Goal: Task Accomplishment & Management: Complete application form

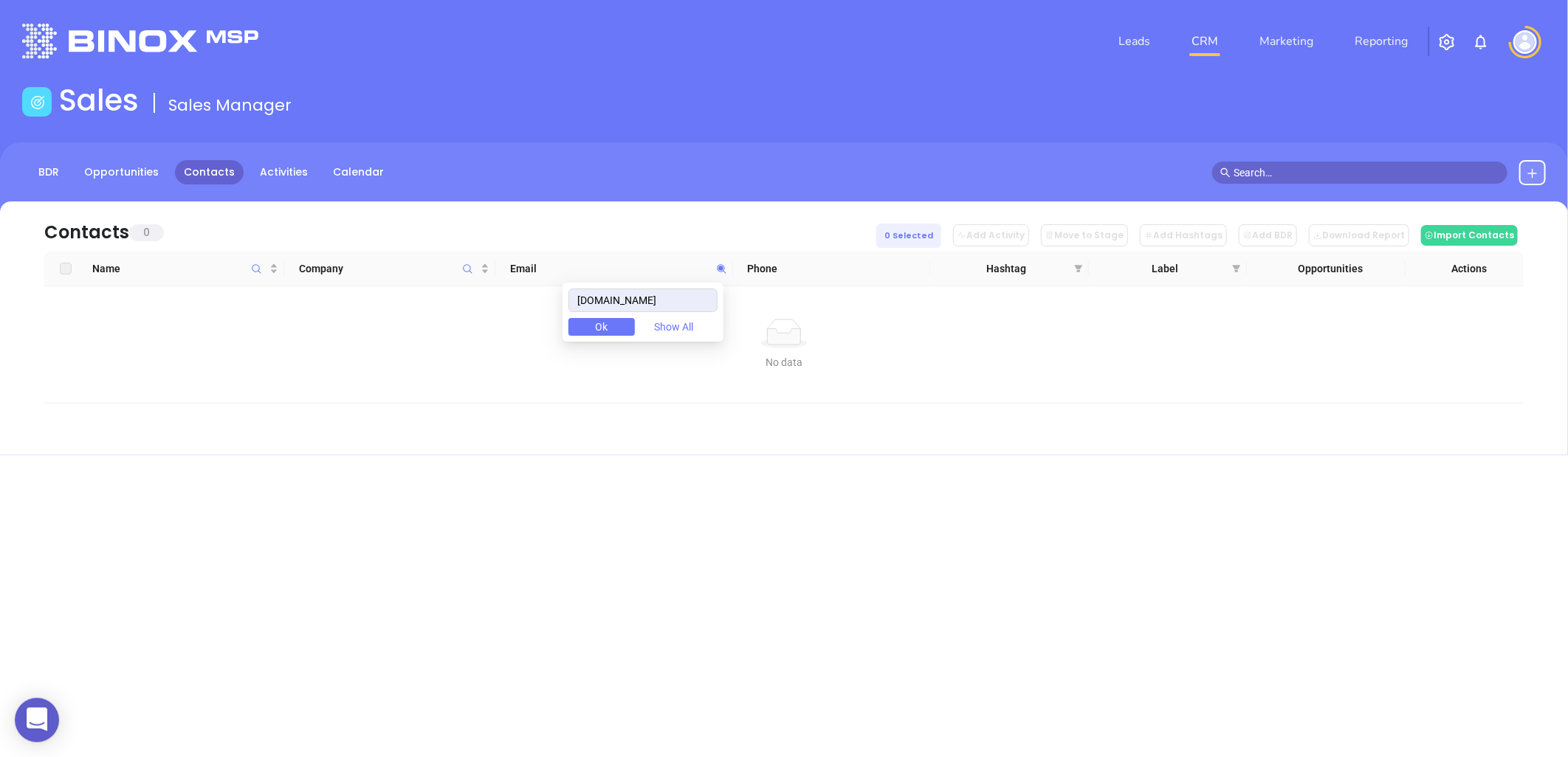
drag, startPoint x: 647, startPoint y: 304, endPoint x: 349, endPoint y: 342, distance: 300.4
click at [360, 344] on body "0 Leads CRM Marketing Reporting Financial Leads Leads Sales Sales Manager BDR O…" at bounding box center [784, 378] width 1568 height 757
drag, startPoint x: 589, startPoint y: 301, endPoint x: 606, endPoint y: 296, distance: 17.7
click at [593, 300] on input "ssummit-mortgage.com" at bounding box center [643, 300] width 149 height 24
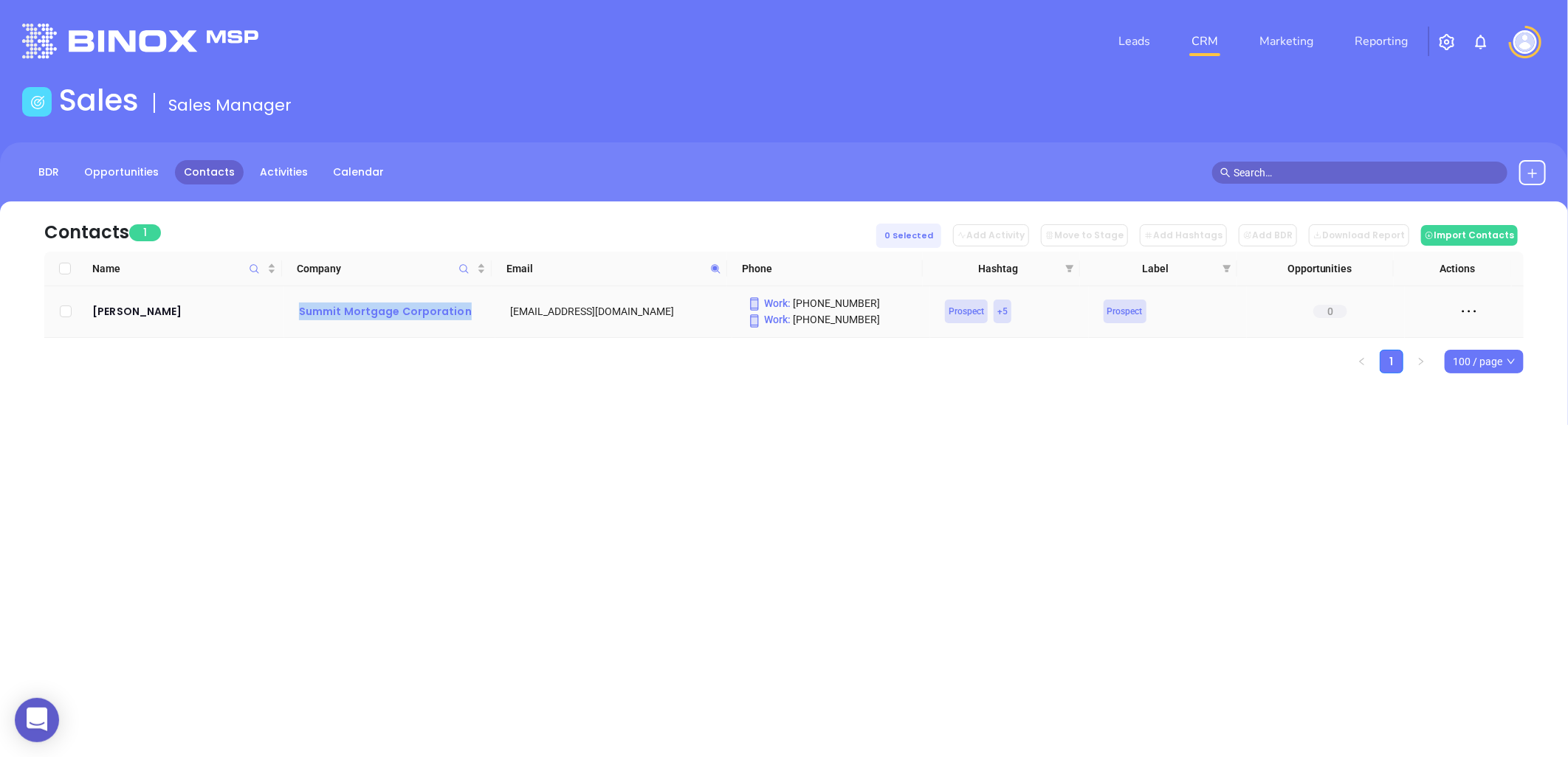
drag, startPoint x: 296, startPoint y: 304, endPoint x: 468, endPoint y: 313, distance: 172.2
click at [468, 313] on td "Summit Mortgage Corporation" at bounding box center [390, 312] width 211 height 52
copy div "Summit Mortgage Corporation"
click at [715, 266] on icon at bounding box center [715, 268] width 9 height 9
paste input "limaon"
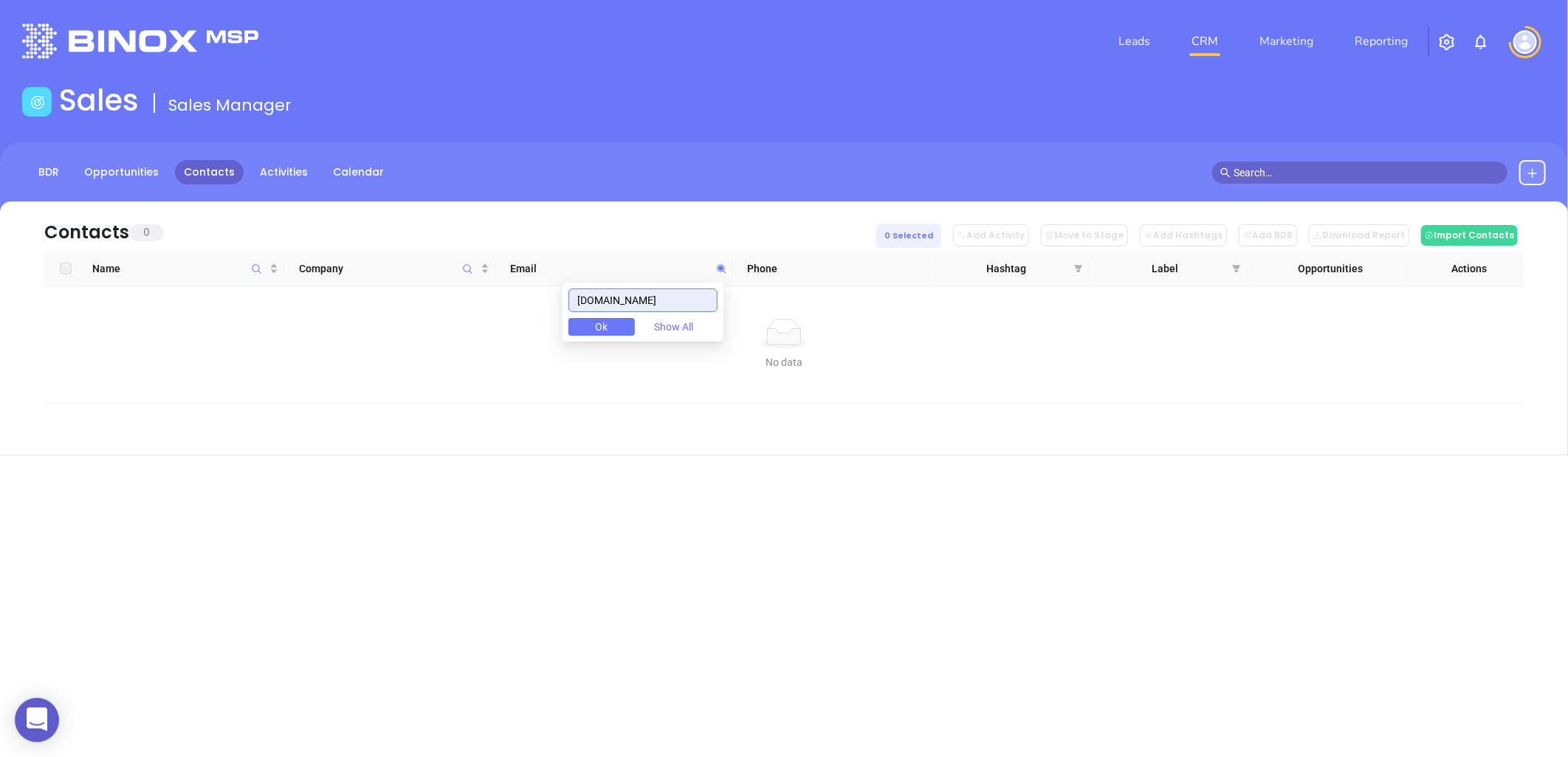
drag, startPoint x: 658, startPoint y: 297, endPoint x: 371, endPoint y: 329, distance: 288.8
click at [330, 343] on body "0 Leads CRM Marketing Reporting Financial Leads Leads Sales Sales Manager BDR O…" at bounding box center [784, 378] width 1568 height 757
drag, startPoint x: 659, startPoint y: 303, endPoint x: 512, endPoint y: 326, distance: 148.8
click at [512, 326] on body "0 Leads CRM Marketing Reporting Financial Leads Leads Sales Sales Manager BDR O…" at bounding box center [784, 378] width 1568 height 757
paste input "trucordia.com"
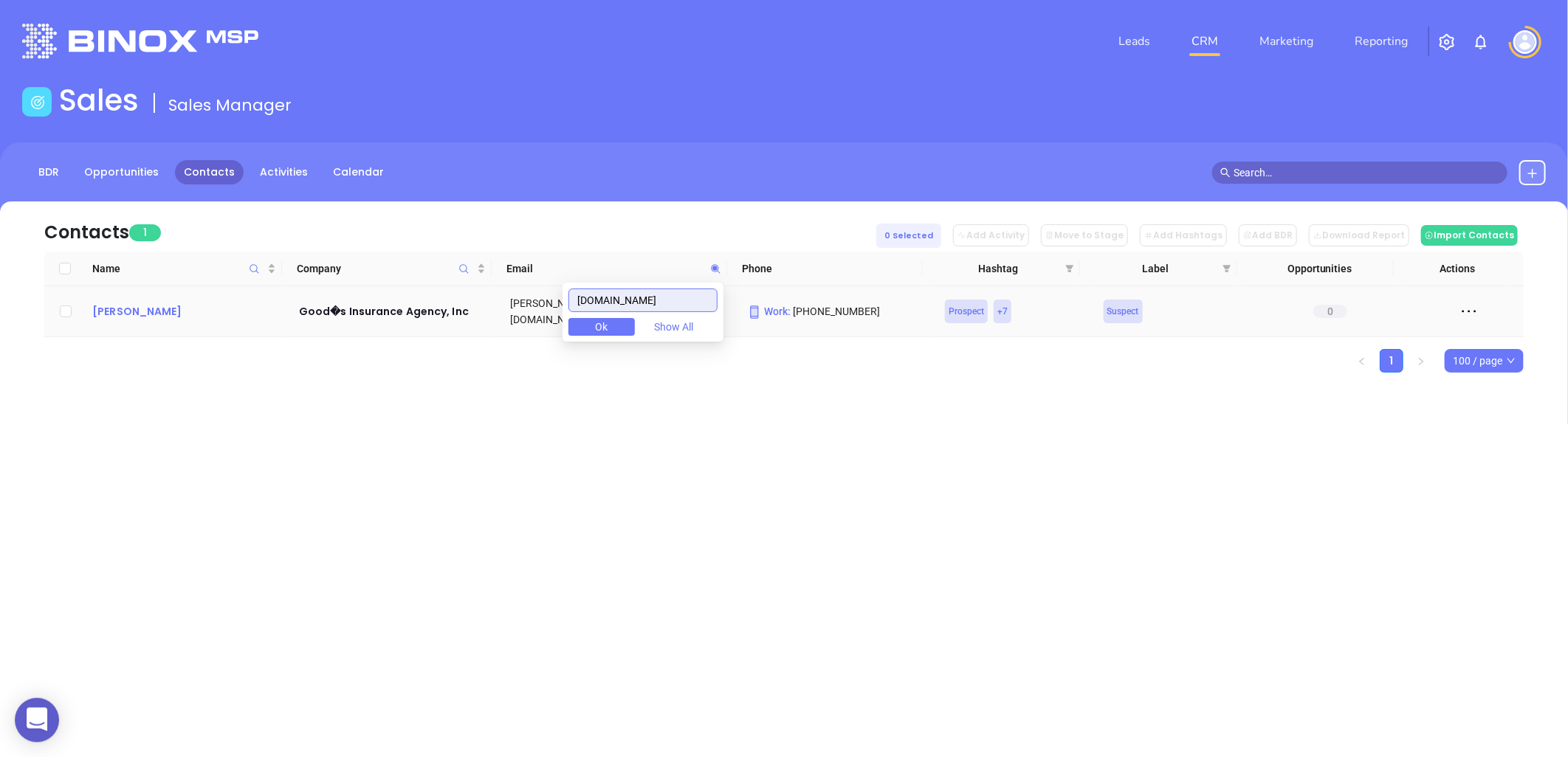
type input "trucordia.com"
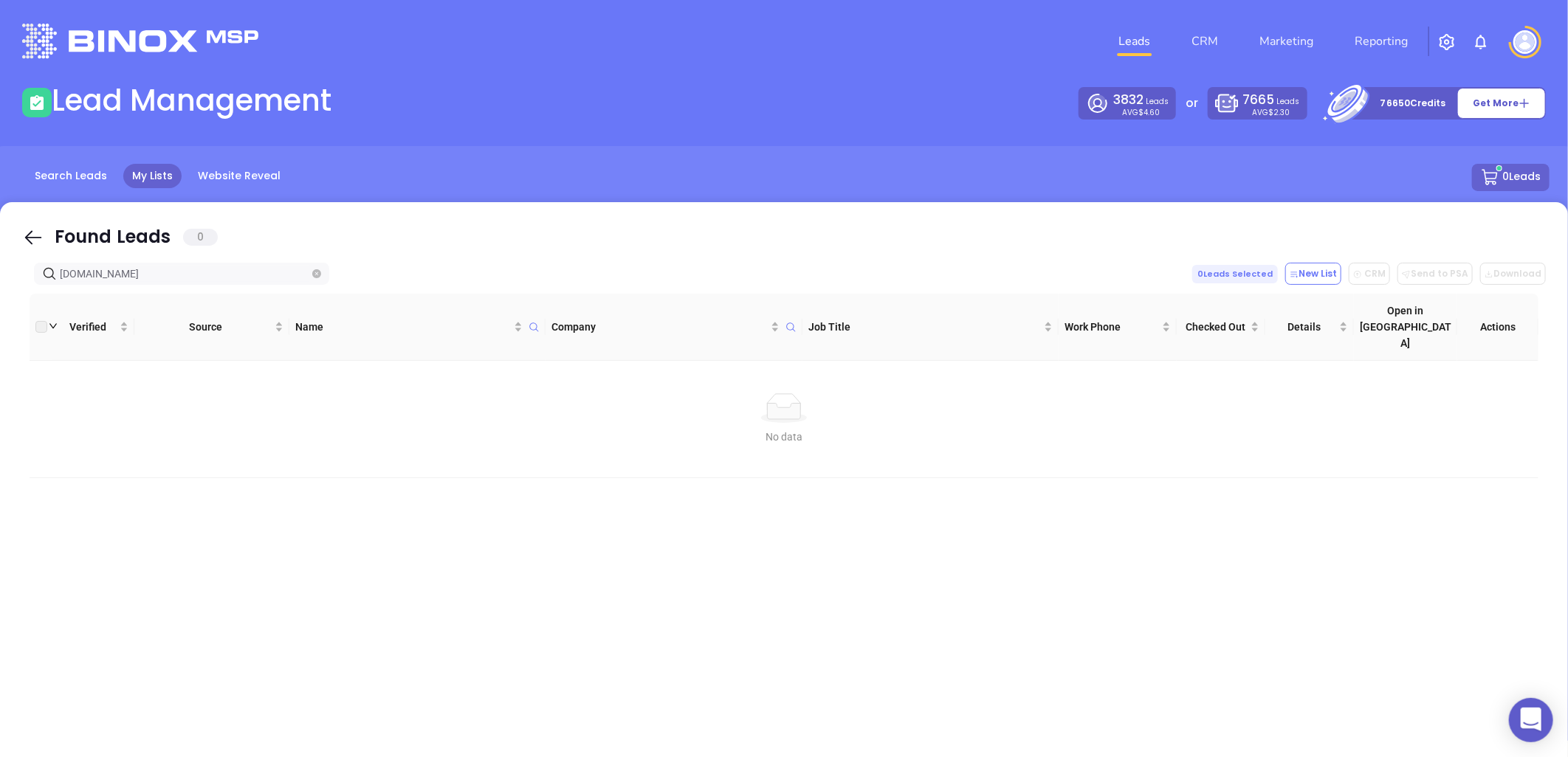
drag, startPoint x: 61, startPoint y: 285, endPoint x: -168, endPoint y: 337, distance: 234.8
click at [0, 337] on html "0 Leads CRM Marketing Reporting Financial Leads Leads Lead Management 3832 Lead…" at bounding box center [784, 378] width 1568 height 757
paste input "limaone"
type input "[DOMAIN_NAME]"
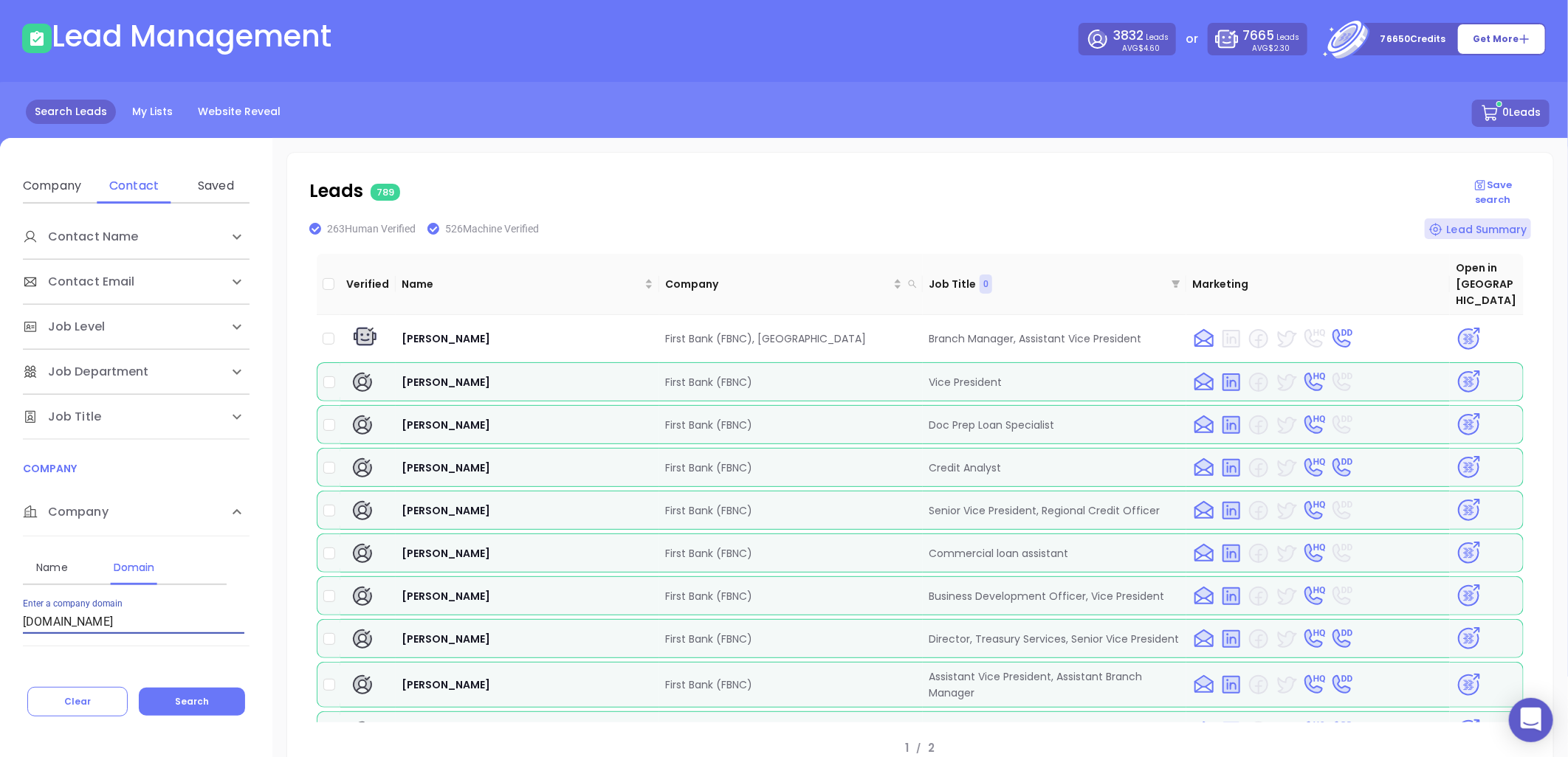
scroll to position [247, 0]
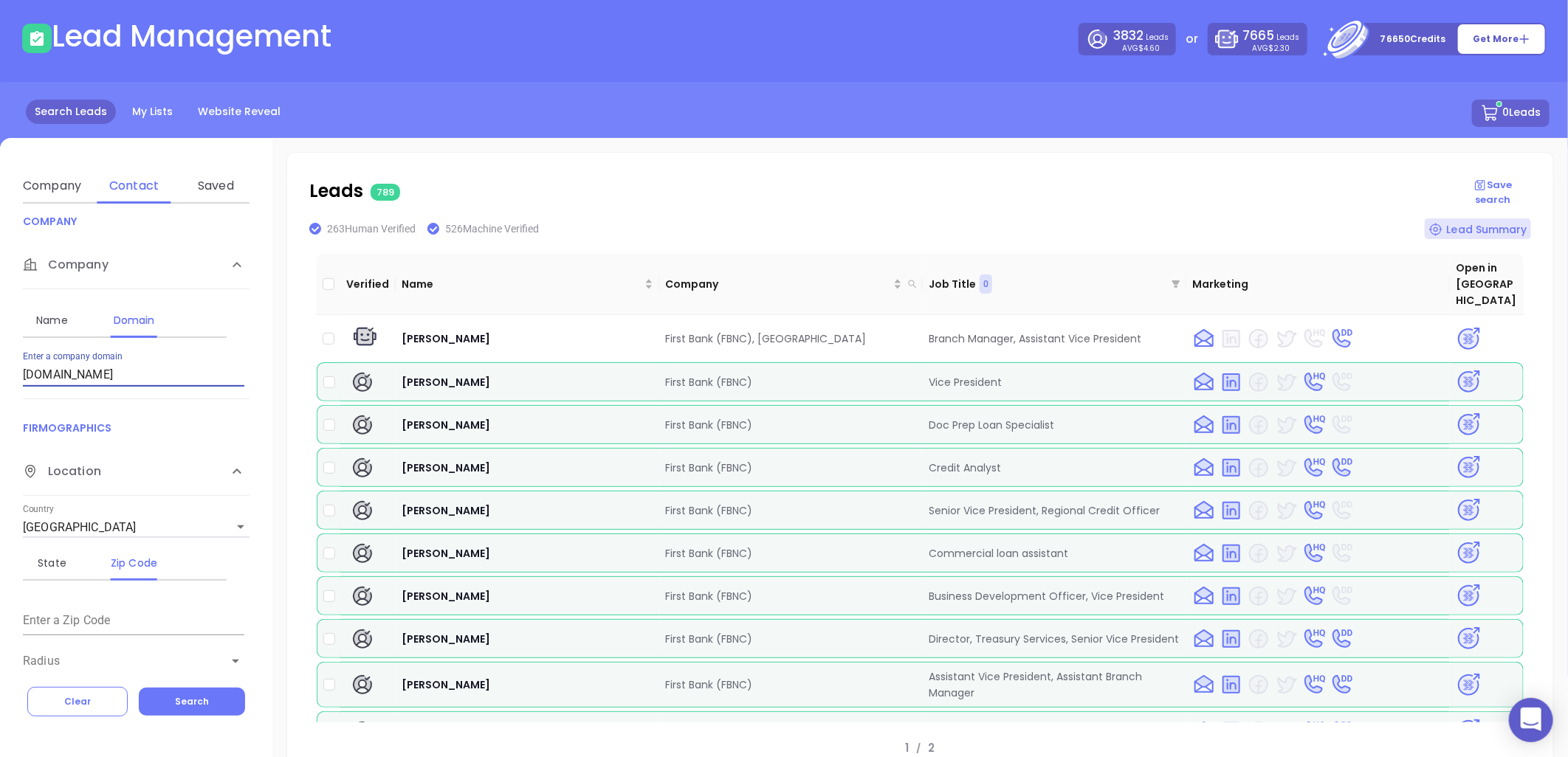
drag, startPoint x: 71, startPoint y: 380, endPoint x: -152, endPoint y: 434, distance: 229.4
click at [0, 434] on html "0 Leads CRM Marketing Reporting Financial Leads Leads Lead Management 3832 Lead…" at bounding box center [784, 314] width 1568 height 757
drag, startPoint x: -16, startPoint y: 395, endPoint x: -112, endPoint y: 403, distance: 96.3
click at [0, 403] on html "0 Leads CRM Marketing Reporting Financial Leads Leads Lead Management 3832 Lead…" at bounding box center [784, 314] width 1568 height 757
type input "[DOMAIN_NAME]"
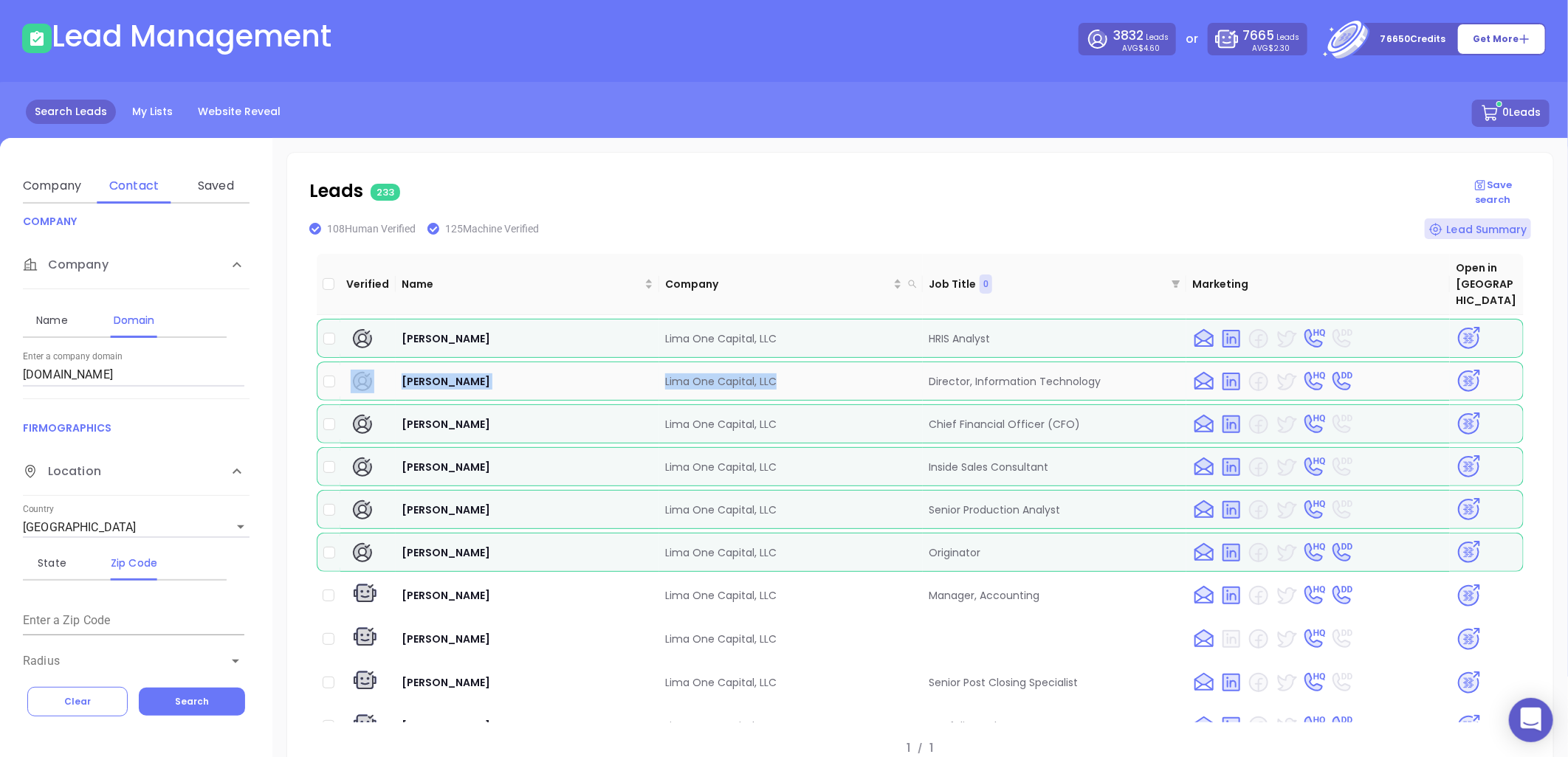
drag, startPoint x: 390, startPoint y: 356, endPoint x: 779, endPoint y: 354, distance: 389.0
click at [779, 362] on tr "[PERSON_NAME] Lima One Capital, LLC Director, Information Technology" at bounding box center [920, 381] width 1207 height 39
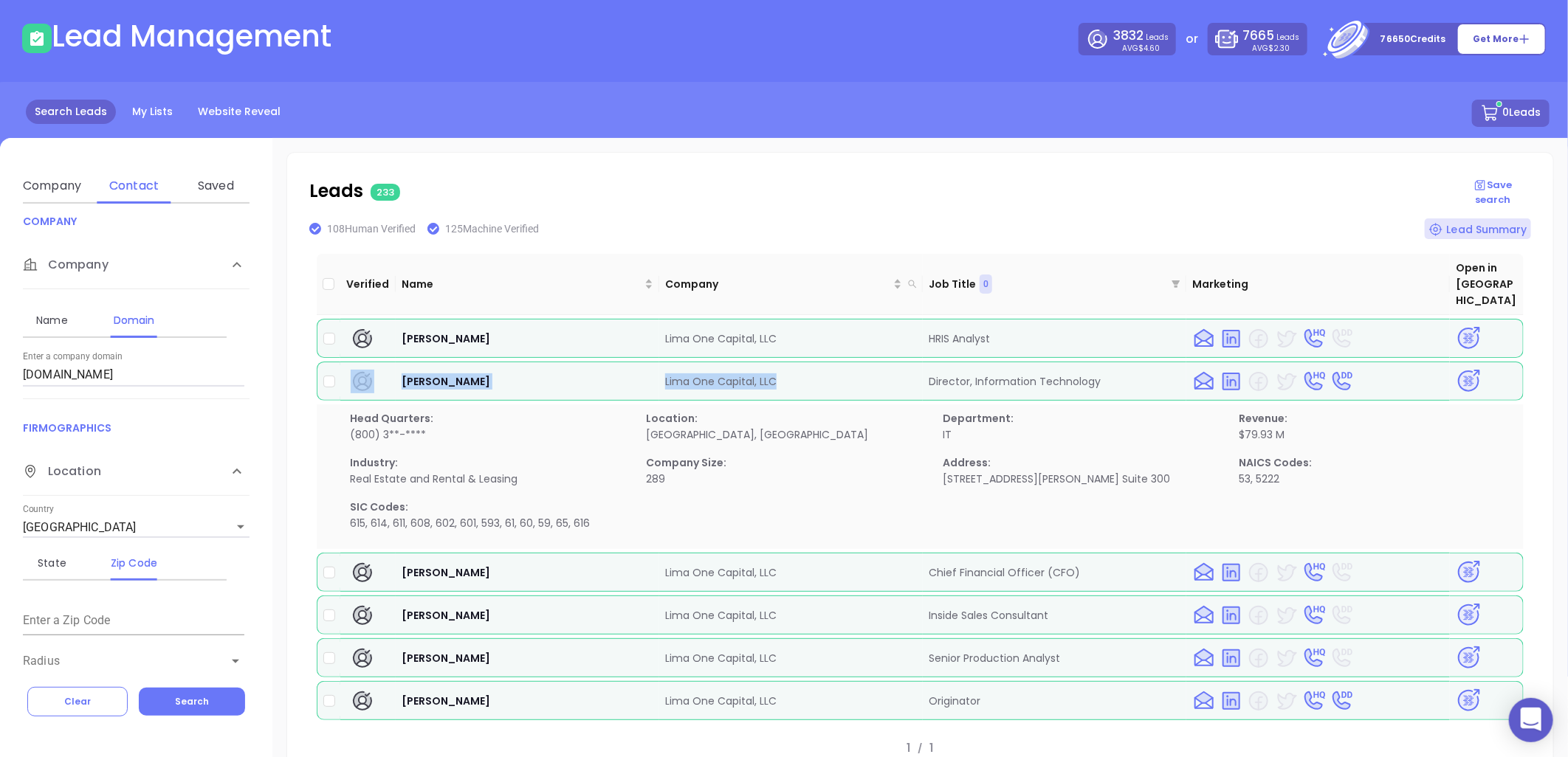
copy tr "[PERSON_NAME] Lima One Capital, LLC"
click at [1456, 368] on img at bounding box center [1469, 381] width 26 height 26
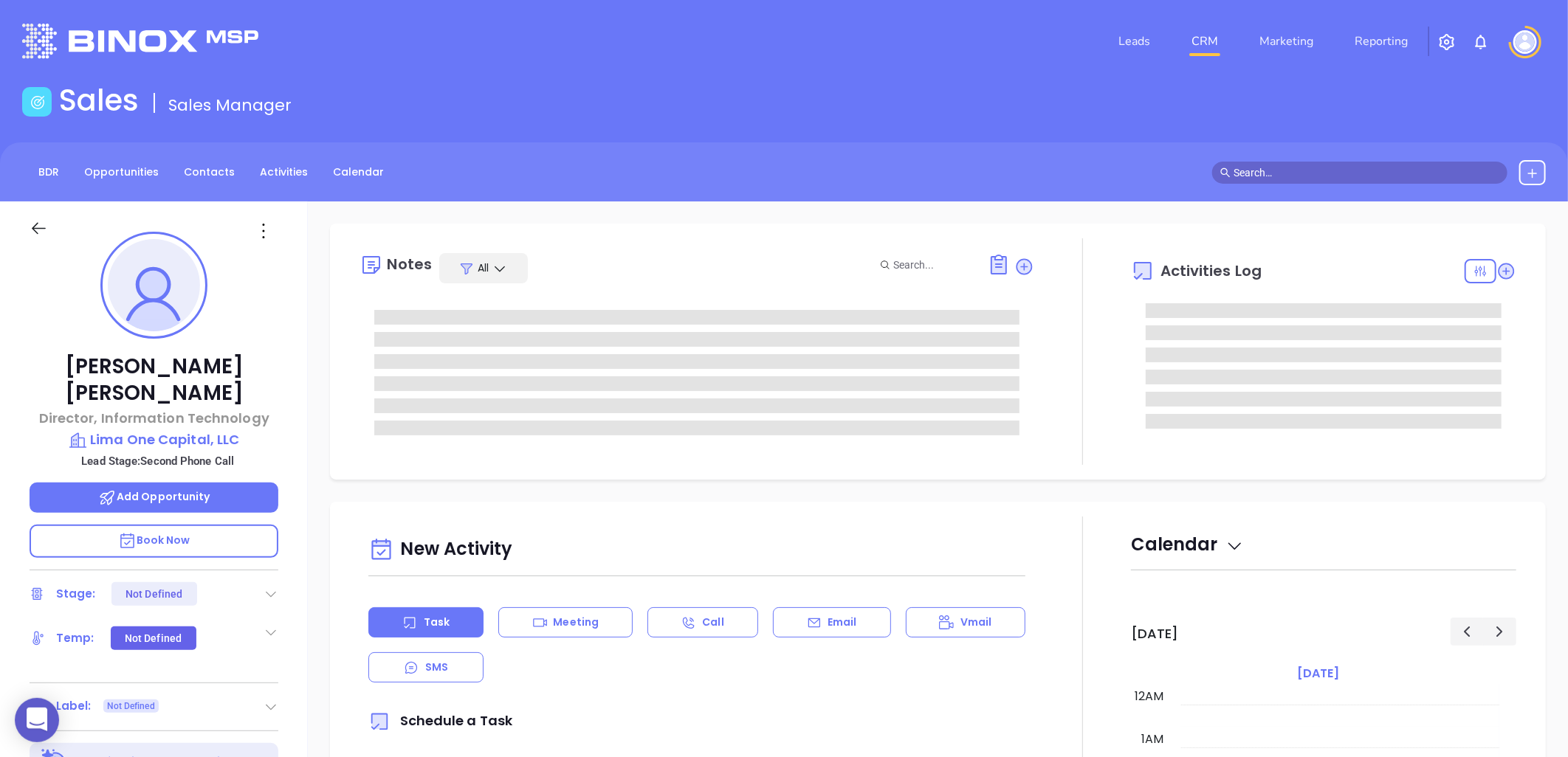
type input "[DATE]"
type input "Liz Cruz"
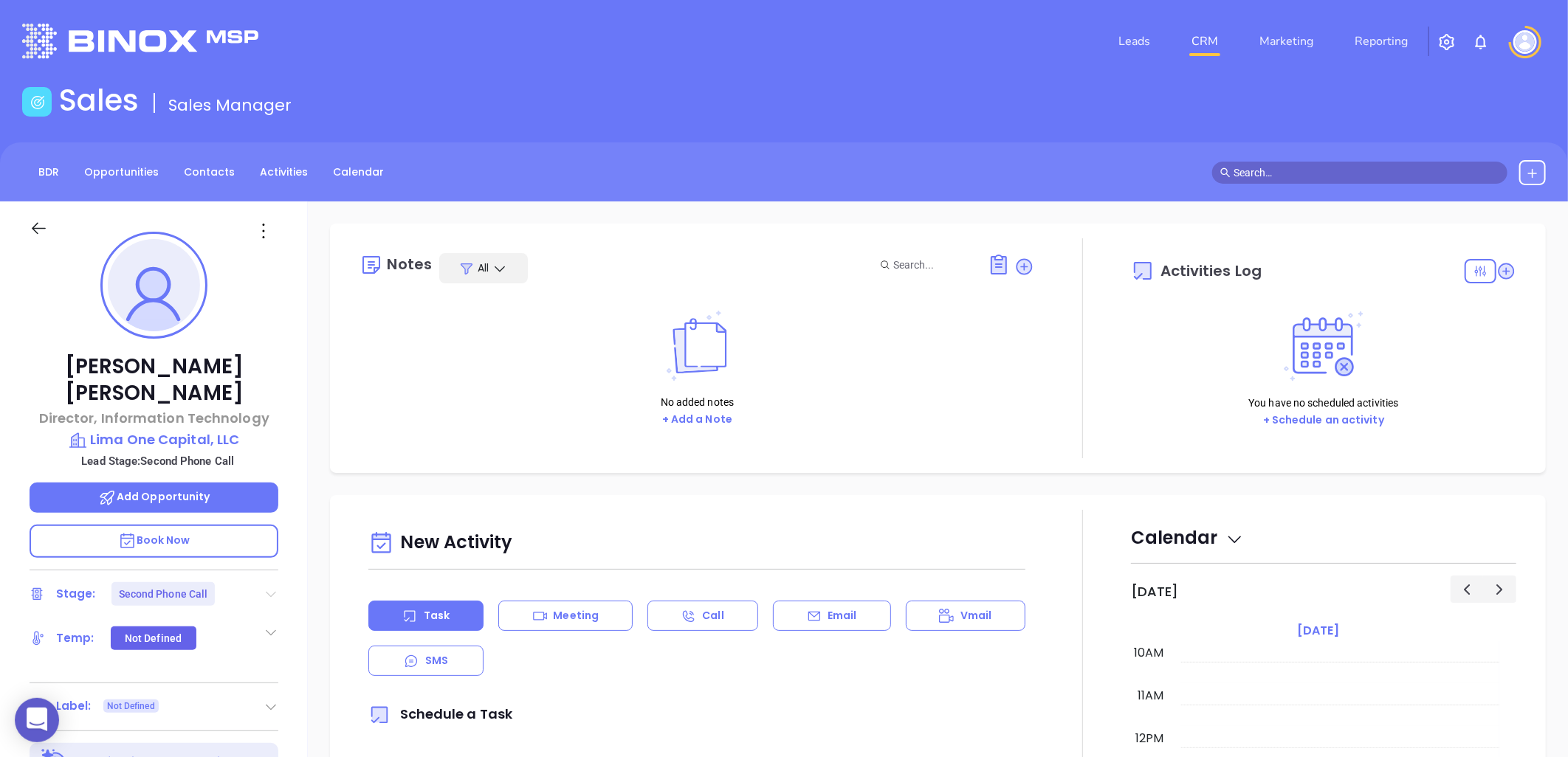
click at [268, 592] on icon at bounding box center [271, 594] width 11 height 6
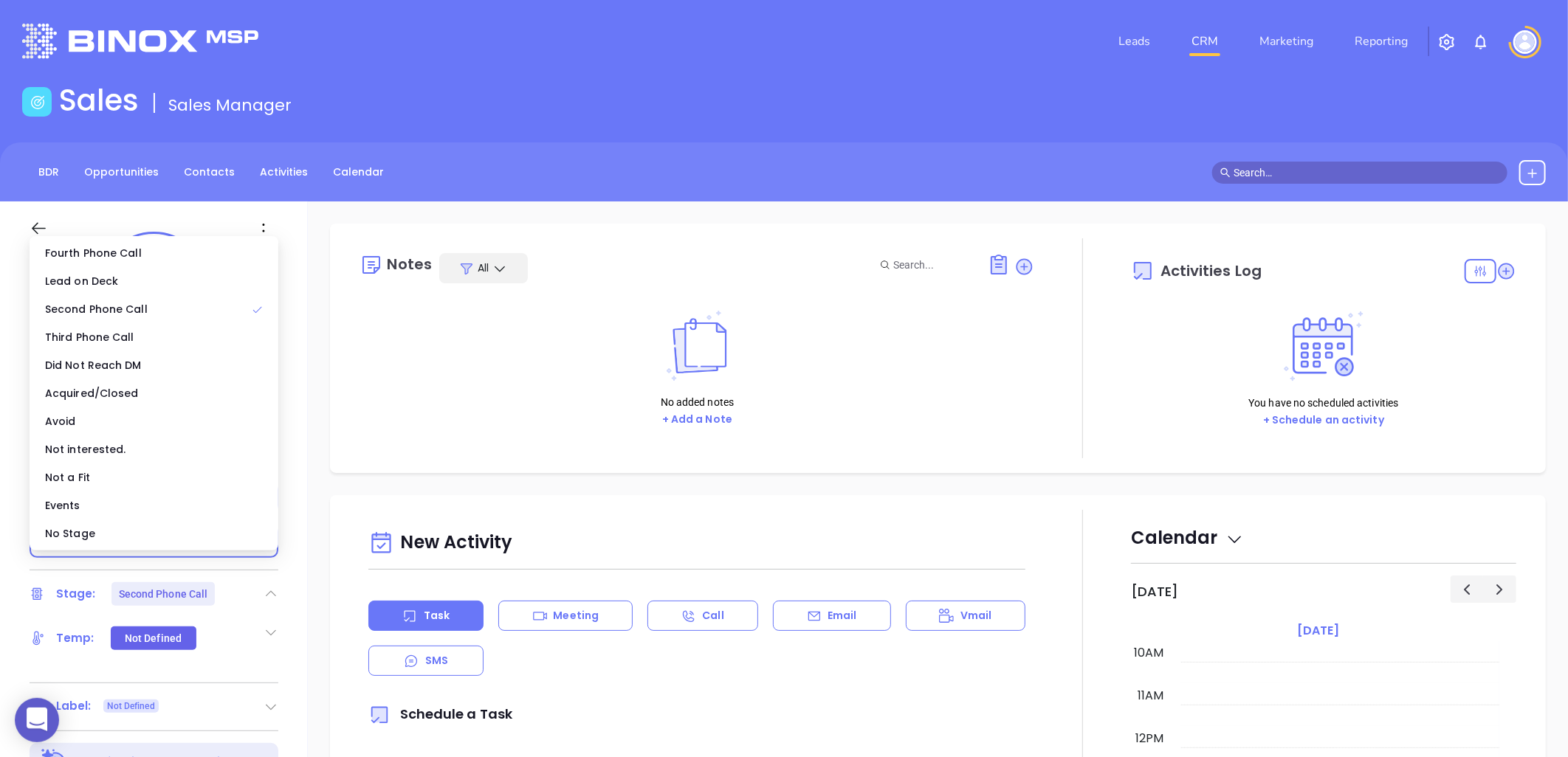
click at [184, 541] on div "No Stage" at bounding box center [154, 534] width 243 height 28
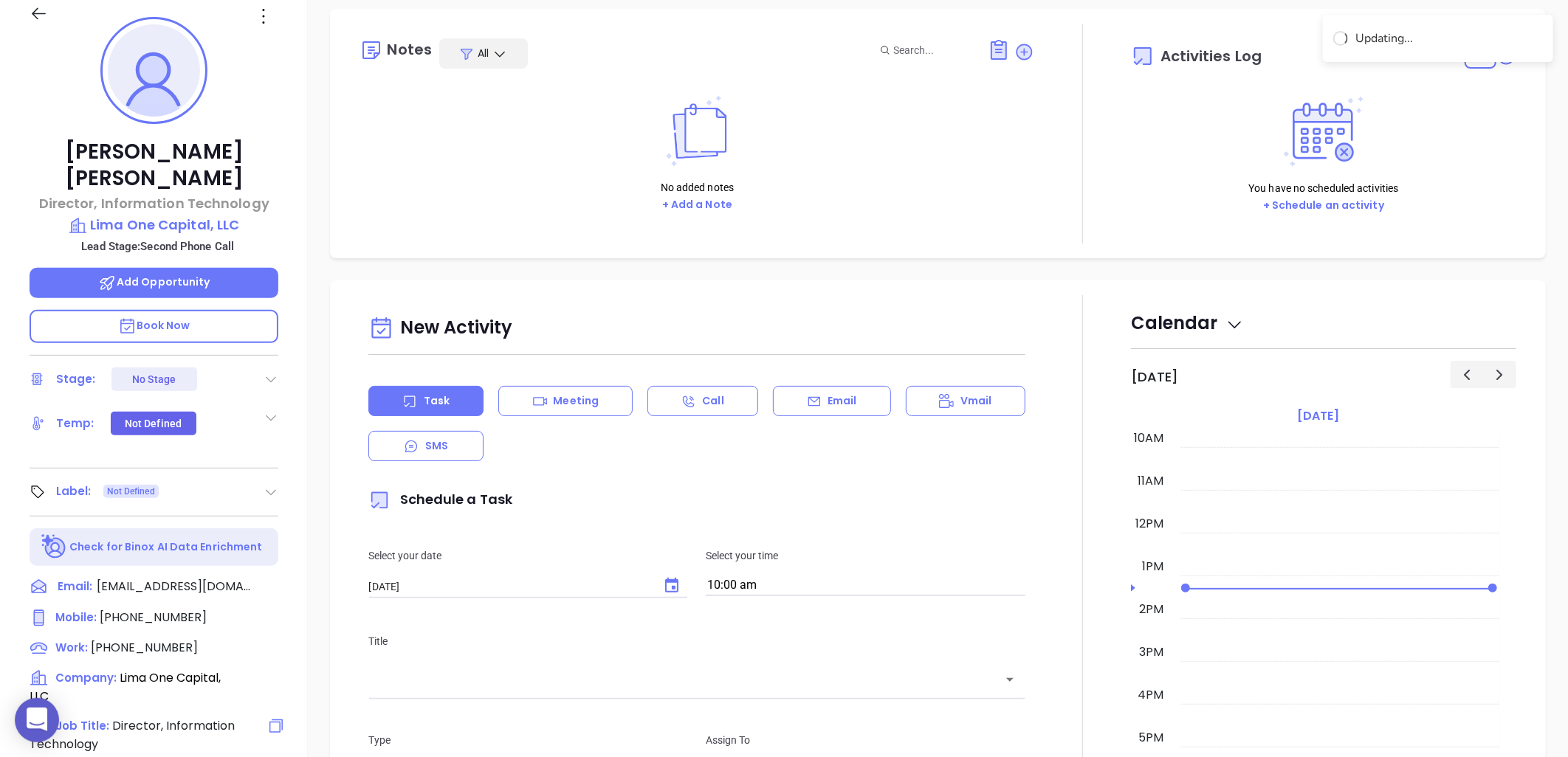
scroll to position [0, 0]
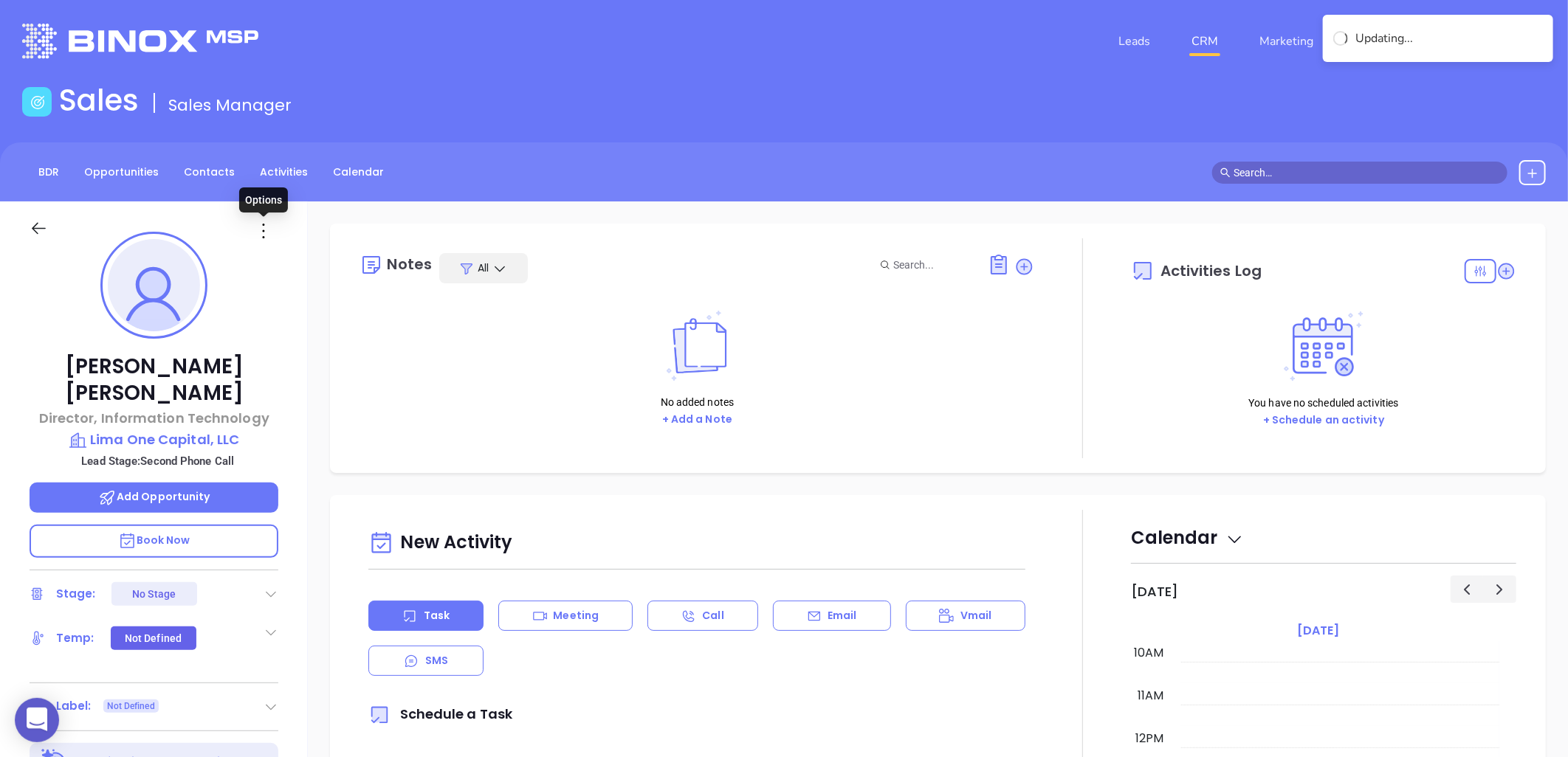
click at [264, 231] on icon at bounding box center [263, 231] width 24 height 24
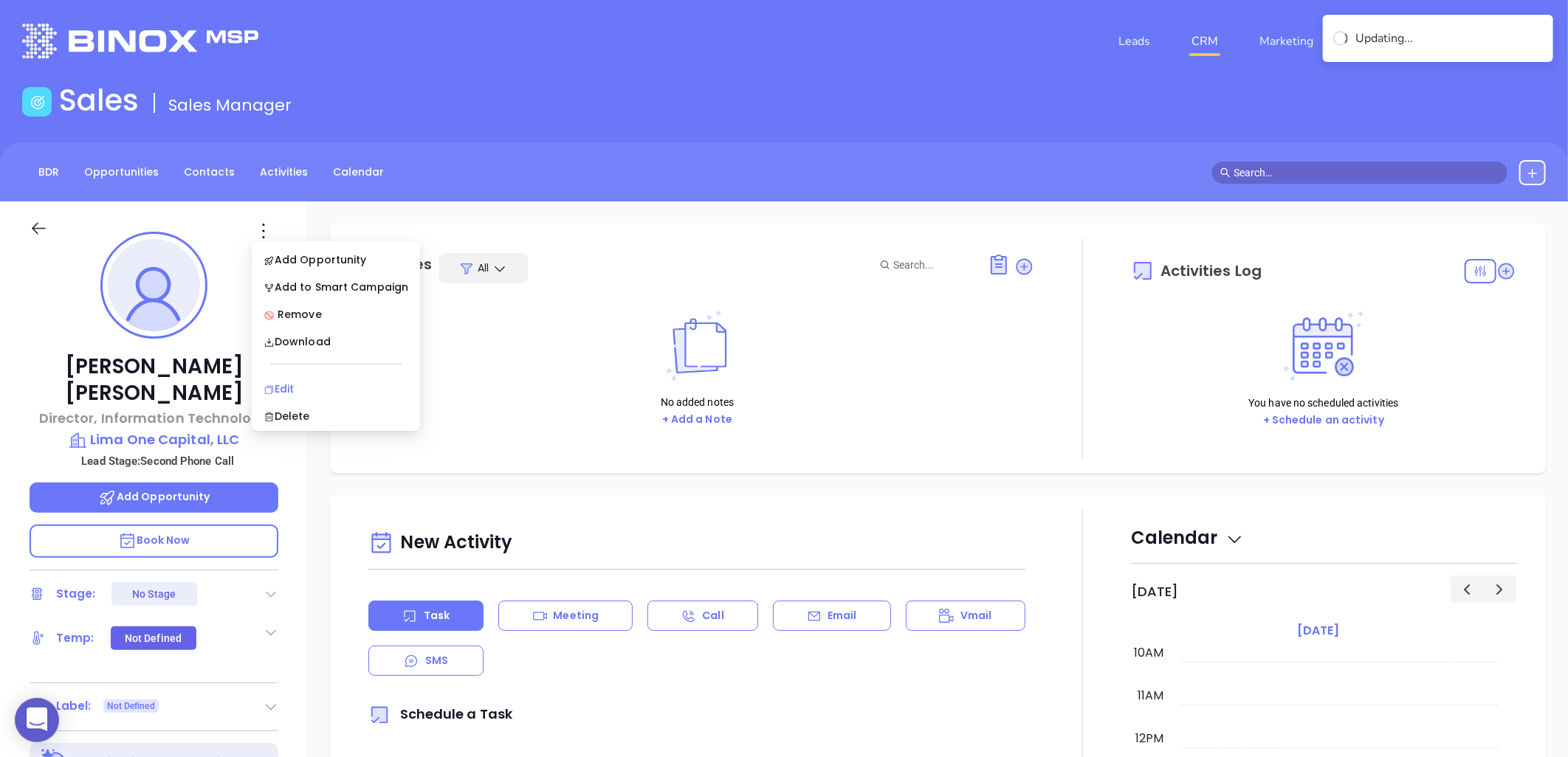
click at [282, 388] on div "Edit" at bounding box center [336, 389] width 145 height 16
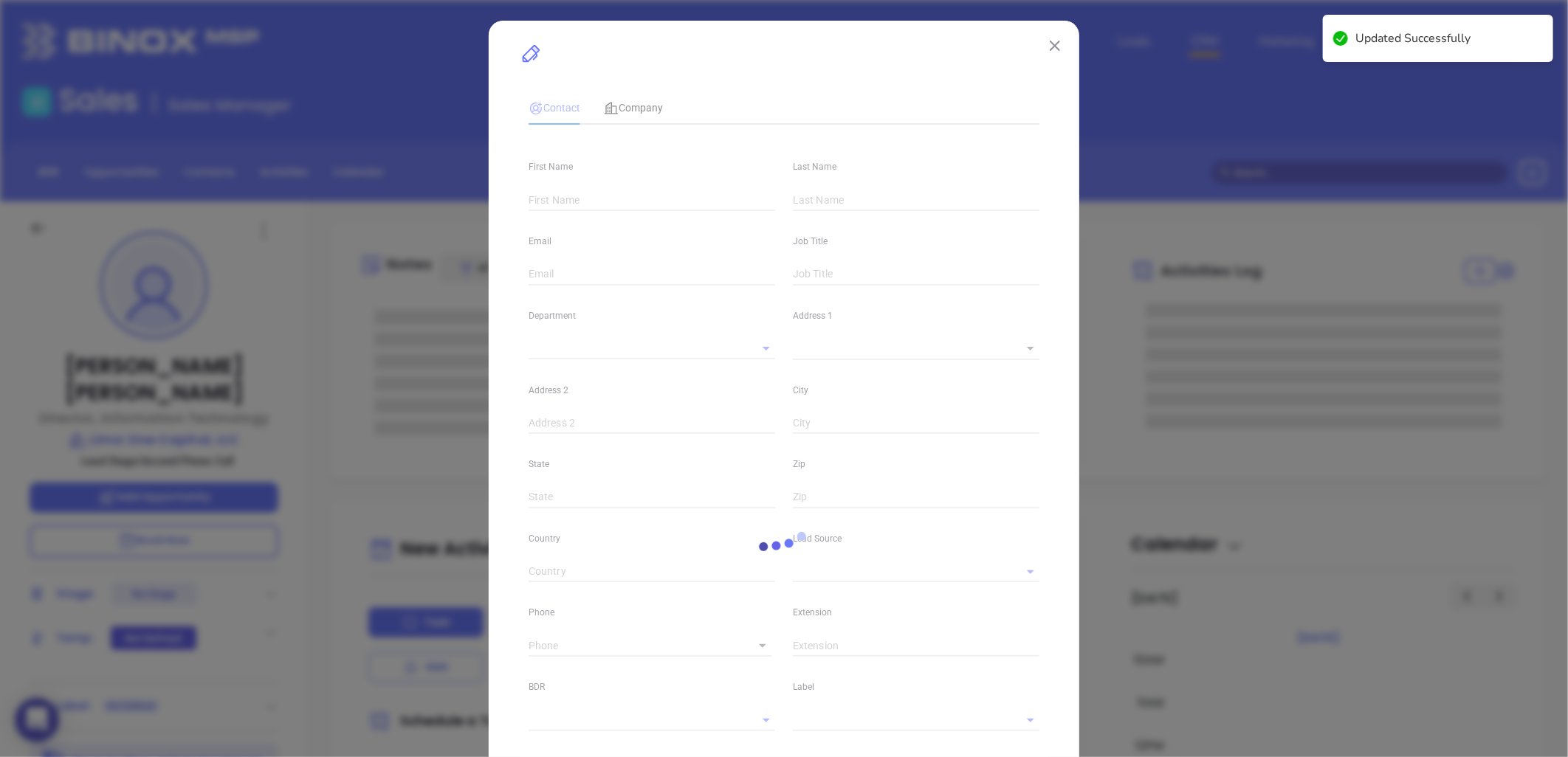
type input "Michael"
type input "Cantrell"
type input "mcantrell@limaone.com"
type input "Director, Information Technology"
type input "1"
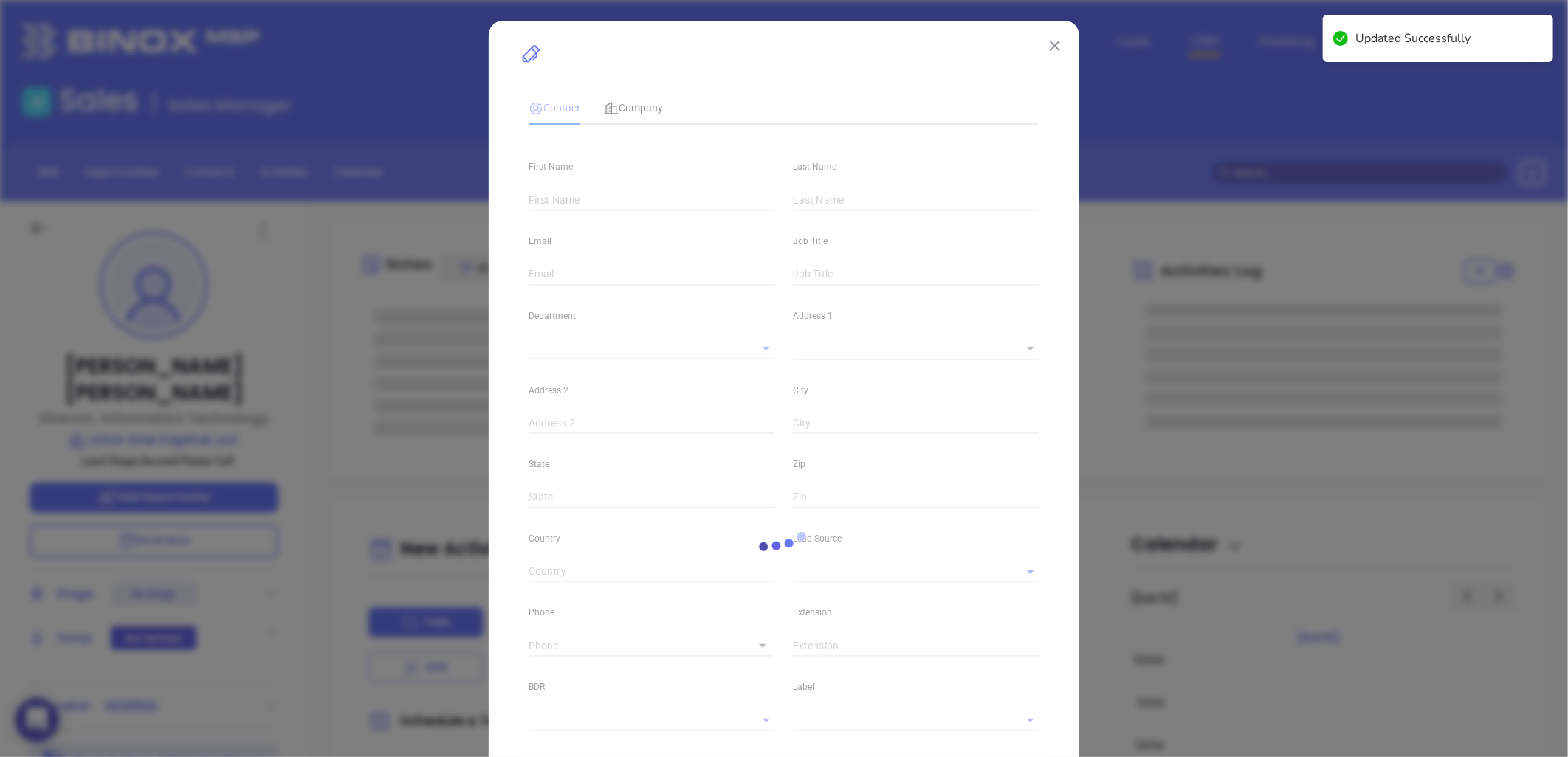
type input "linkedin.com/in/michael-cantrell83"
type input "Marketing"
type input "Website Reveal"
type input "undefined undefined"
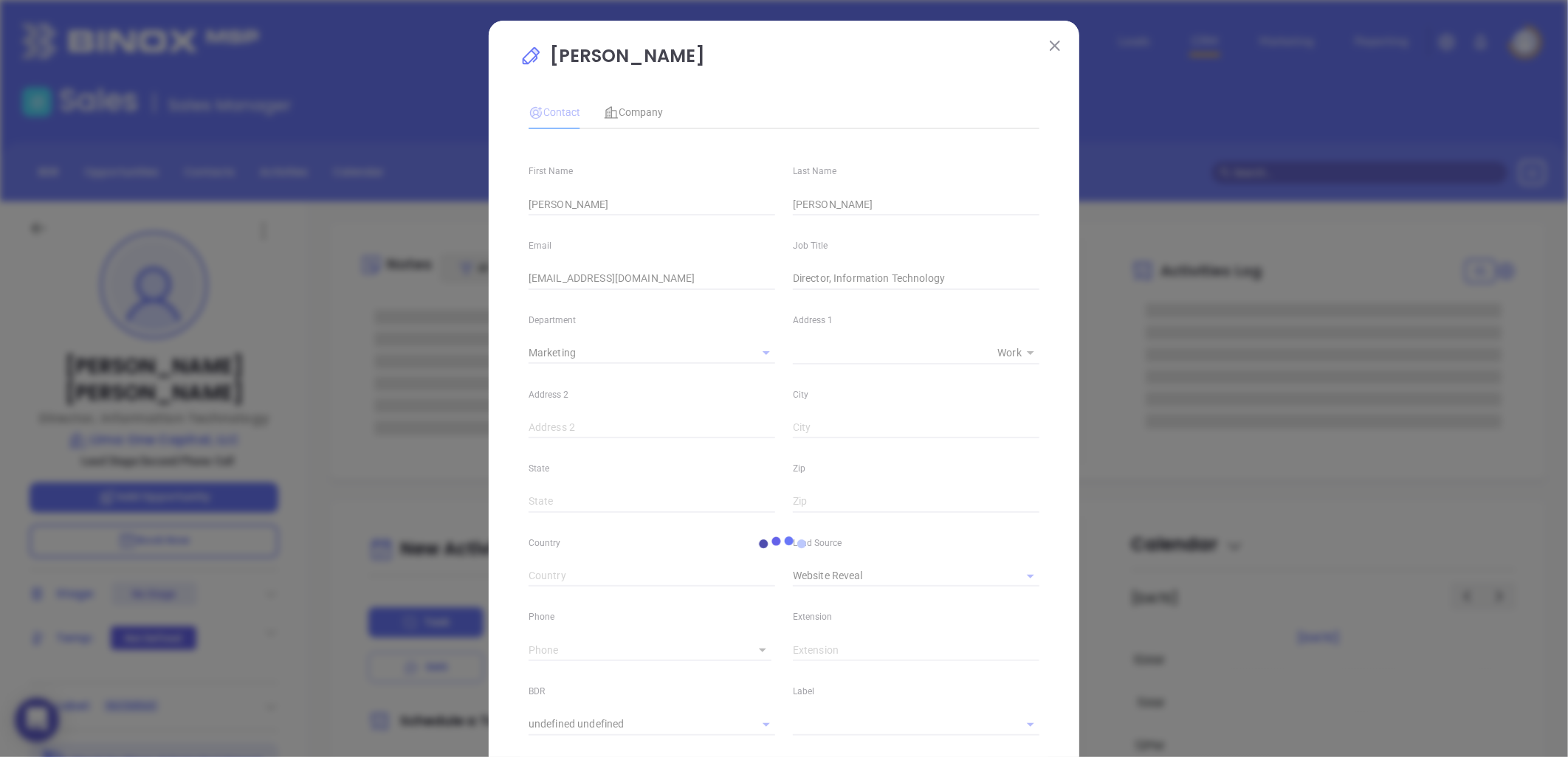
type input "(800) 390-4212"
type input "1"
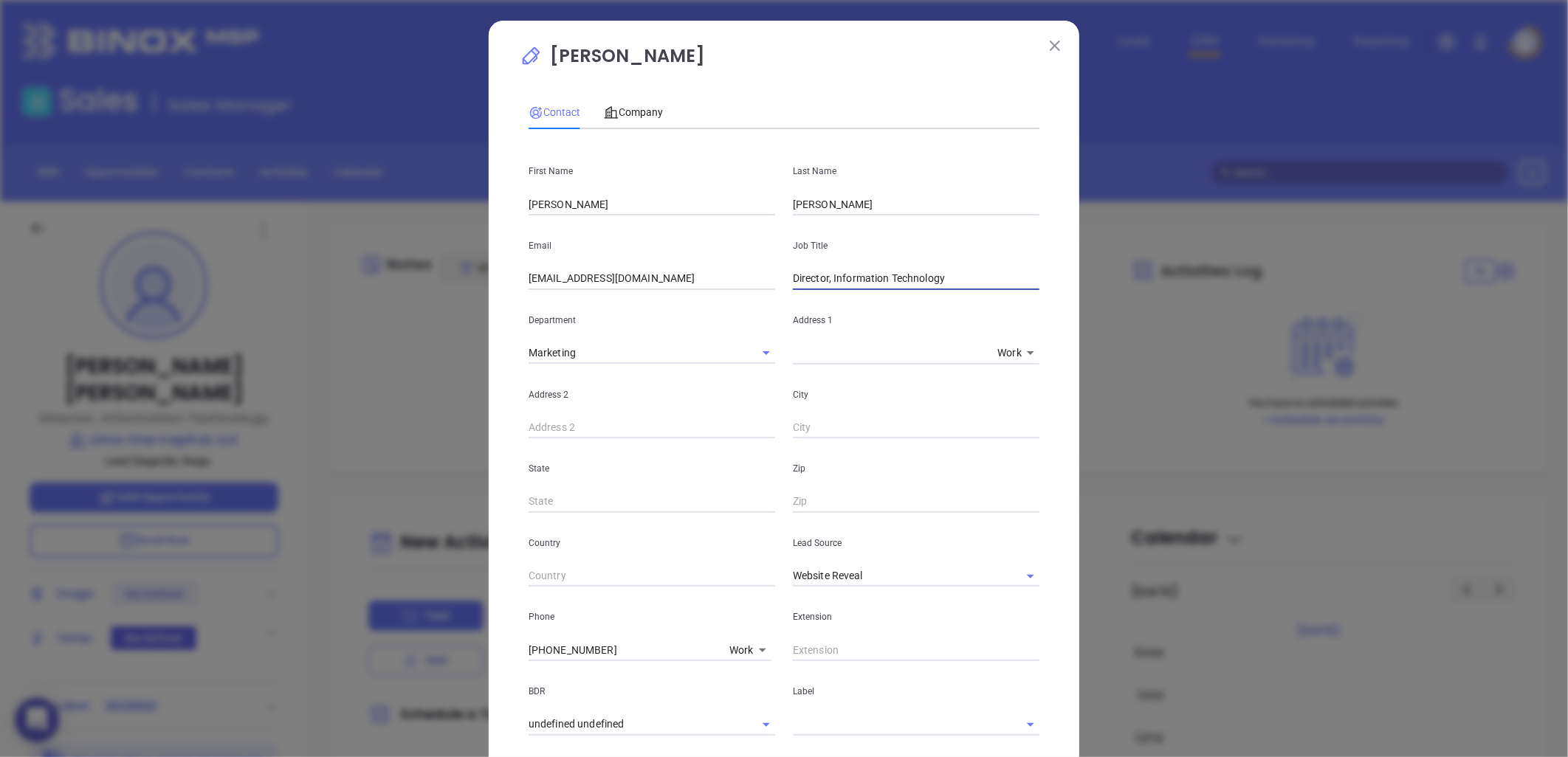
click at [829, 276] on input "Director, Information Technology" at bounding box center [915, 278] width 246 height 22
type input "Director of IT"
click at [673, 318] on p "Department" at bounding box center [651, 320] width 246 height 16
drag, startPoint x: 641, startPoint y: 101, endPoint x: 637, endPoint y: 109, distance: 8.9
click at [640, 101] on div "Company" at bounding box center [633, 111] width 59 height 34
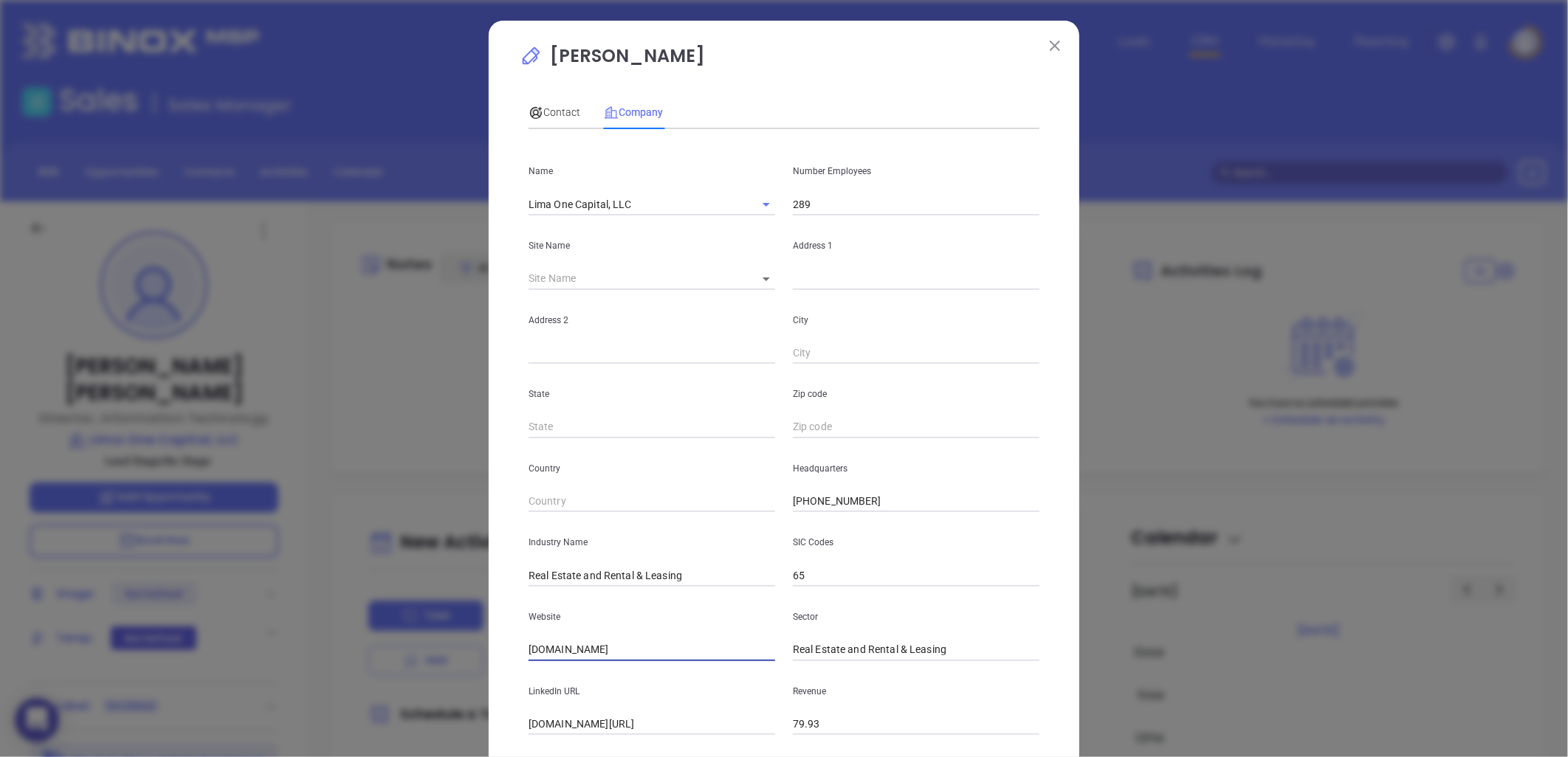
drag, startPoint x: 594, startPoint y: 650, endPoint x: 409, endPoint y: 659, distance: 185.2
click at [409, 659] on div "Michael Cantrell Contact Company First Name Michael Last Name Cantrell Email mc…" at bounding box center [784, 378] width 1568 height 757
paste input "https://www.limaone.com/"
type input "https://www.limaone.com/"
drag, startPoint x: 694, startPoint y: 573, endPoint x: 341, endPoint y: 594, distance: 353.6
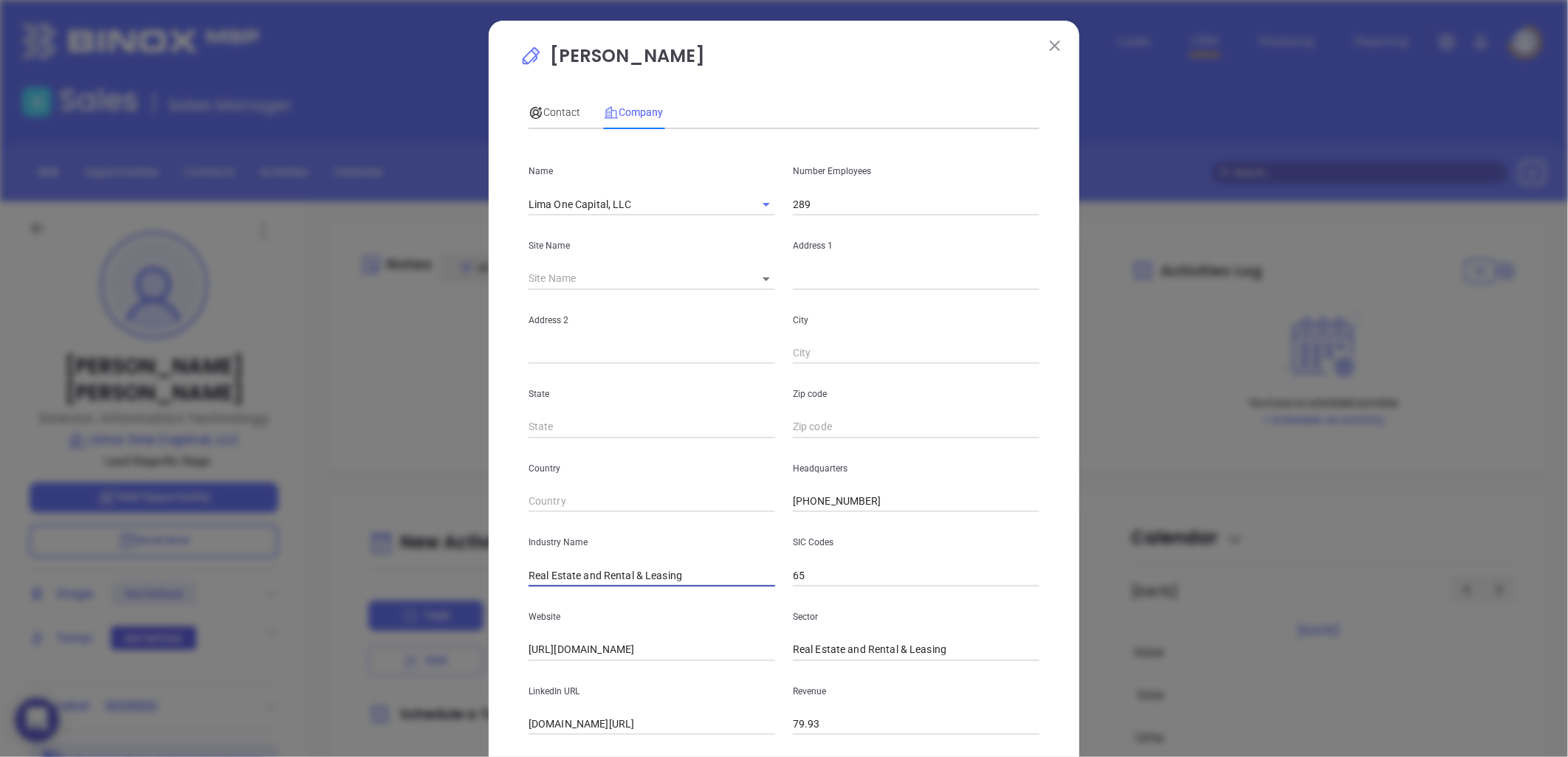
click at [359, 588] on div "Michael Cantrell Contact Company First Name Michael Last Name Cantrell Email mc…" at bounding box center [784, 378] width 1568 height 757
drag, startPoint x: 584, startPoint y: 577, endPoint x: 395, endPoint y: 585, distance: 189.2
click at [412, 581] on div "Michael Cantrell Contact Company First Name Michael Last Name Cantrell Email mc…" at bounding box center [784, 378] width 1568 height 757
type input "Real Estate and Mortgage"
click at [875, 650] on input "Real Estate and Rental & Leasing" at bounding box center [915, 650] width 246 height 22
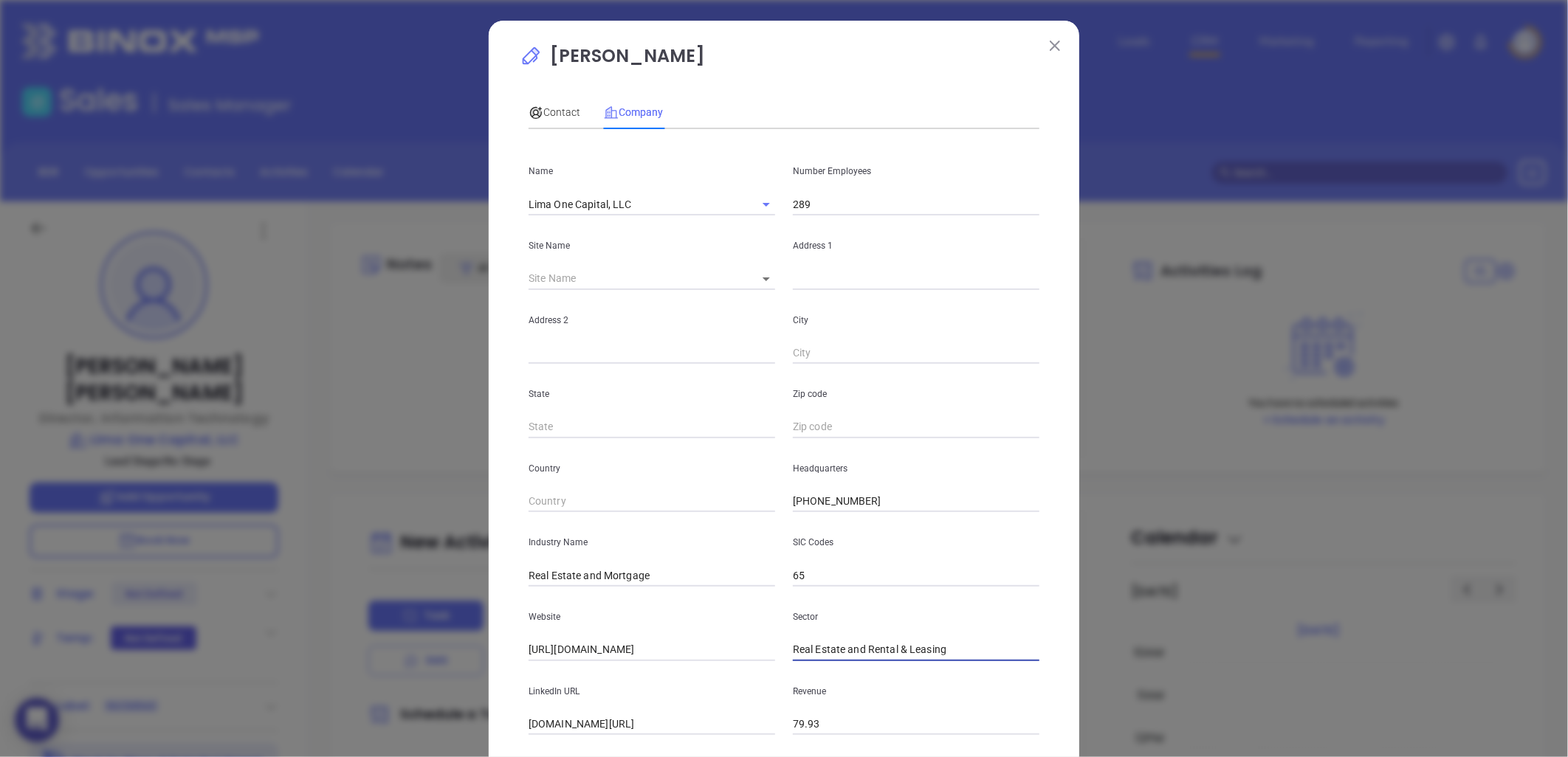
click at [875, 650] on input "Real Estate and Rental & Leasing" at bounding box center [915, 650] width 246 height 22
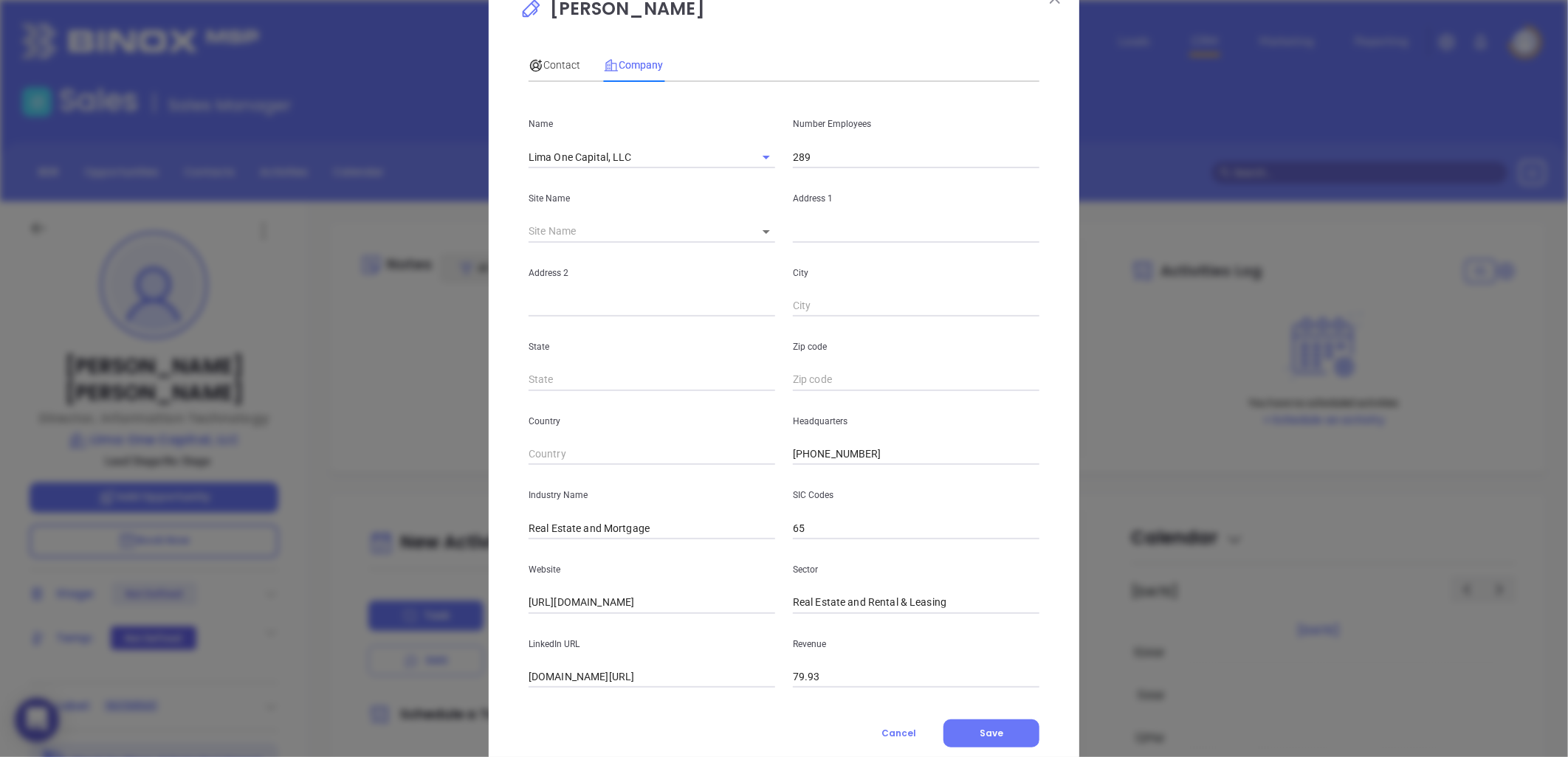
scroll to position [89, 0]
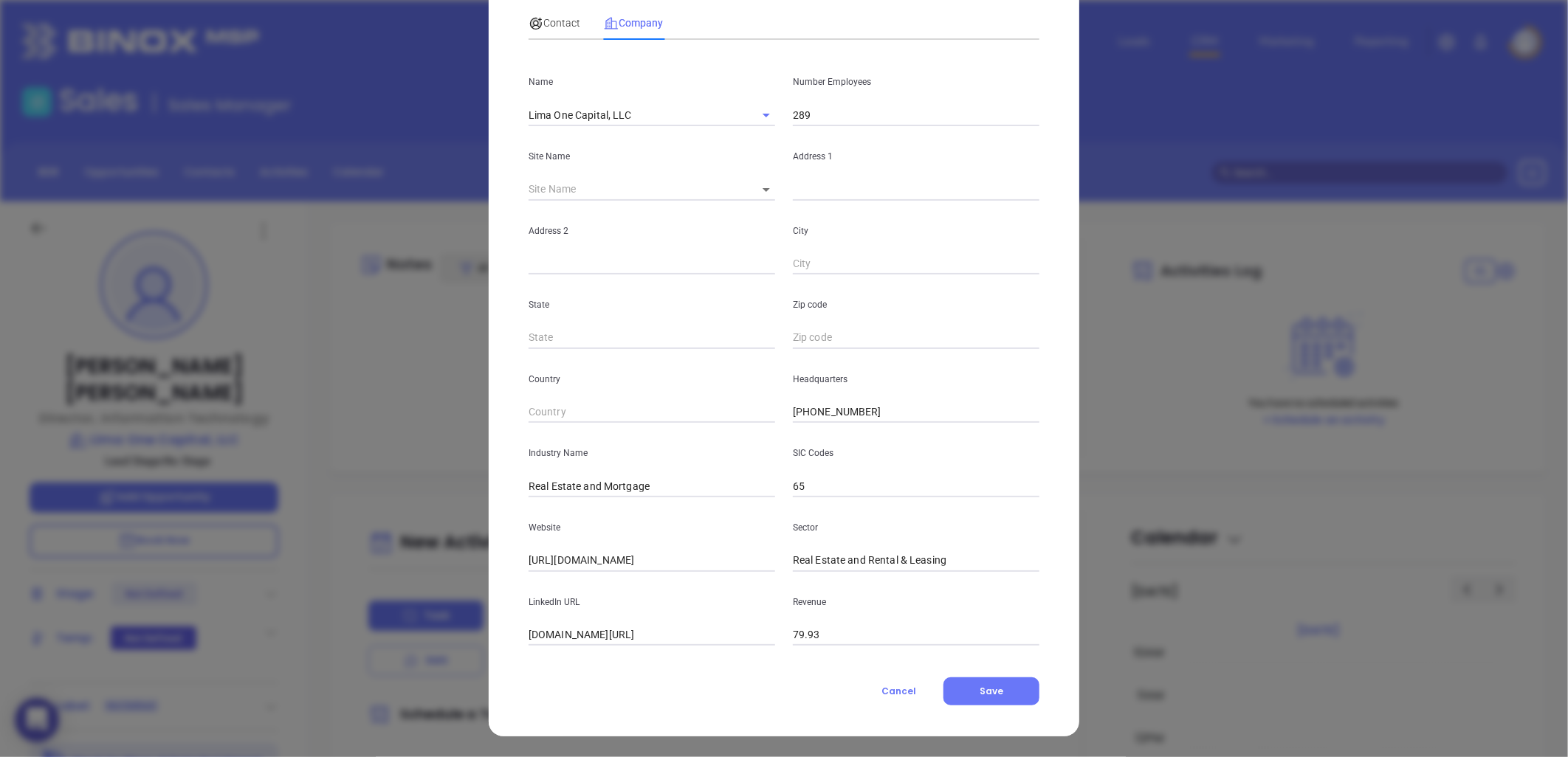
click at [595, 631] on input "linkedin.com/company/lima-one-capital-llc" at bounding box center [651, 635] width 246 height 22
click at [595, 630] on input "linkedin.com/company/lima-one-capital-llc" at bounding box center [651, 635] width 246 height 22
click at [594, 630] on input "linkedin.com/company/lima-one-capital-llc" at bounding box center [651, 635] width 246 height 22
paste input "https://www.linkedin.com/company/lima-one-capital-llc/"
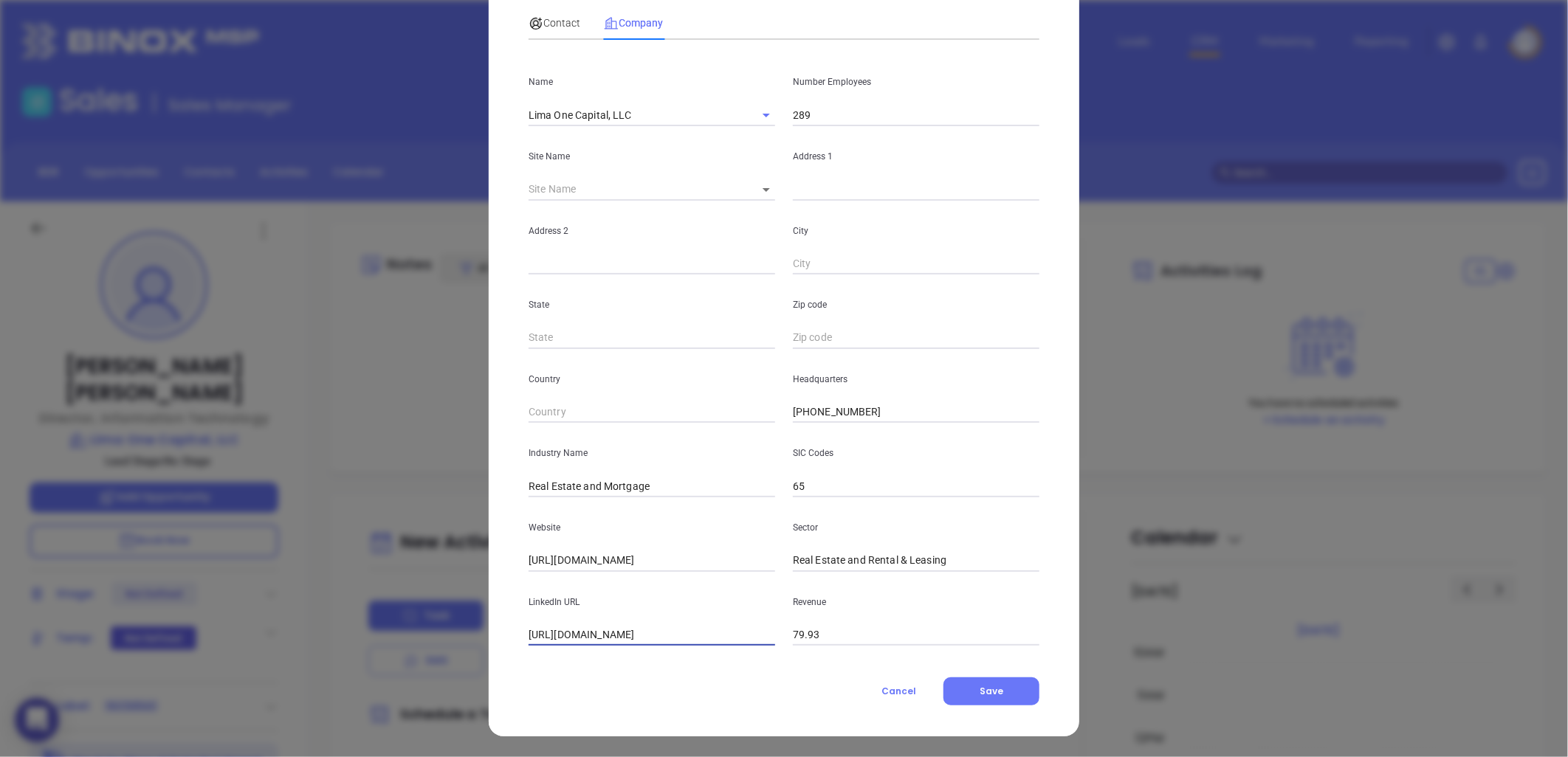
type input "https://www.linkedin.com/company/lima-one-capital-llc/"
click at [822, 188] on input "text" at bounding box center [915, 189] width 246 height 22
paste input "300 East McBee Ave., Greenville, SC 29601"
drag, startPoint x: 890, startPoint y: 189, endPoint x: 1187, endPoint y: 178, distance: 297.2
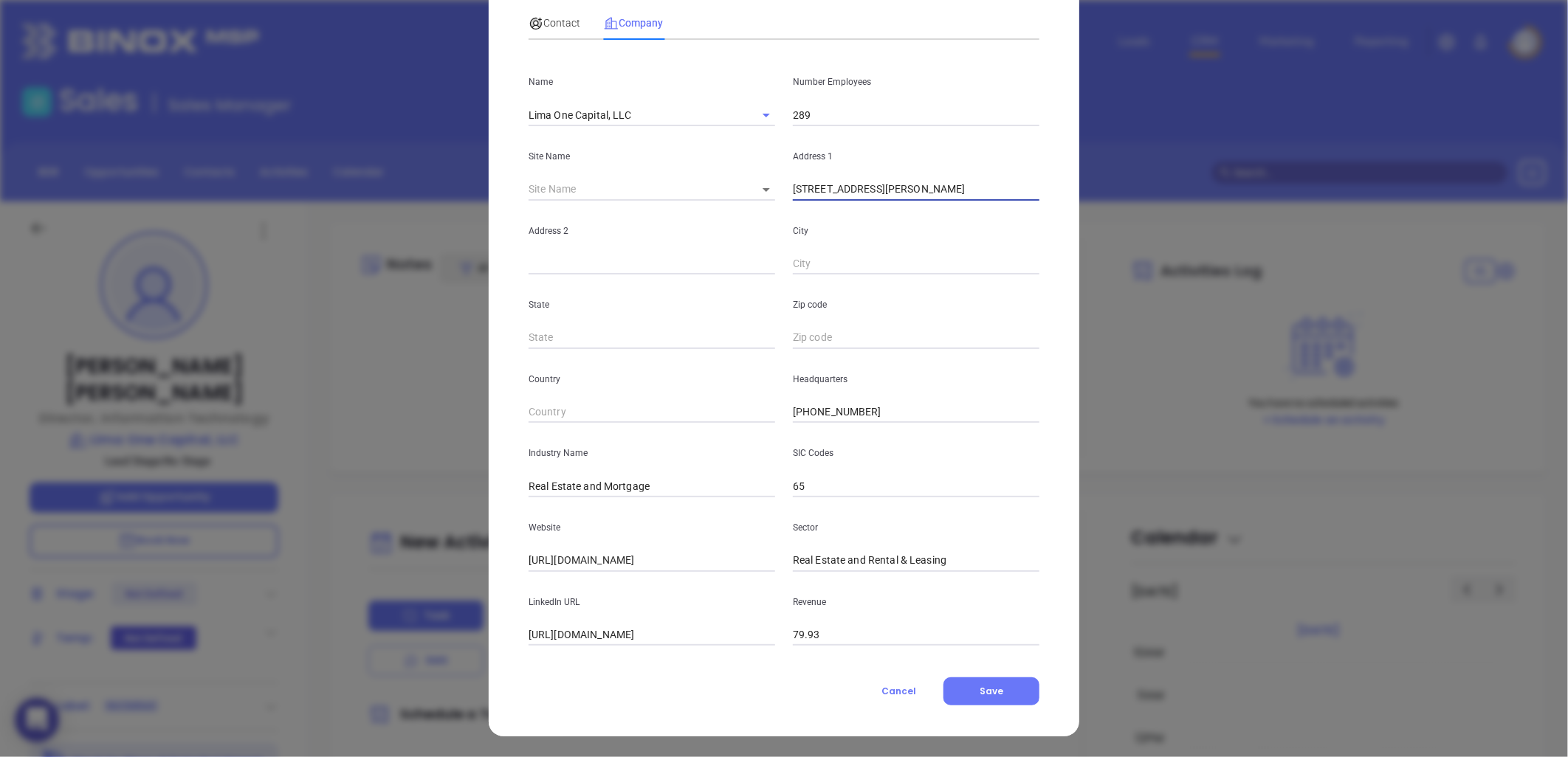
click at [1187, 177] on div "Michael Cantrell Contact Company First Name Michael Last Name Cantrell Email mc…" at bounding box center [784, 378] width 1568 height 757
type input "300 East McBee Ave"
paste input "Greenville, SC 29601"
drag, startPoint x: 847, startPoint y: 261, endPoint x: 1015, endPoint y: 253, distance: 168.2
click at [1015, 253] on input "Greenville, SC 29601" at bounding box center [915, 264] width 246 height 22
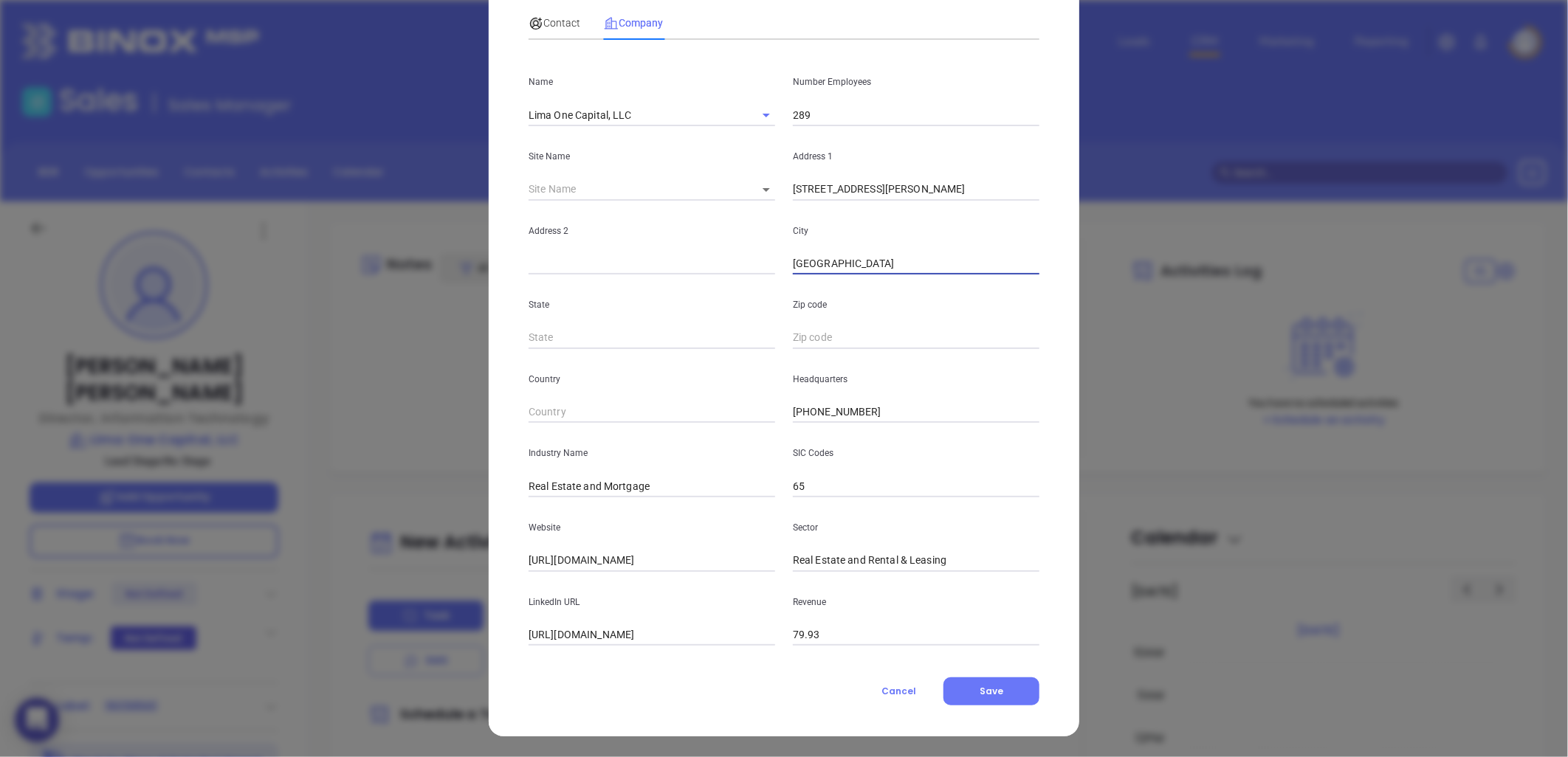
drag, startPoint x: 838, startPoint y: 262, endPoint x: 1012, endPoint y: 234, distance: 176.2
click at [1012, 237] on div "City Greenville, SC 29601" at bounding box center [915, 237] width 264 height 74
type input "Greenville"
type input "sc"
paste input "SC 29601"
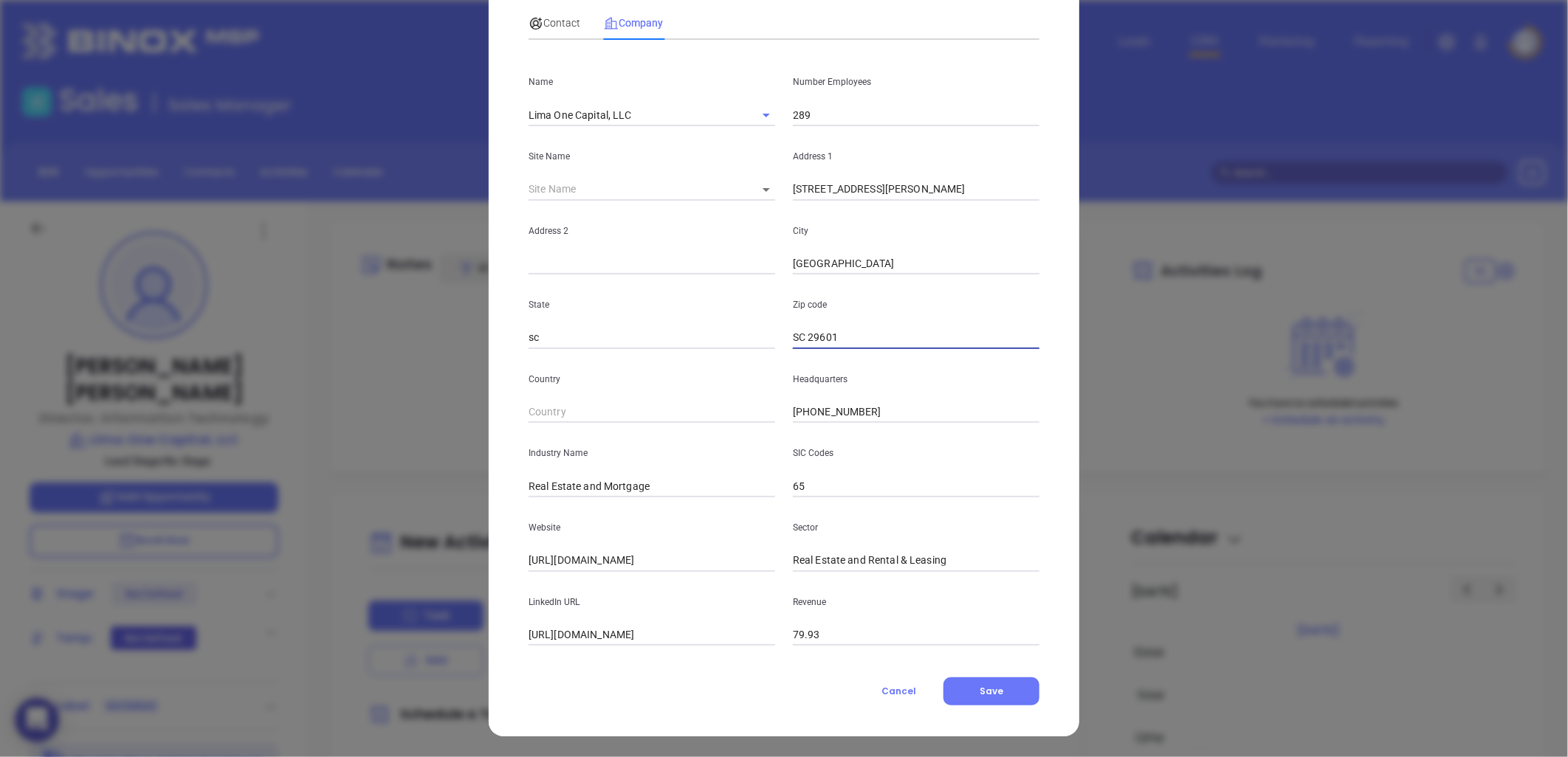
drag, startPoint x: 802, startPoint y: 334, endPoint x: 727, endPoint y: 349, distance: 76.5
click at [728, 349] on div "State sc Zip code SC 29601" at bounding box center [784, 311] width 528 height 74
type input "29601"
drag, startPoint x: 596, startPoint y: 341, endPoint x: 436, endPoint y: 345, distance: 160.0
click at [436, 343] on div "Michael Cantrell Contact Company First Name Michael Last Name Cantrell Email mc…" at bounding box center [784, 378] width 1568 height 757
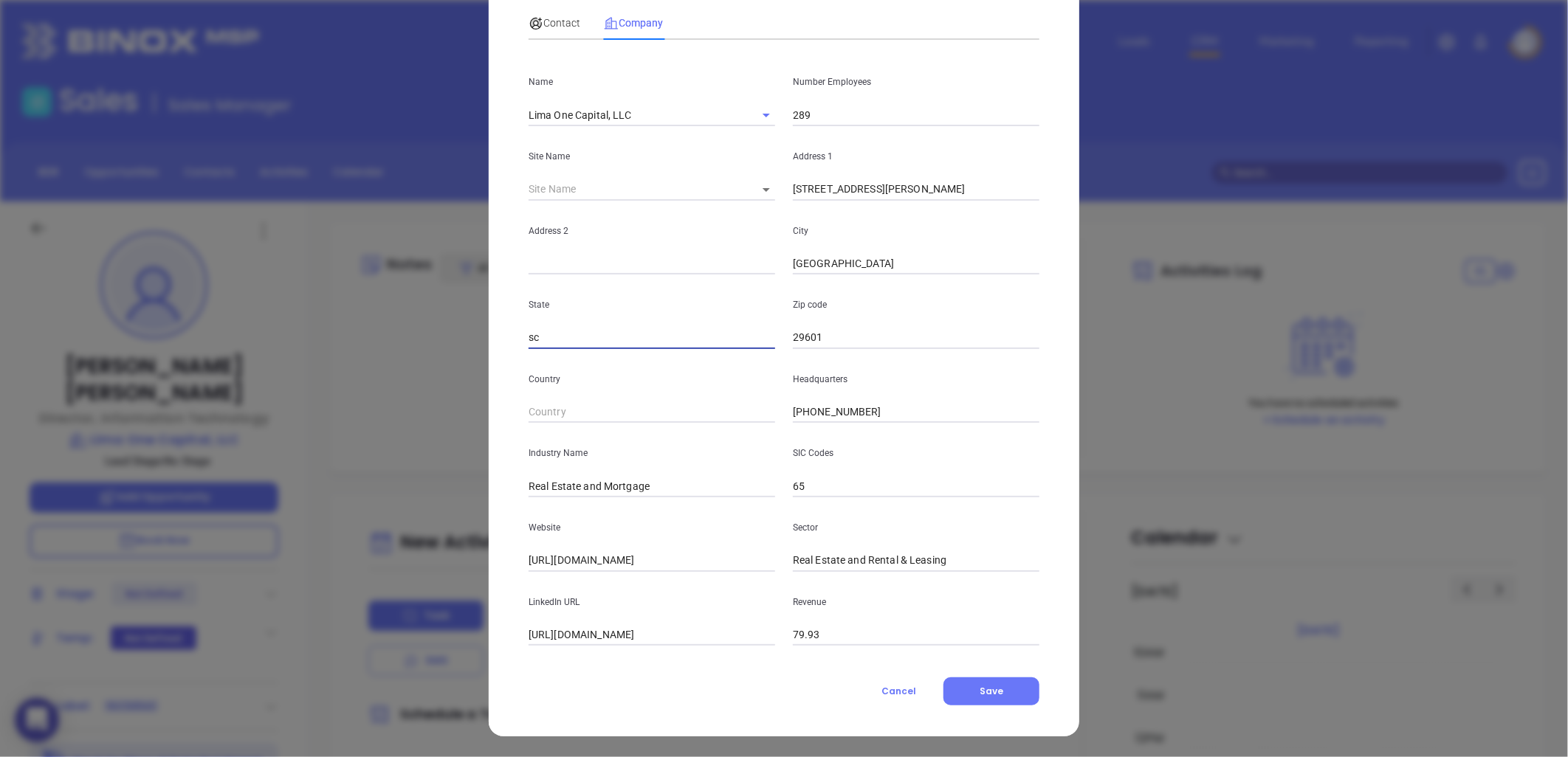
paste input "SC"
type input "SC"
click at [963, 318] on div "Zip code 29601" at bounding box center [915, 311] width 264 height 74
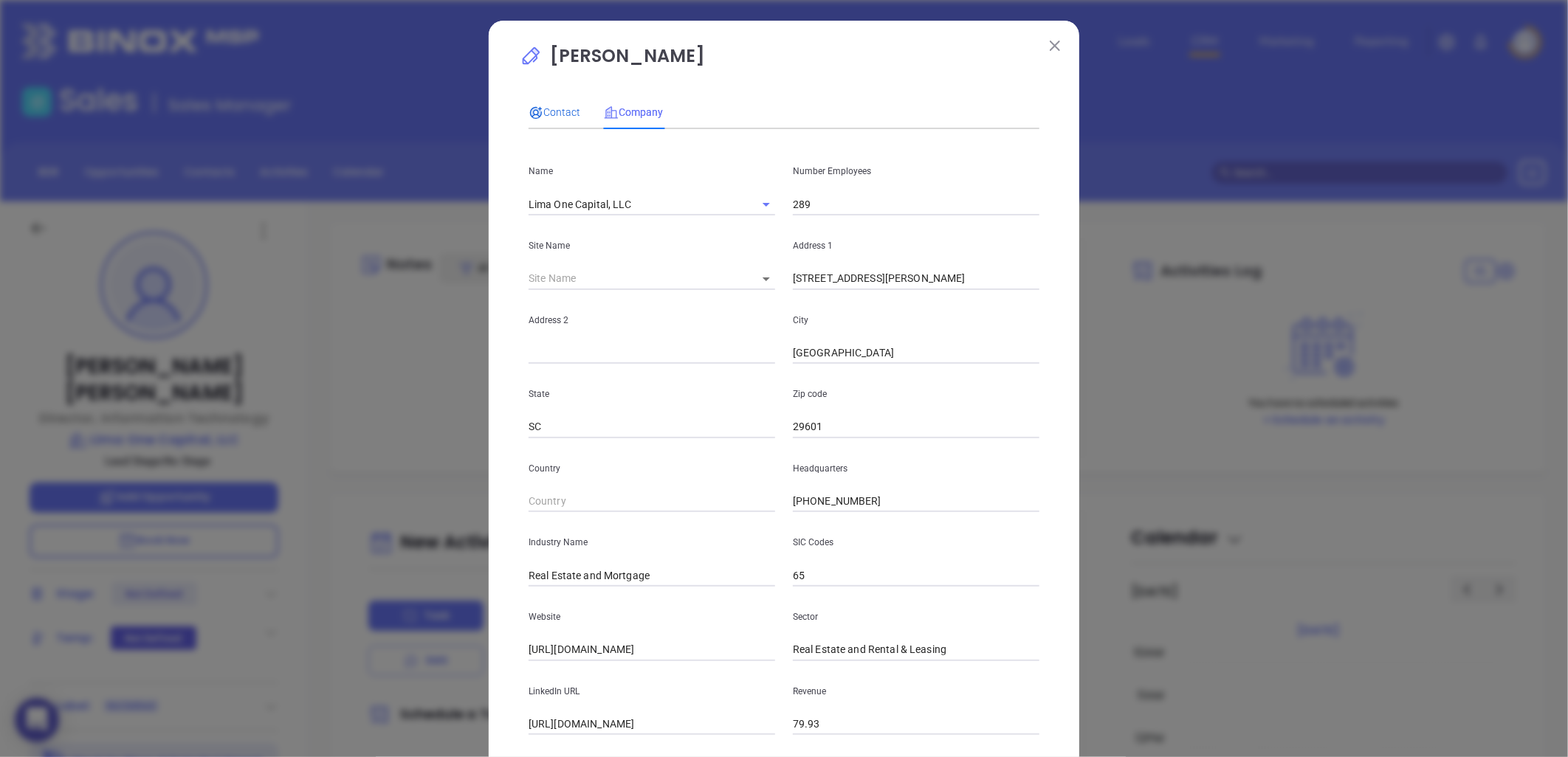
click at [551, 112] on span "Contact" at bounding box center [554, 112] width 52 height 11
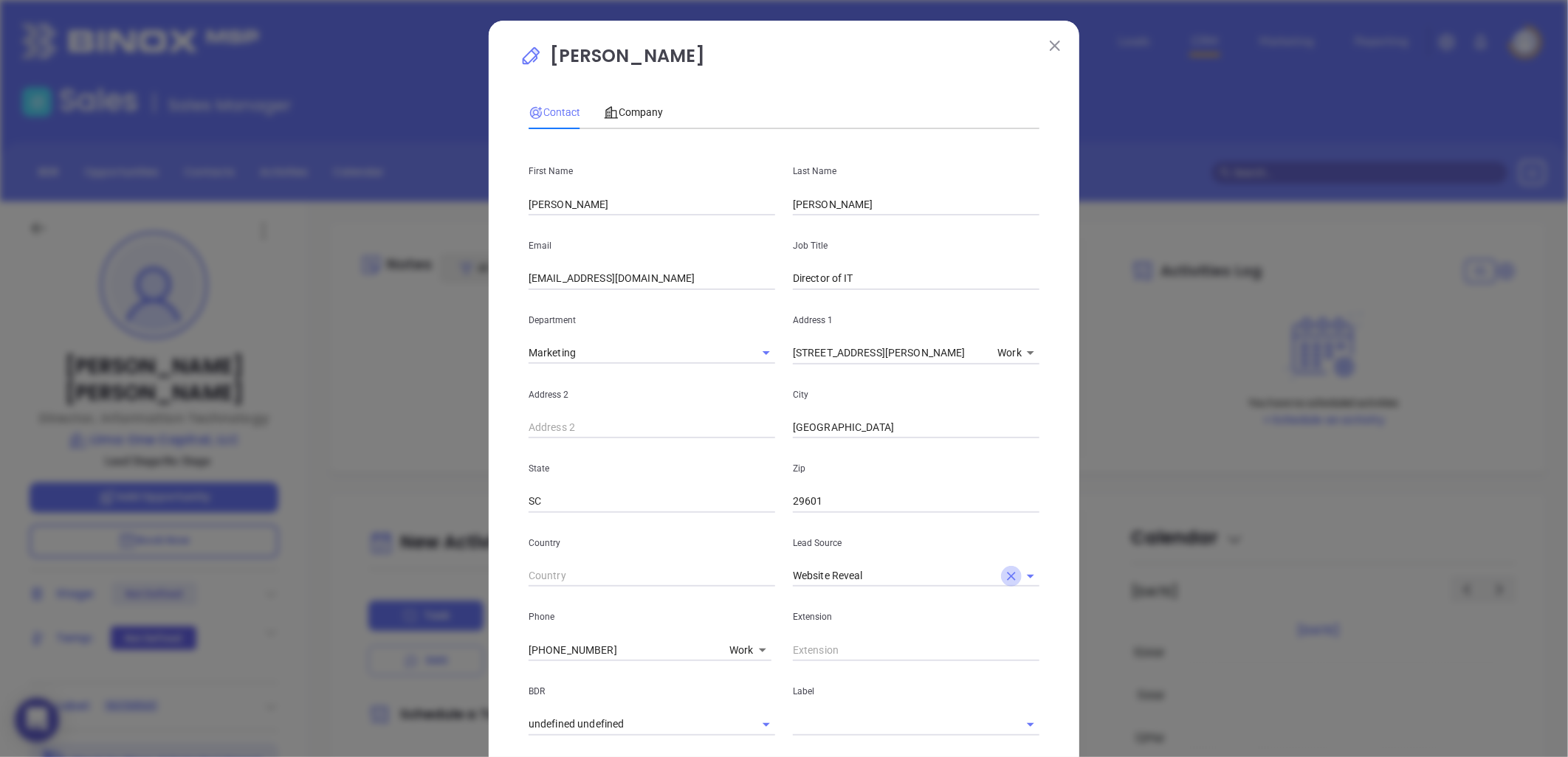
click at [1005, 573] on icon "Clear" at bounding box center [1011, 576] width 15 height 15
click at [892, 573] on input "text" at bounding box center [895, 576] width 206 height 21
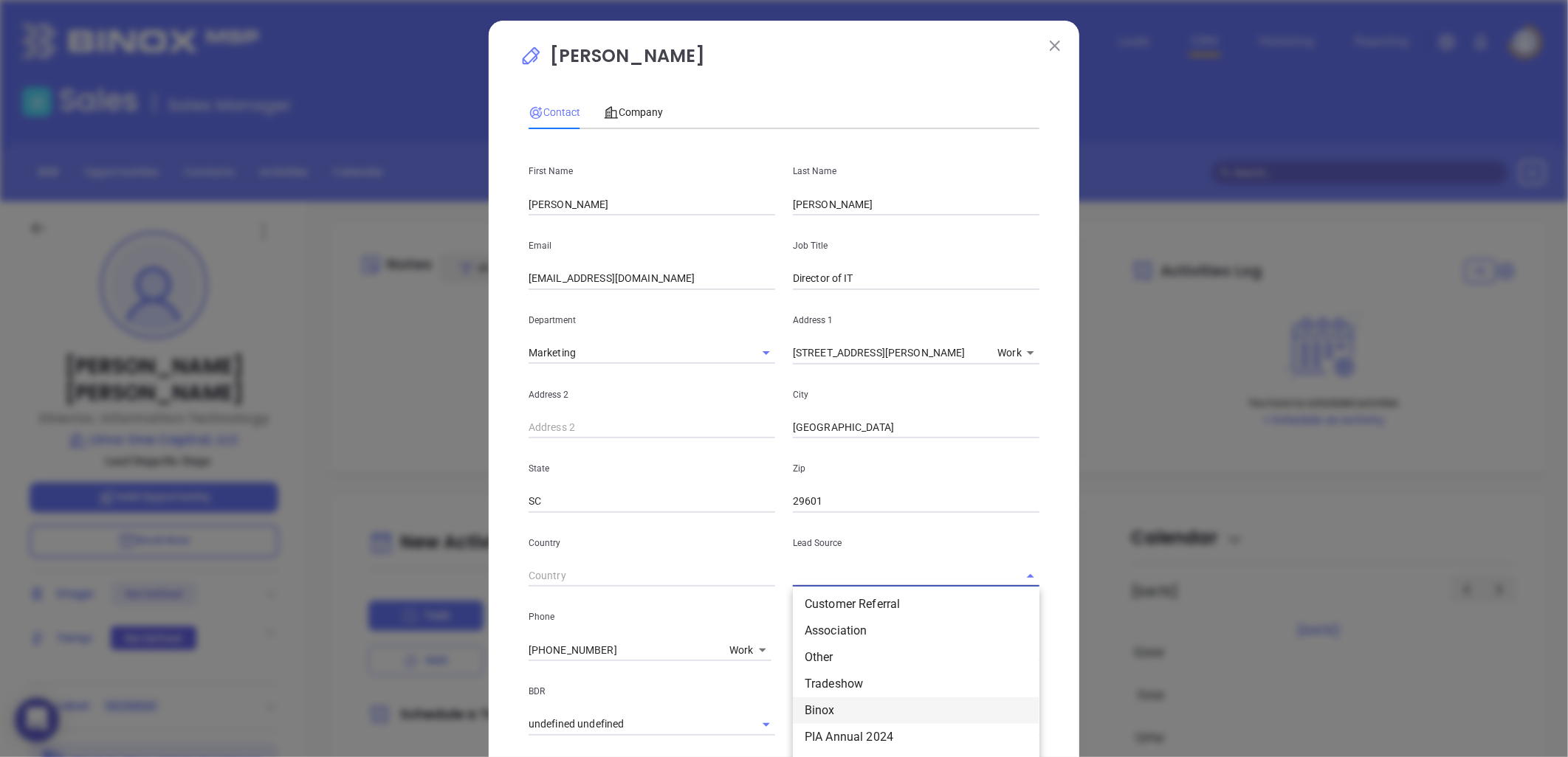
click at [820, 702] on li "Binox" at bounding box center [915, 710] width 246 height 26
type input "Binox"
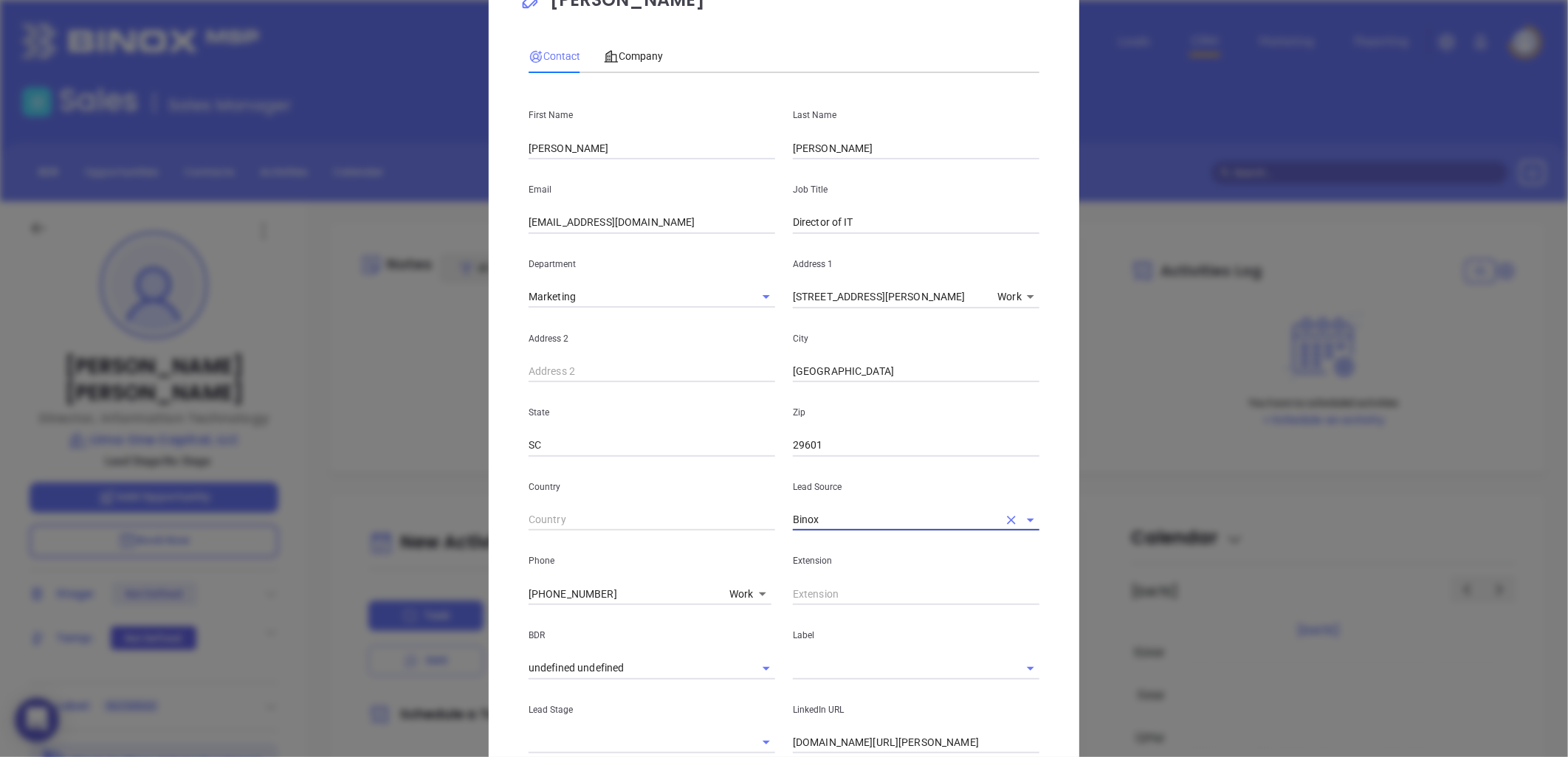
scroll to position [82, 0]
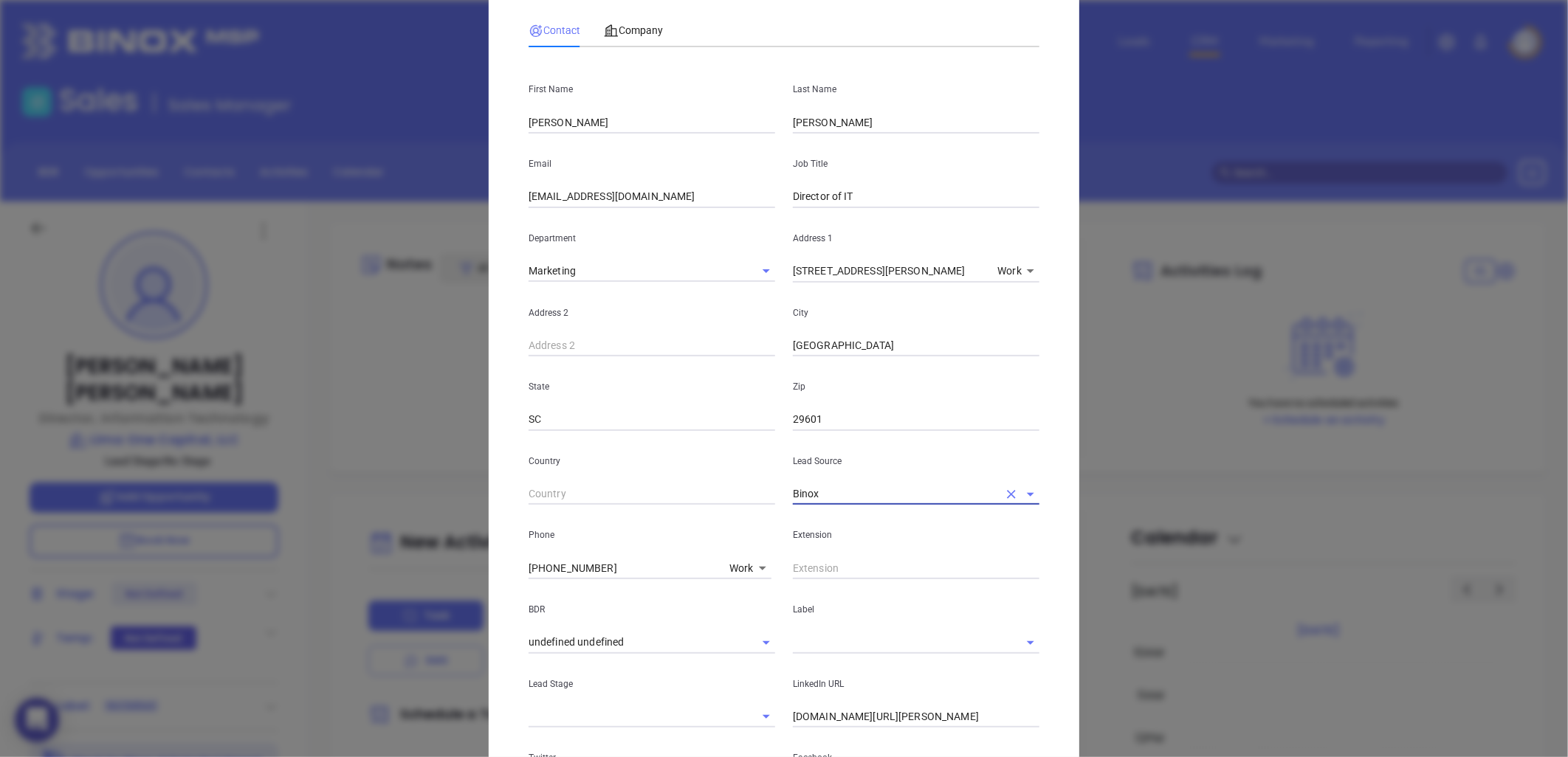
click at [825, 645] on input "text" at bounding box center [895, 642] width 206 height 21
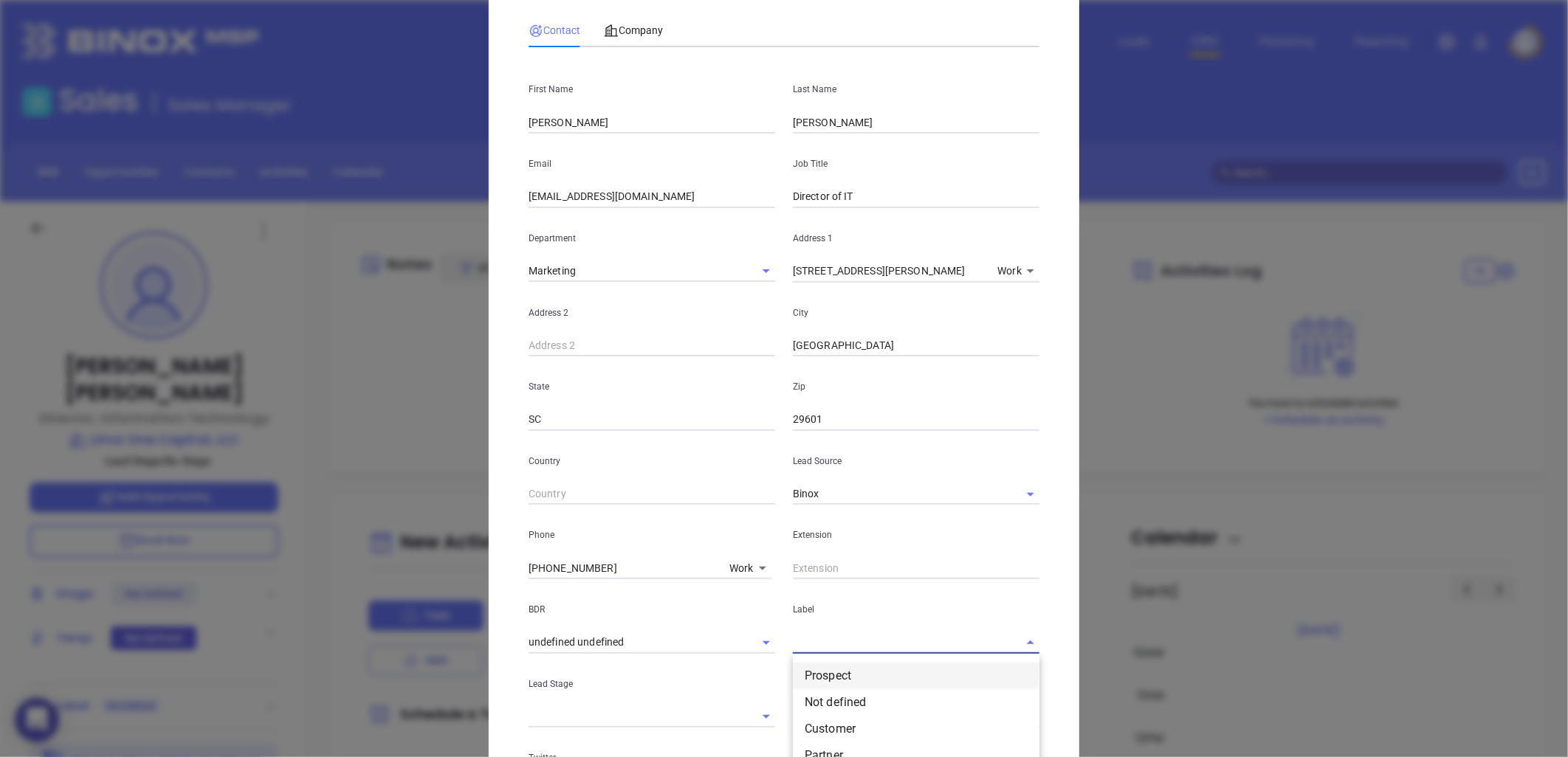
click at [830, 679] on li "Prospect" at bounding box center [915, 676] width 246 height 26
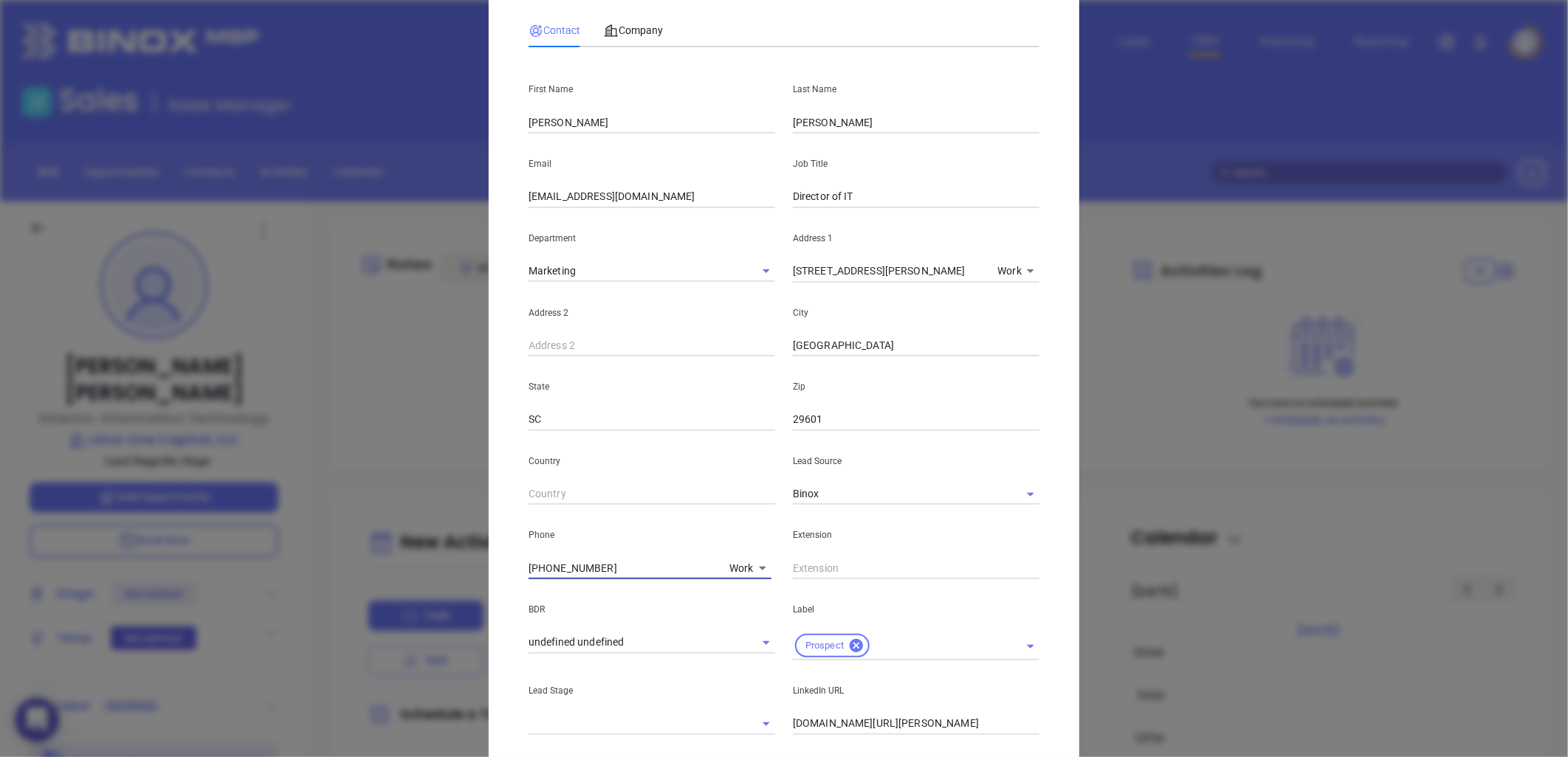
drag, startPoint x: 612, startPoint y: 570, endPoint x: 421, endPoint y: 584, distance: 191.5
click at [421, 584] on div "Michael Cantrell Contact Company First Name Michael Last Name Cantrell Email mc…" at bounding box center [784, 378] width 1568 height 757
type input "( ) -"
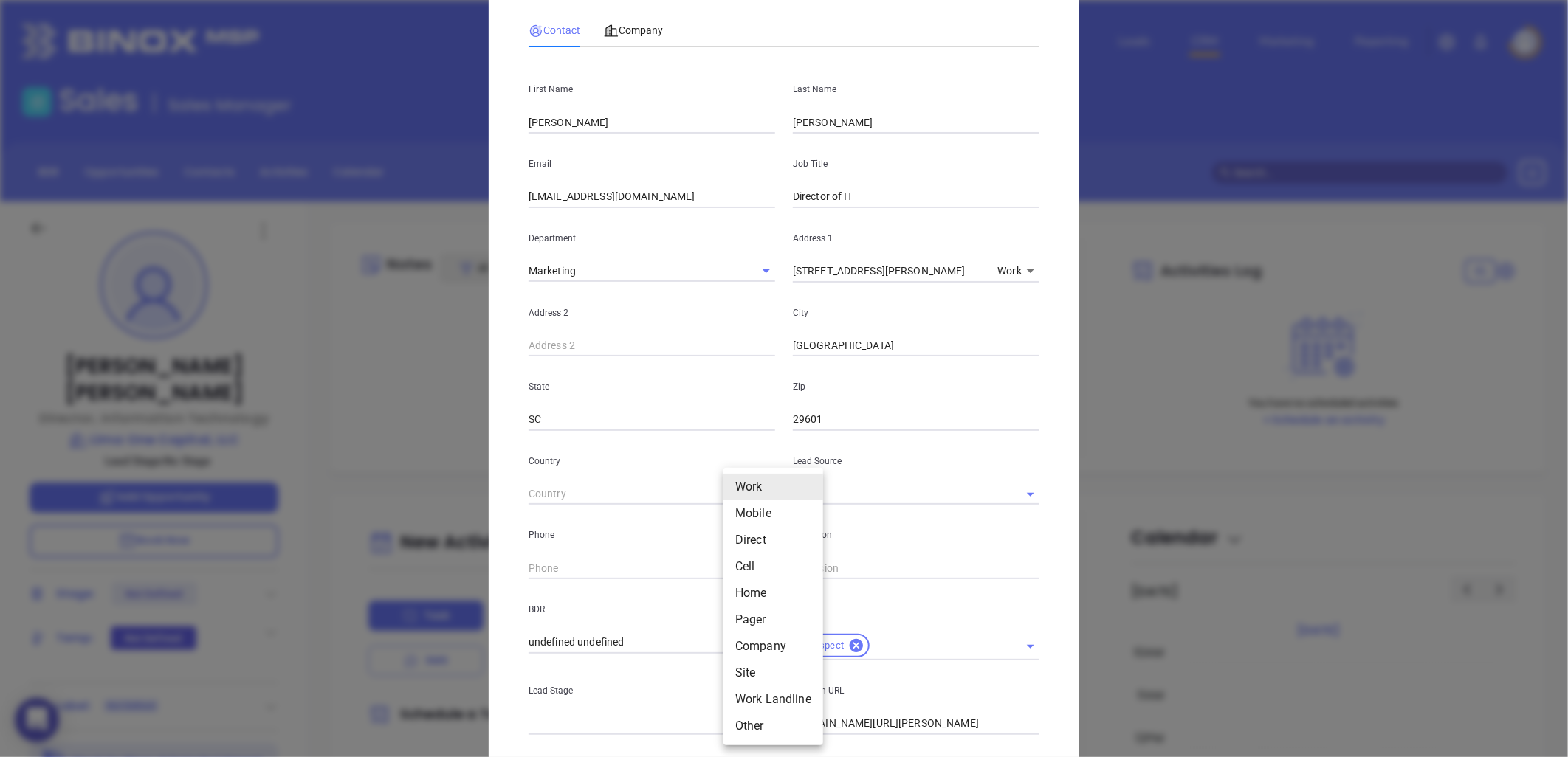
click at [734, 565] on body "0 Leads CRM Marketing Reporting Financial Leads Leads Sales Sales Manager BDR O…" at bounding box center [784, 378] width 1568 height 757
click at [741, 669] on li "Site" at bounding box center [773, 673] width 100 height 26
type input "11"
click at [566, 568] on input "( ) -" at bounding box center [629, 568] width 201 height 22
paste input "800) 390-4212"
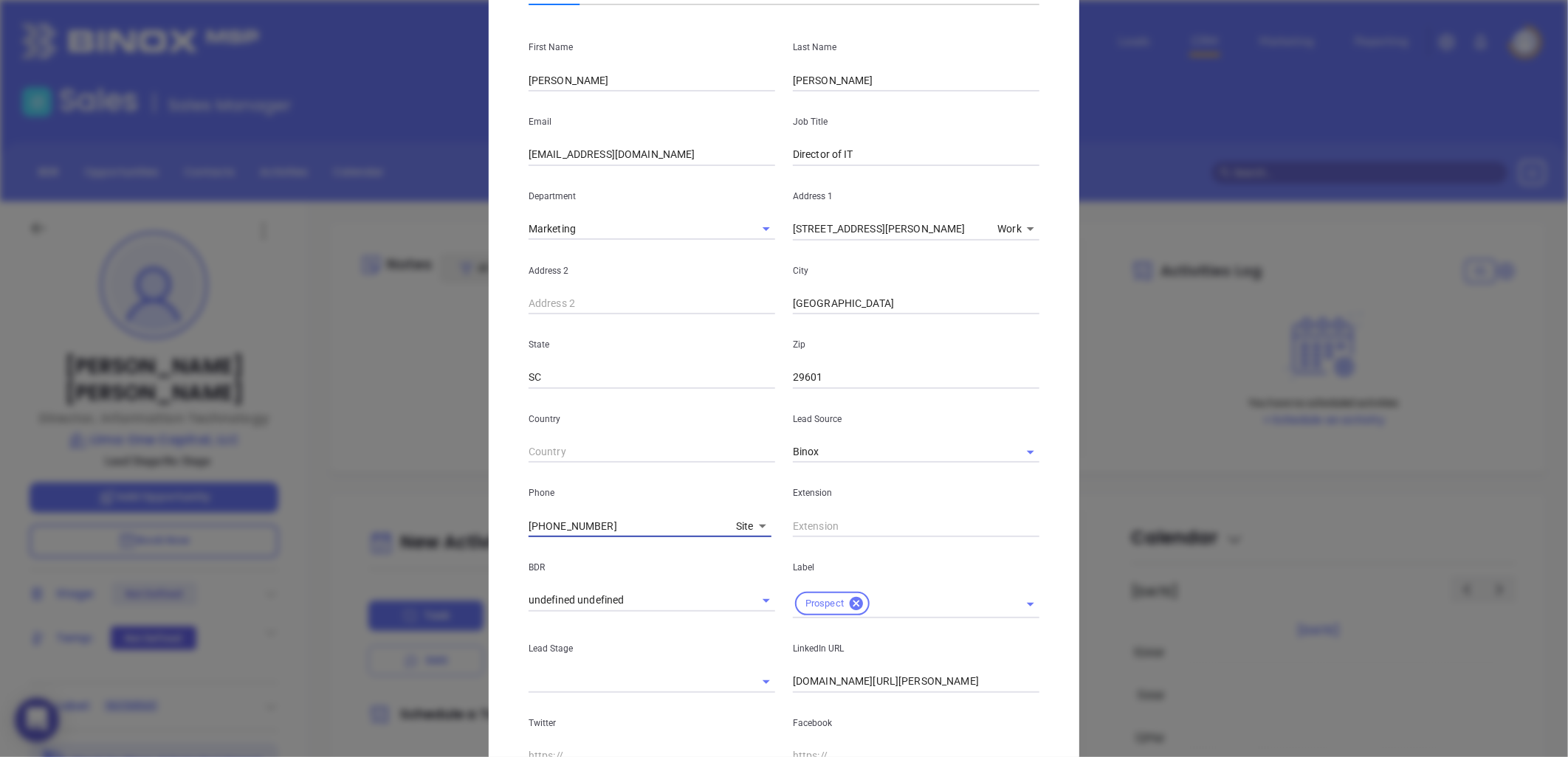
scroll to position [0, 0]
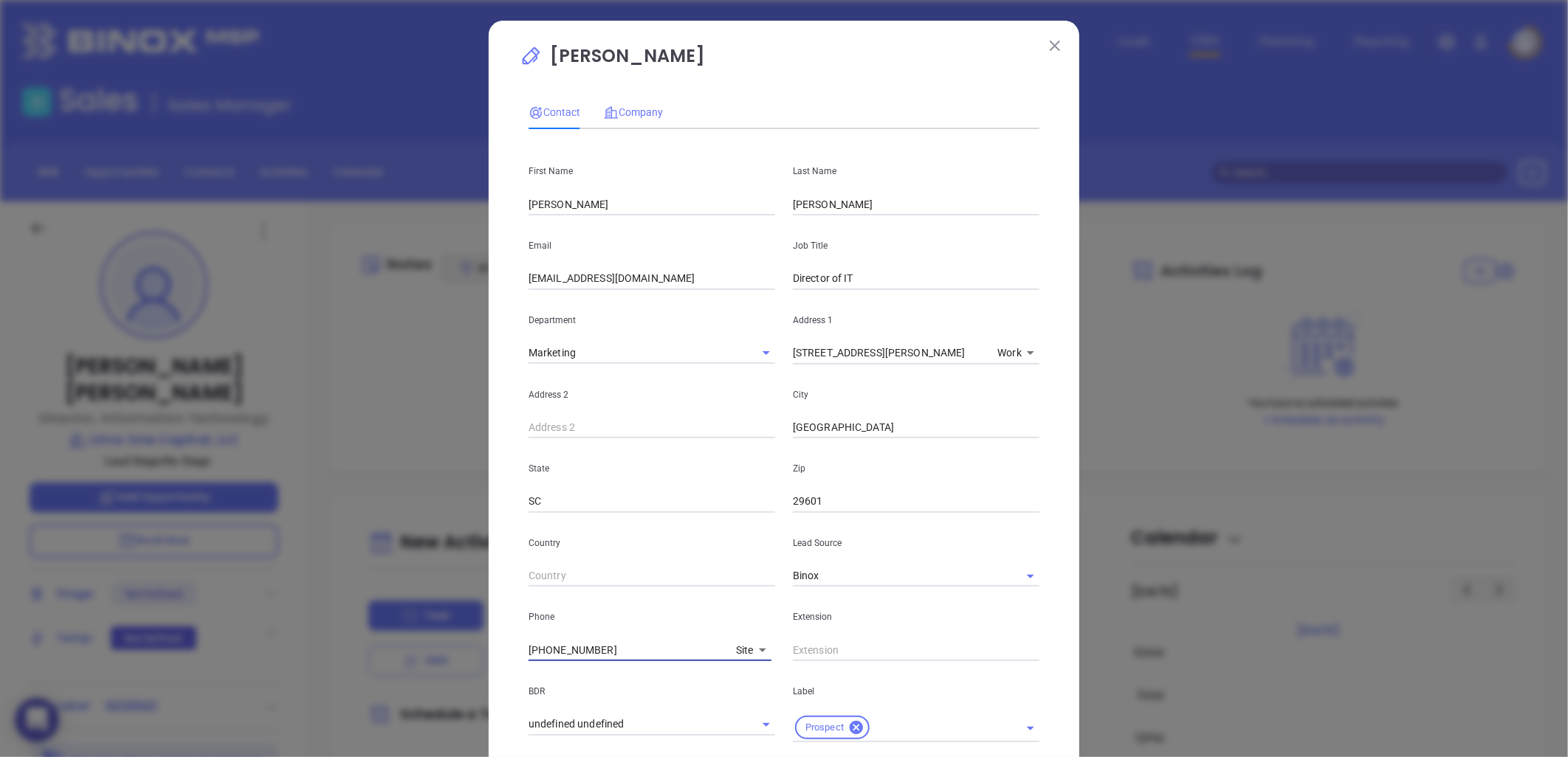
type input "(800) 390-4212"
drag, startPoint x: 635, startPoint y: 105, endPoint x: 635, endPoint y: 113, distance: 8.0
click at [635, 106] on span "Company" at bounding box center [633, 112] width 59 height 11
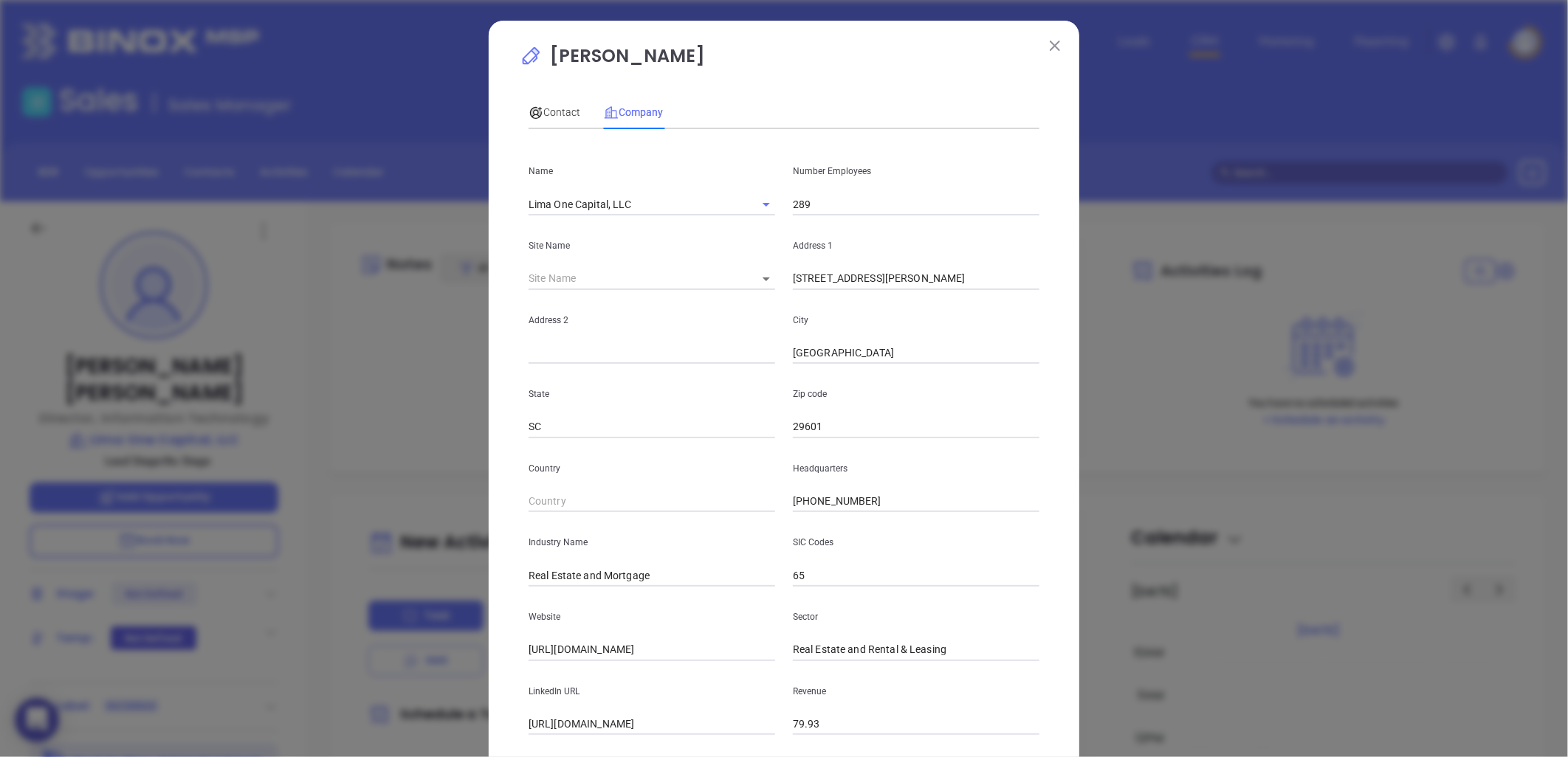
drag, startPoint x: 749, startPoint y: 512, endPoint x: 698, endPoint y: 518, distance: 51.4
click at [698, 518] on div "Name Lima One Capital, LLC Number Employees 289 Site Name ​ Address 1 300 East …" at bounding box center [784, 438] width 511 height 594
paste input "text"
type input "(800) 390-4212"
click at [544, 108] on span "Contact" at bounding box center [554, 112] width 52 height 11
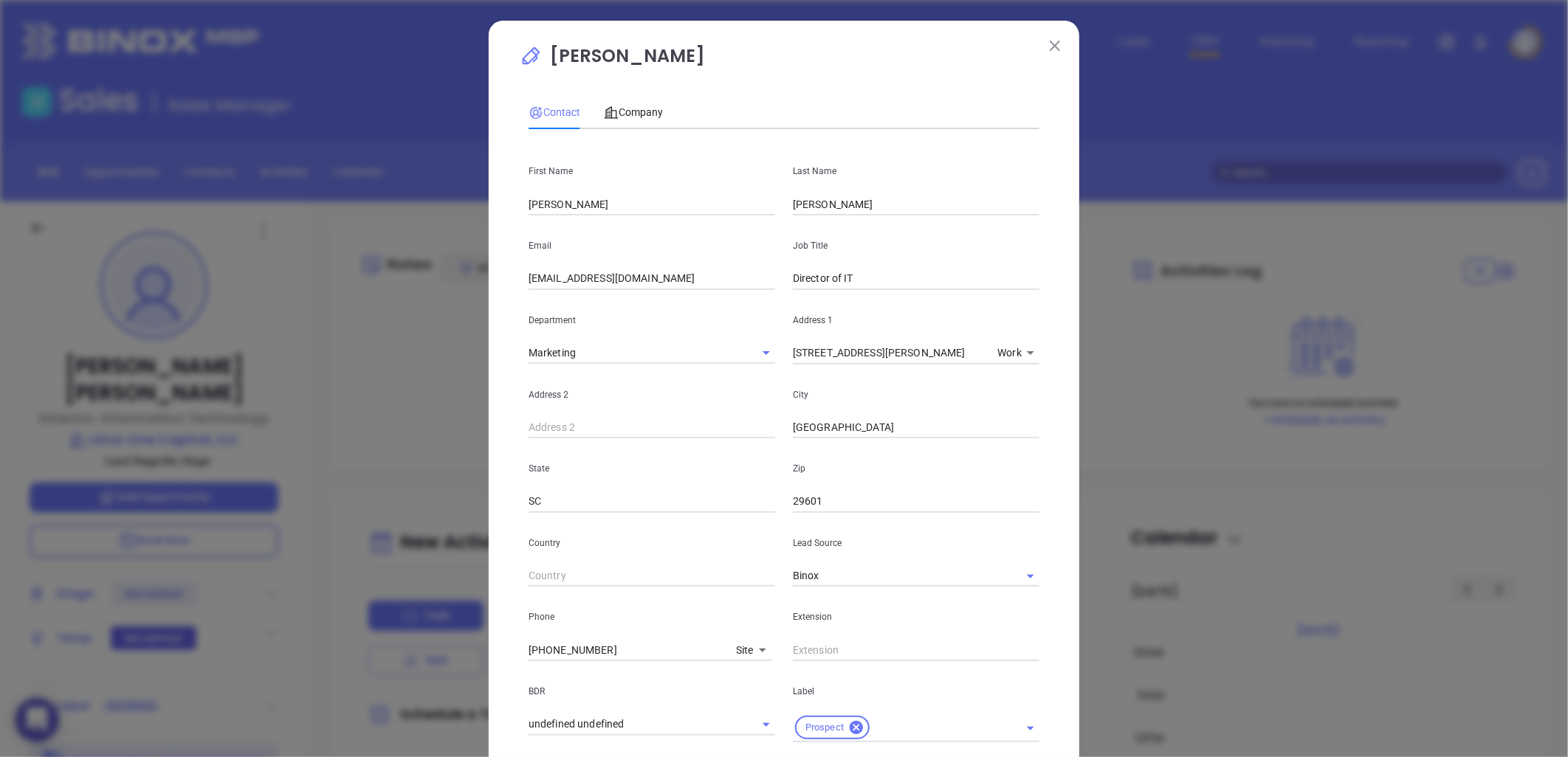
click at [550, 114] on span "Contact" at bounding box center [554, 112] width 52 height 11
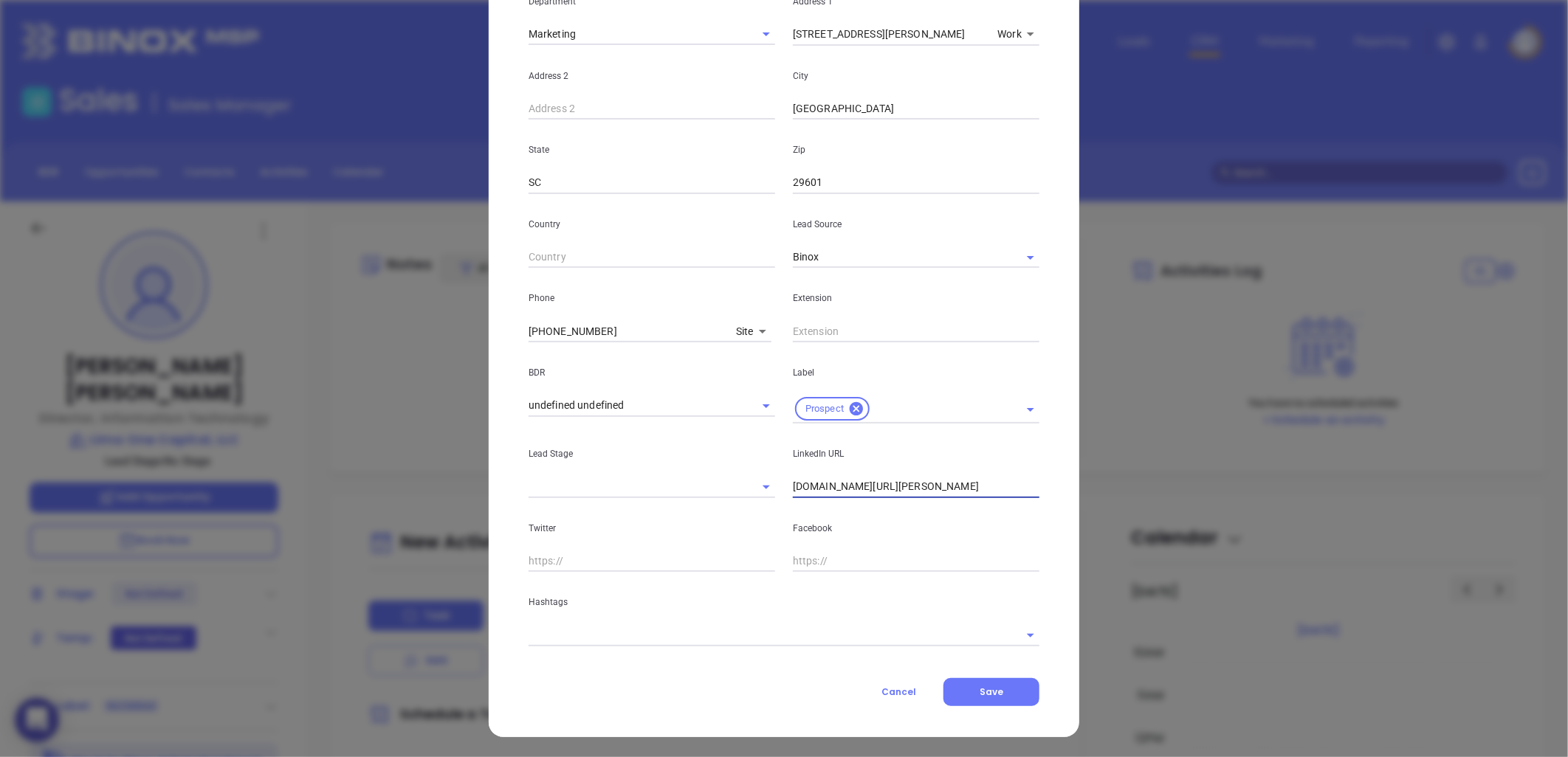
click at [898, 484] on input "linkedin.com/in/michael-cantrell83" at bounding box center [915, 486] width 246 height 22
click at [898, 483] on input "linkedin.com/in/michael-cantrell83" at bounding box center [915, 486] width 246 height 22
paste input "linkedin.com/in/michael-cantrell83"
type input "www.linkedin.com/in/michael-cantrell83"
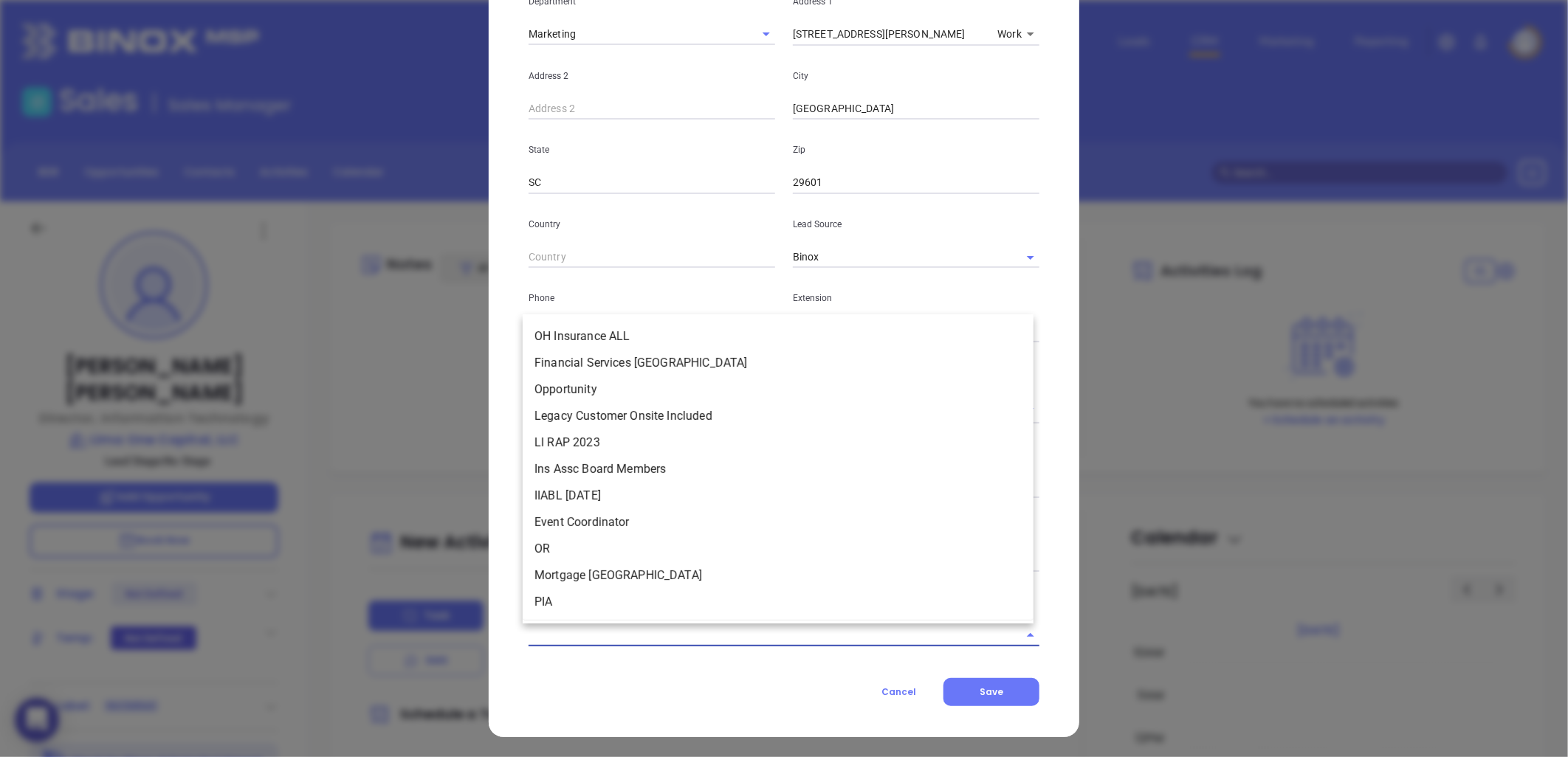
click at [614, 637] on input "text" at bounding box center [762, 635] width 469 height 21
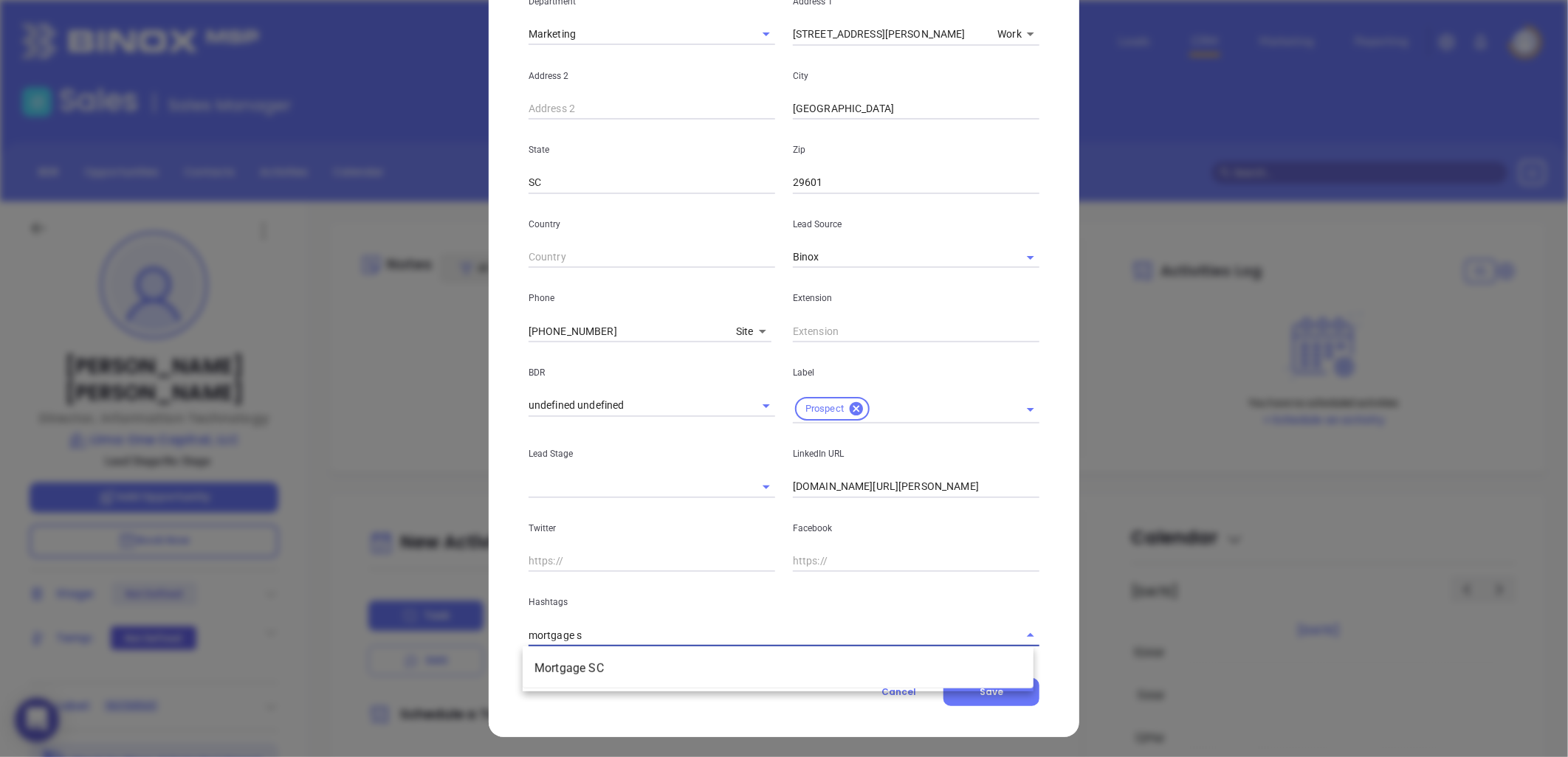
type input "mortgage sc"
click at [573, 670] on li "Mortgage SC" at bounding box center [778, 669] width 511 height 26
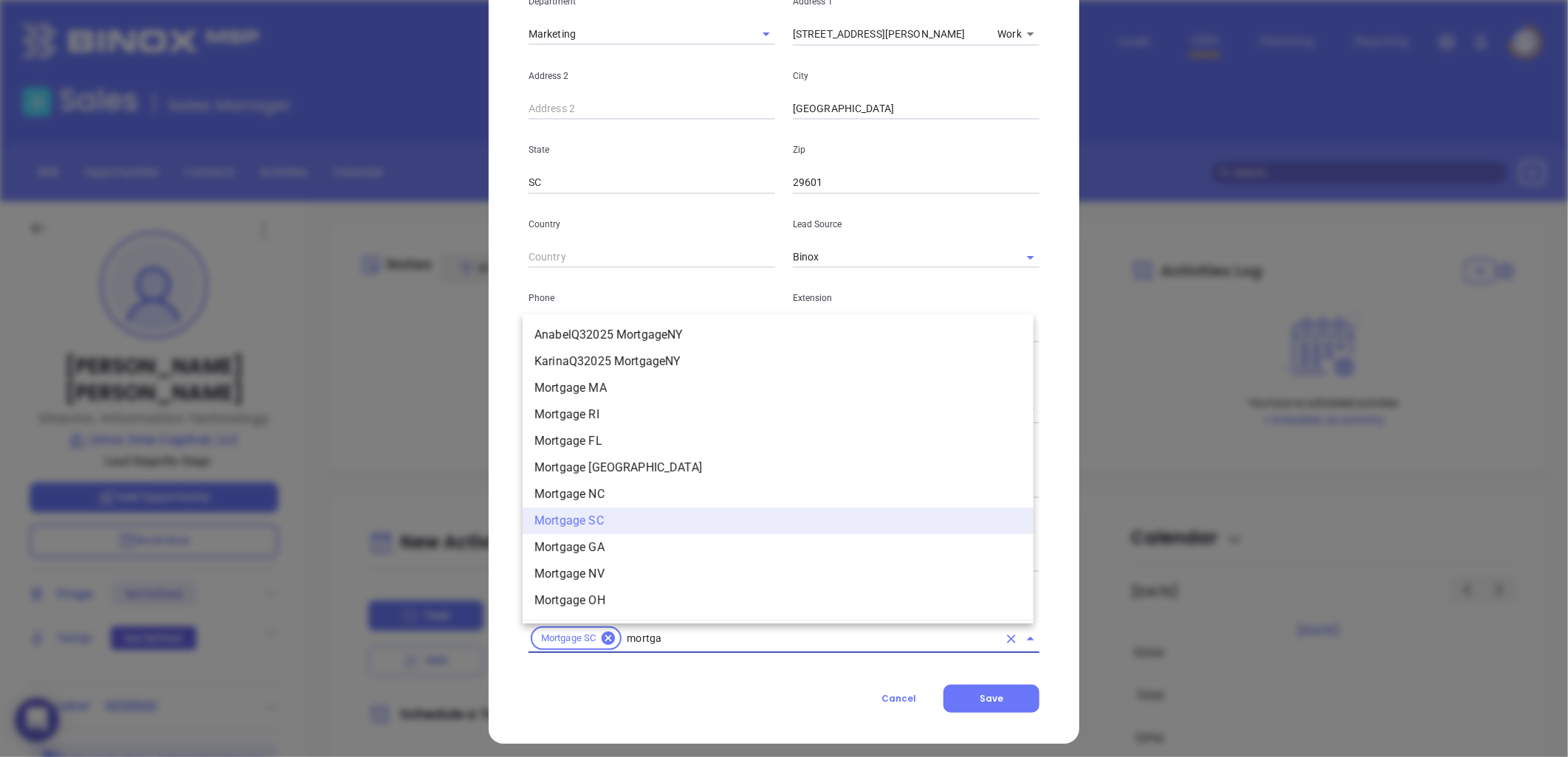
scroll to position [1461, 0]
type input "mortgage"
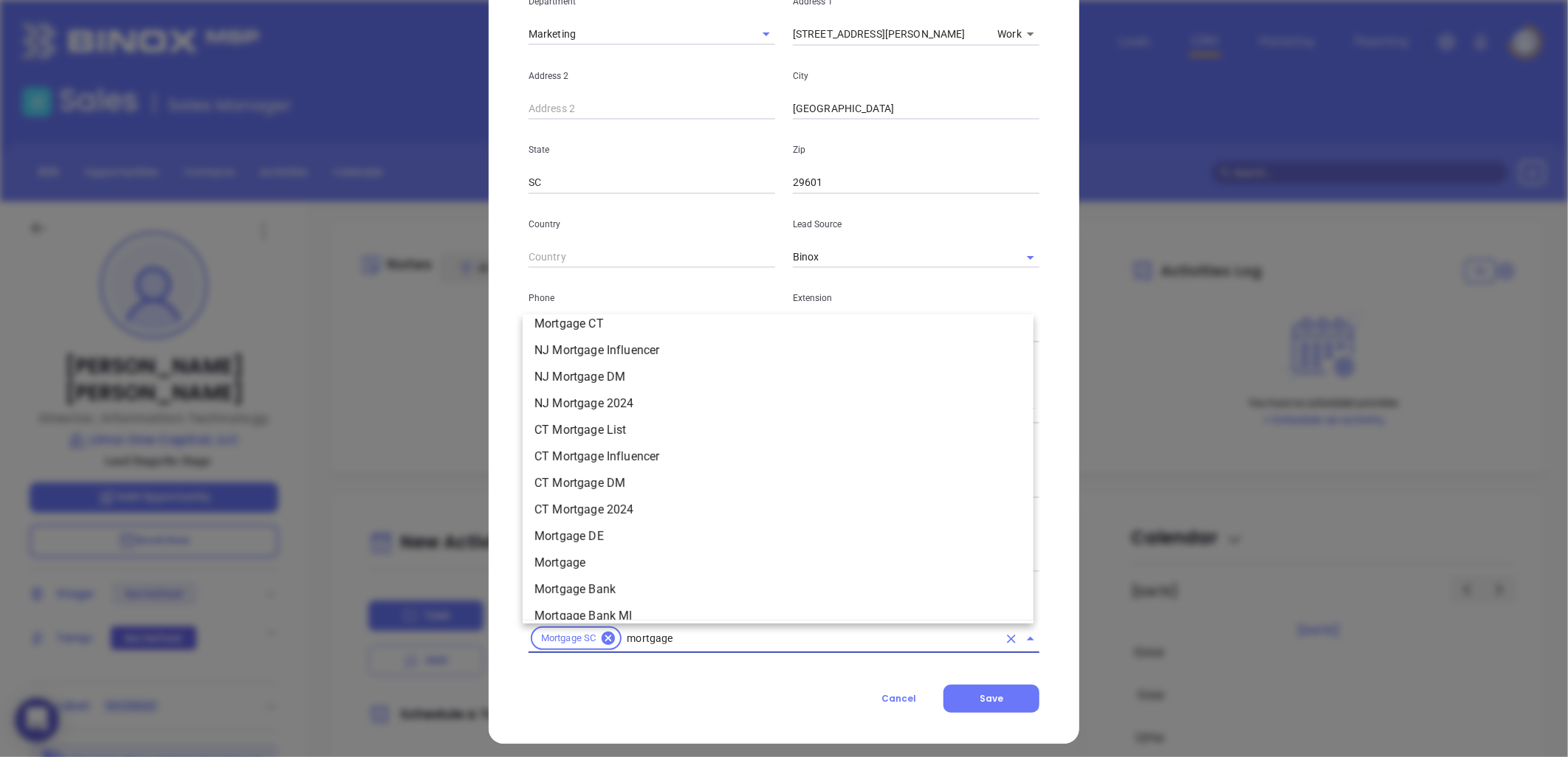
scroll to position [1066, 0]
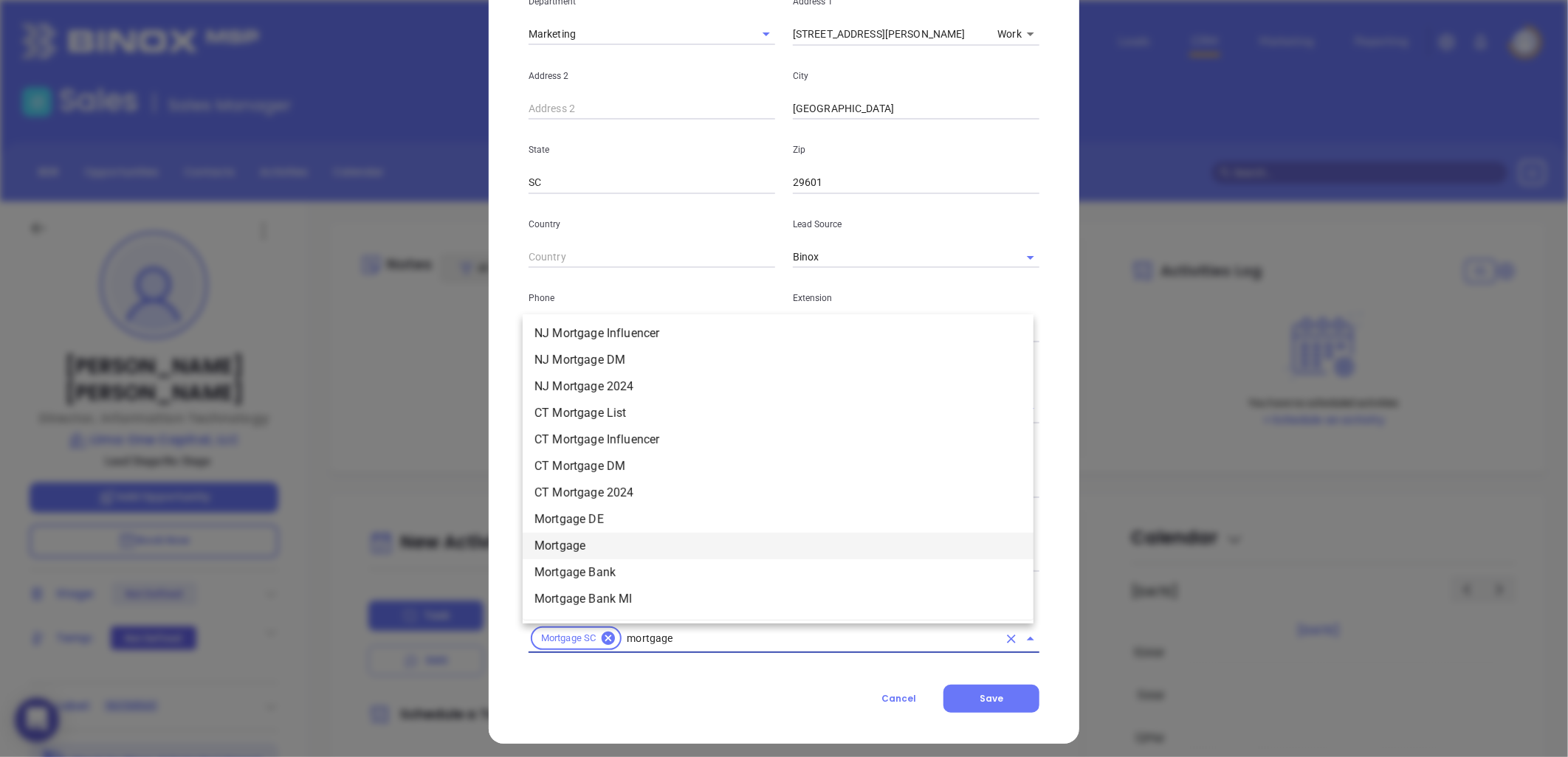
click at [558, 543] on li "Mortgage" at bounding box center [778, 546] width 511 height 26
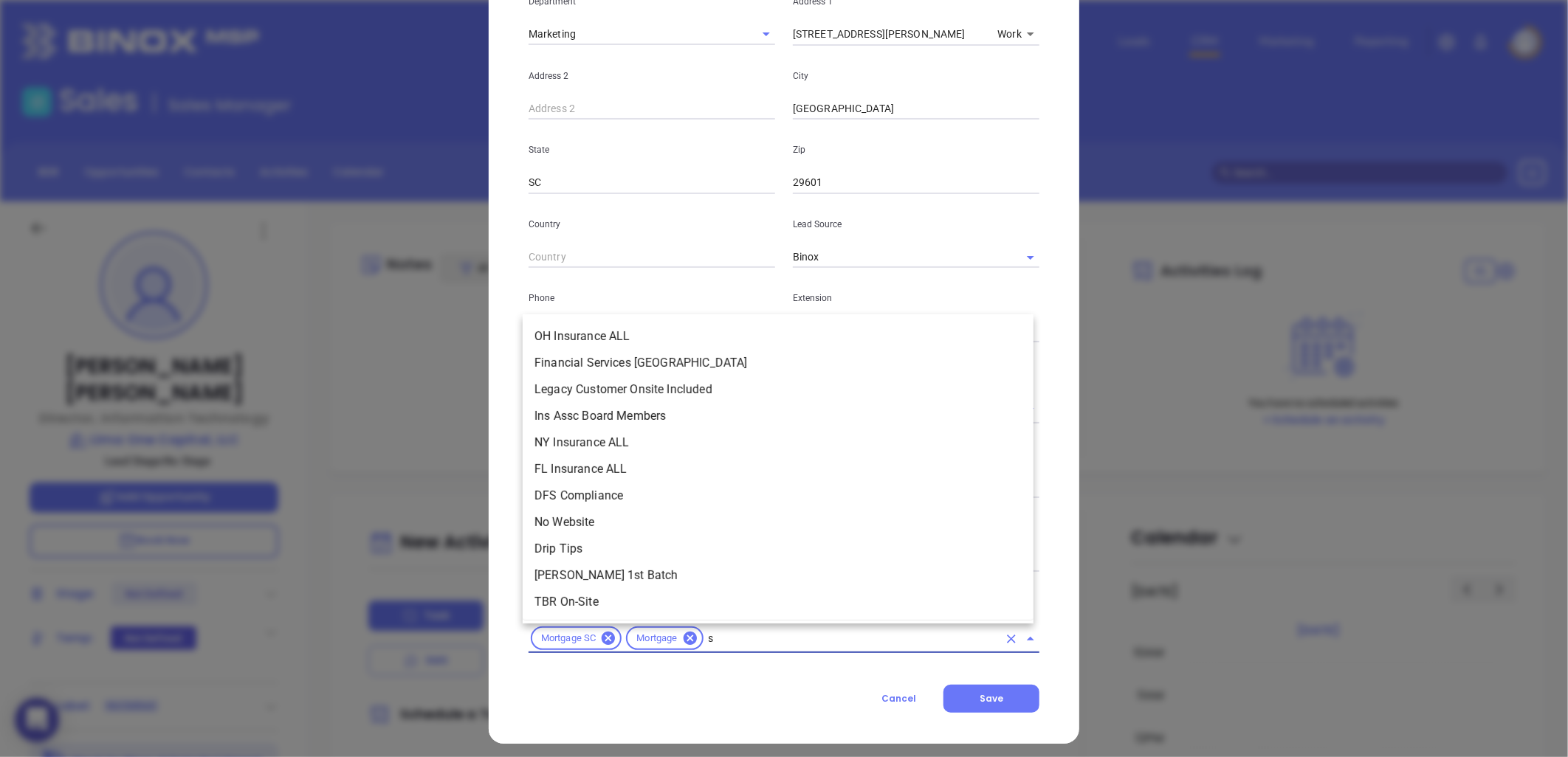
scroll to position [5521, 0]
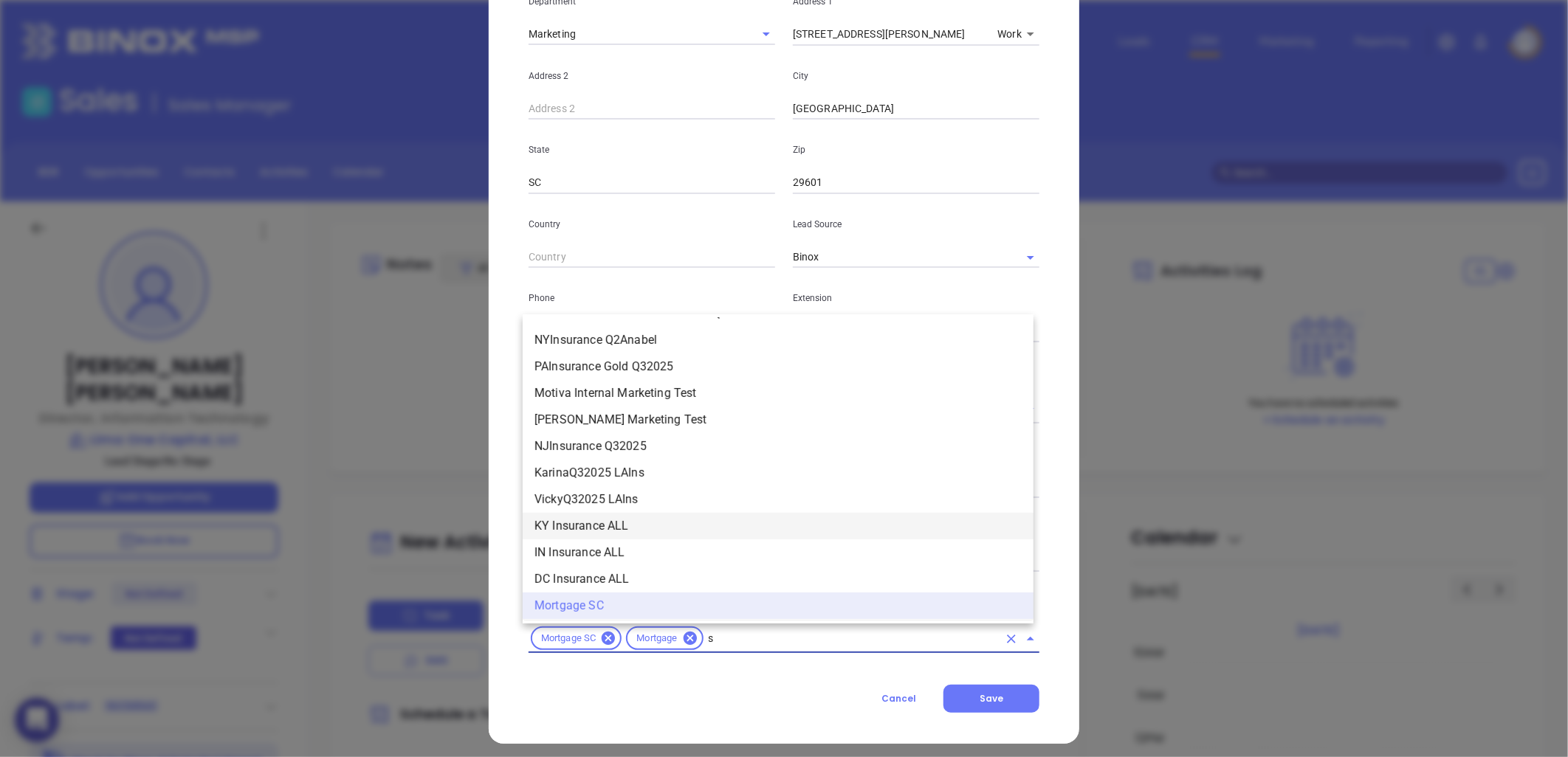
type input "sc"
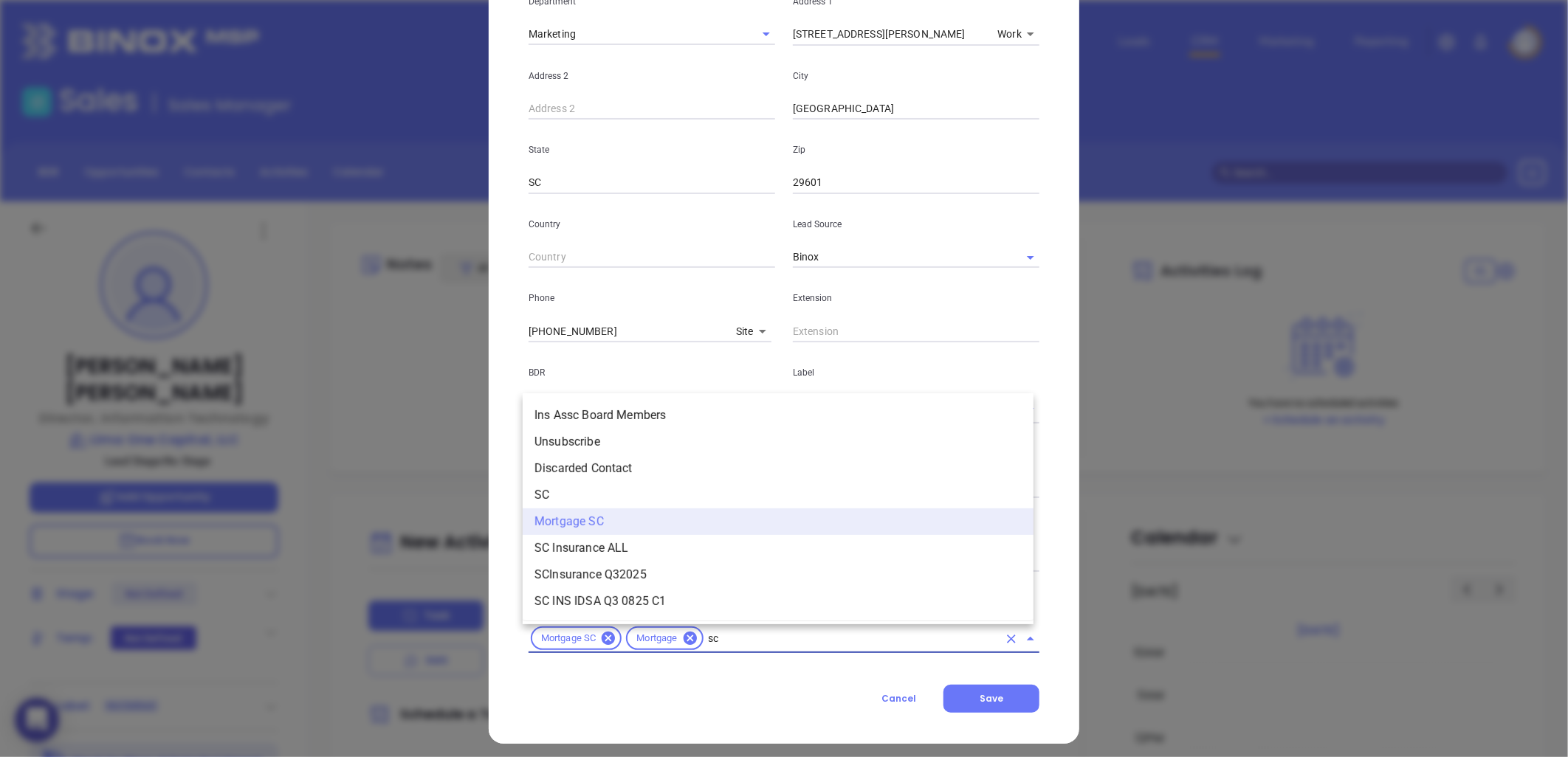
scroll to position [0, 0]
click at [576, 480] on ul "Ins Assc Board Members Unsubscribe Discarded Contact SC Mortgage SC SC Insuranc…" at bounding box center [778, 508] width 511 height 224
click at [563, 491] on li "SC" at bounding box center [778, 495] width 511 height 26
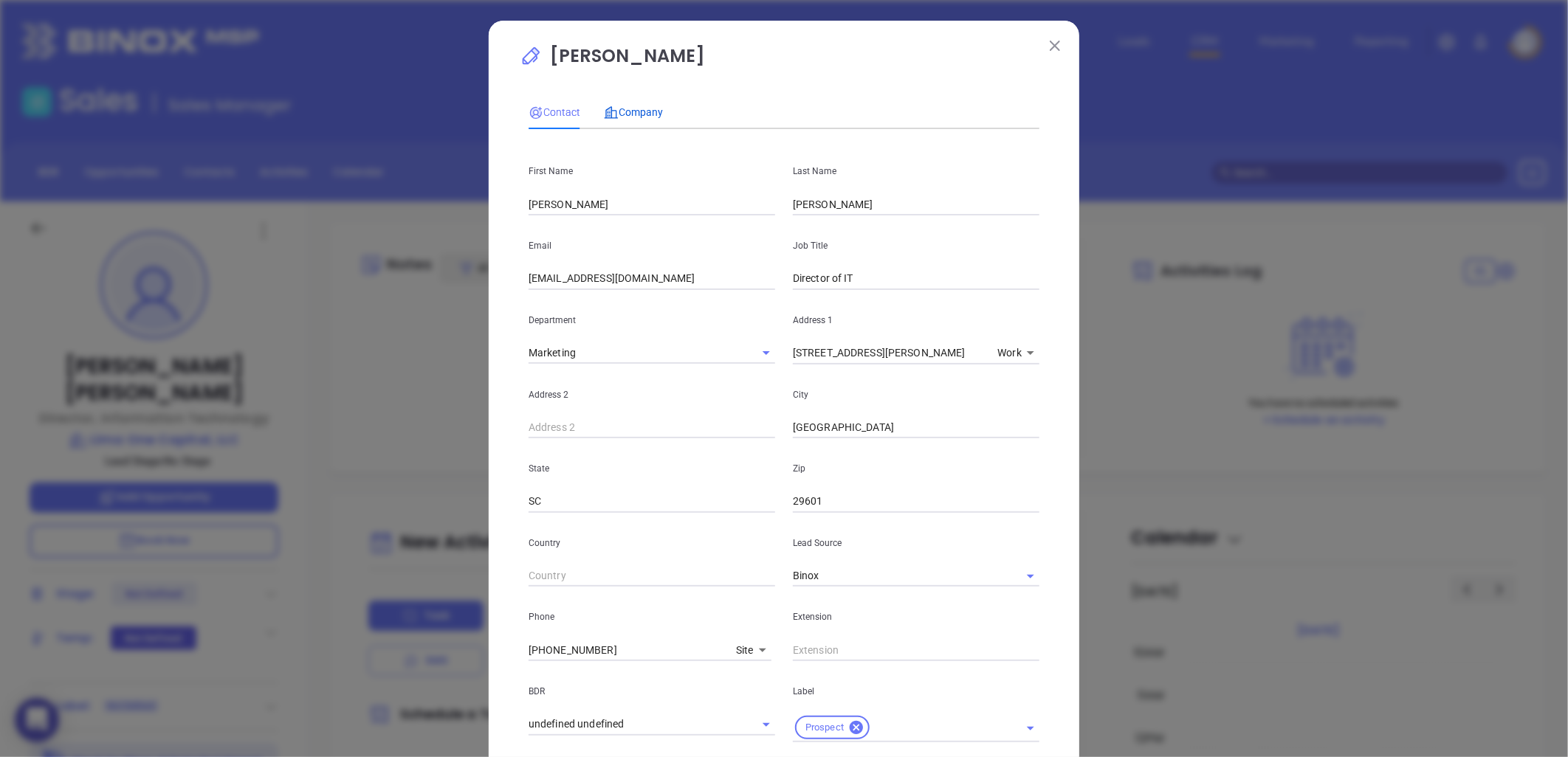
click at [628, 109] on span "Company" at bounding box center [633, 112] width 59 height 11
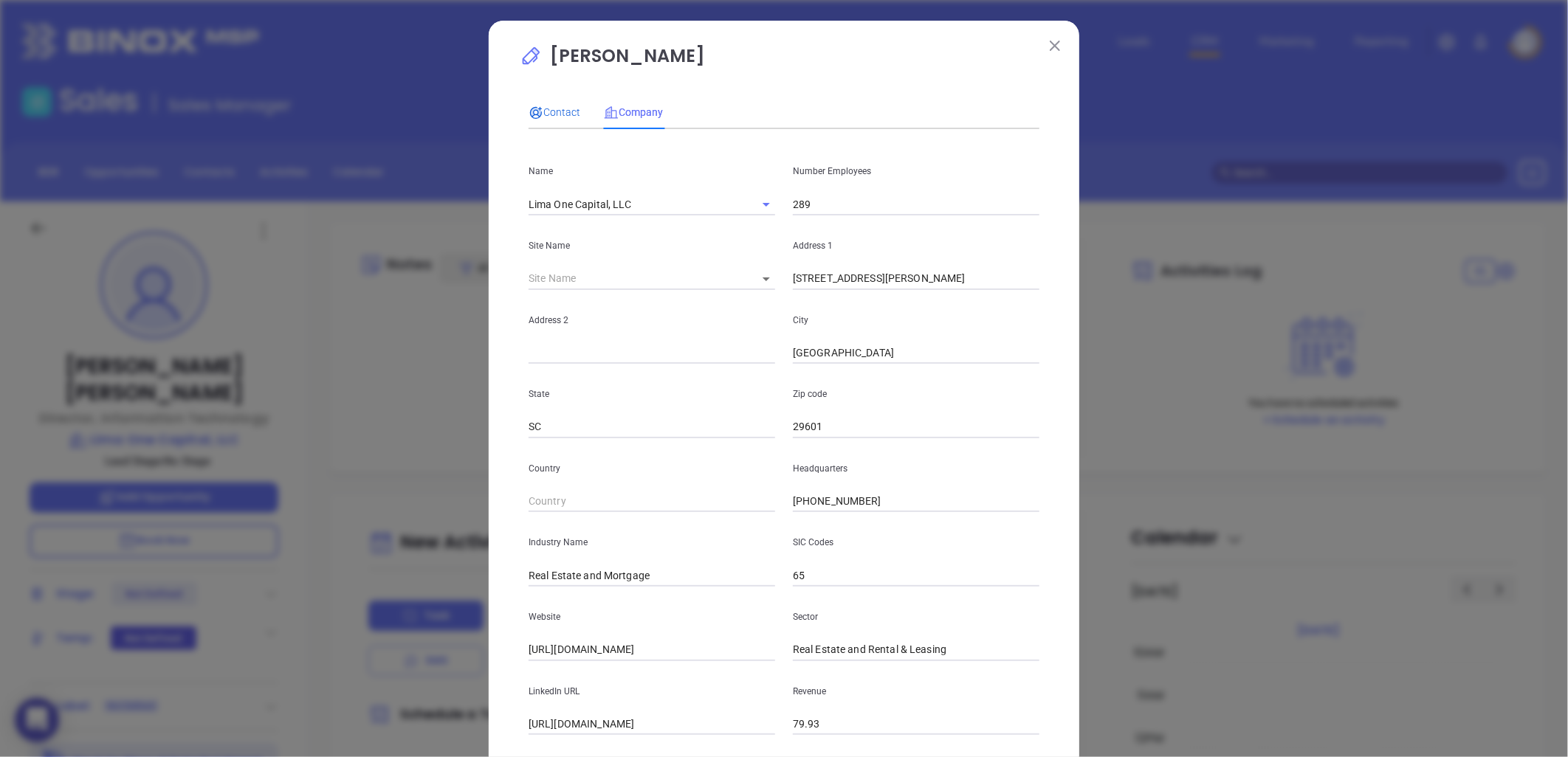
click at [544, 108] on span "Contact" at bounding box center [554, 112] width 52 height 11
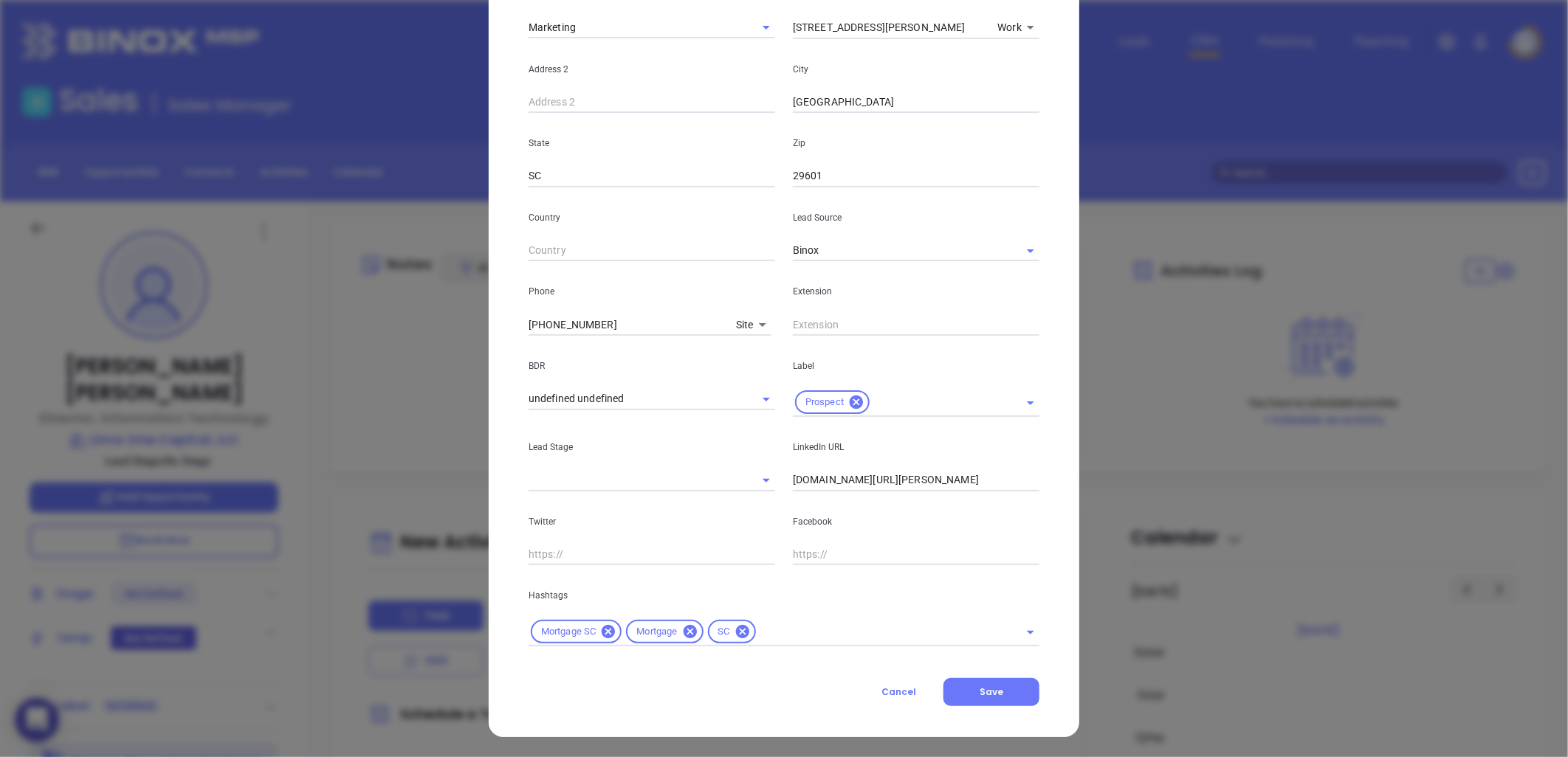
scroll to position [326, 0]
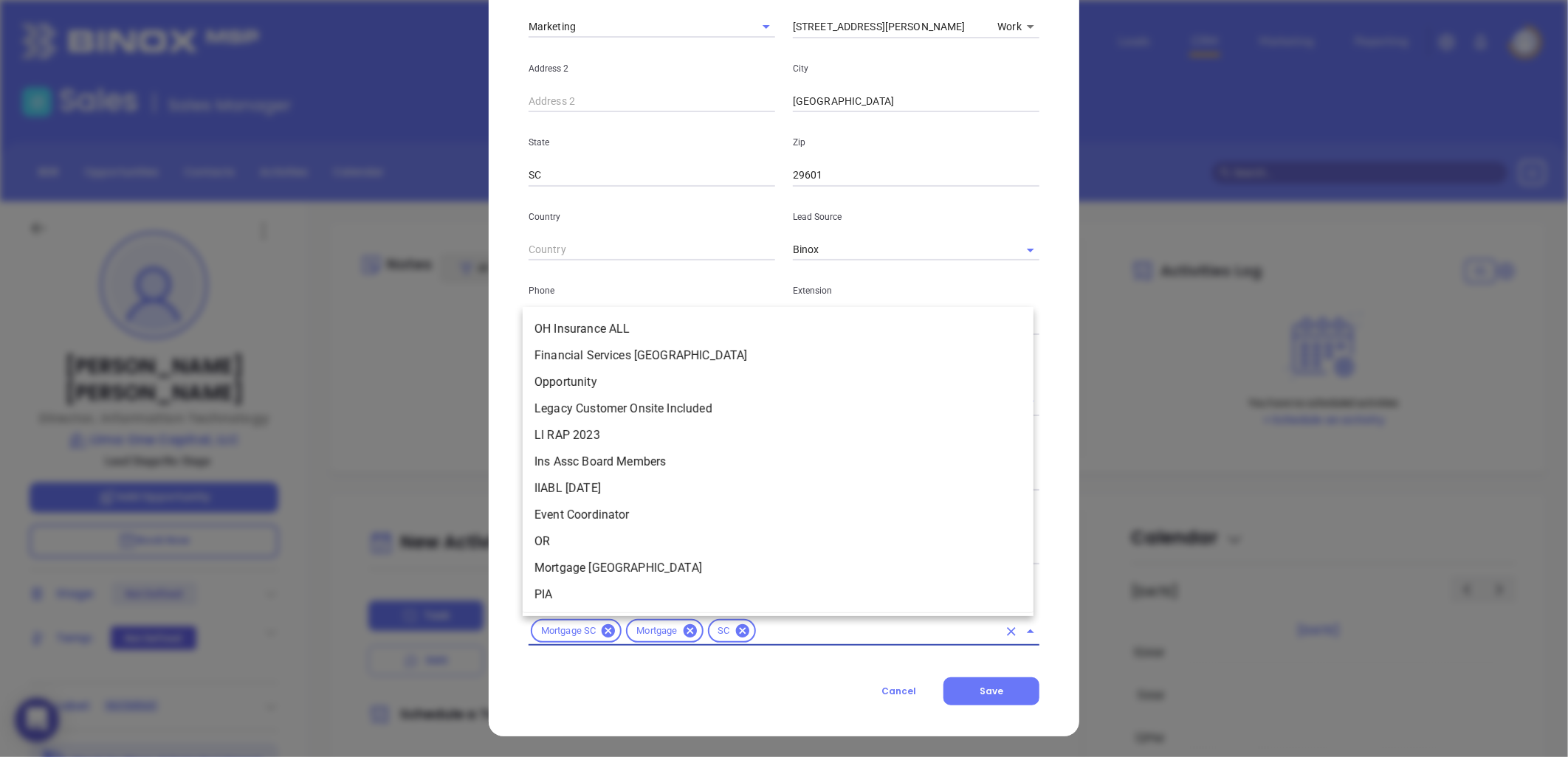
click at [776, 633] on input "text" at bounding box center [878, 631] width 240 height 19
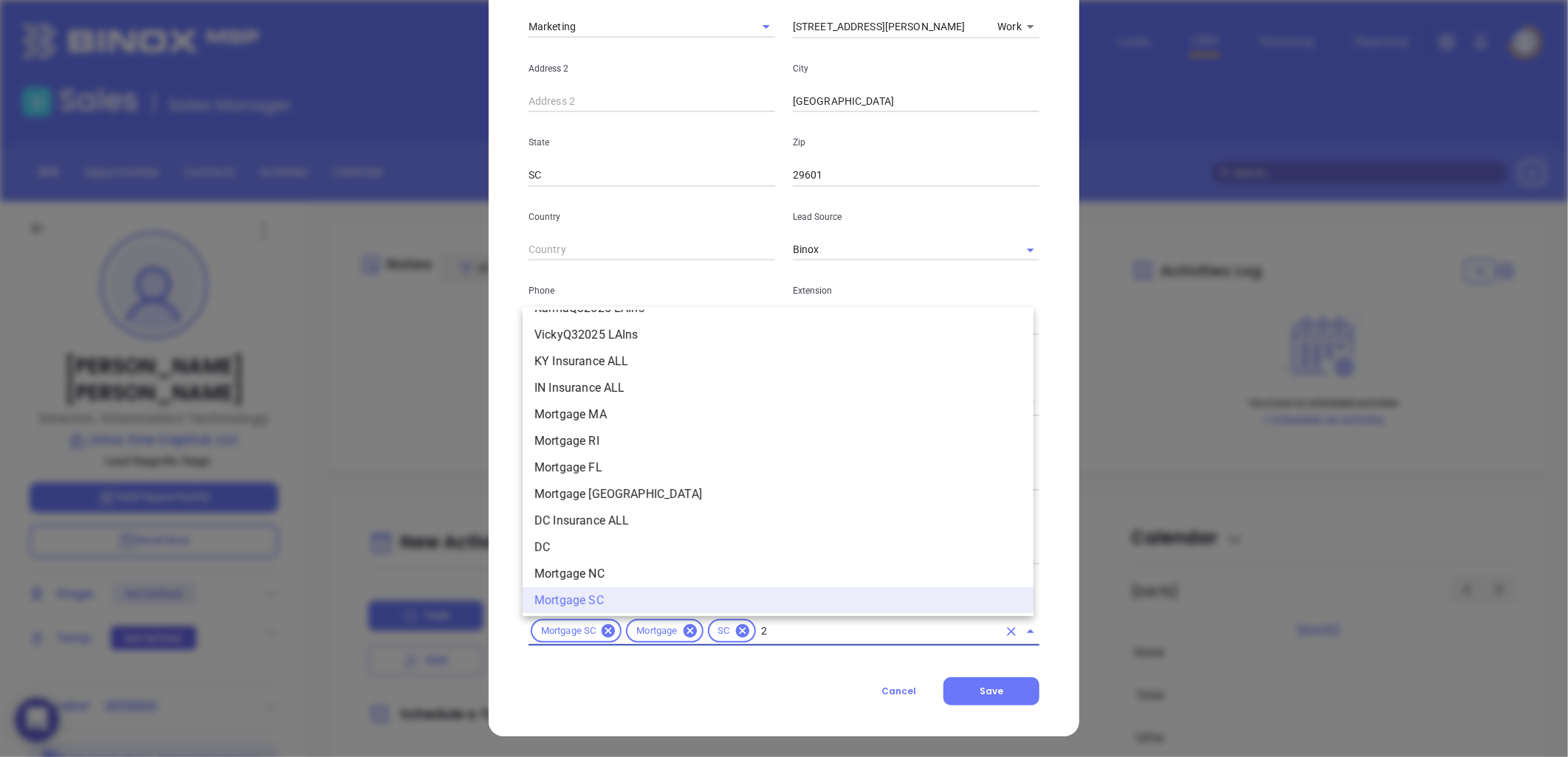
scroll to position [0, 0]
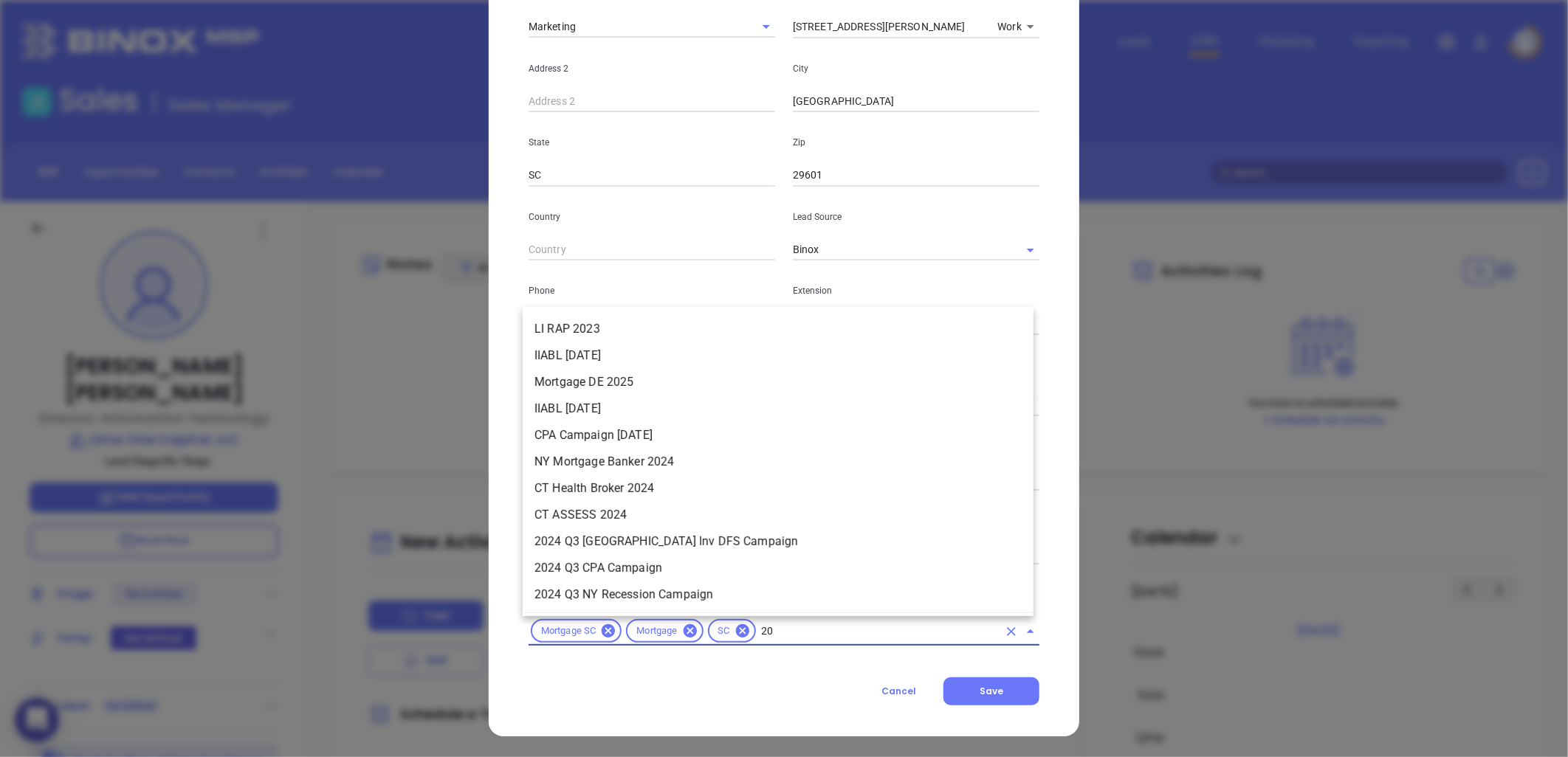
type input "2"
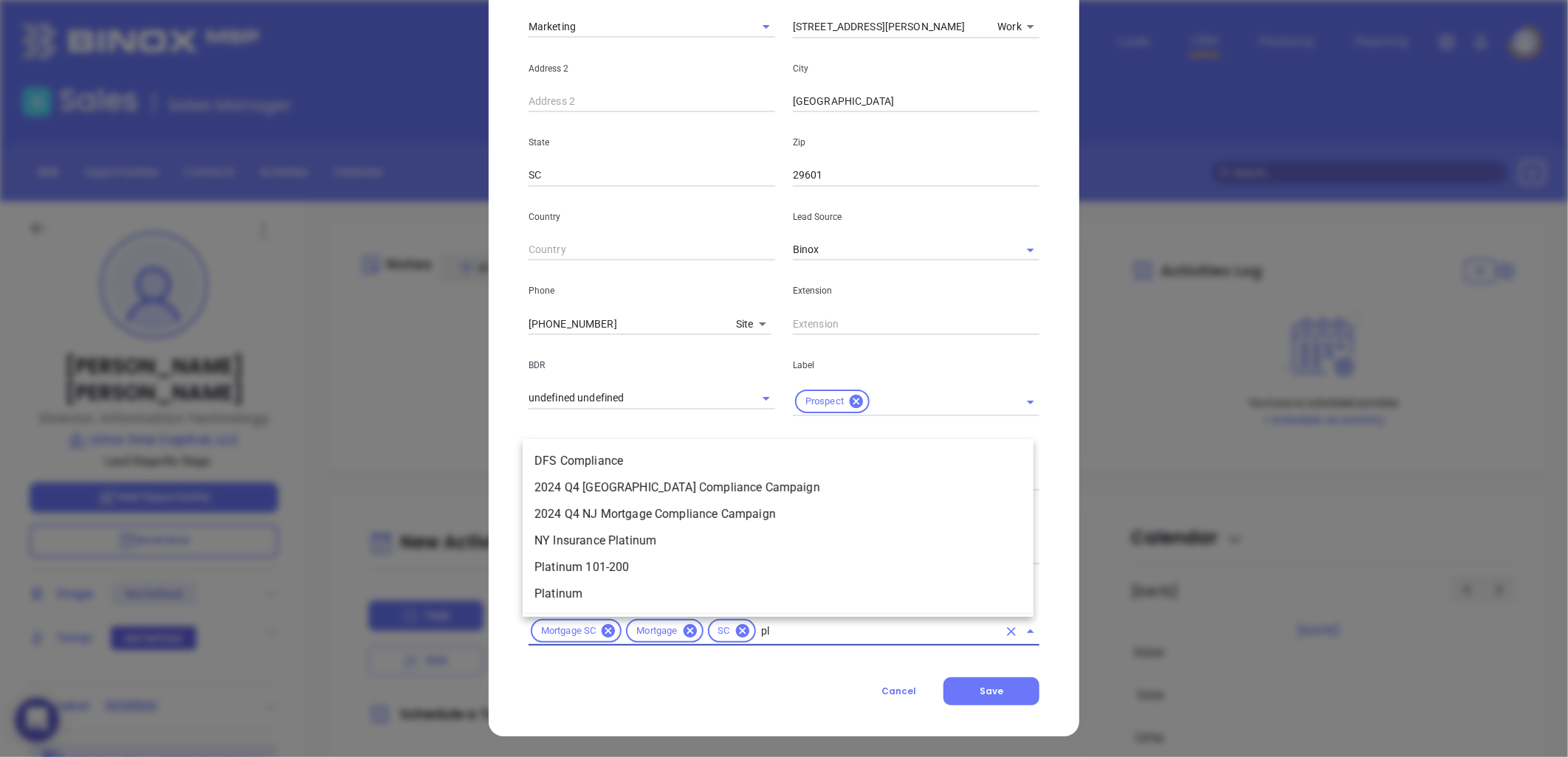
type input "p"
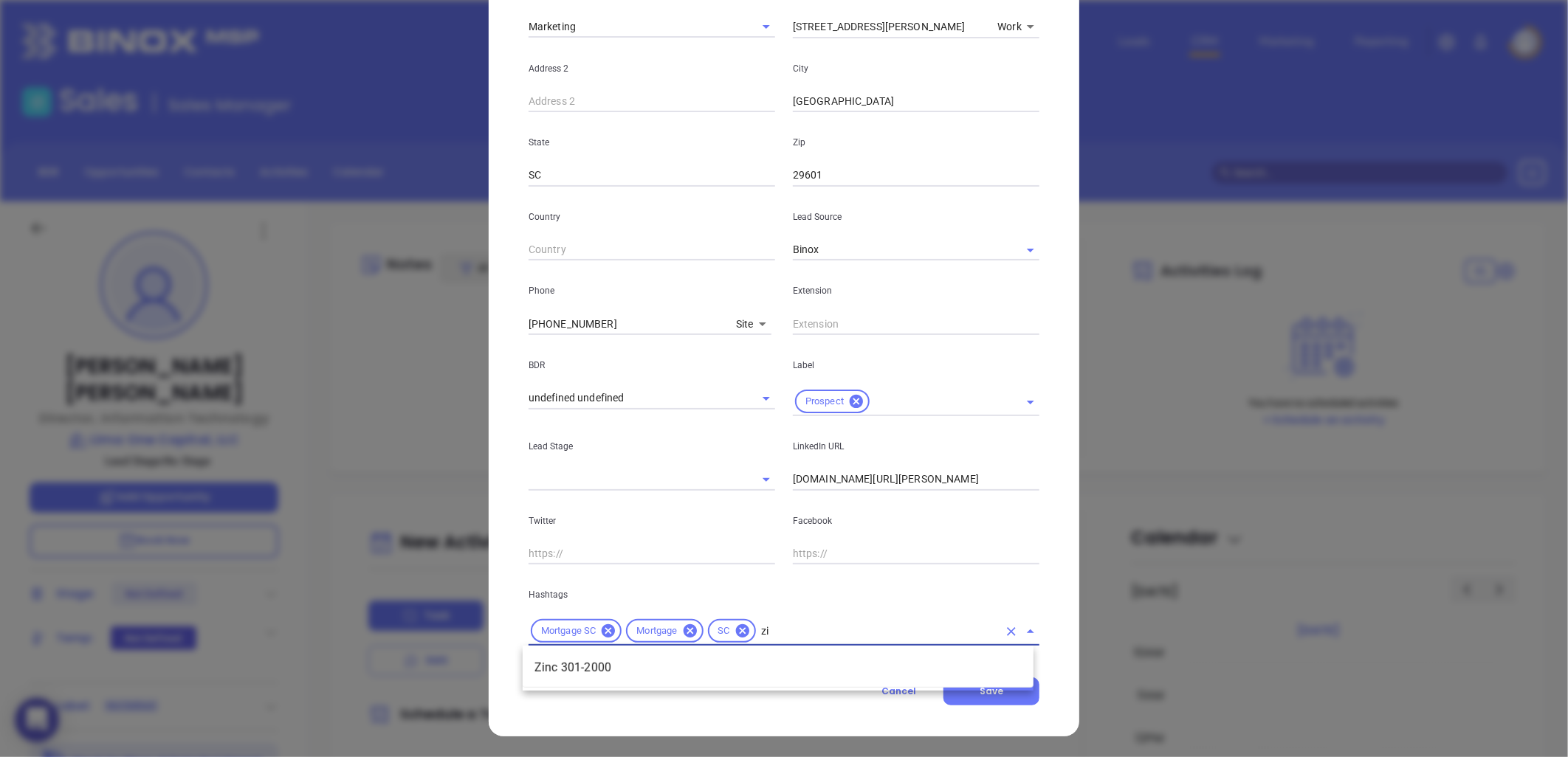
type input "z"
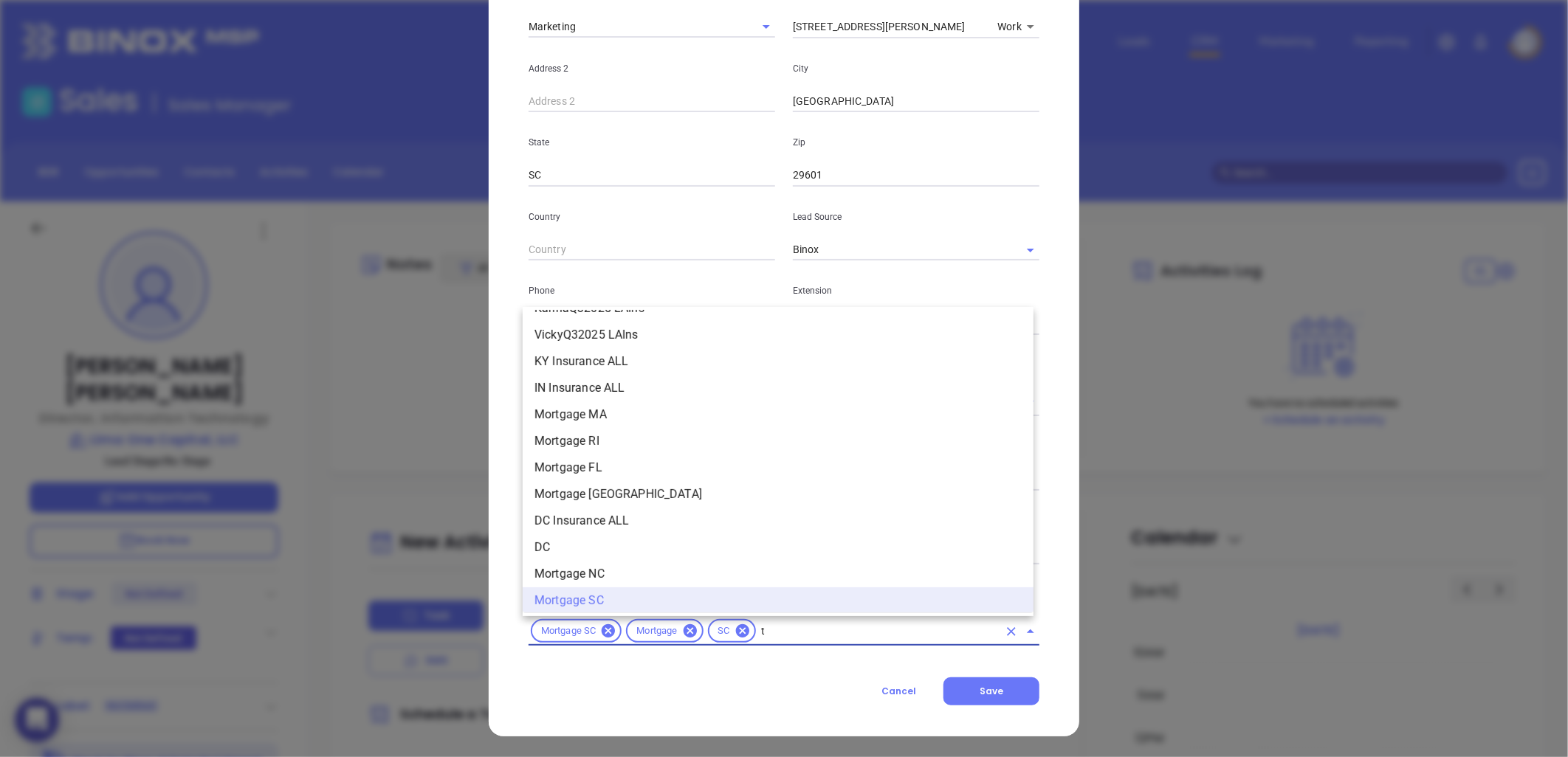
scroll to position [6692, 0]
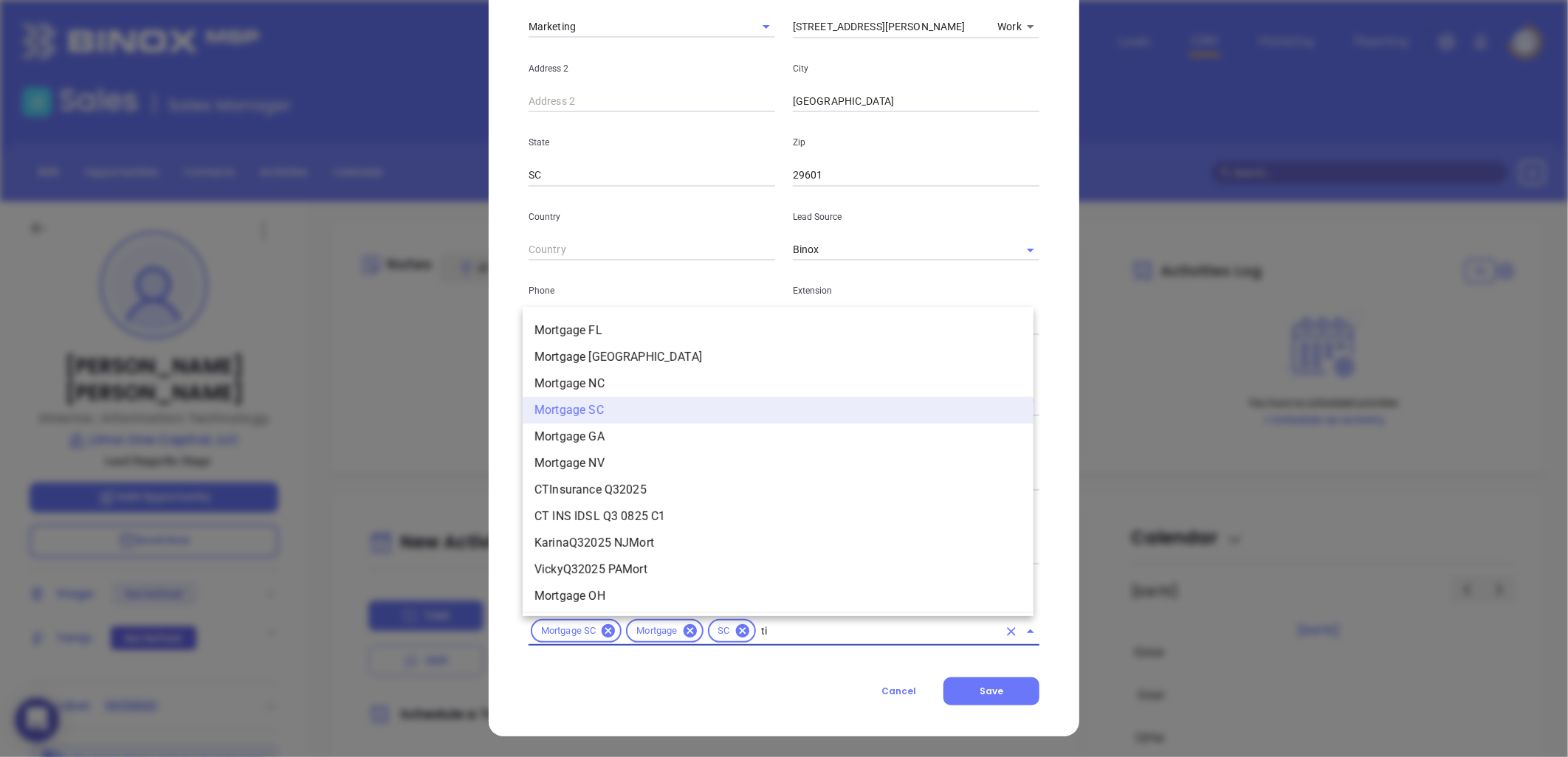
type input "tit"
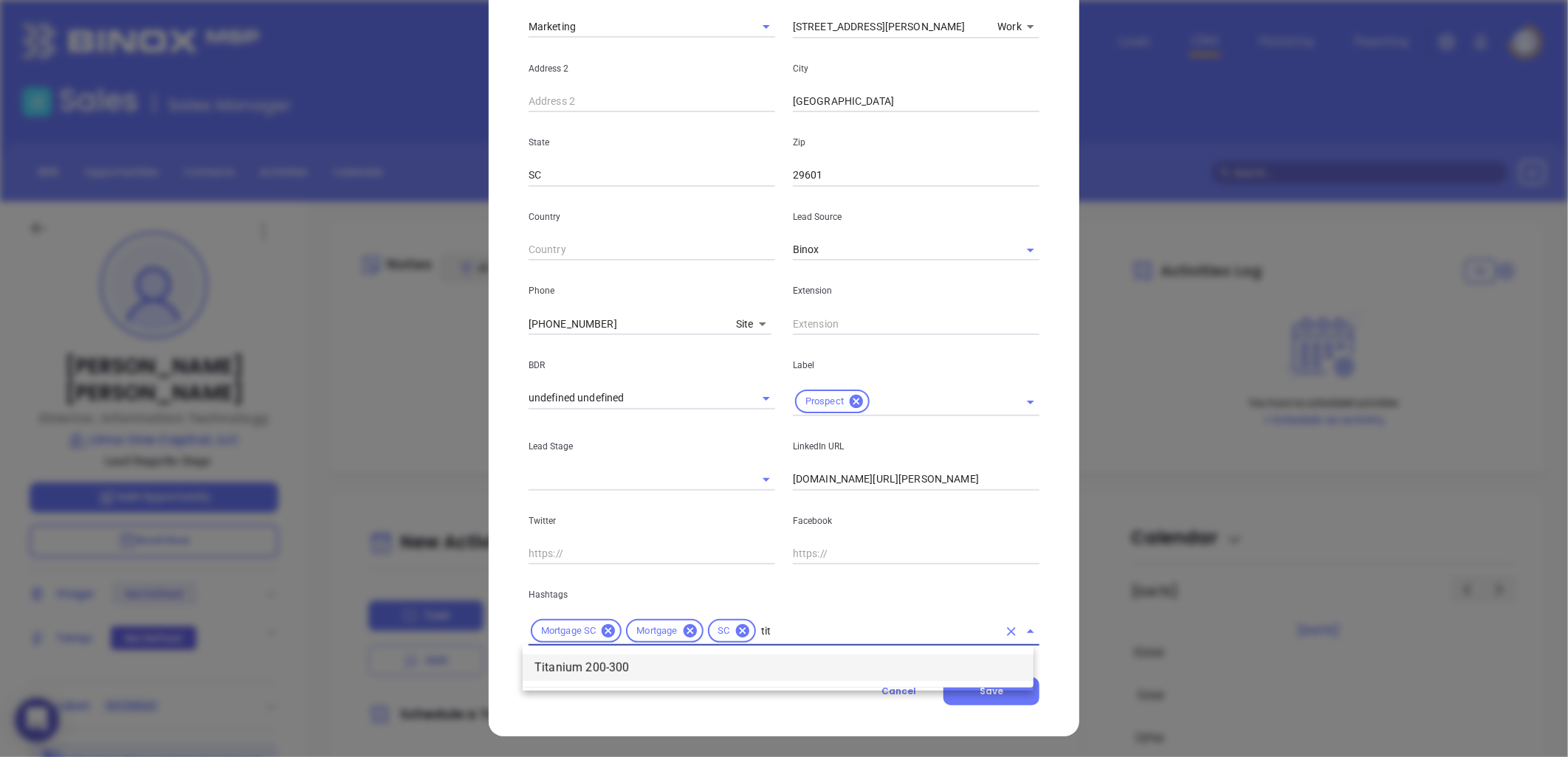
click at [592, 669] on li "Titanium 200-300" at bounding box center [778, 668] width 511 height 26
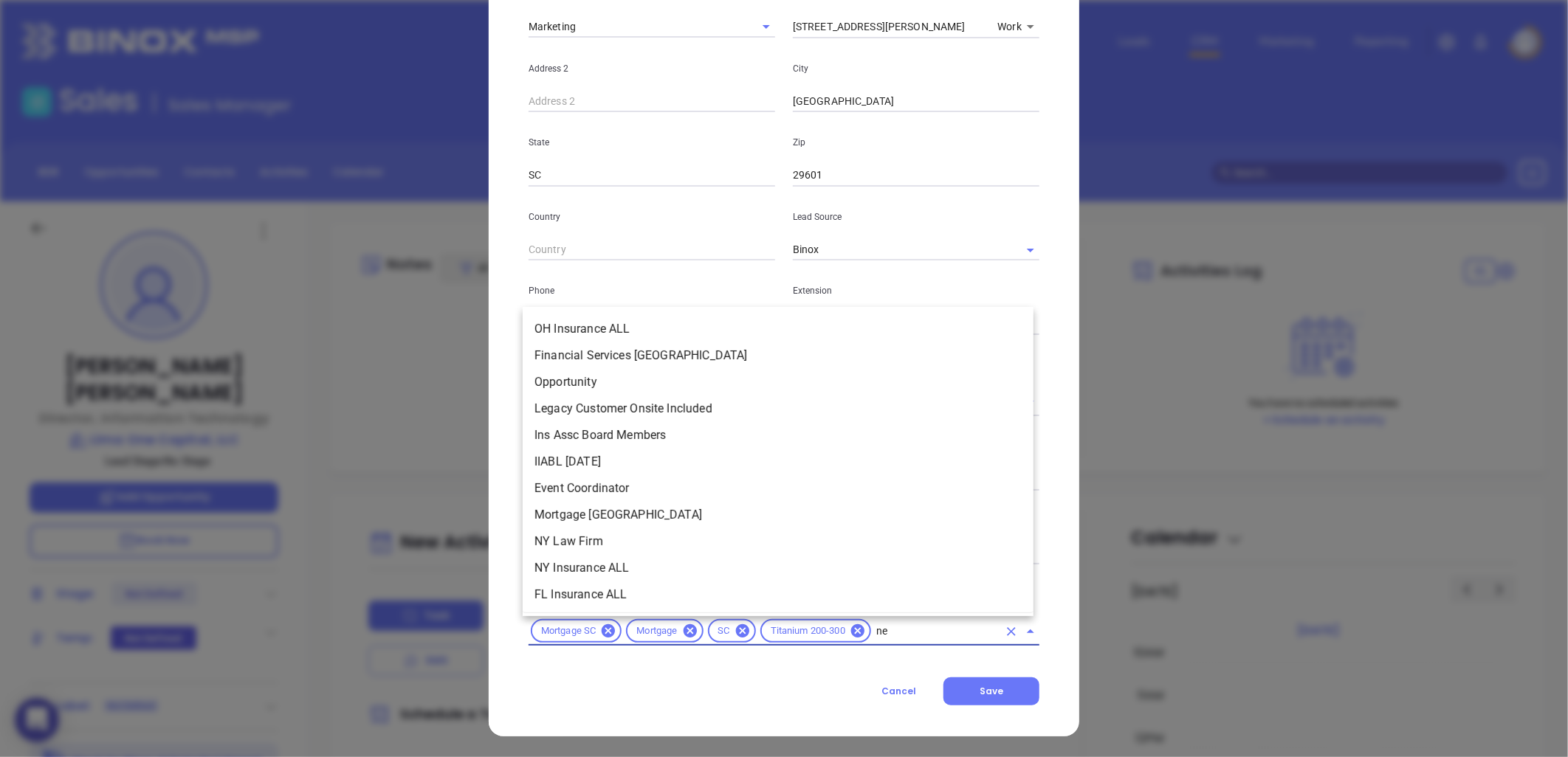
type input "new"
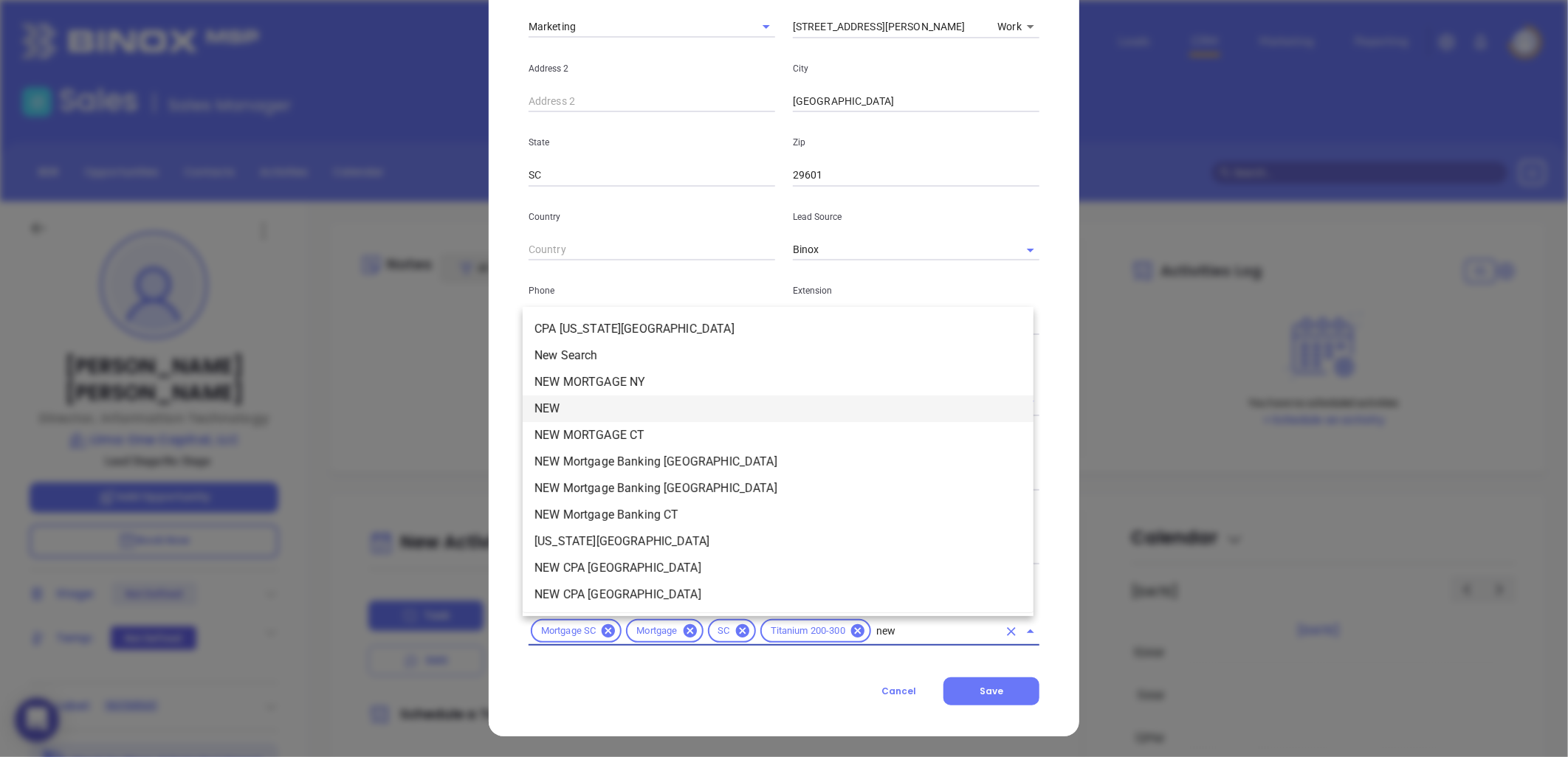
click at [564, 401] on li "NEW" at bounding box center [778, 408] width 511 height 26
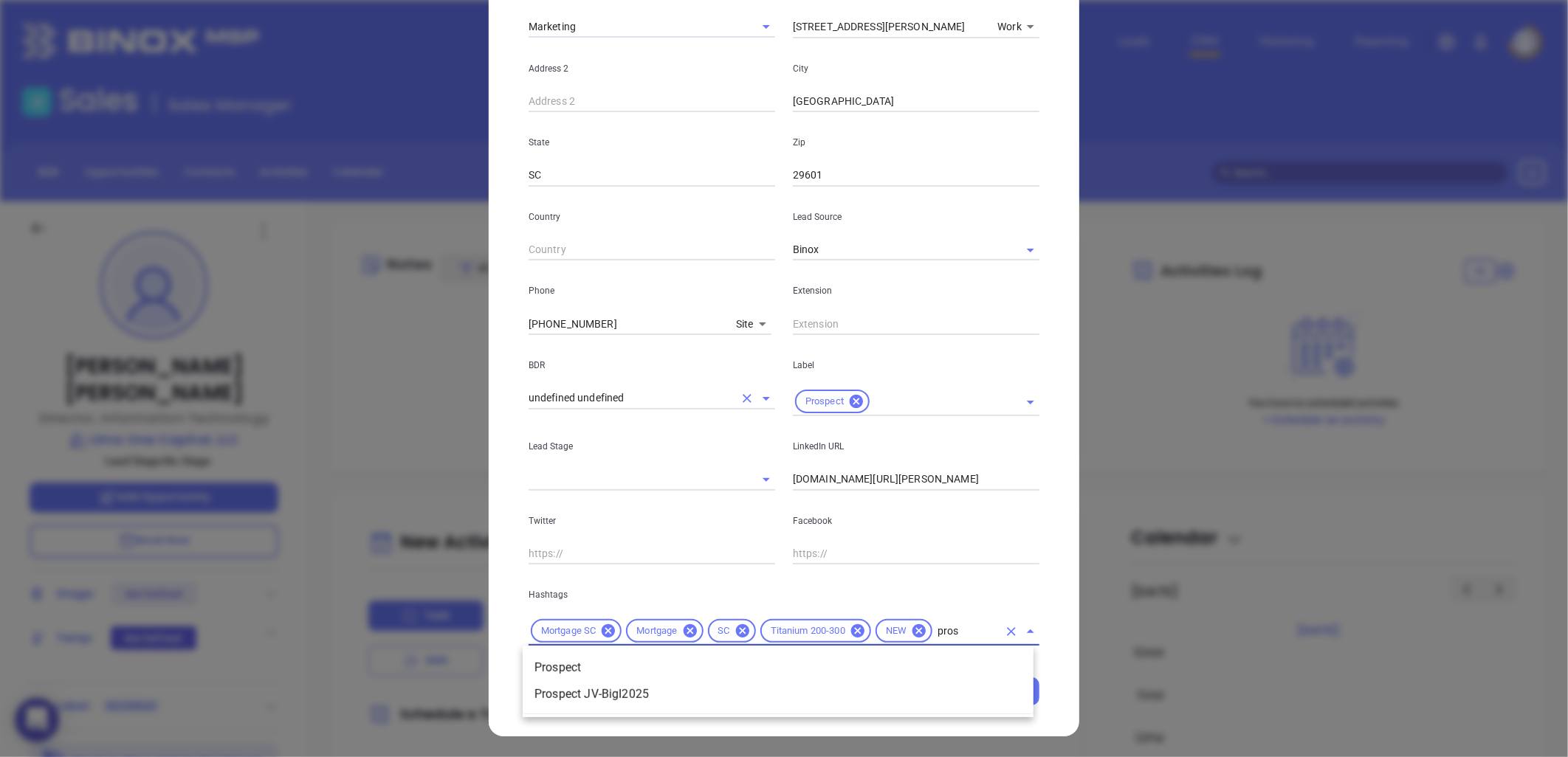
type input "prosp"
click at [618, 656] on li "Prospect" at bounding box center [778, 668] width 511 height 26
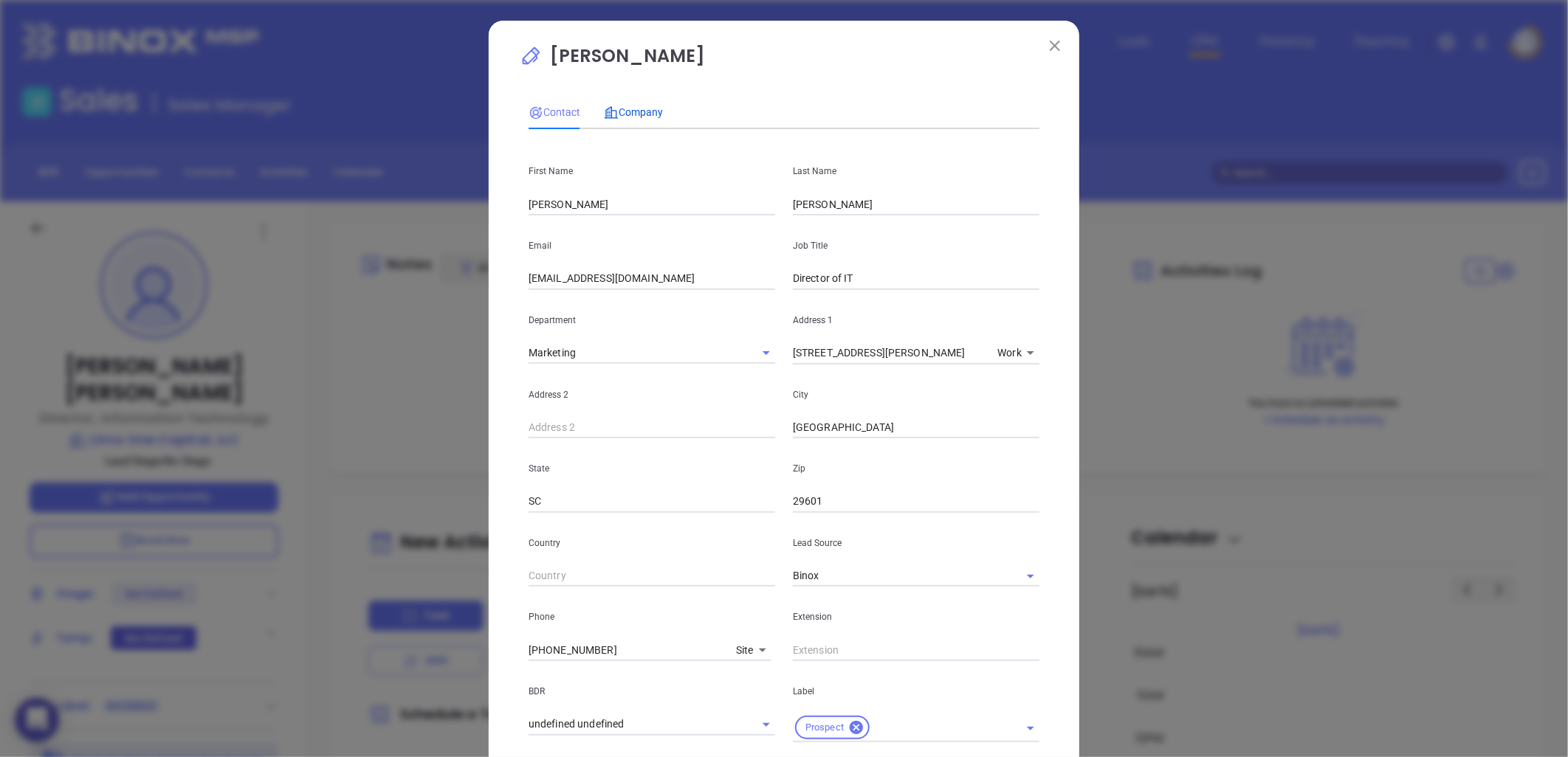
click at [629, 106] on span "Company" at bounding box center [633, 112] width 59 height 11
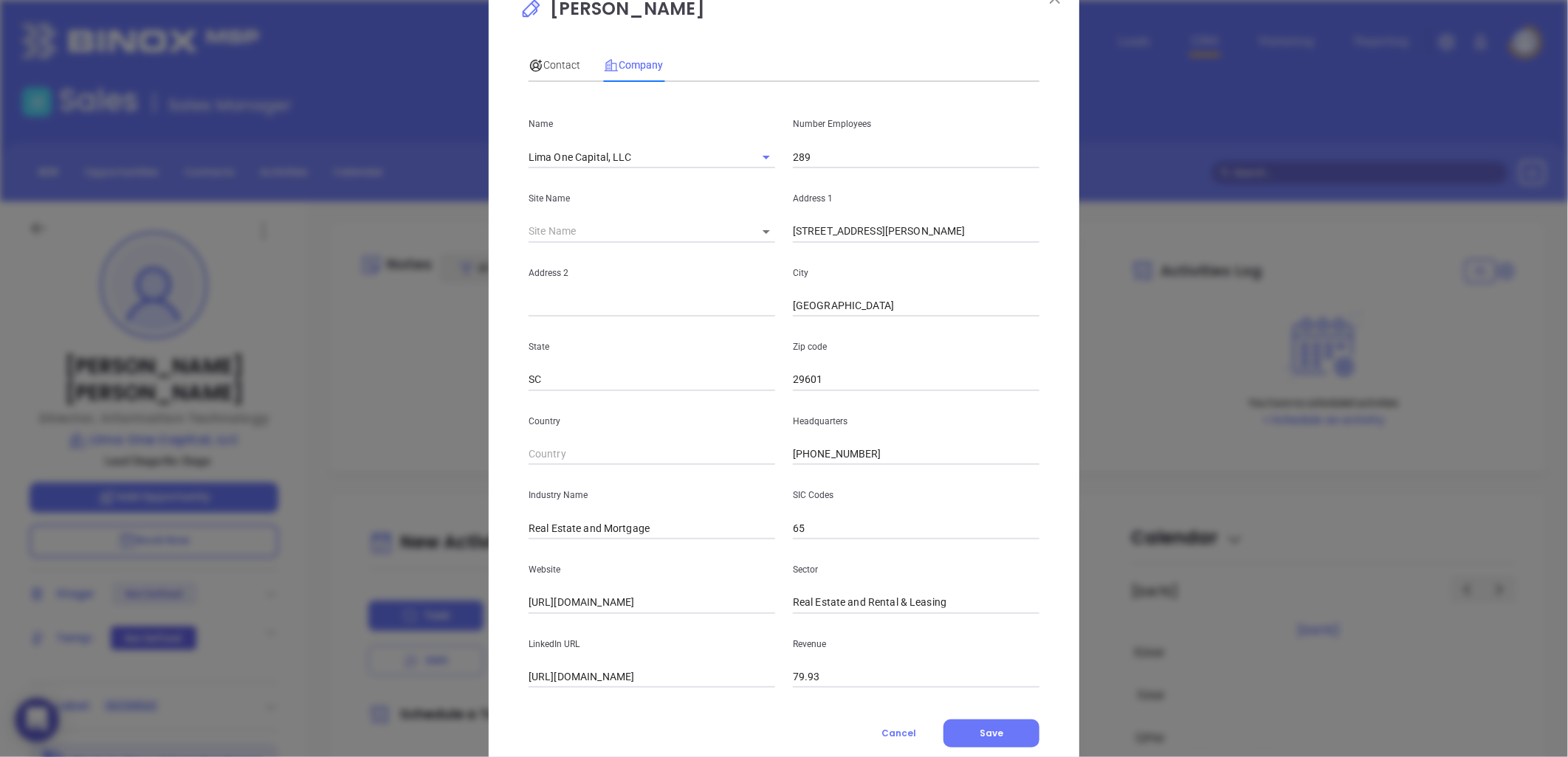
scroll to position [89, 0]
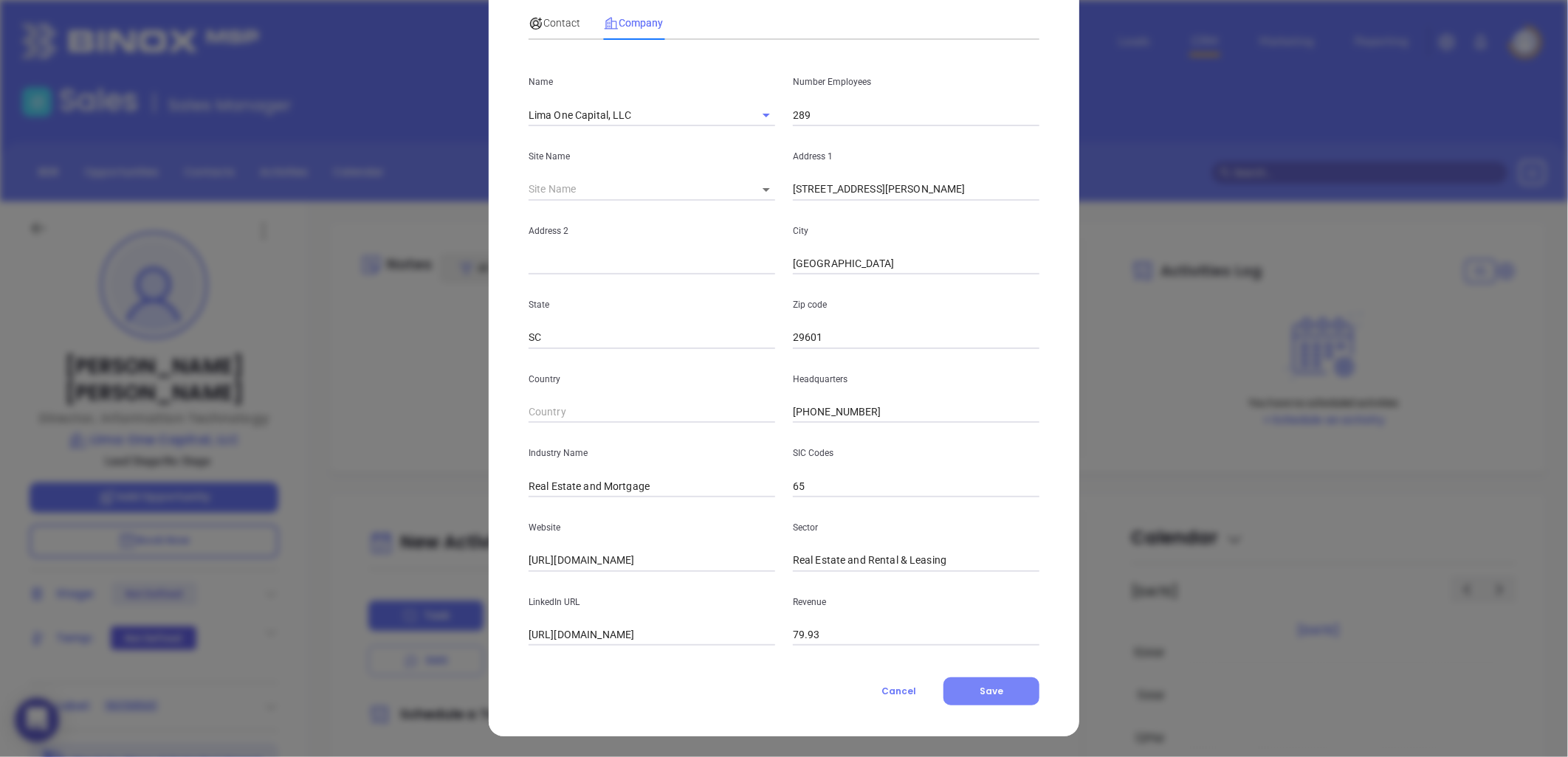
click at [979, 690] on span "Save" at bounding box center [991, 691] width 24 height 12
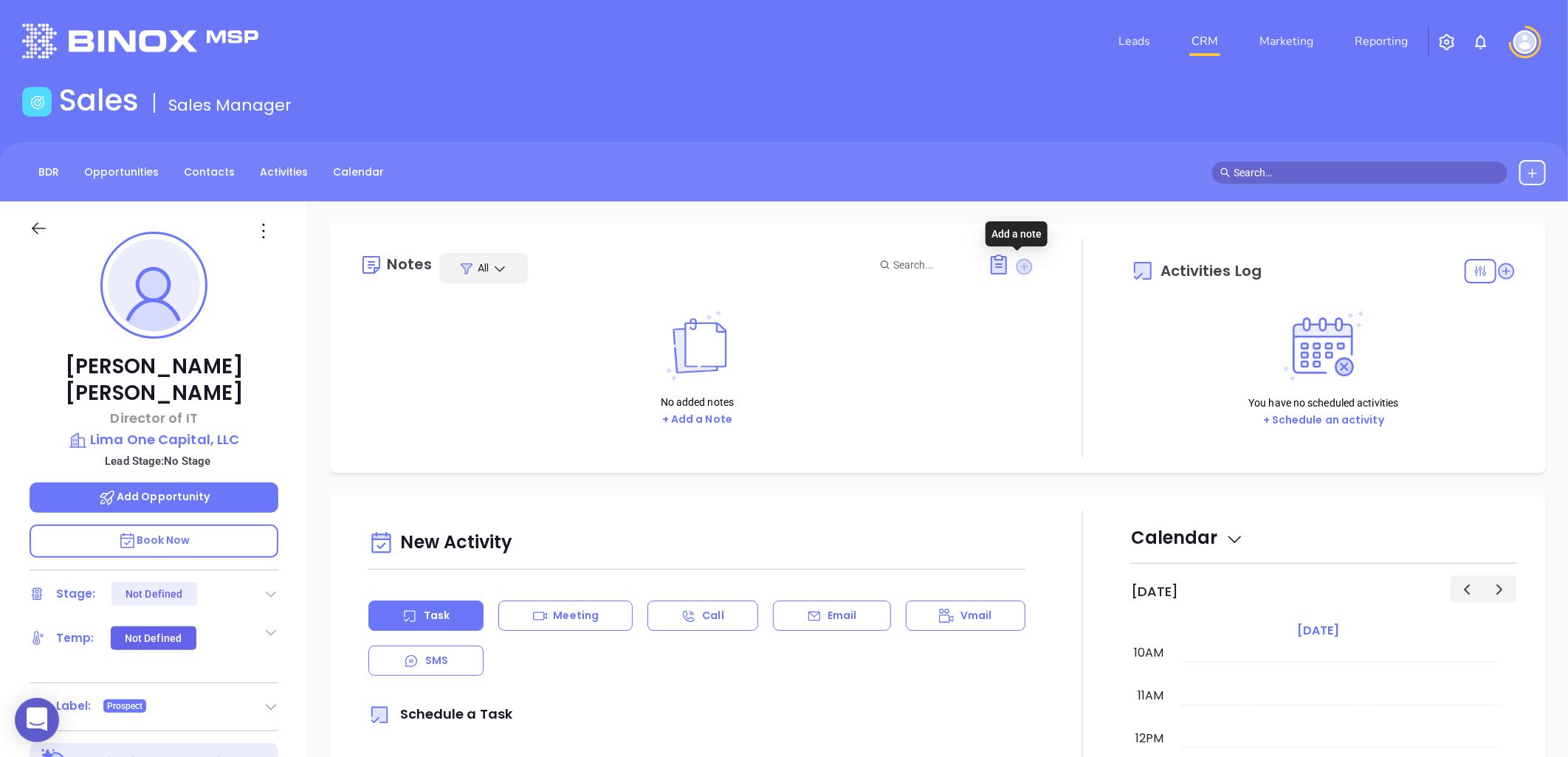
click at [1016, 263] on icon at bounding box center [1024, 267] width 16 height 16
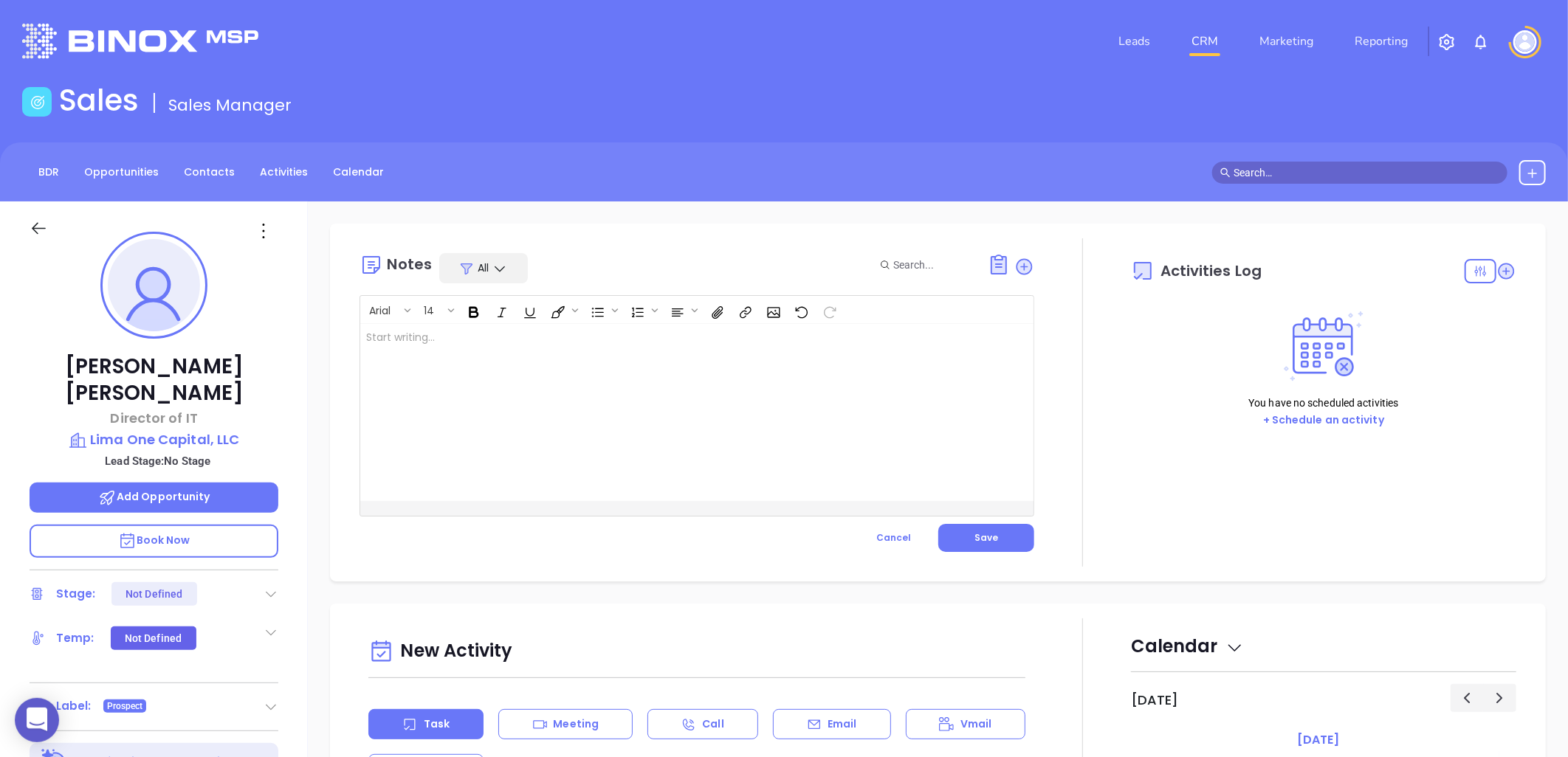
click at [751, 356] on div at bounding box center [673, 412] width 626 height 177
drag, startPoint x: 971, startPoint y: 531, endPoint x: 943, endPoint y: 525, distance: 28.6
click at [974, 534] on span "Save" at bounding box center [986, 537] width 24 height 12
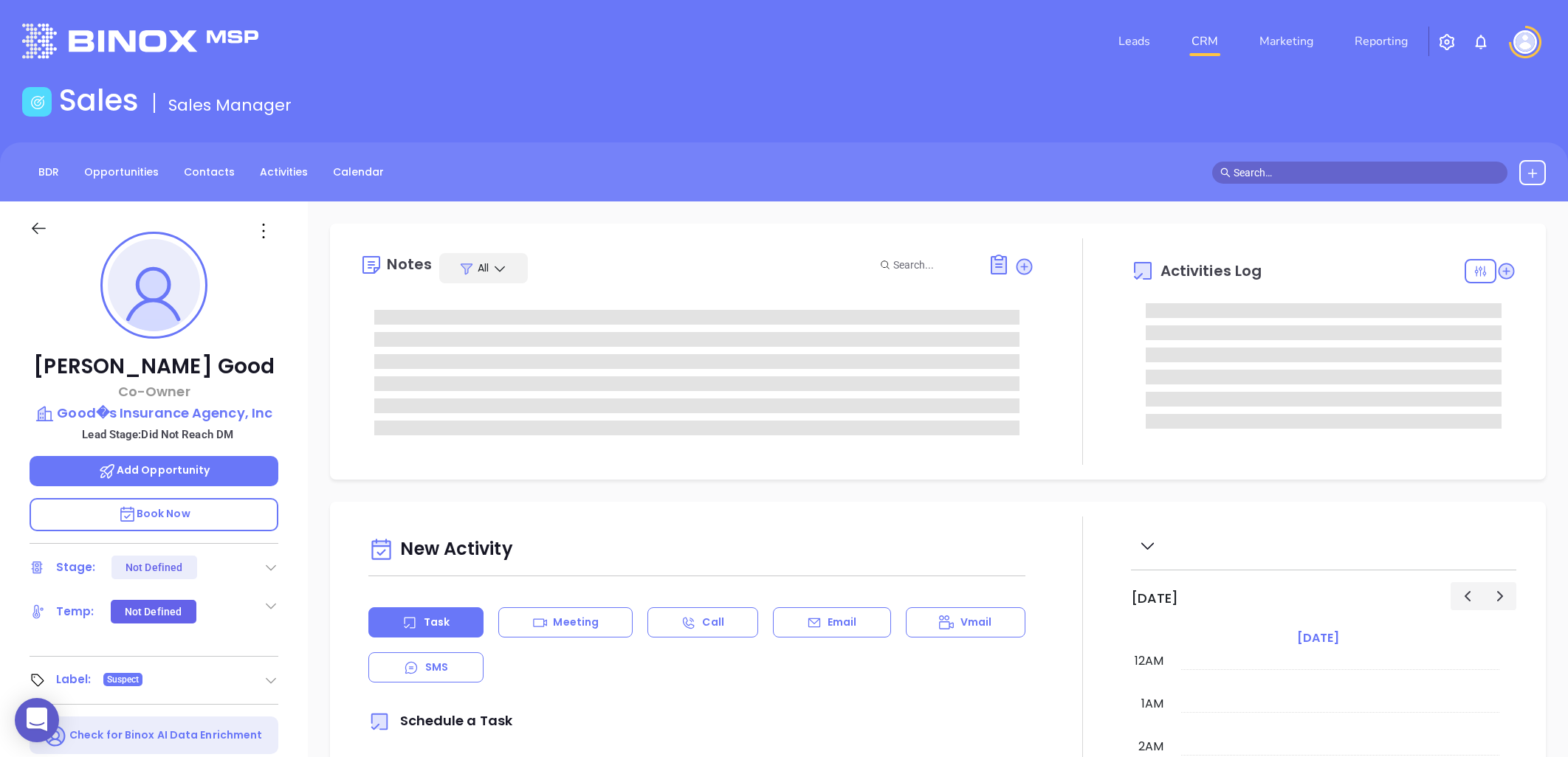
type input "[DATE]"
type input "[PERSON_NAME]"
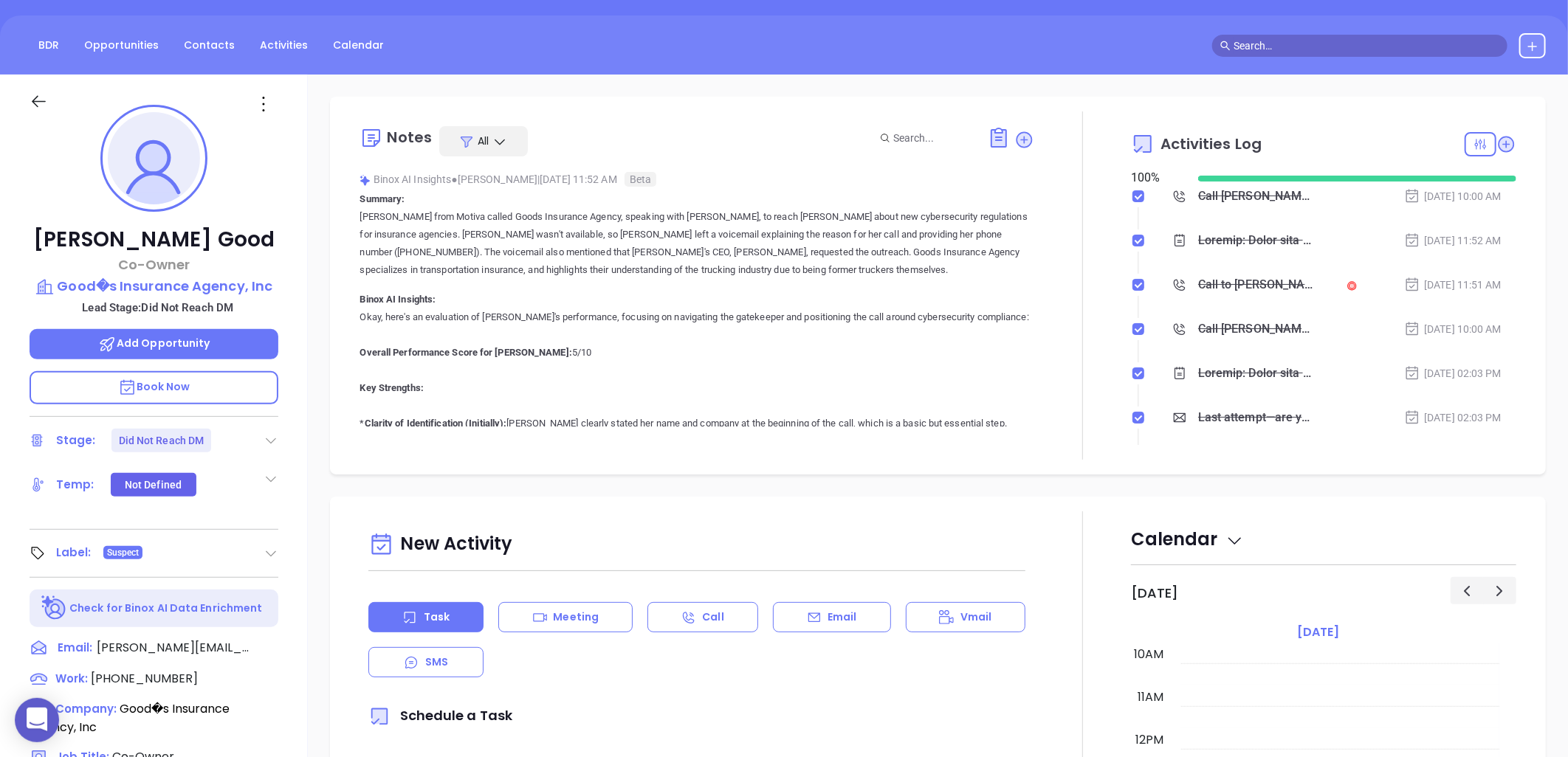
scroll to position [476, 0]
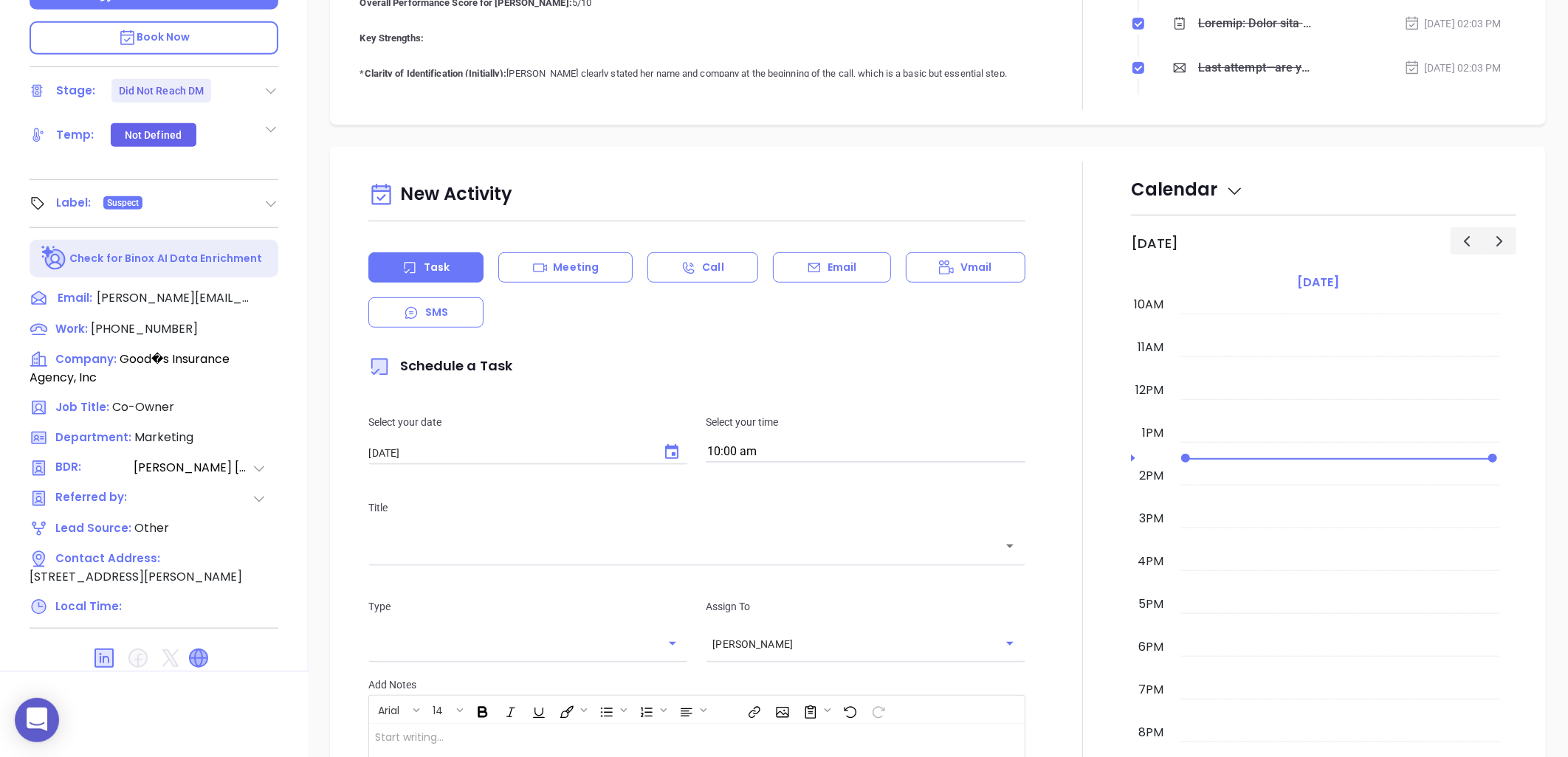
click at [197, 651] on icon at bounding box center [198, 658] width 24 height 24
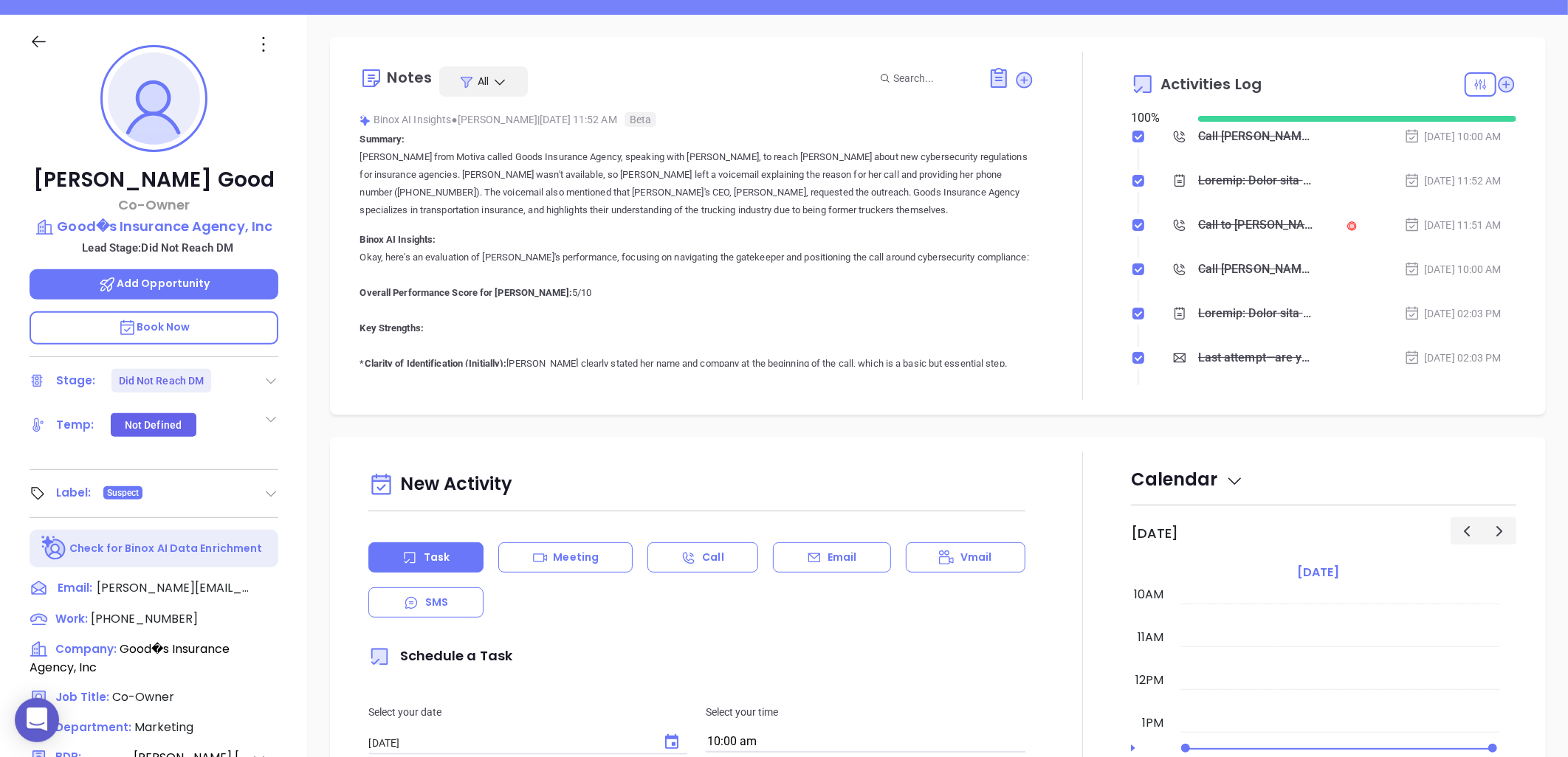
scroll to position [67, 0]
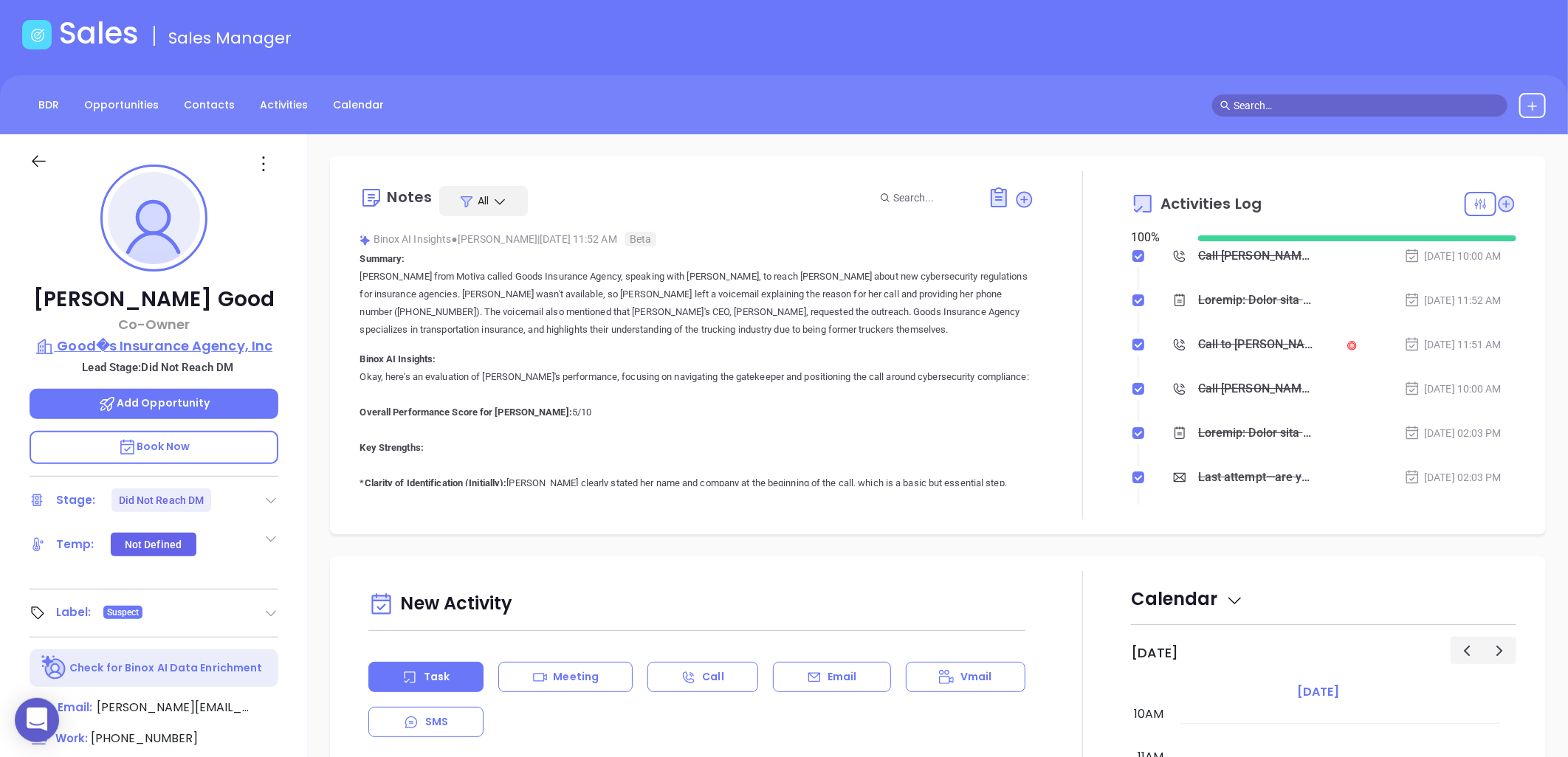
click at [191, 349] on p "Good�s Insurance Agency, Inc" at bounding box center [154, 345] width 249 height 20
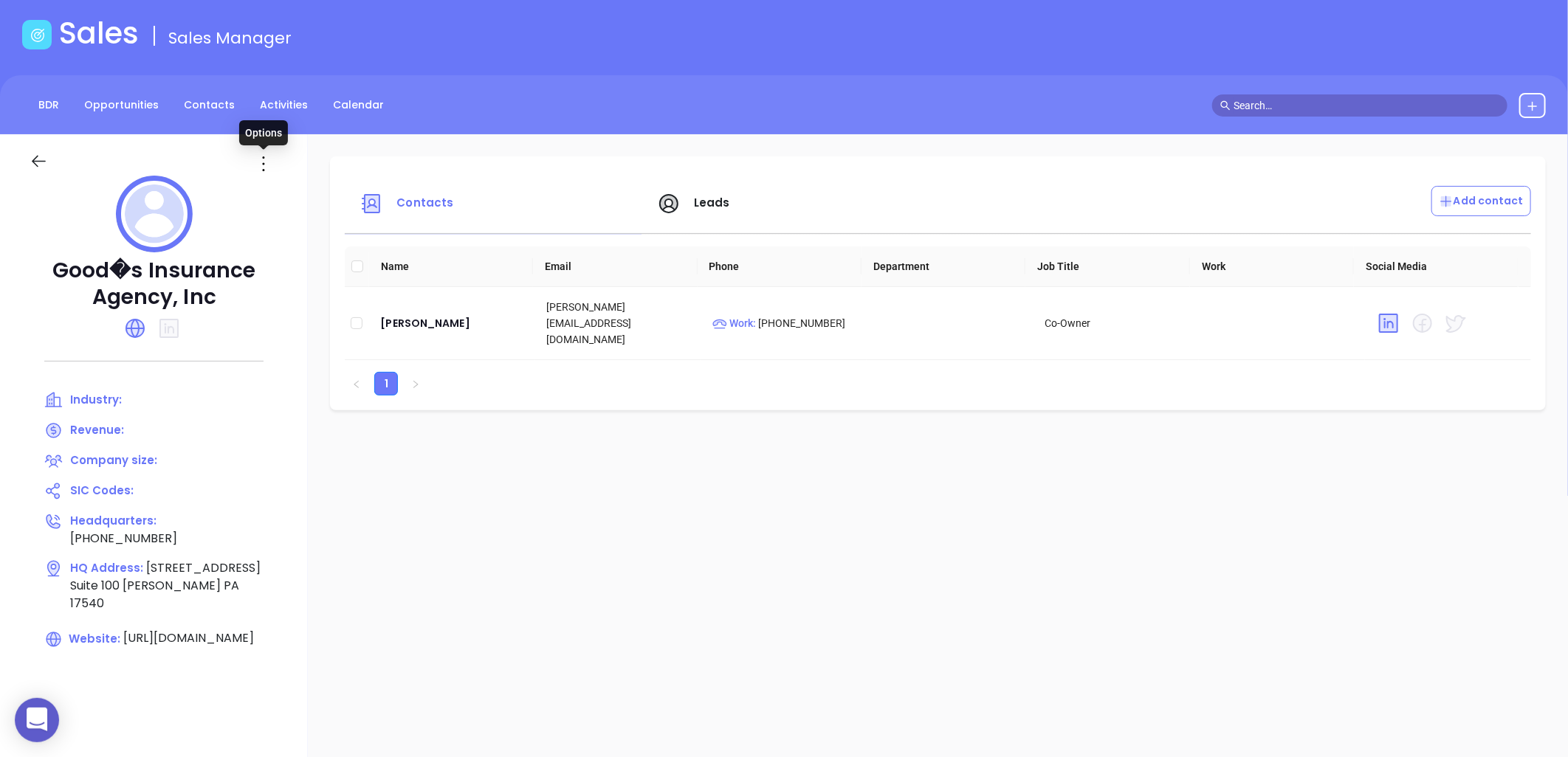
click at [264, 163] on icon at bounding box center [264, 164] width 2 height 15
click at [291, 194] on div "Edit" at bounding box center [330, 192] width 133 height 16
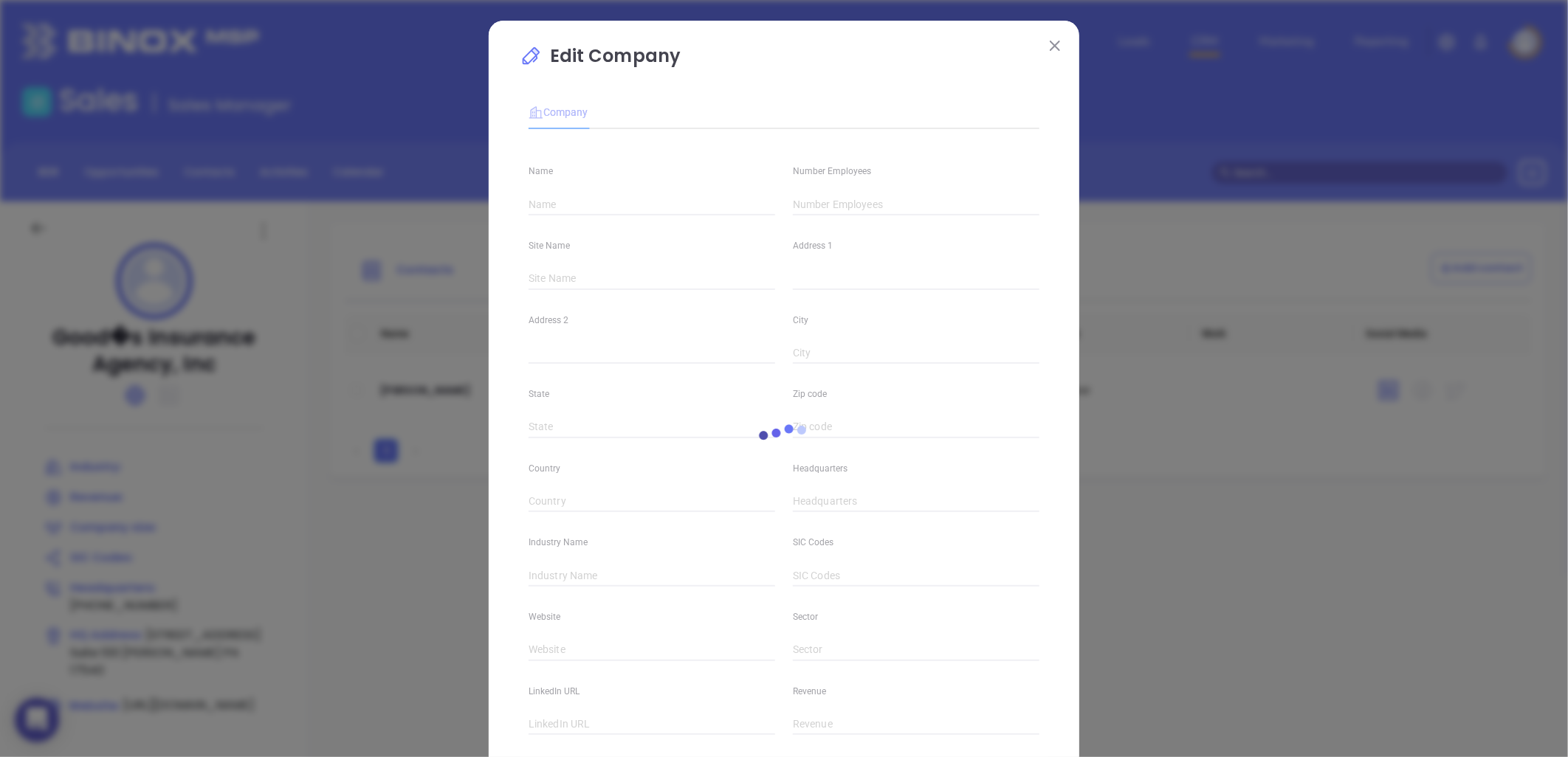
type input "Good�s Insurance Agency, Inc"
type input "(717) 661-6100"
type input "https://goodsinsuranceagency.com/"
drag, startPoint x: 556, startPoint y: 204, endPoint x: 589, endPoint y: 191, distance: 35.5
click at [558, 203] on input "Good�s Insurance Agency, Inc" at bounding box center [651, 204] width 246 height 22
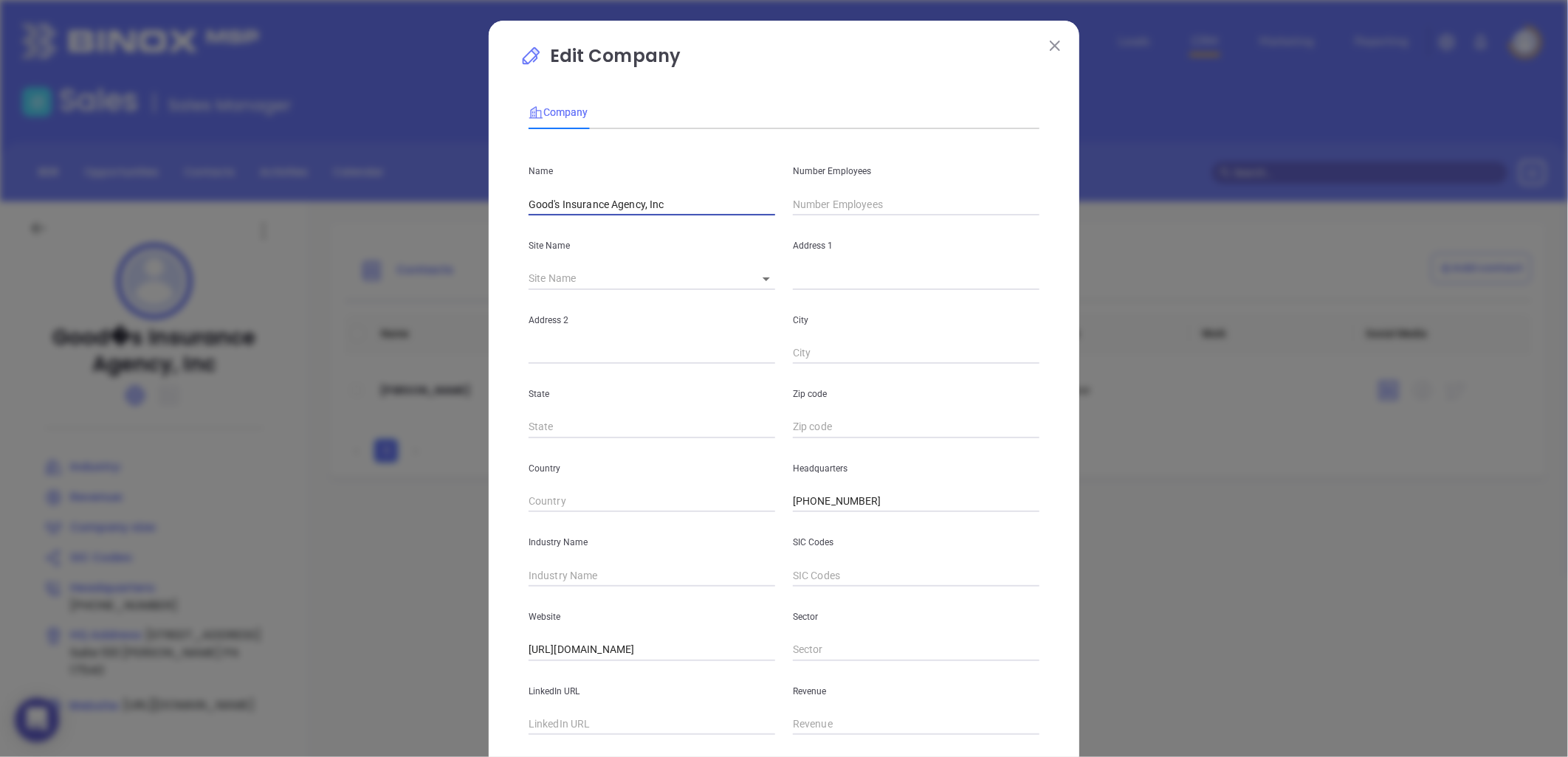
type input "Good's Insurance Agency, Inc"
click at [611, 270] on input "text" at bounding box center [634, 278] width 211 height 22
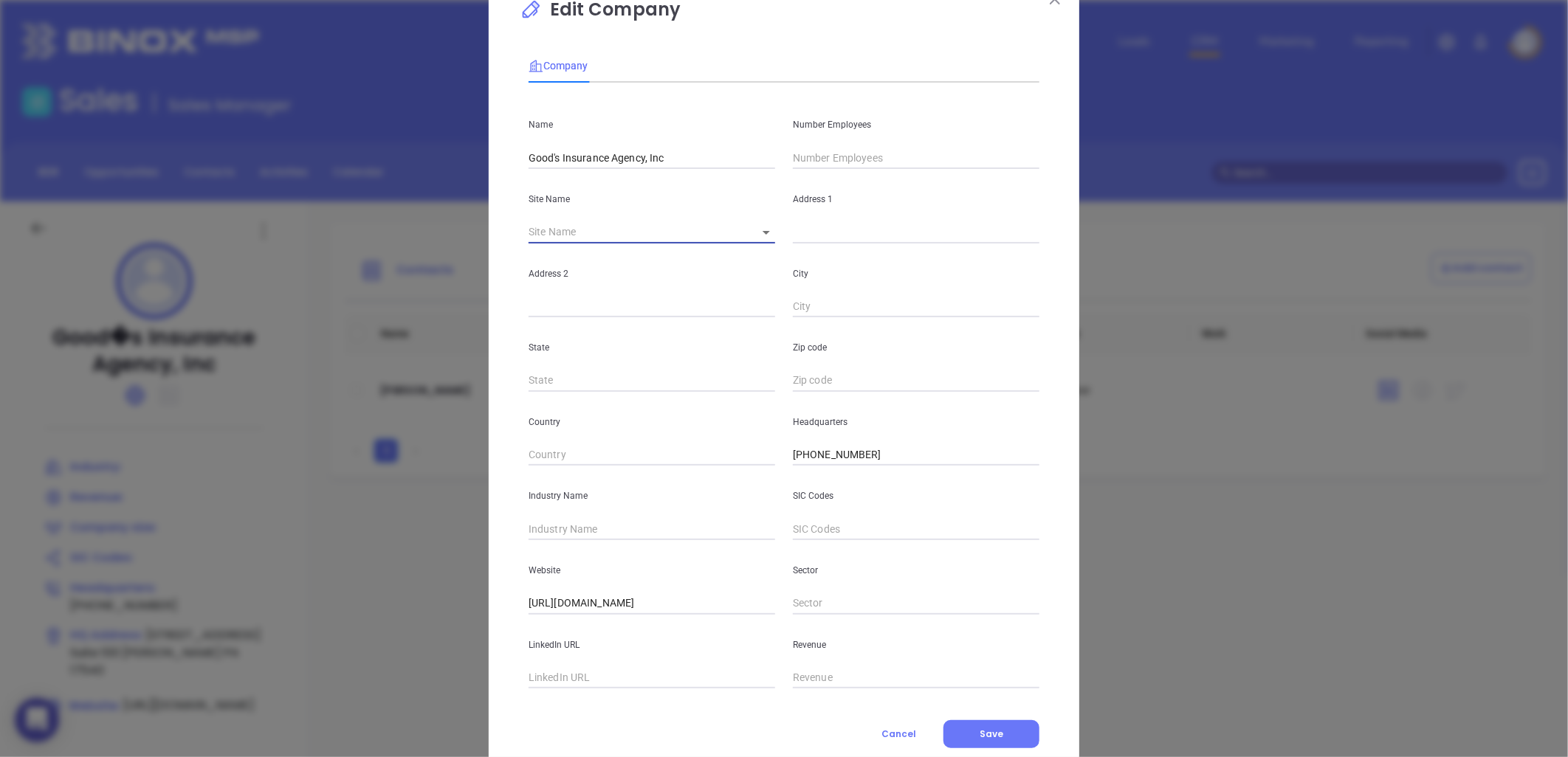
scroll to position [89, 0]
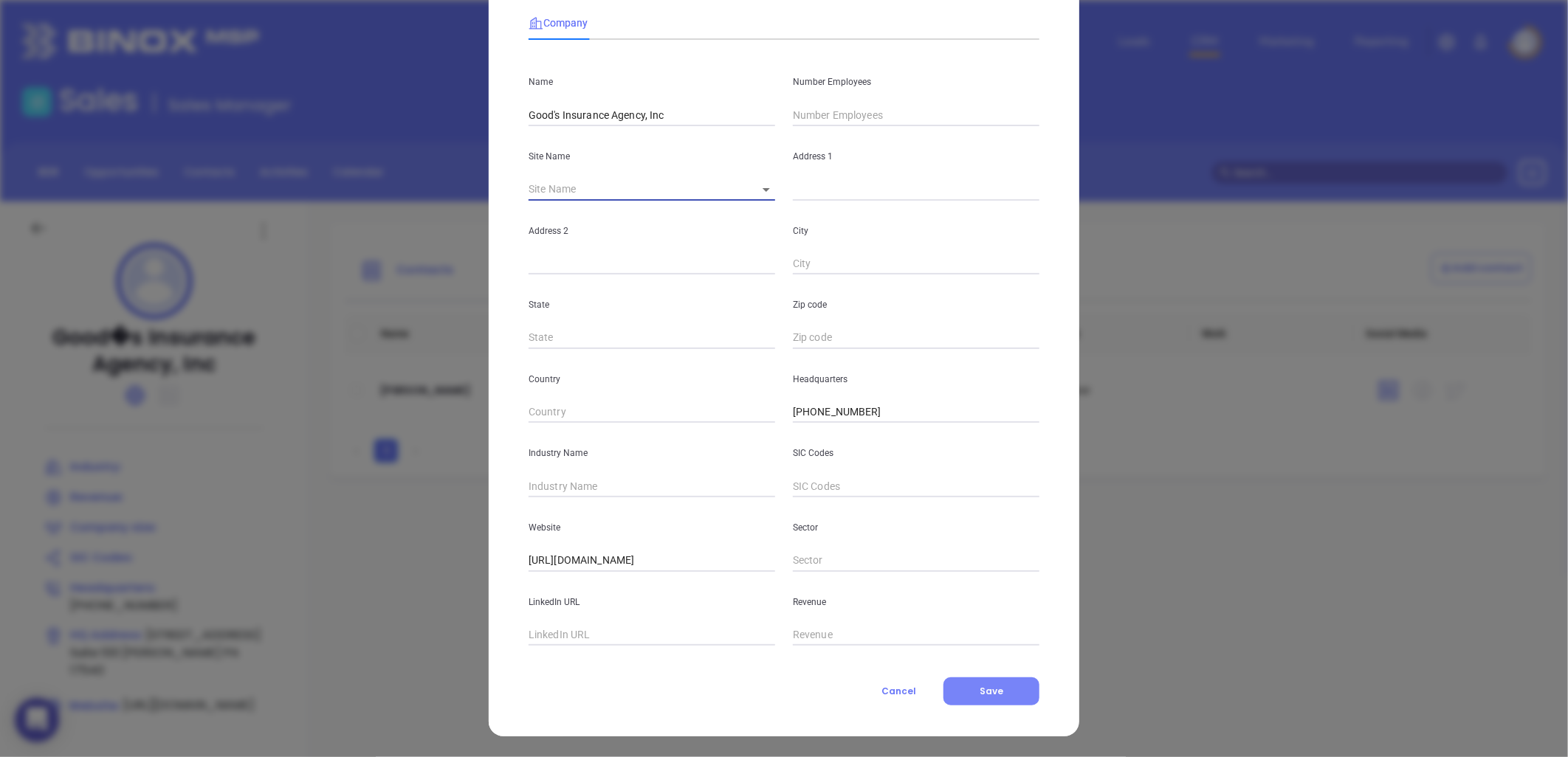
click at [984, 688] on span "Save" at bounding box center [991, 691] width 24 height 12
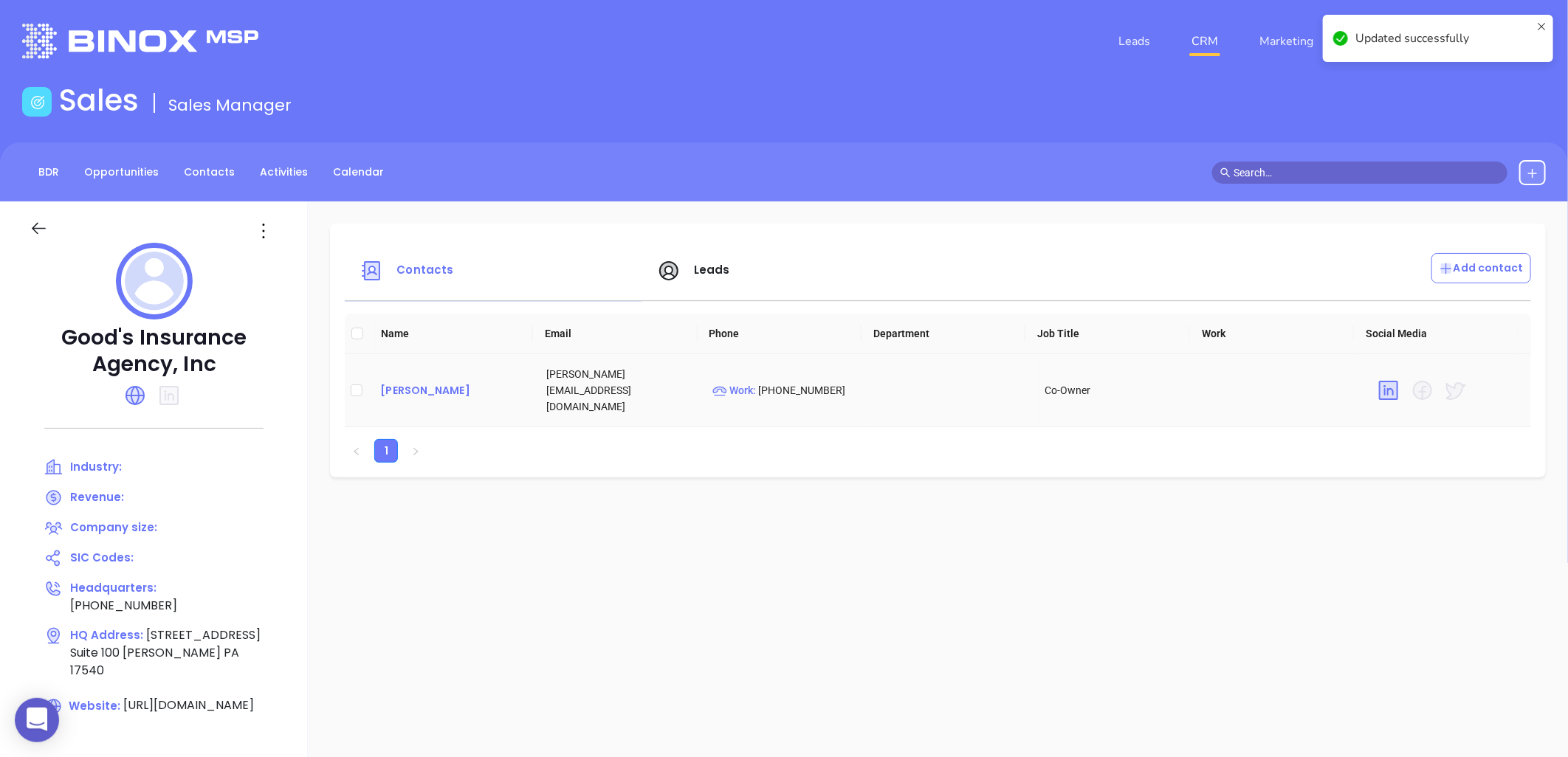
click at [419, 381] on div "Jason Good" at bounding box center [451, 390] width 142 height 18
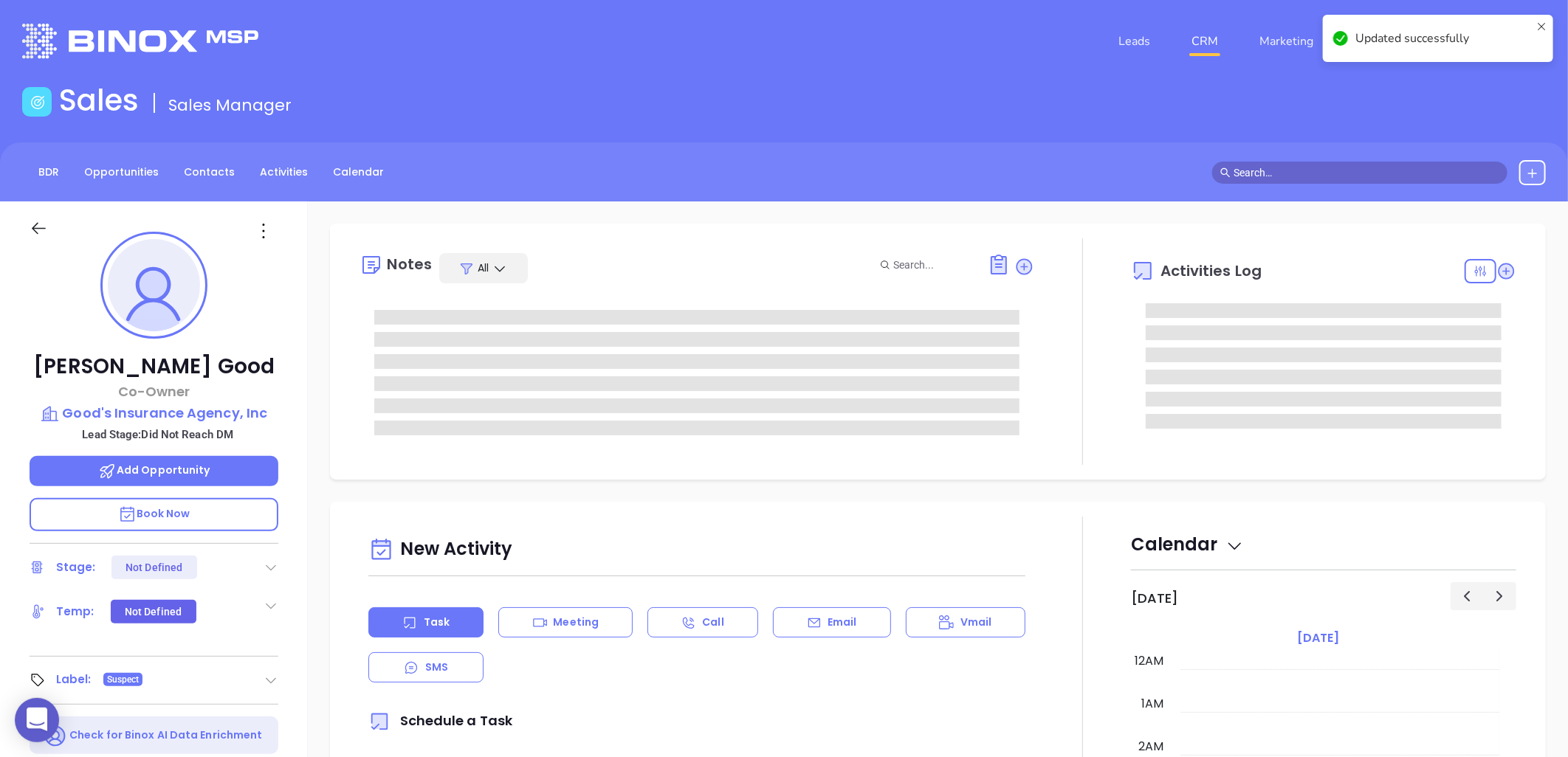
type input "08/22/2025"
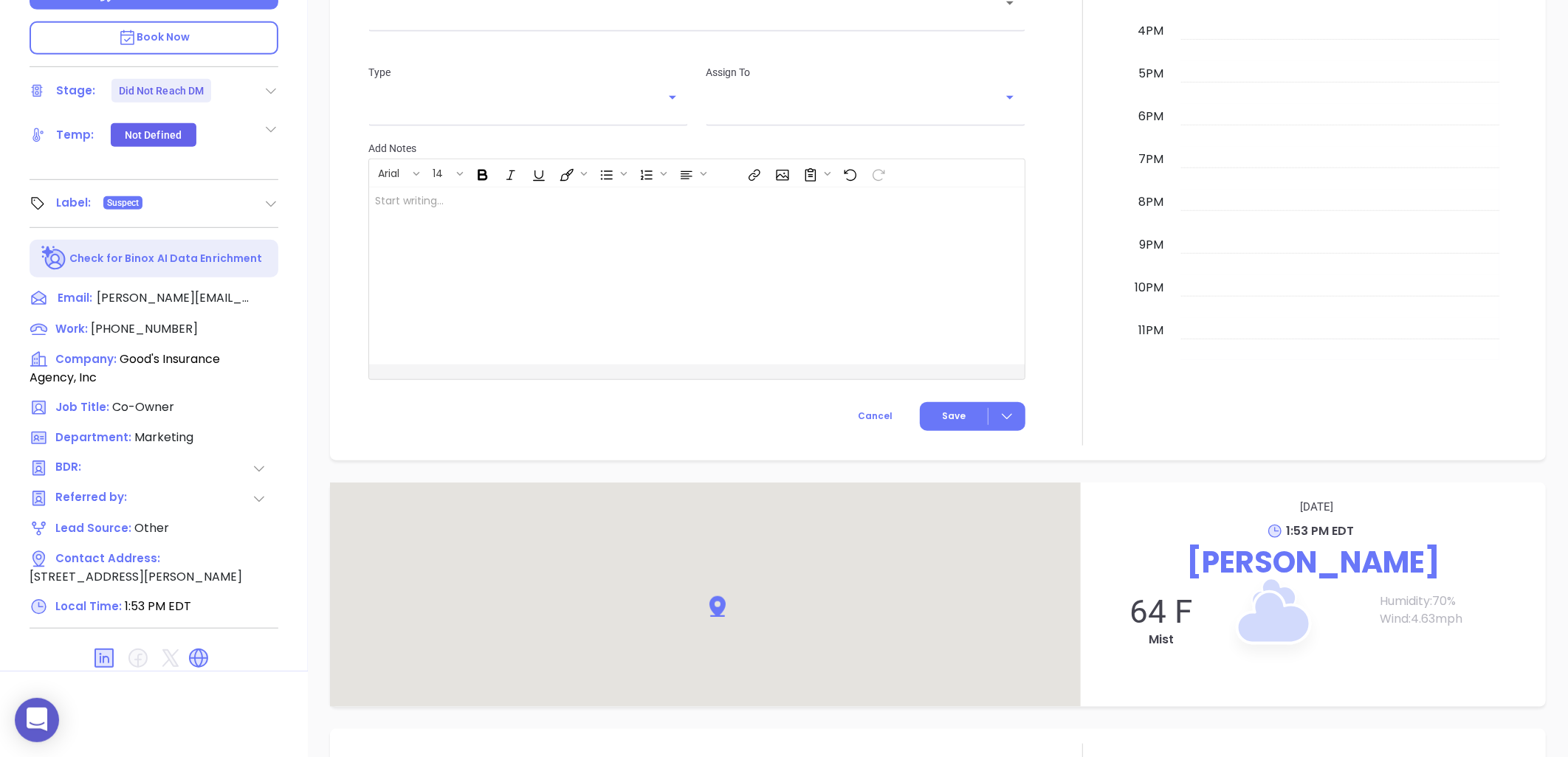
scroll to position [149, 0]
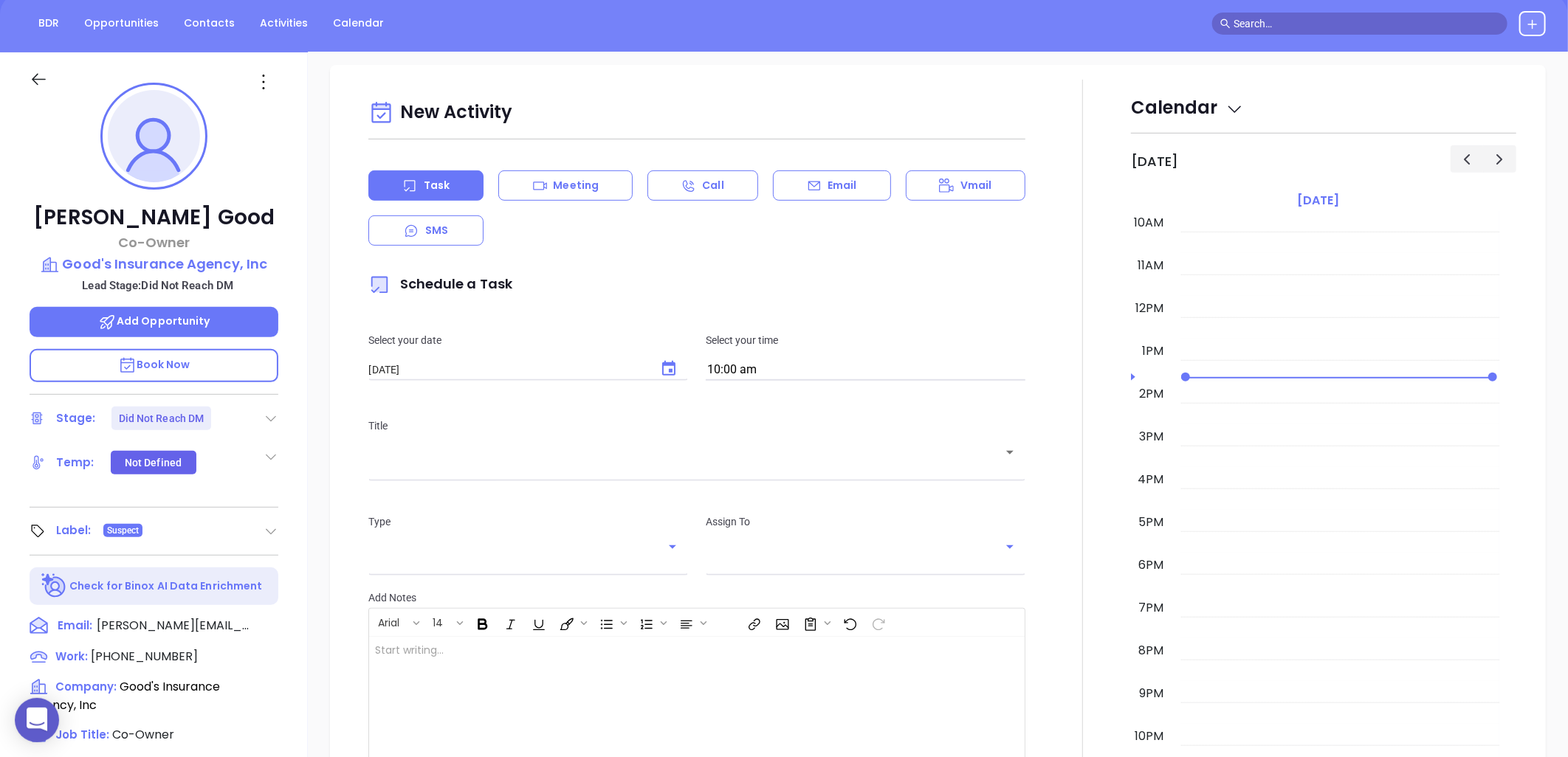
type input "Liz Cruz"
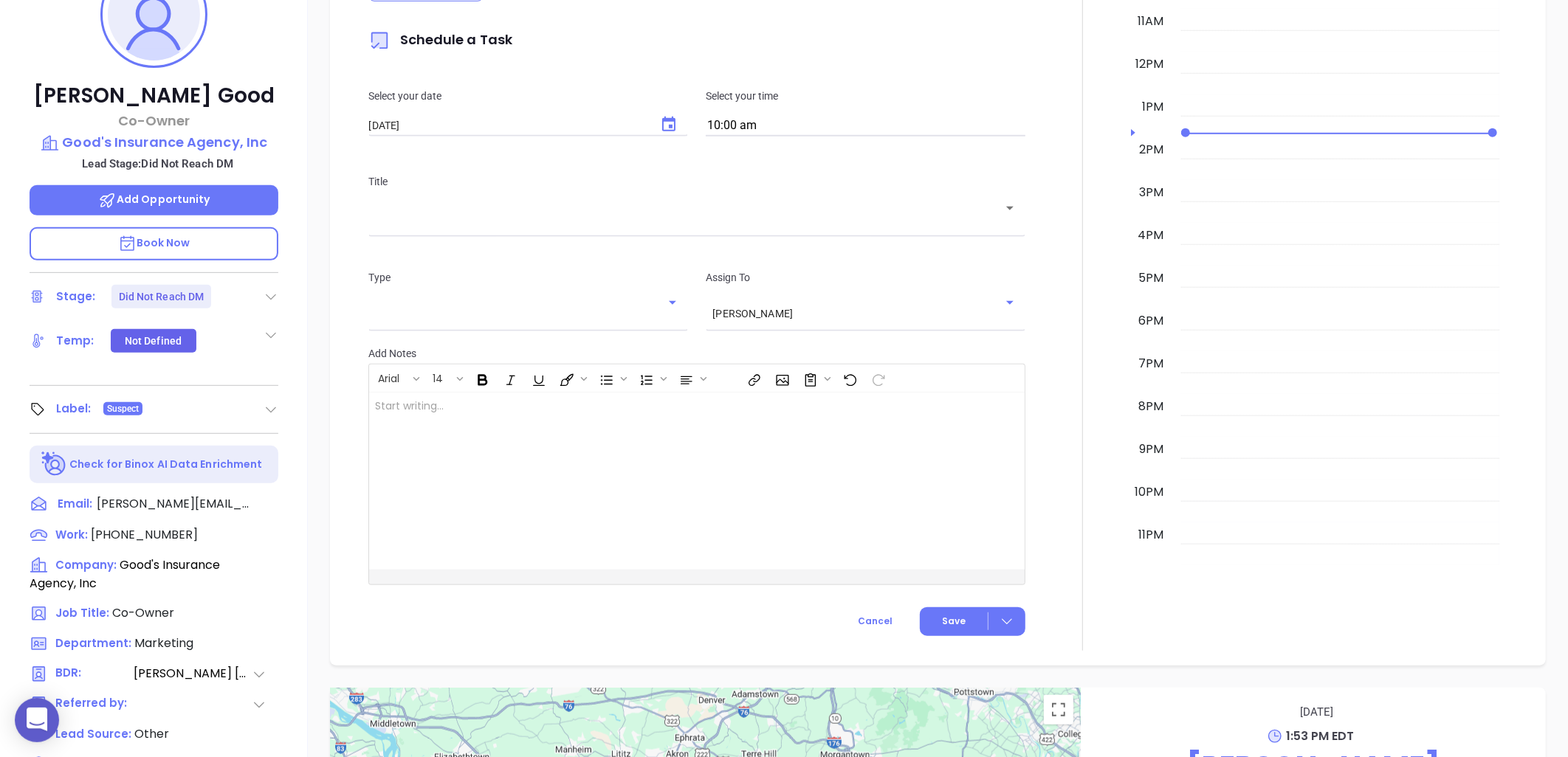
scroll to position [0, 0]
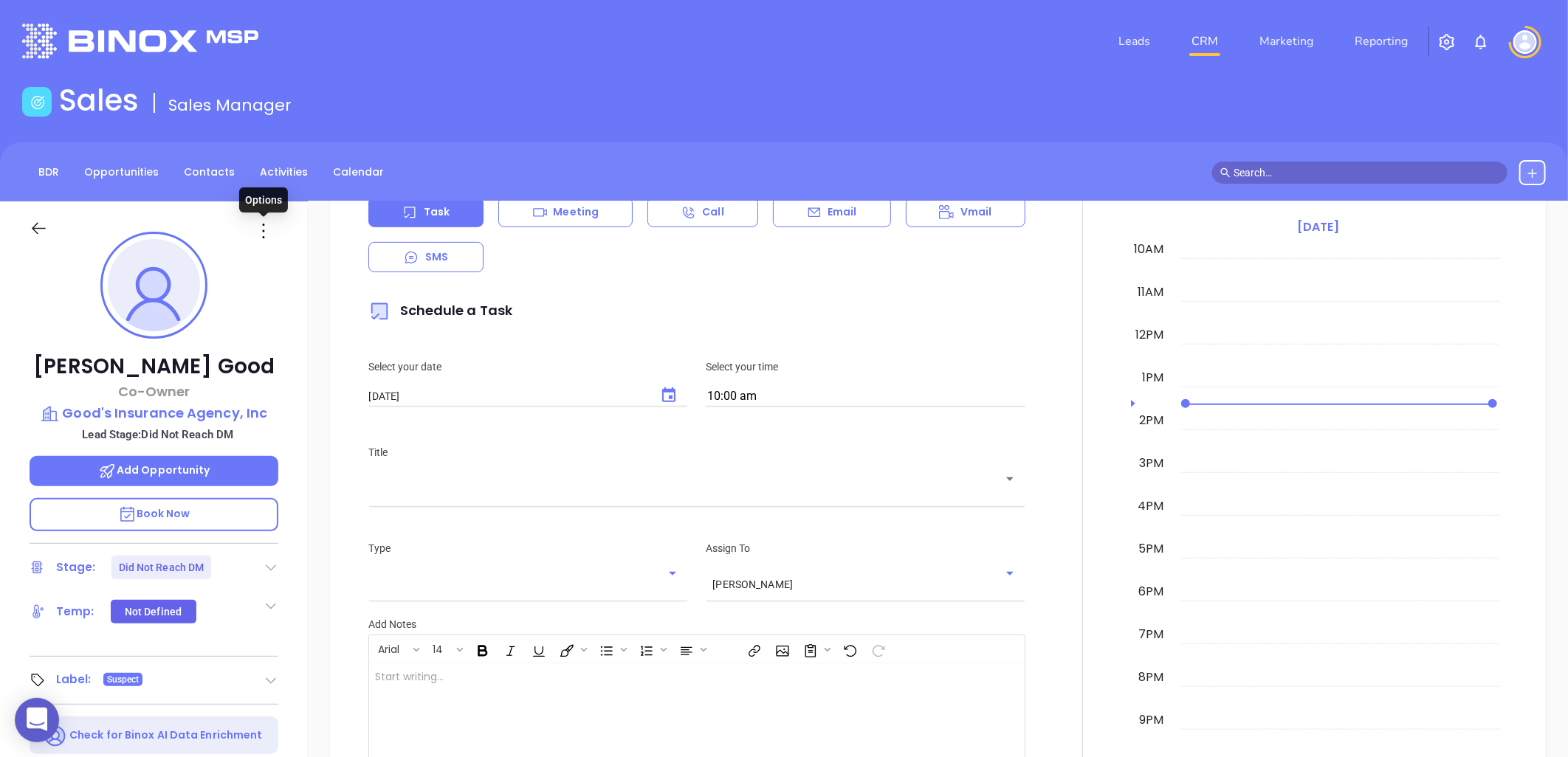
click at [263, 235] on icon at bounding box center [263, 231] width 24 height 24
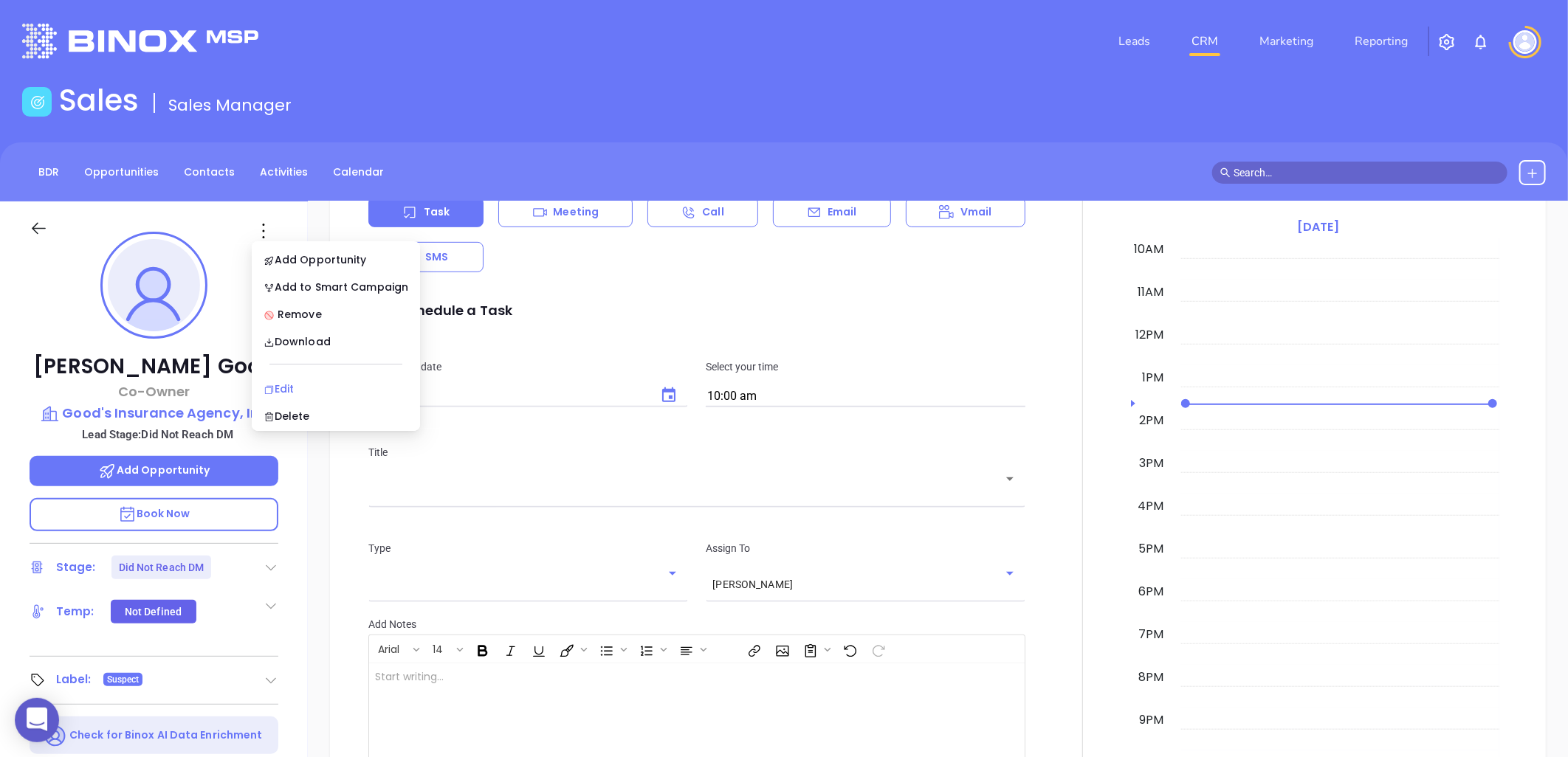
click at [285, 391] on div "Edit" at bounding box center [336, 389] width 145 height 16
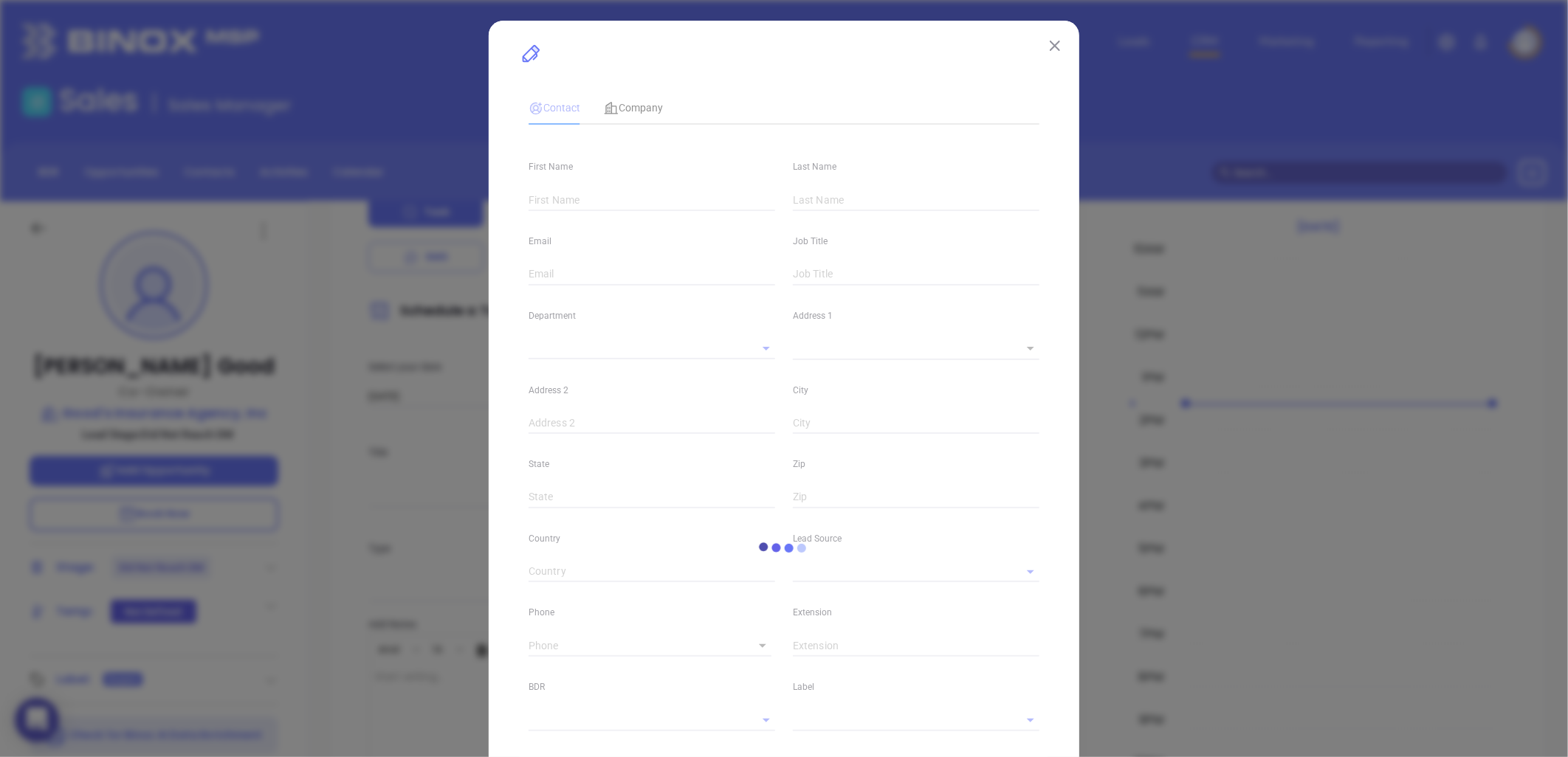
type input "Jason"
type input "Good"
type input "jason.good@trucordia.com"
type input "Co-Owner"
type input "1"
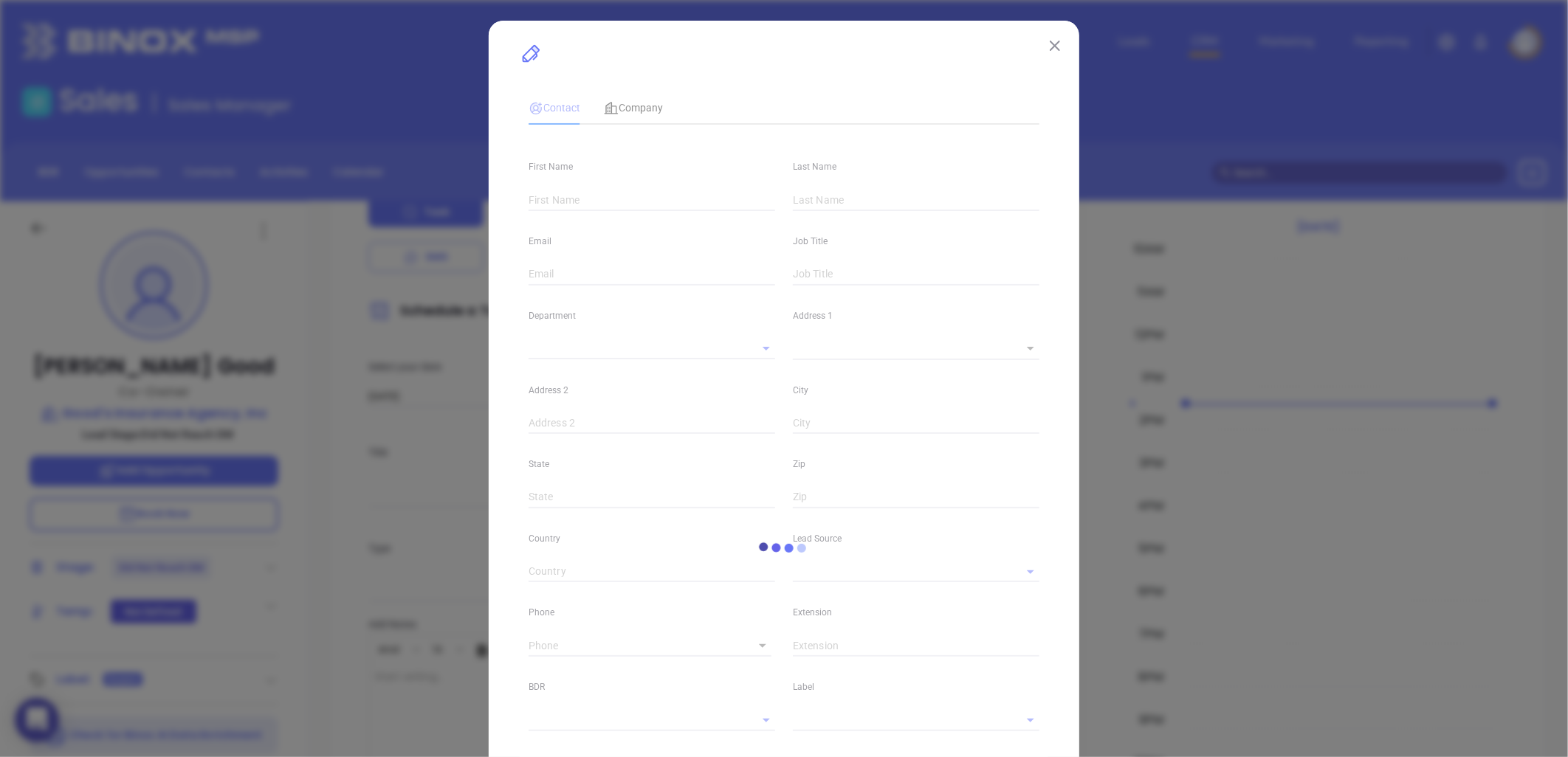
type input "www.linkedin.com/in/heatherbaileycisr"
type input "Marketing"
type input "Other"
type input "Vicky Mendoza"
type input "Did Not Reach DM"
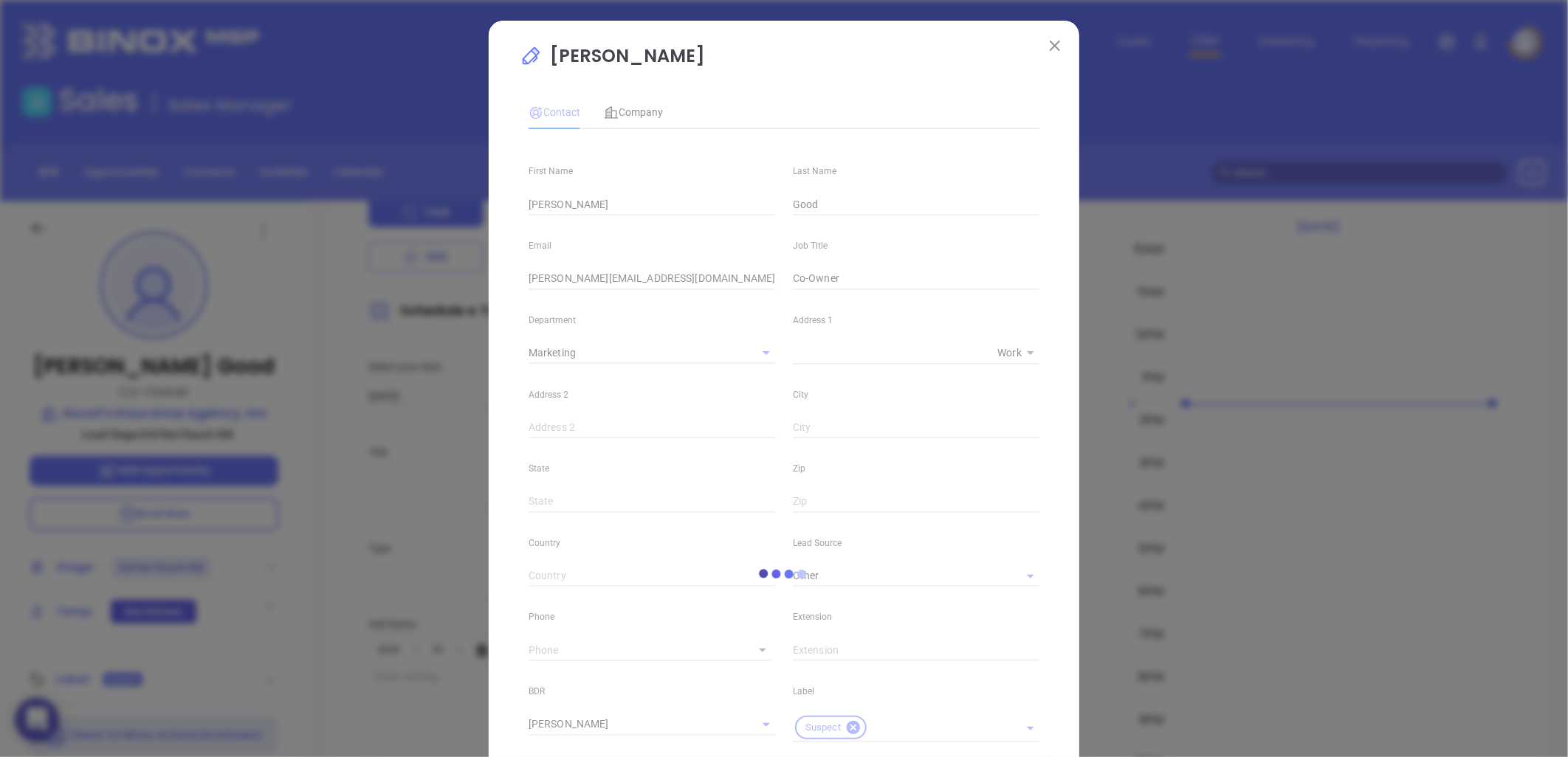
type input "(717) 661-6100"
type input "1"
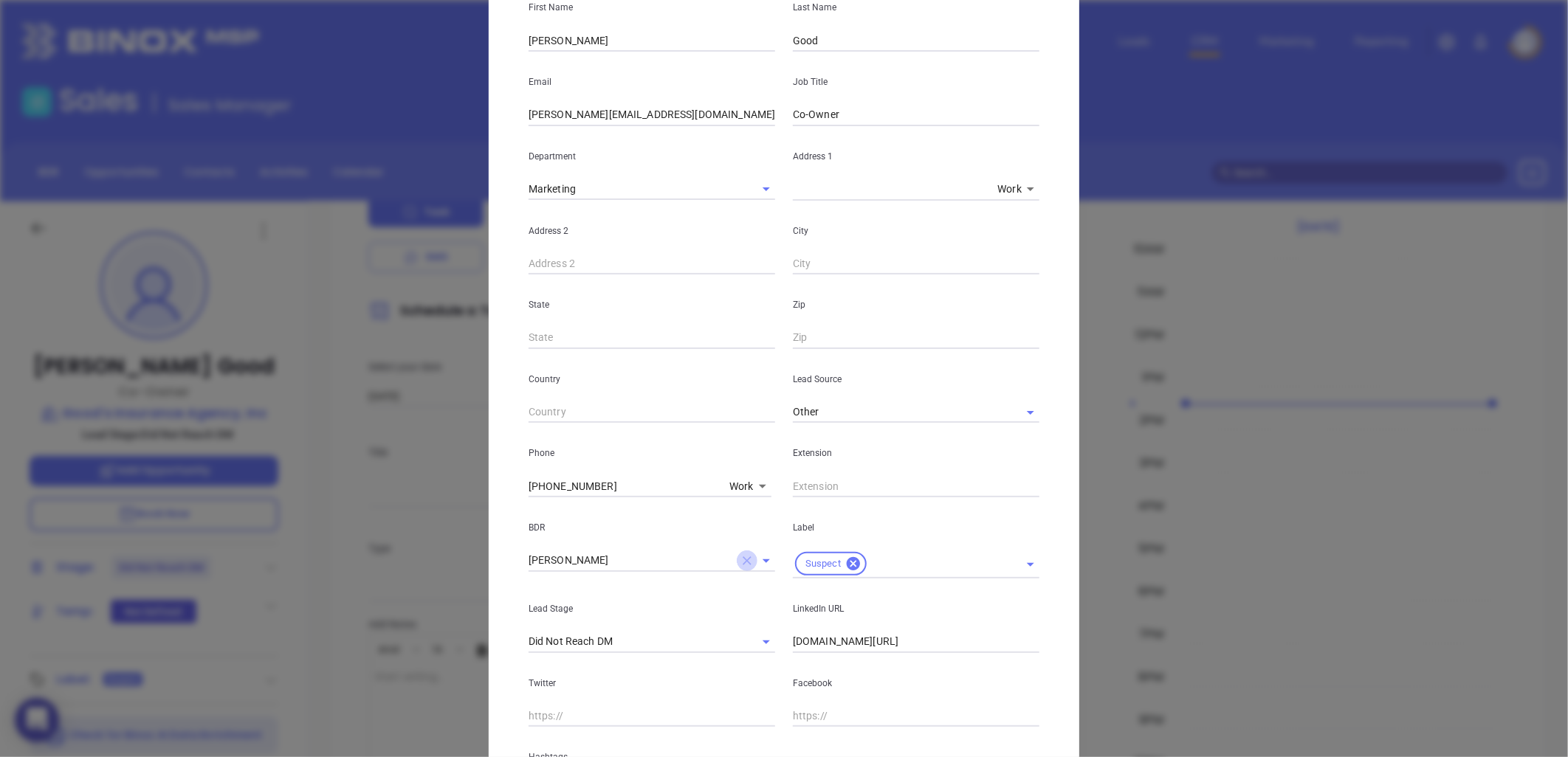
click at [743, 563] on icon "Clear" at bounding box center [747, 561] width 9 height 9
click at [740, 638] on icon "Clear" at bounding box center [747, 642] width 15 height 15
click at [681, 635] on input "text" at bounding box center [630, 642] width 206 height 21
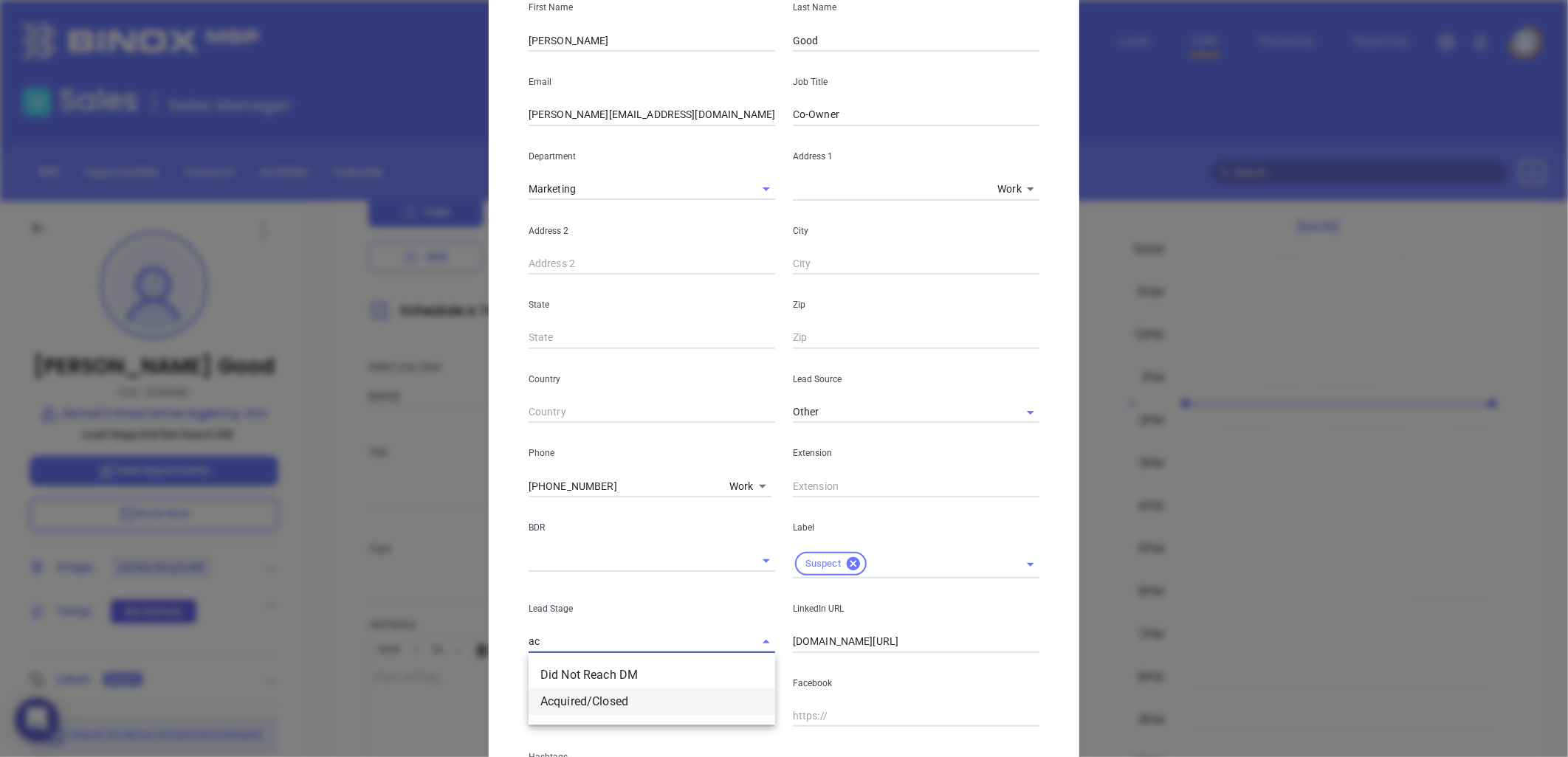
click at [611, 703] on li "Acquired/Closed" at bounding box center [651, 701] width 246 height 26
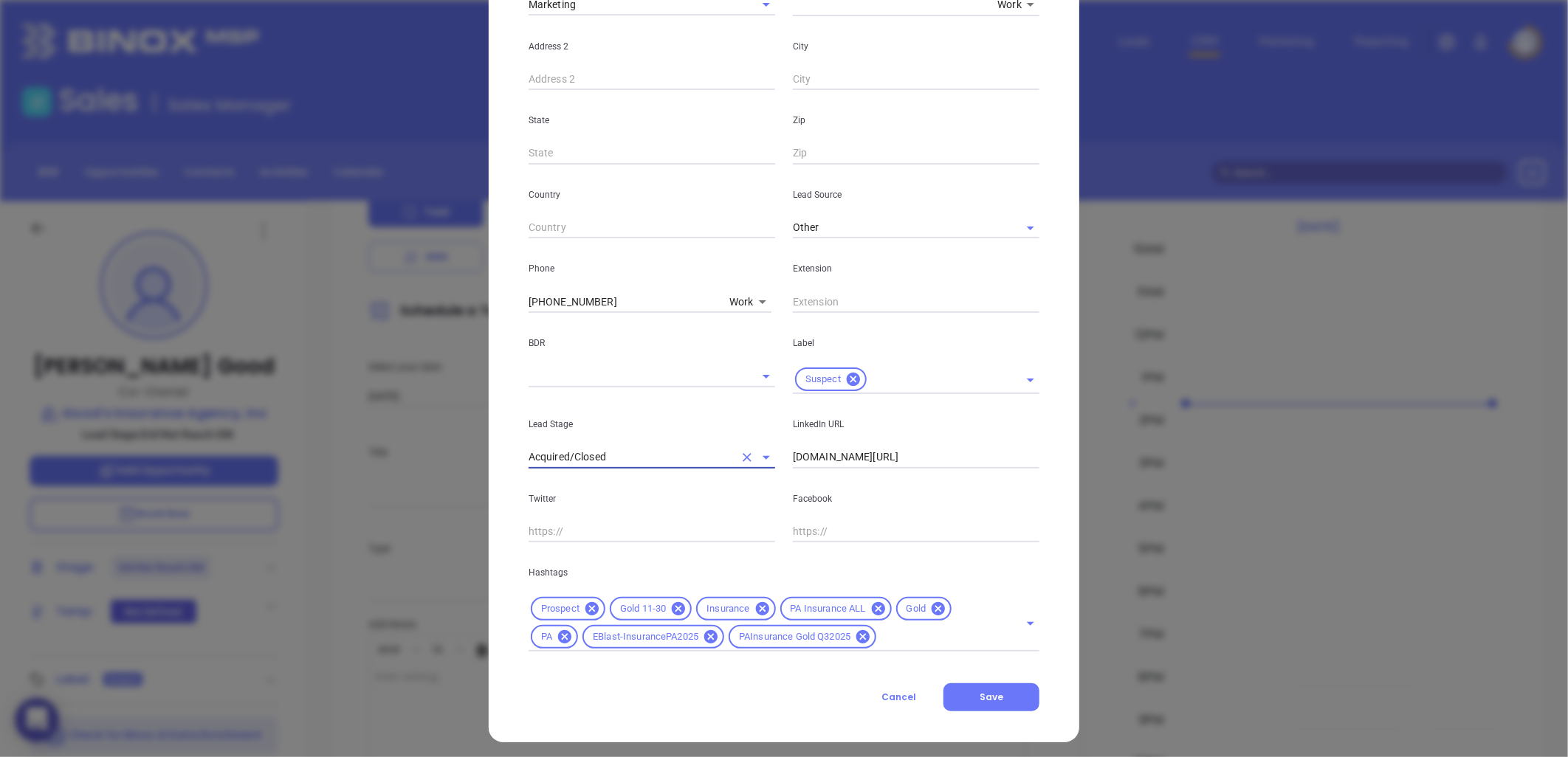
scroll to position [354, 0]
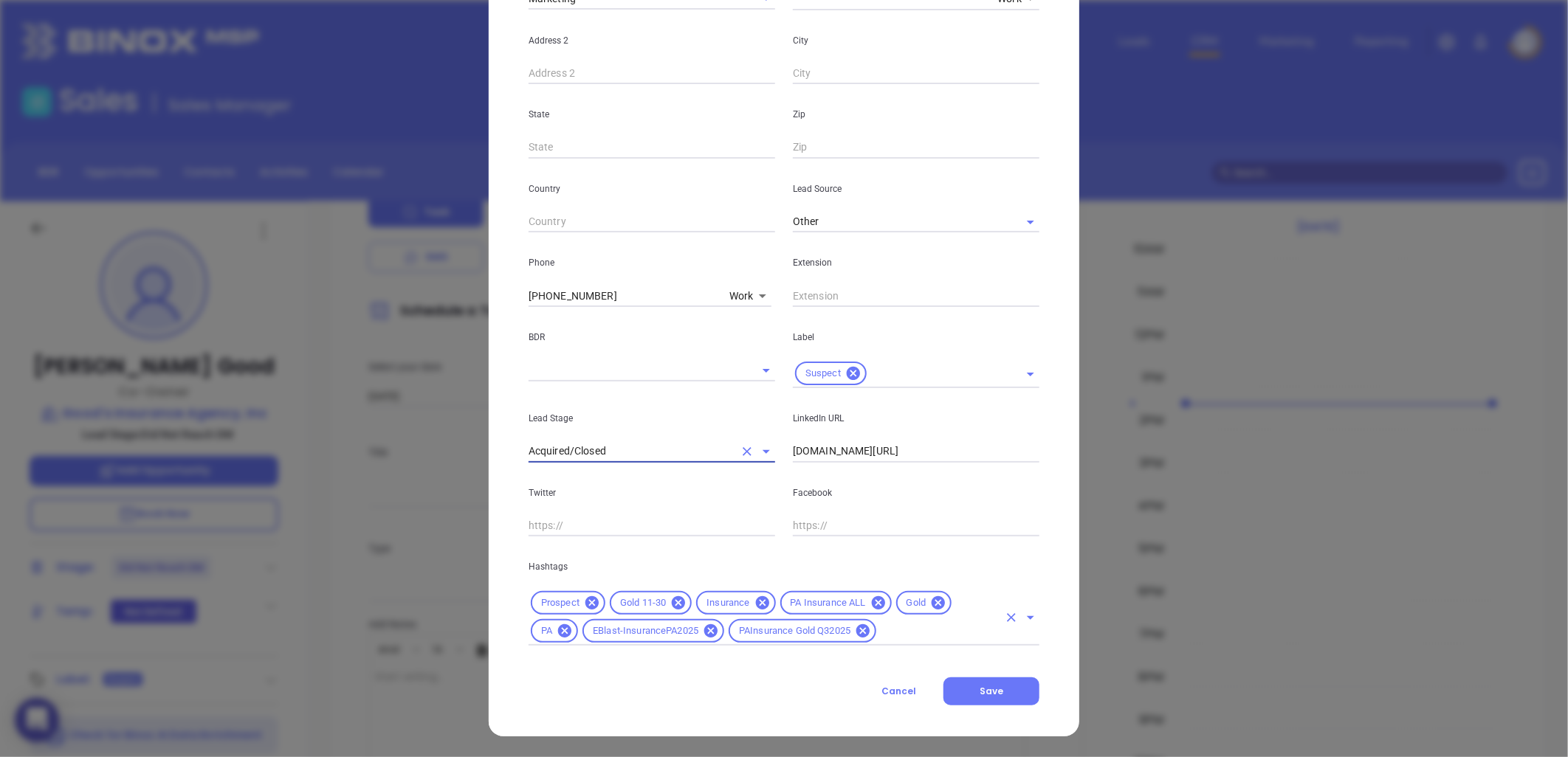
type input "Acquired/Closed"
click at [903, 634] on input "text" at bounding box center [938, 631] width 120 height 19
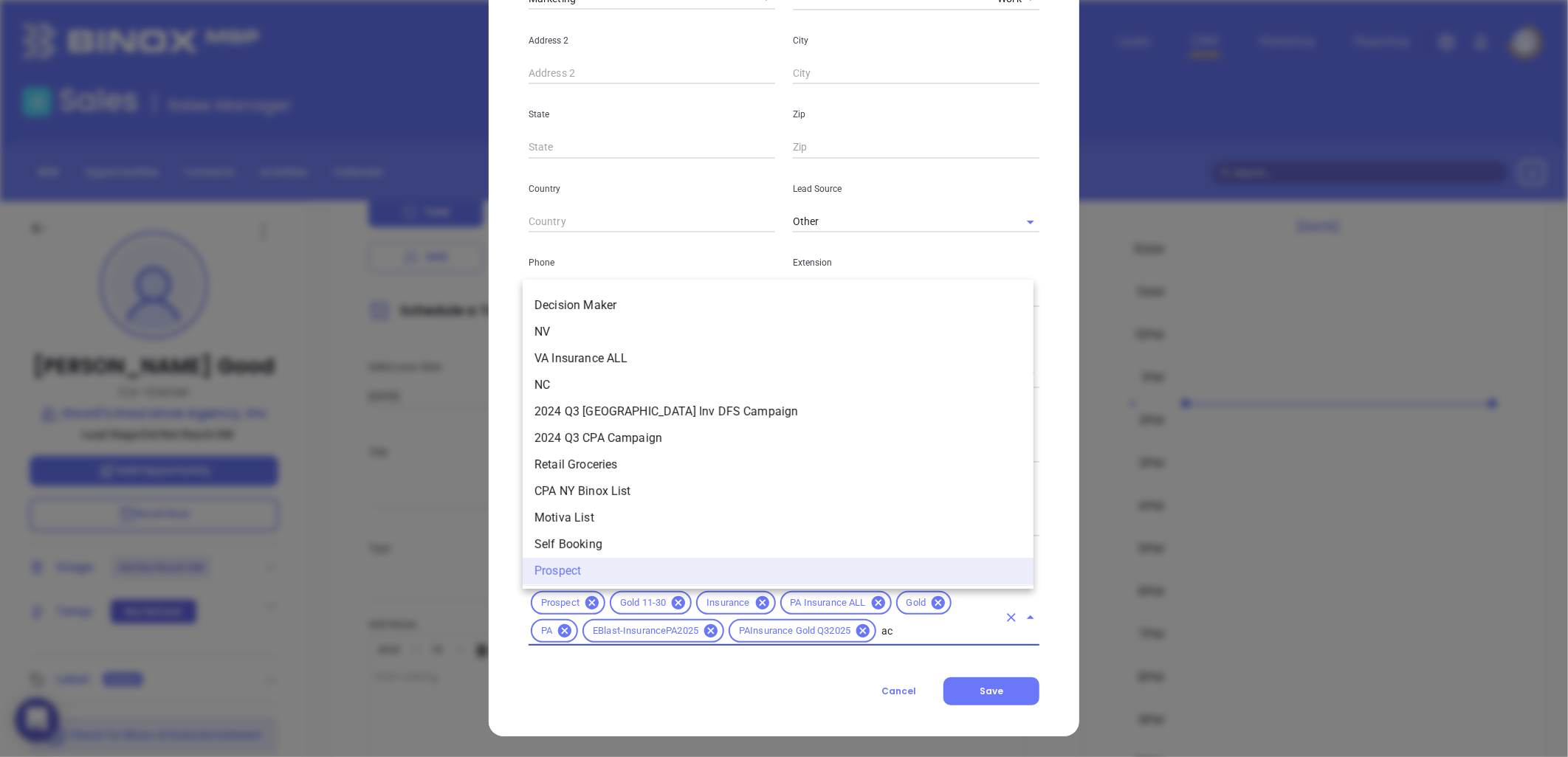
scroll to position [0, 0]
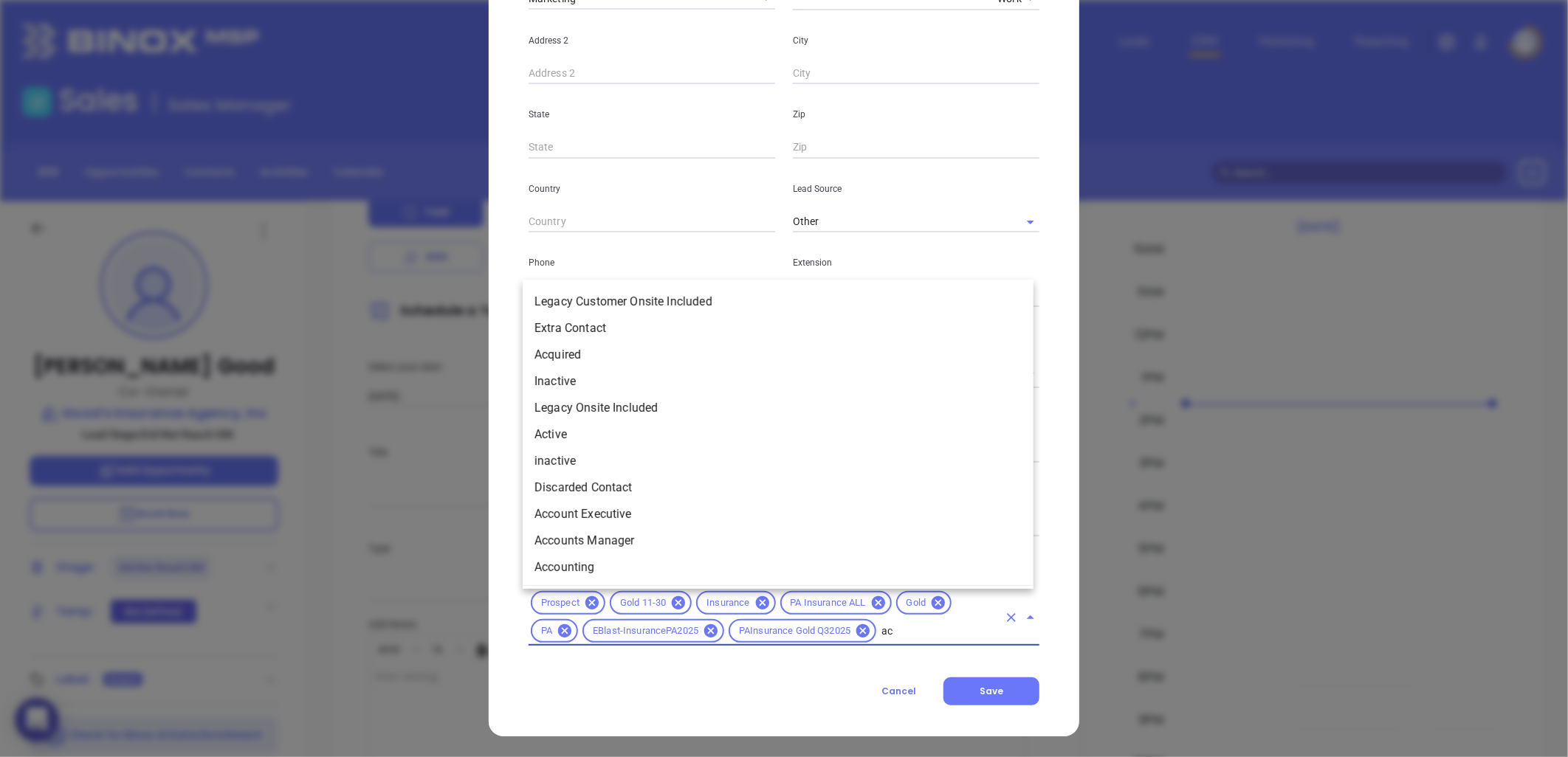
type input "acq"
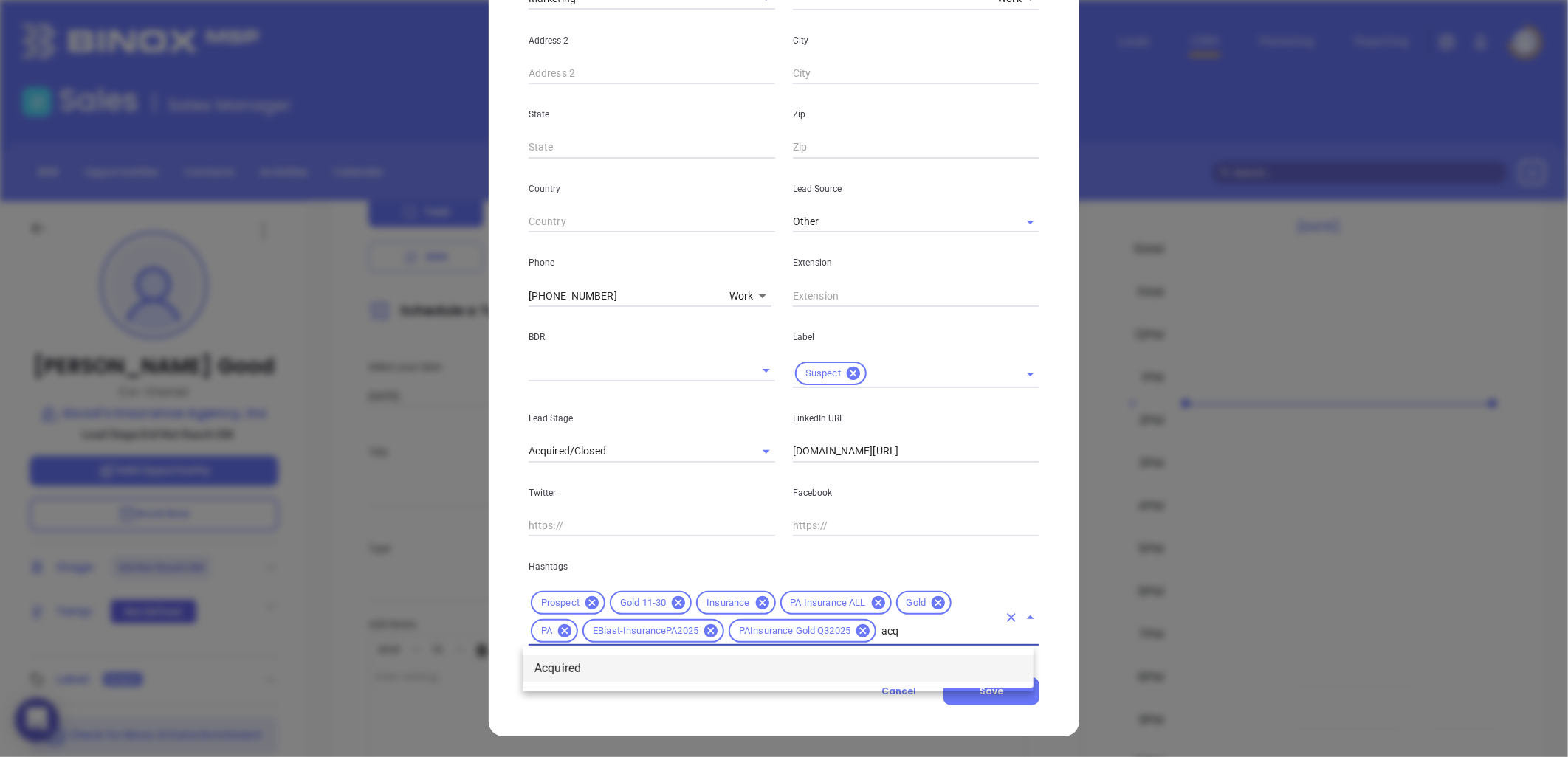
click at [605, 665] on li "Acquired" at bounding box center [778, 669] width 511 height 26
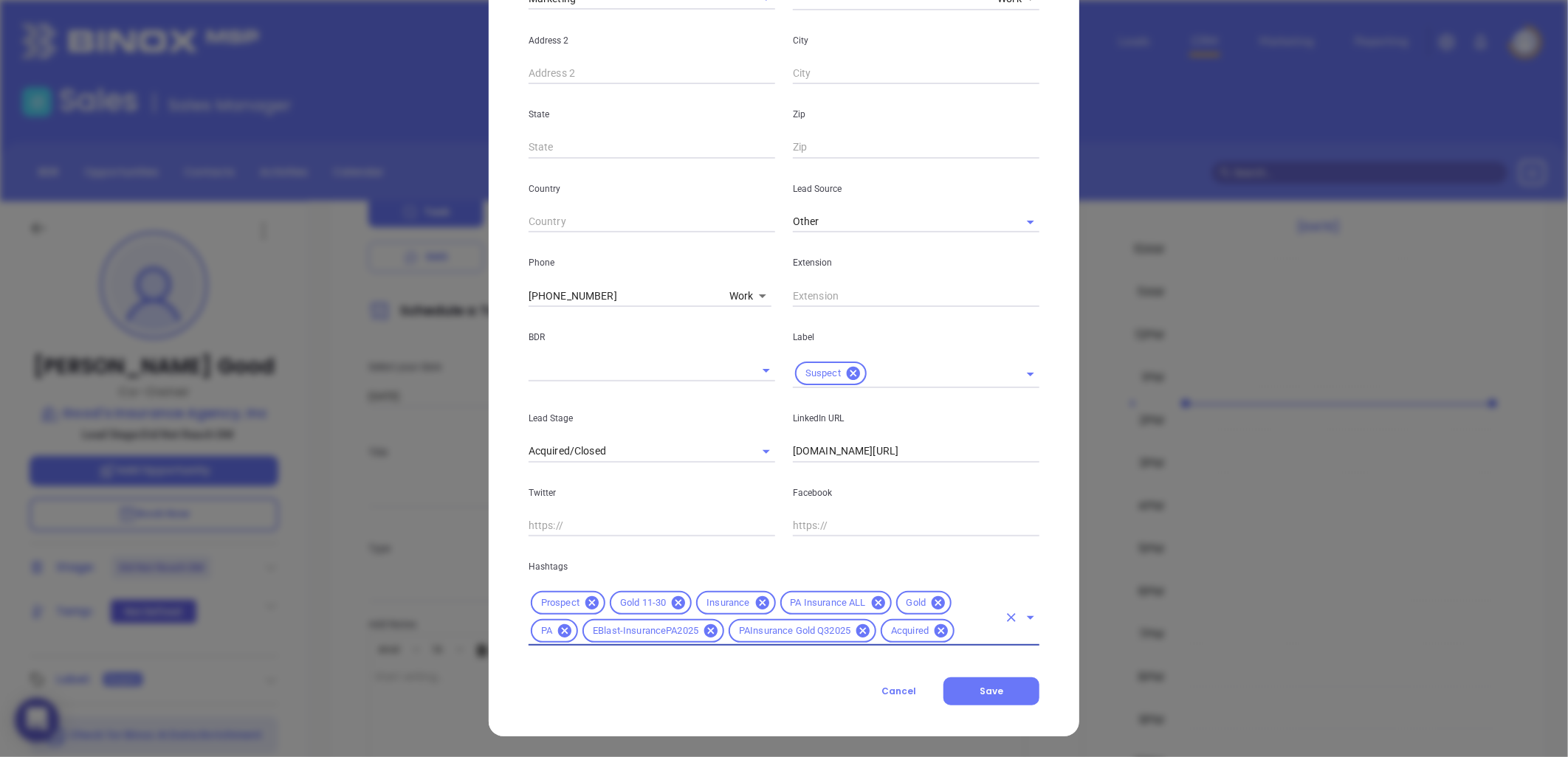
click at [932, 601] on icon at bounding box center [938, 603] width 16 height 16
drag, startPoint x: 674, startPoint y: 602, endPoint x: 708, endPoint y: 629, distance: 43.4
click at [674, 602] on icon at bounding box center [679, 603] width 16 height 16
click at [906, 628] on input "text" at bounding box center [951, 631] width 93 height 19
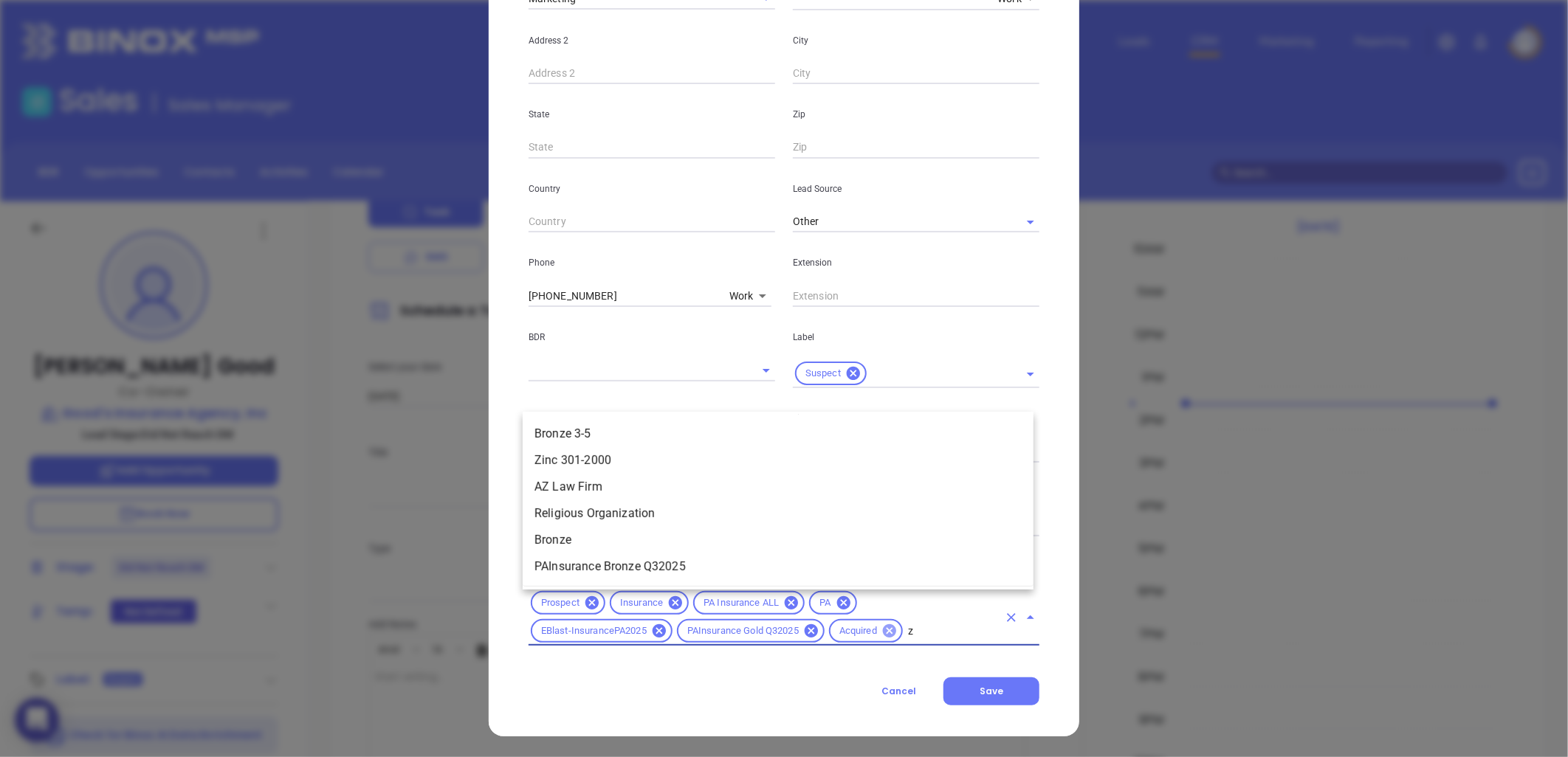
type input "zi"
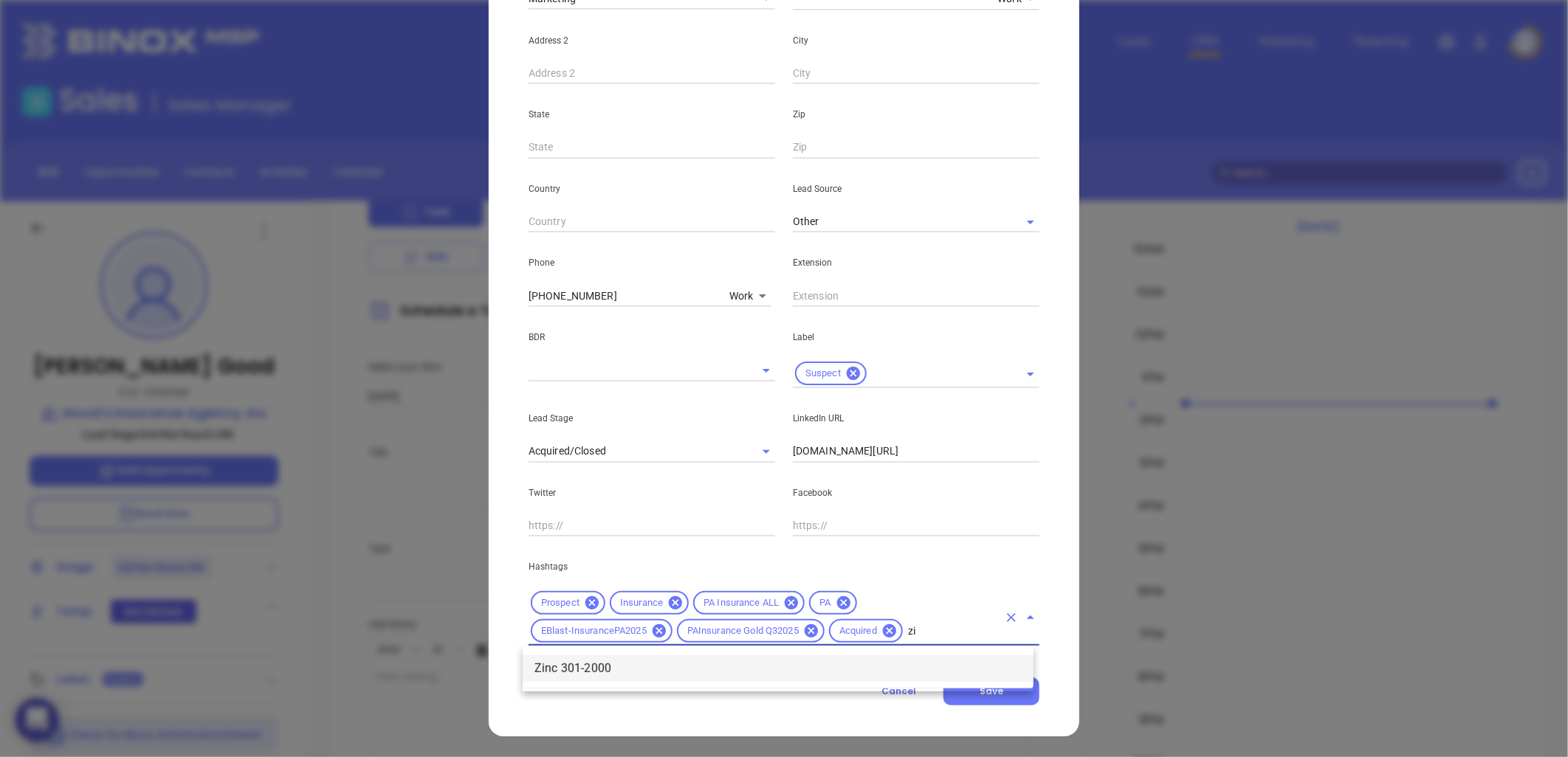
click at [694, 667] on li "Zinc 301-2000" at bounding box center [778, 669] width 511 height 26
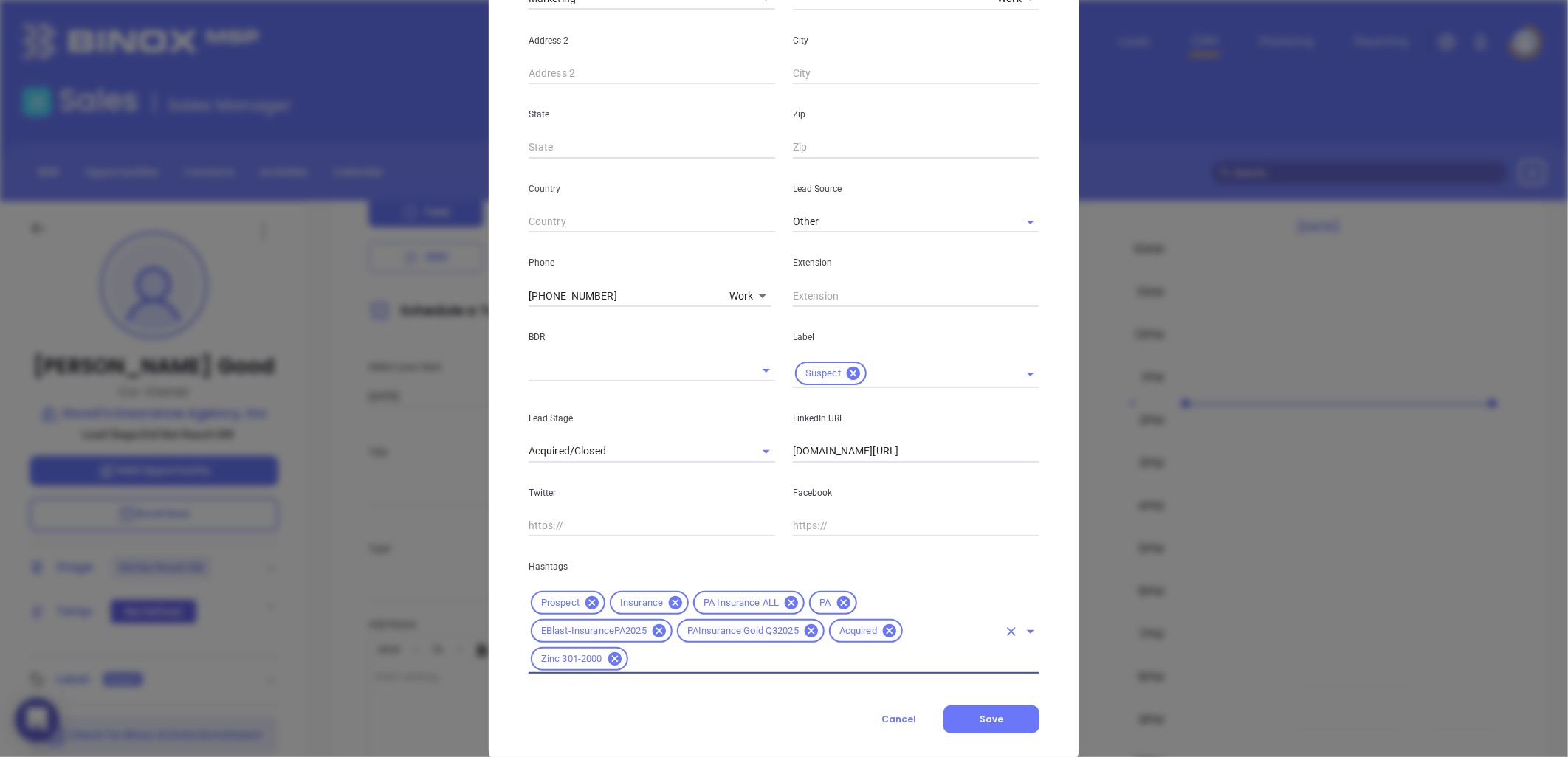
click at [723, 662] on input "text" at bounding box center [814, 659] width 368 height 19
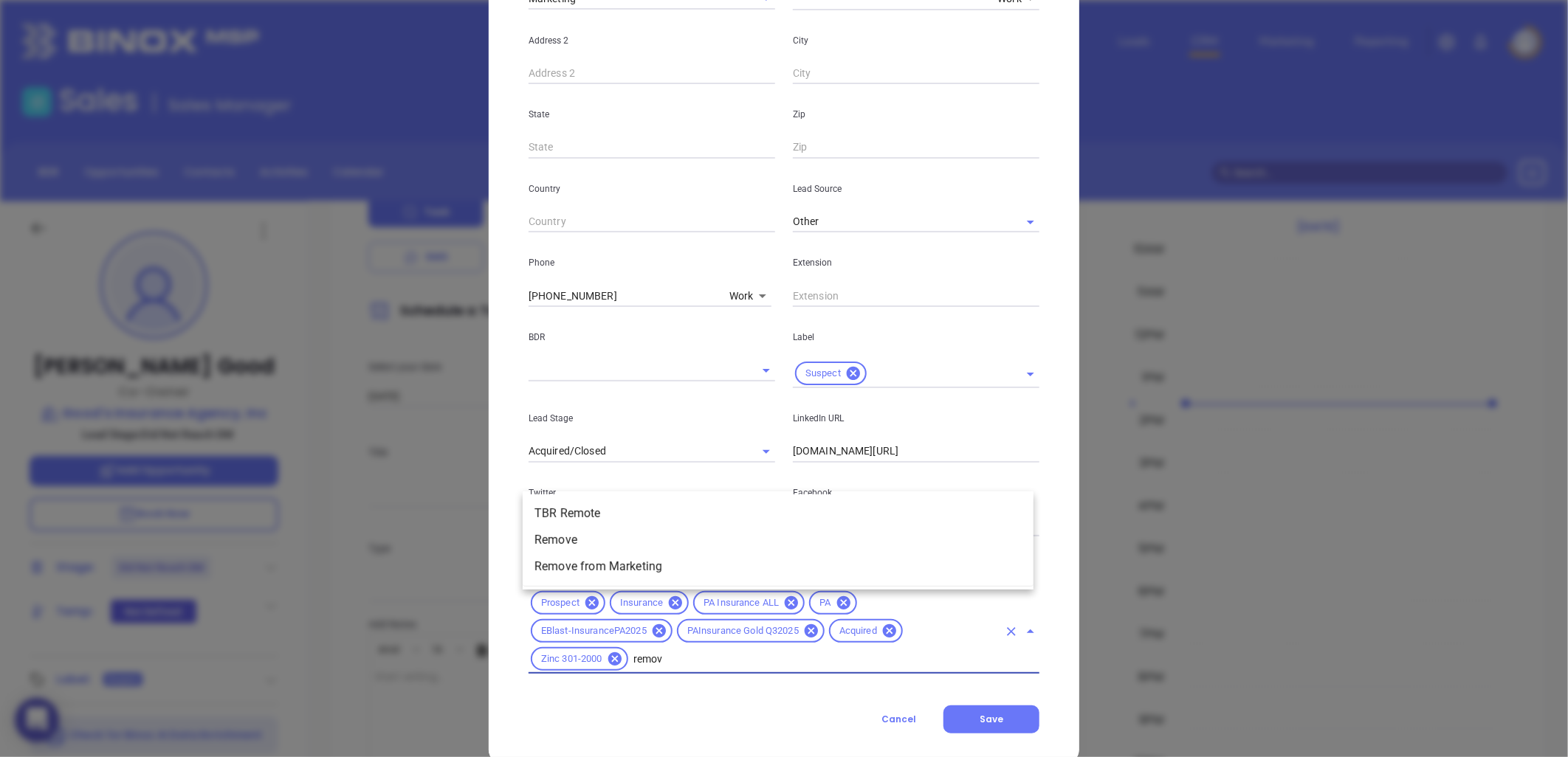
type input "remove"
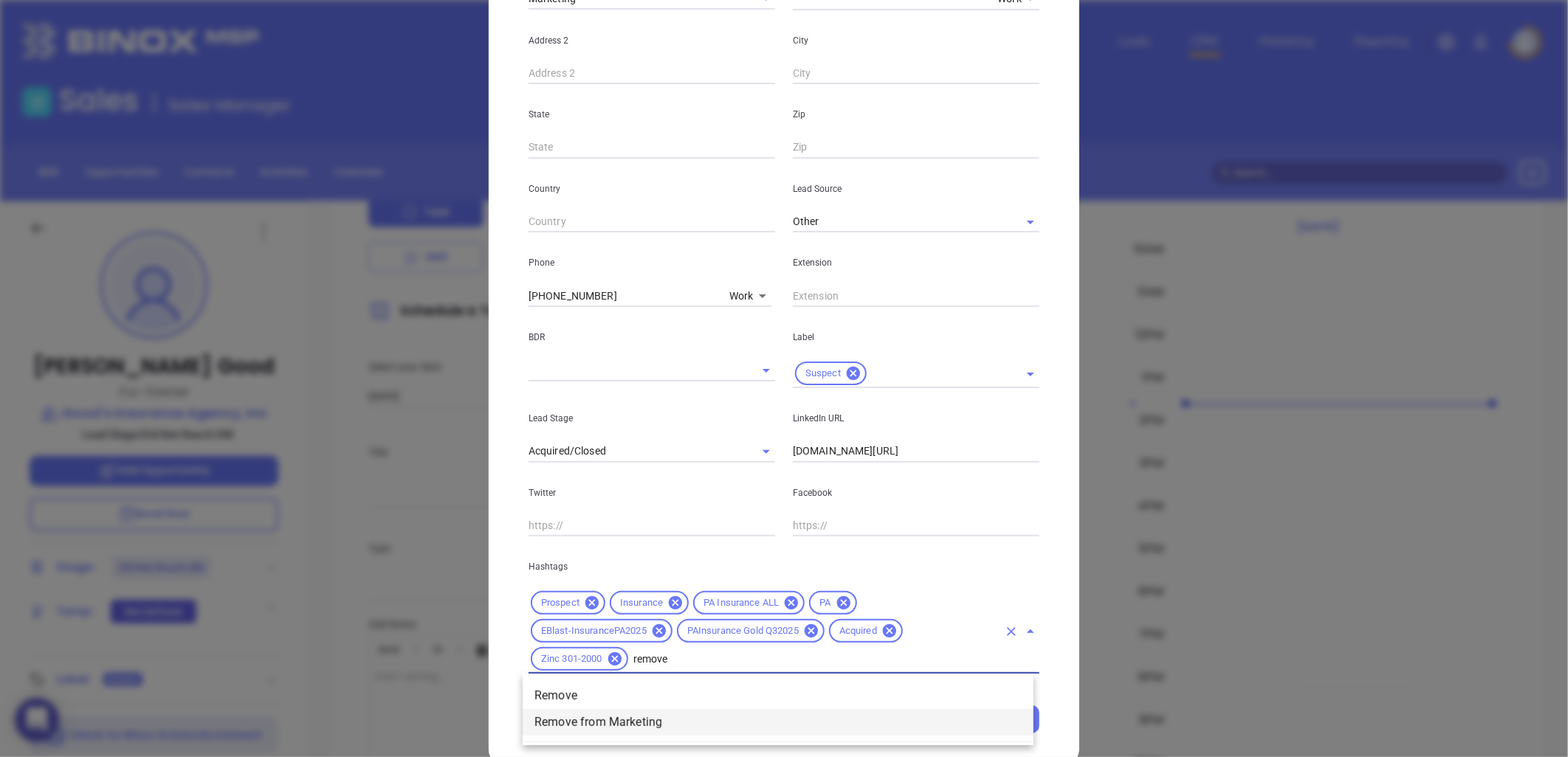
click at [611, 727] on li "Remove from Marketing" at bounding box center [778, 722] width 511 height 26
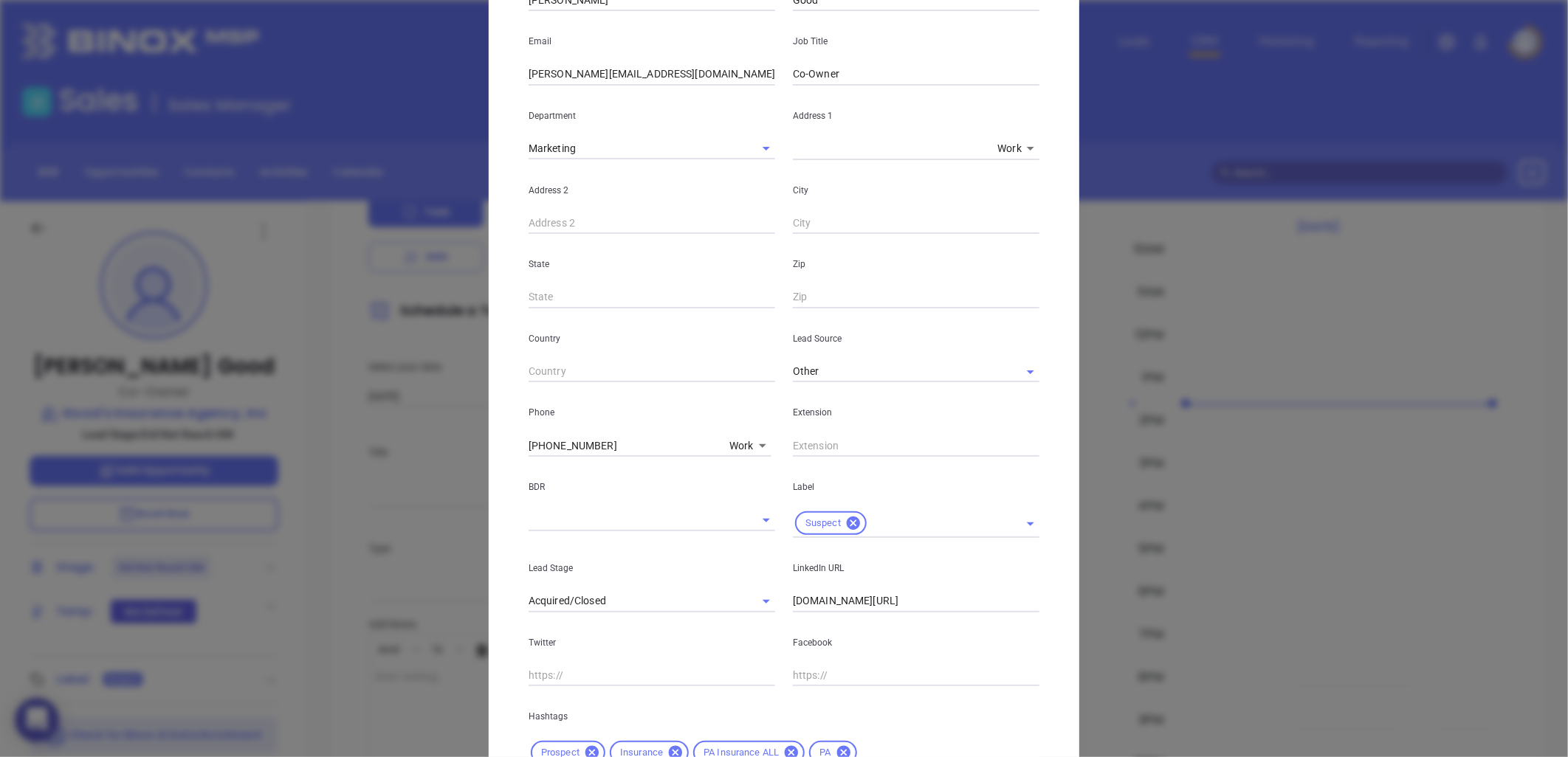
scroll to position [327, 0]
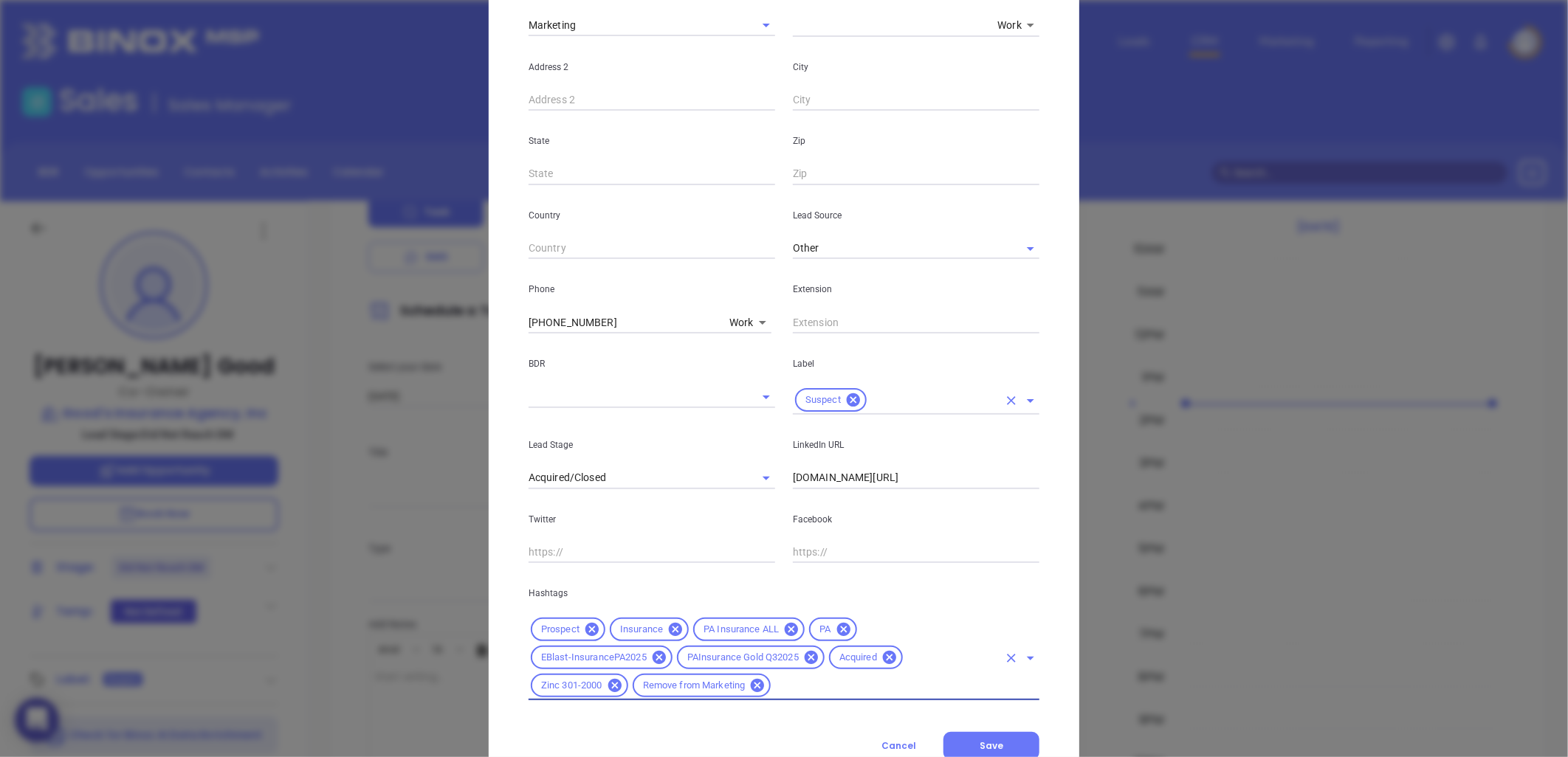
click at [847, 396] on icon at bounding box center [853, 400] width 13 height 13
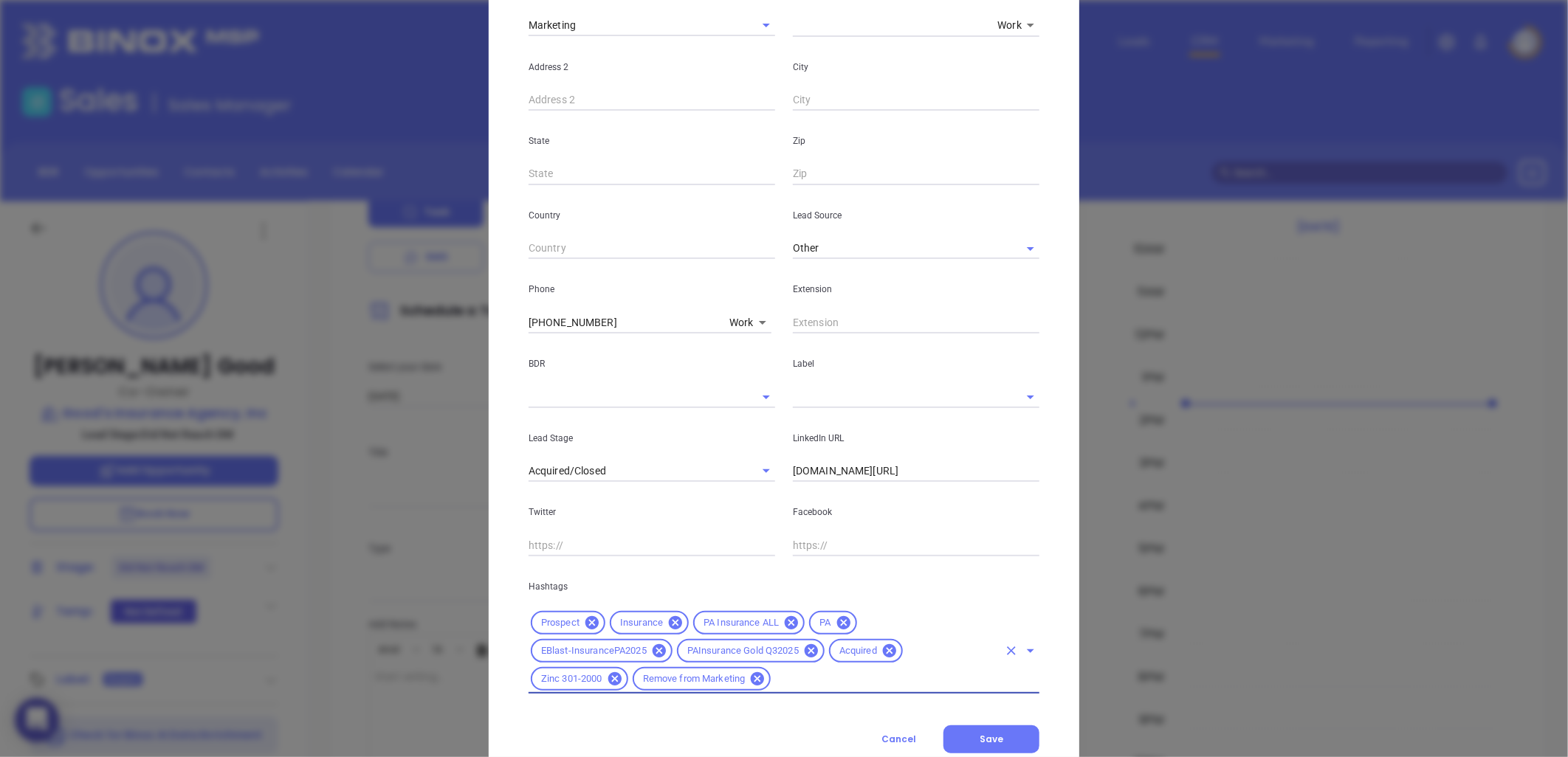
click at [839, 395] on input "text" at bounding box center [895, 396] width 206 height 21
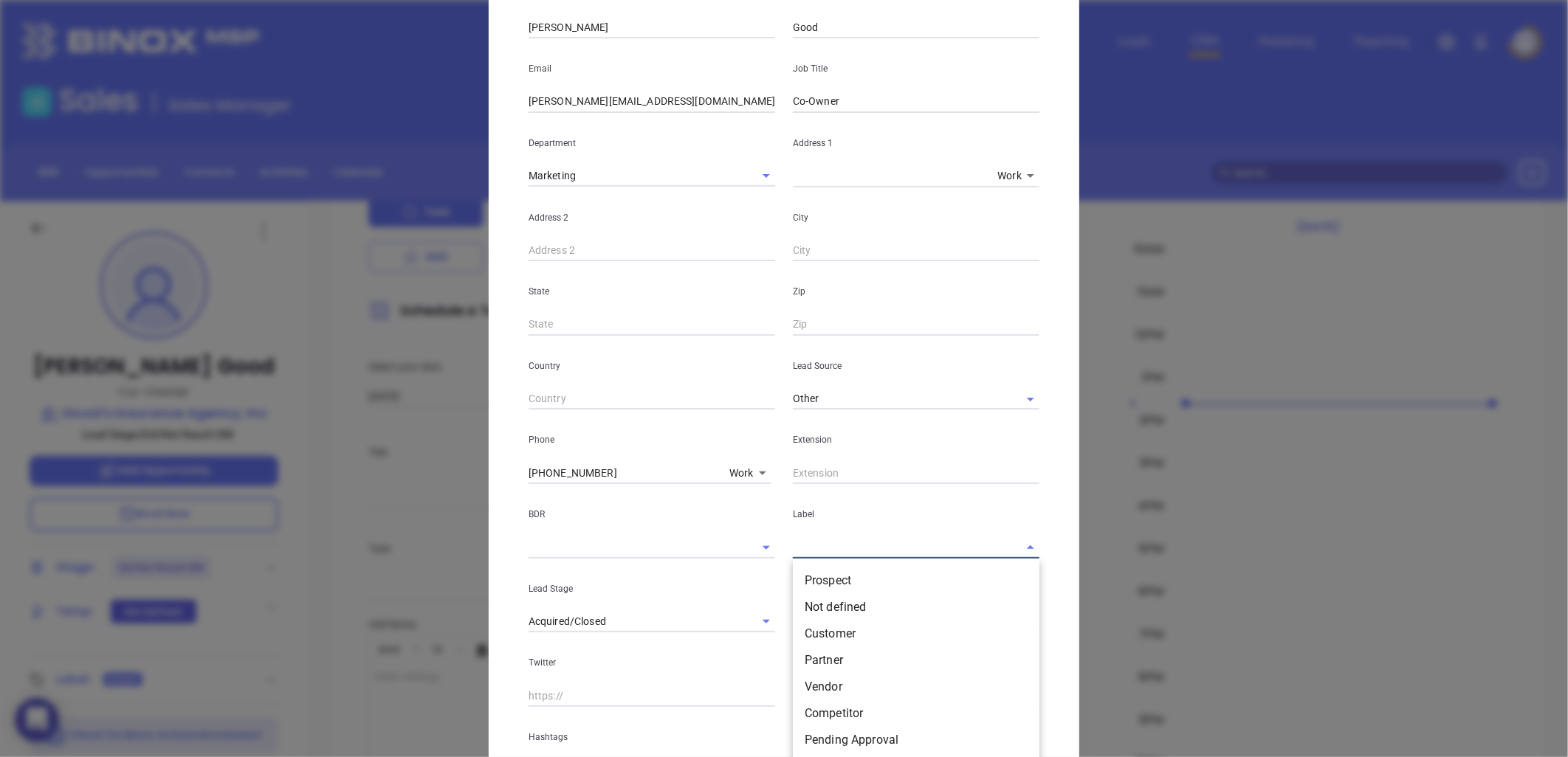
scroll to position [0, 0]
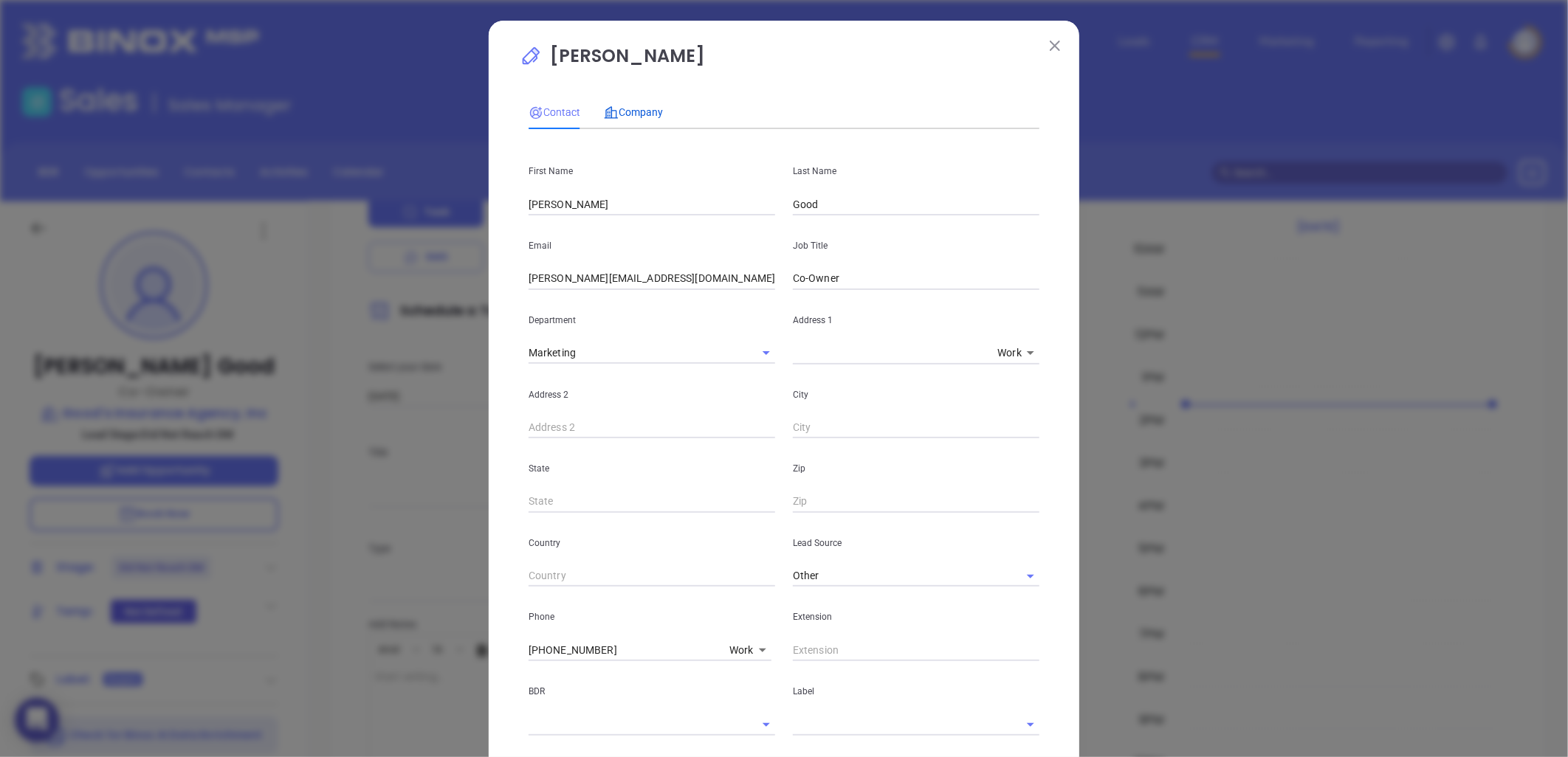
drag, startPoint x: 635, startPoint y: 108, endPoint x: 791, endPoint y: 120, distance: 156.5
click at [636, 108] on span "Company" at bounding box center [633, 112] width 59 height 11
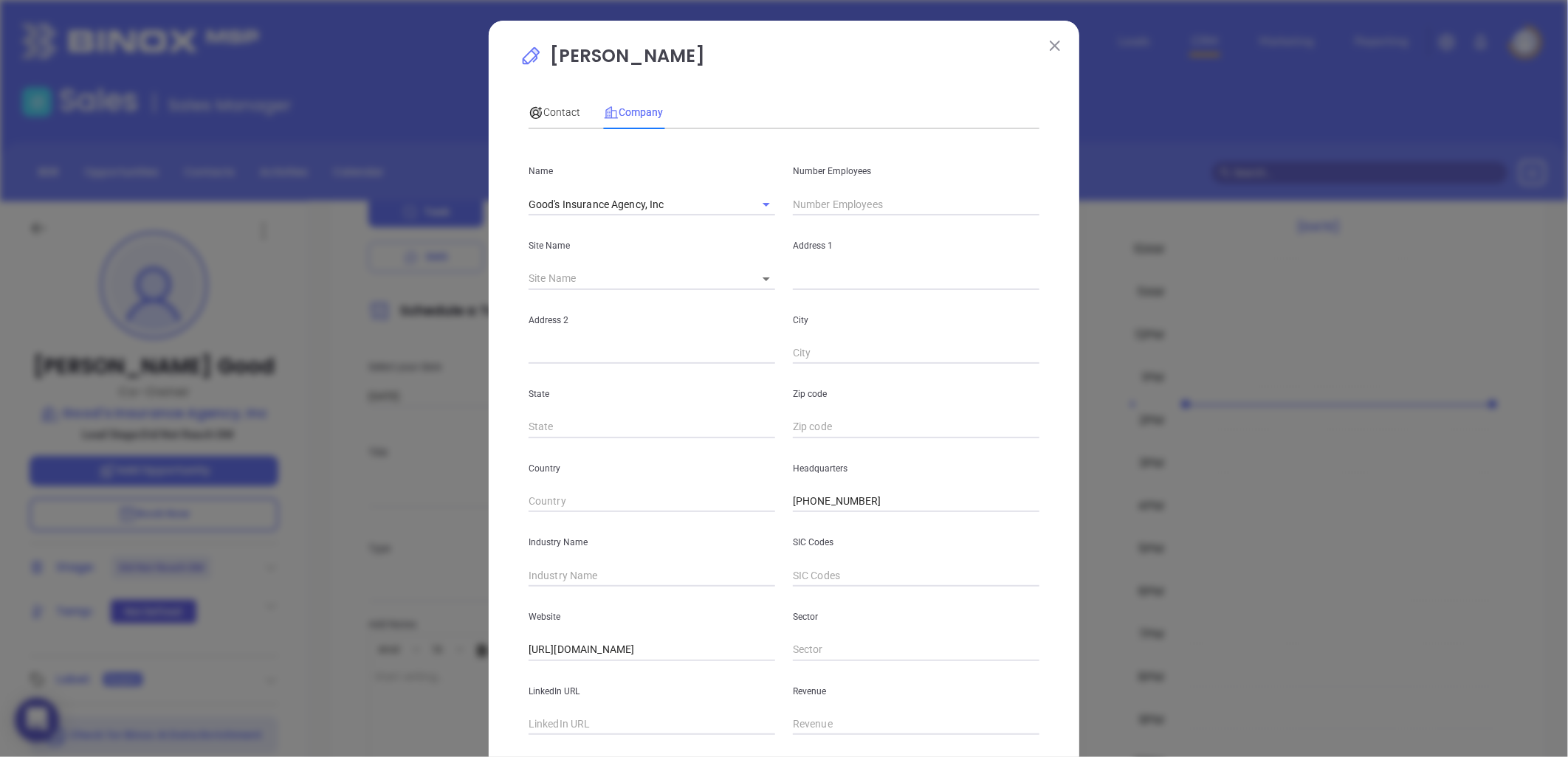
click at [818, 201] on input "text" at bounding box center [915, 204] width 246 height 22
click at [818, 201] on input "text" at bounding box center [915, 204] width 246 height 22
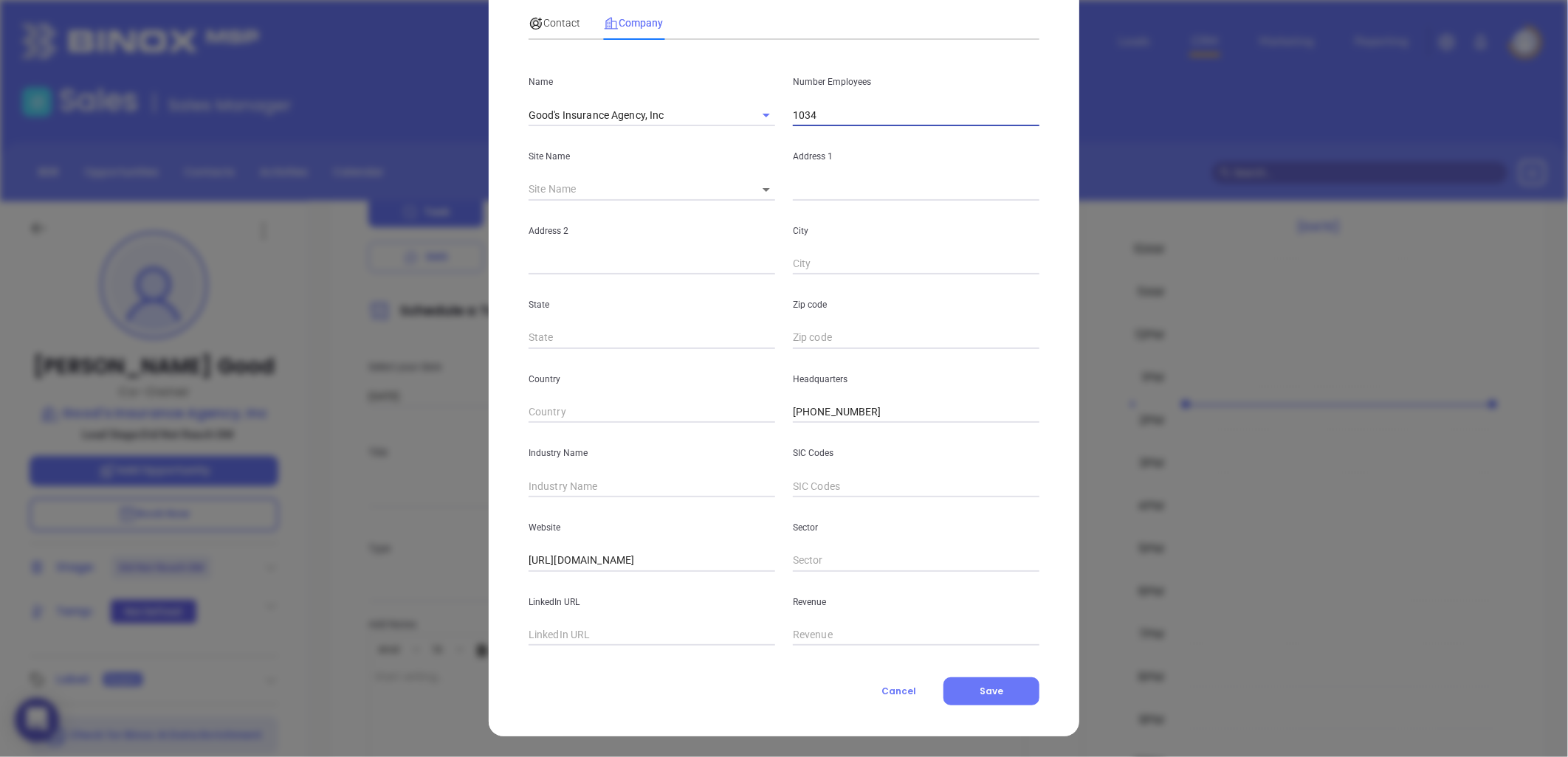
type input "1034"
click at [617, 641] on input "text" at bounding box center [651, 635] width 246 height 22
paste input "https://www.linkedin.com/company/goodsinsuranceagency/"
type input "https://www.linkedin.com/company/goodsinsuranceagency/"
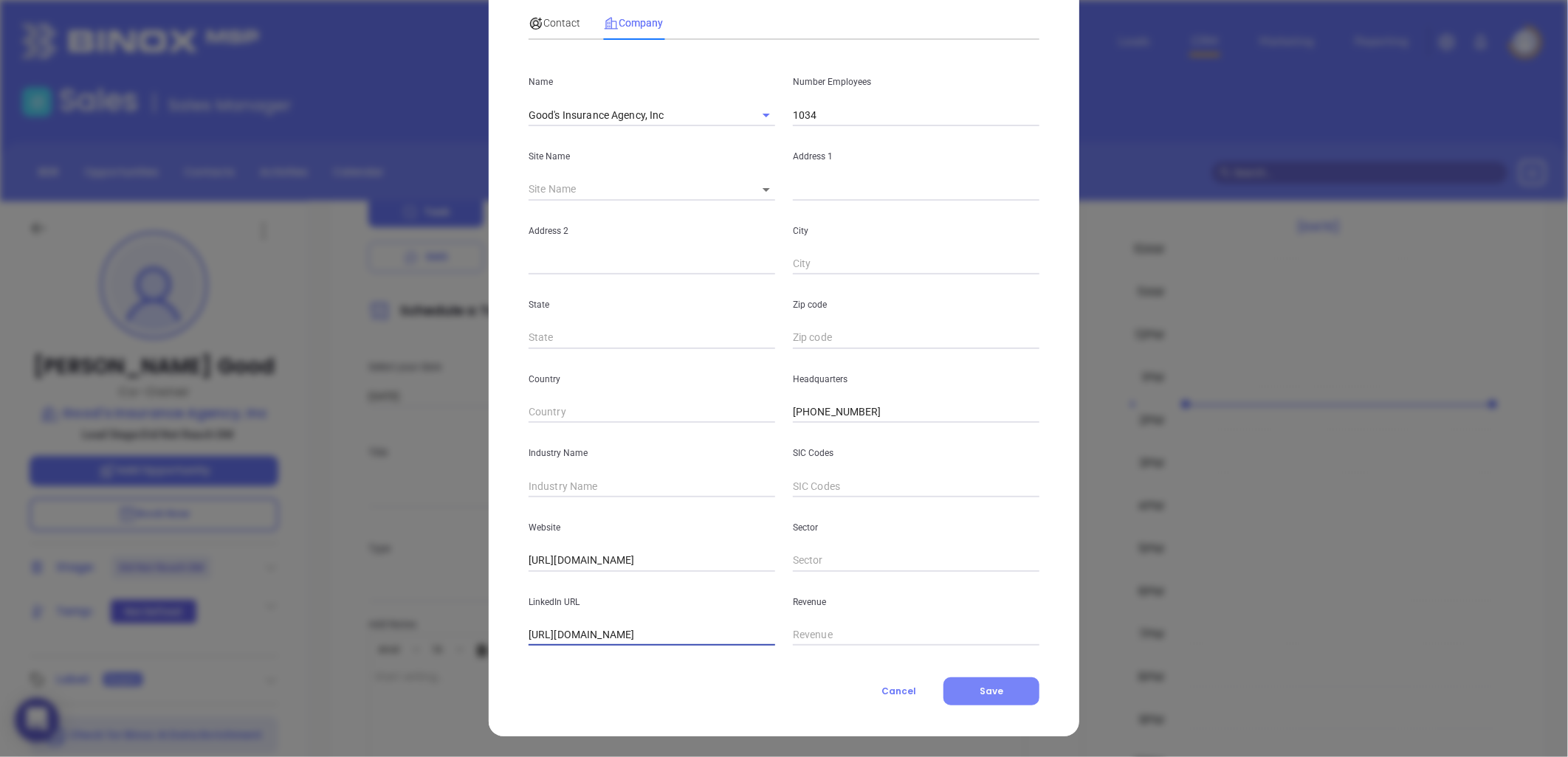
click at [991, 680] on button "Save" at bounding box center [991, 692] width 96 height 28
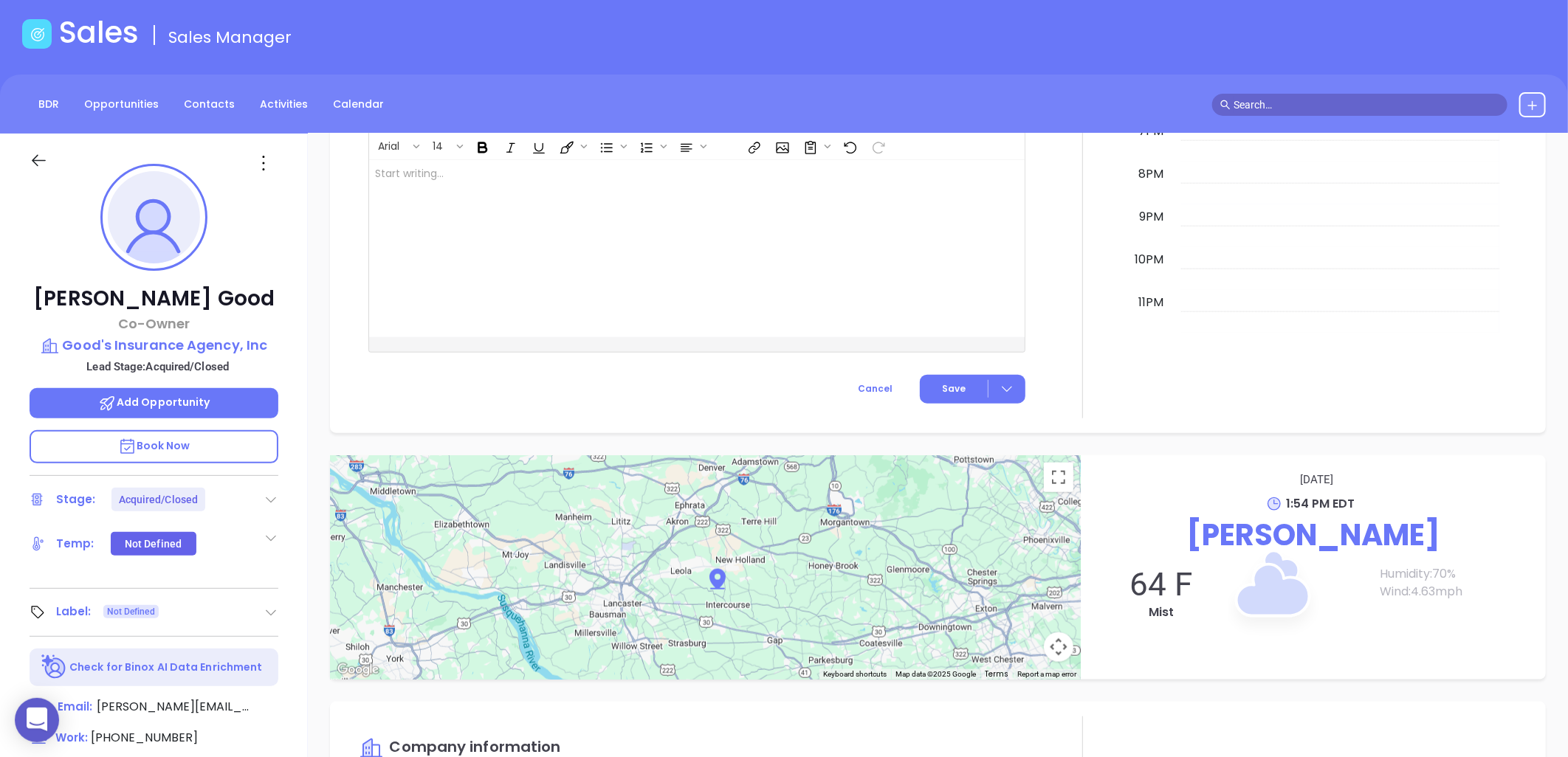
scroll to position [67, 0]
click at [262, 163] on icon at bounding box center [263, 164] width 24 height 24
click at [292, 318] on div "Edit" at bounding box center [336, 322] width 145 height 16
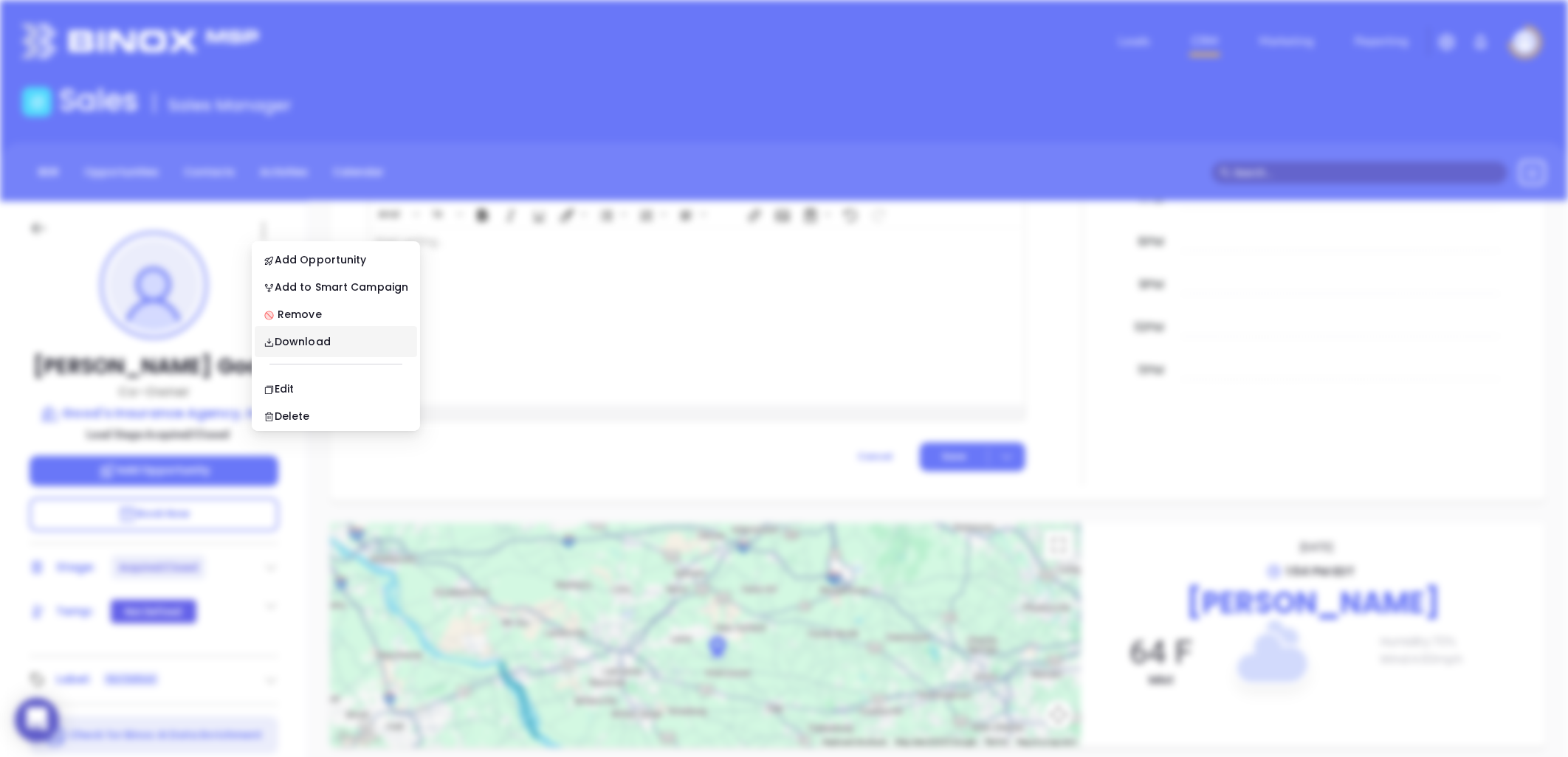
scroll to position [0, 0]
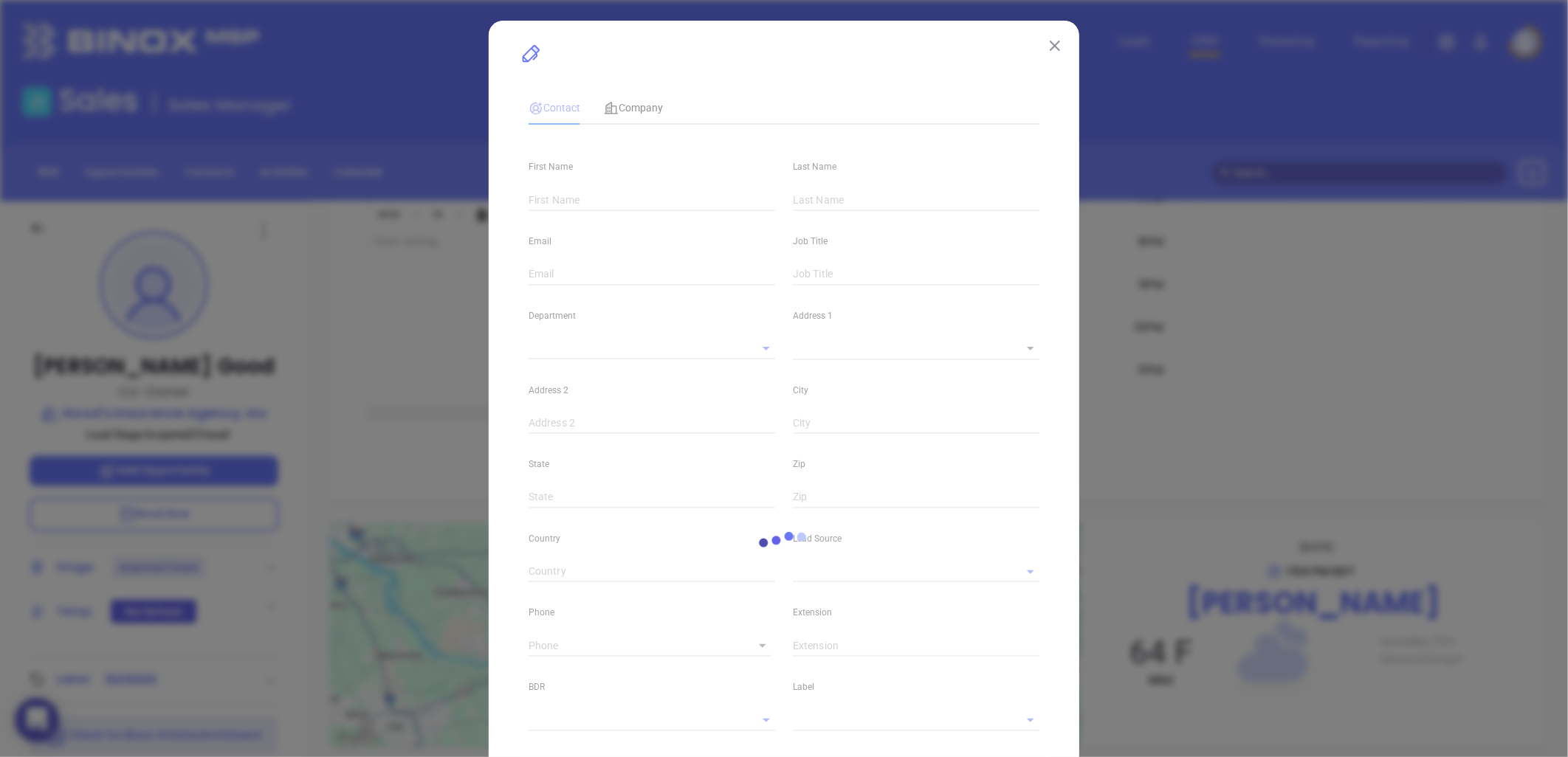
type input "Jason"
type input "Good"
type input "jason.good@trucordia.com"
type input "Co-Owner"
type input "1"
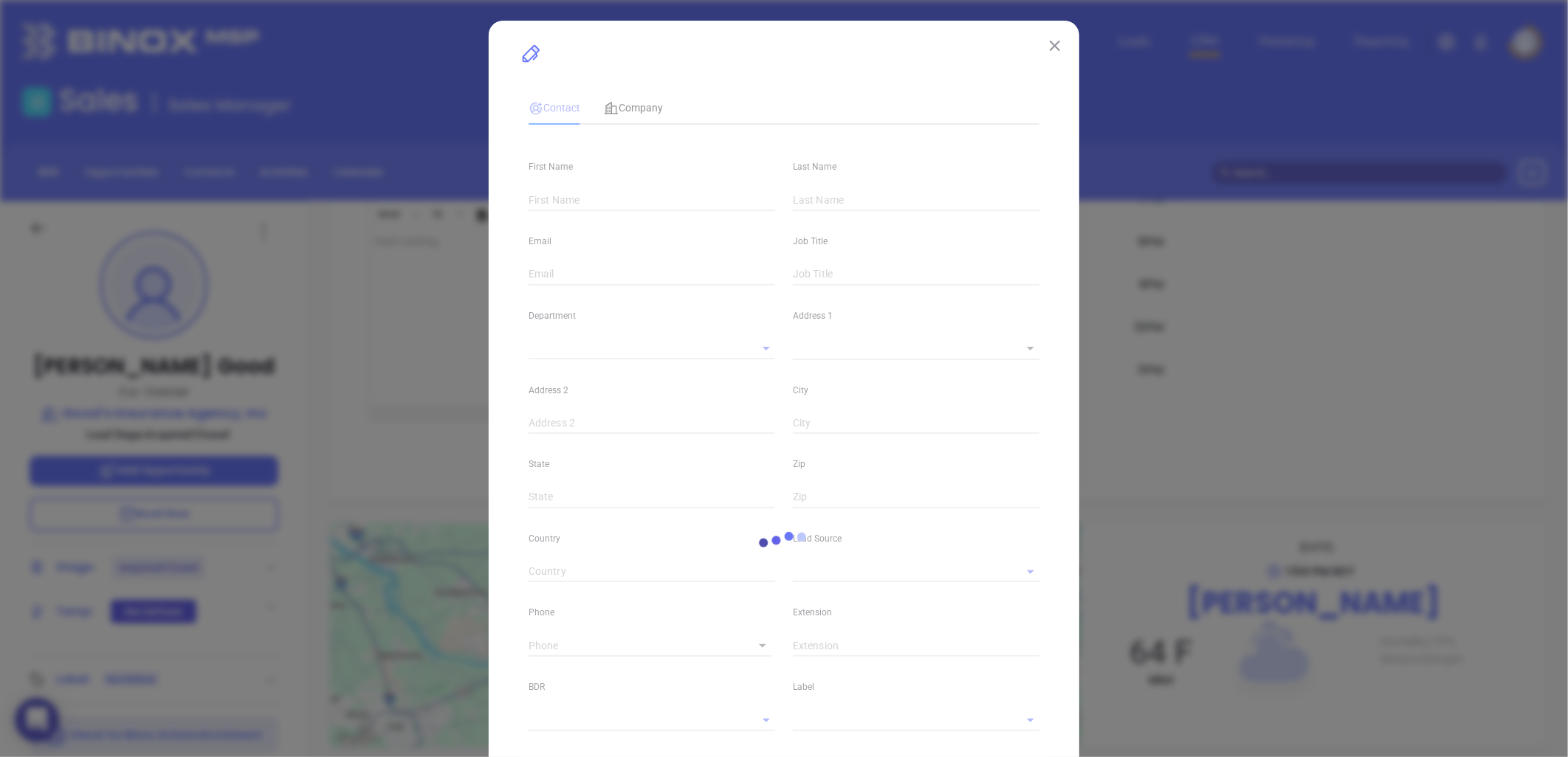
type input "www.linkedin.com/in/heatherbaileycisr"
type input "Marketing"
type input "Other"
type input "Acquired/Closed"
type input "(717) 661-6100"
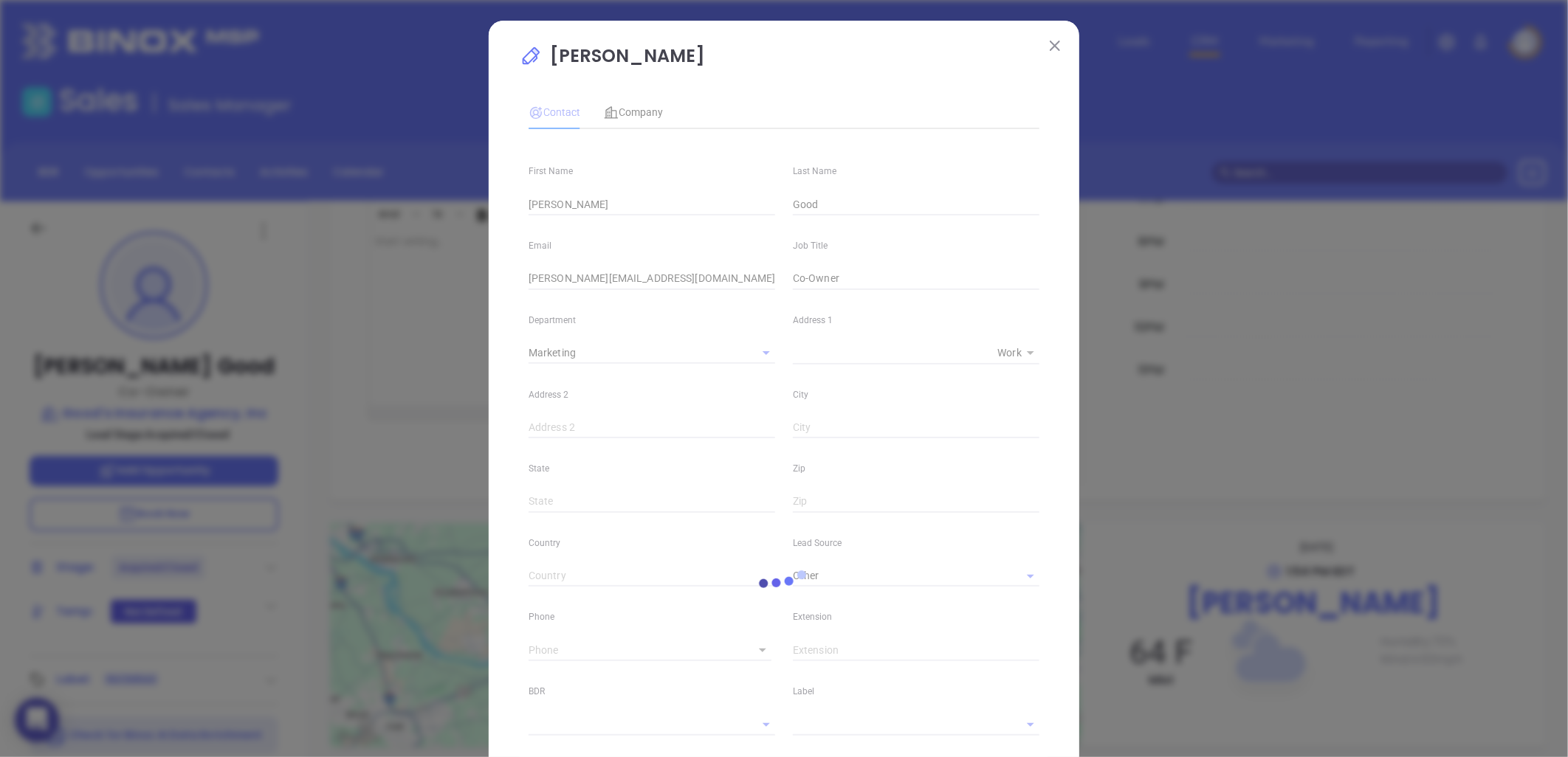
type input "1"
click at [628, 106] on span "Company" at bounding box center [633, 112] width 59 height 11
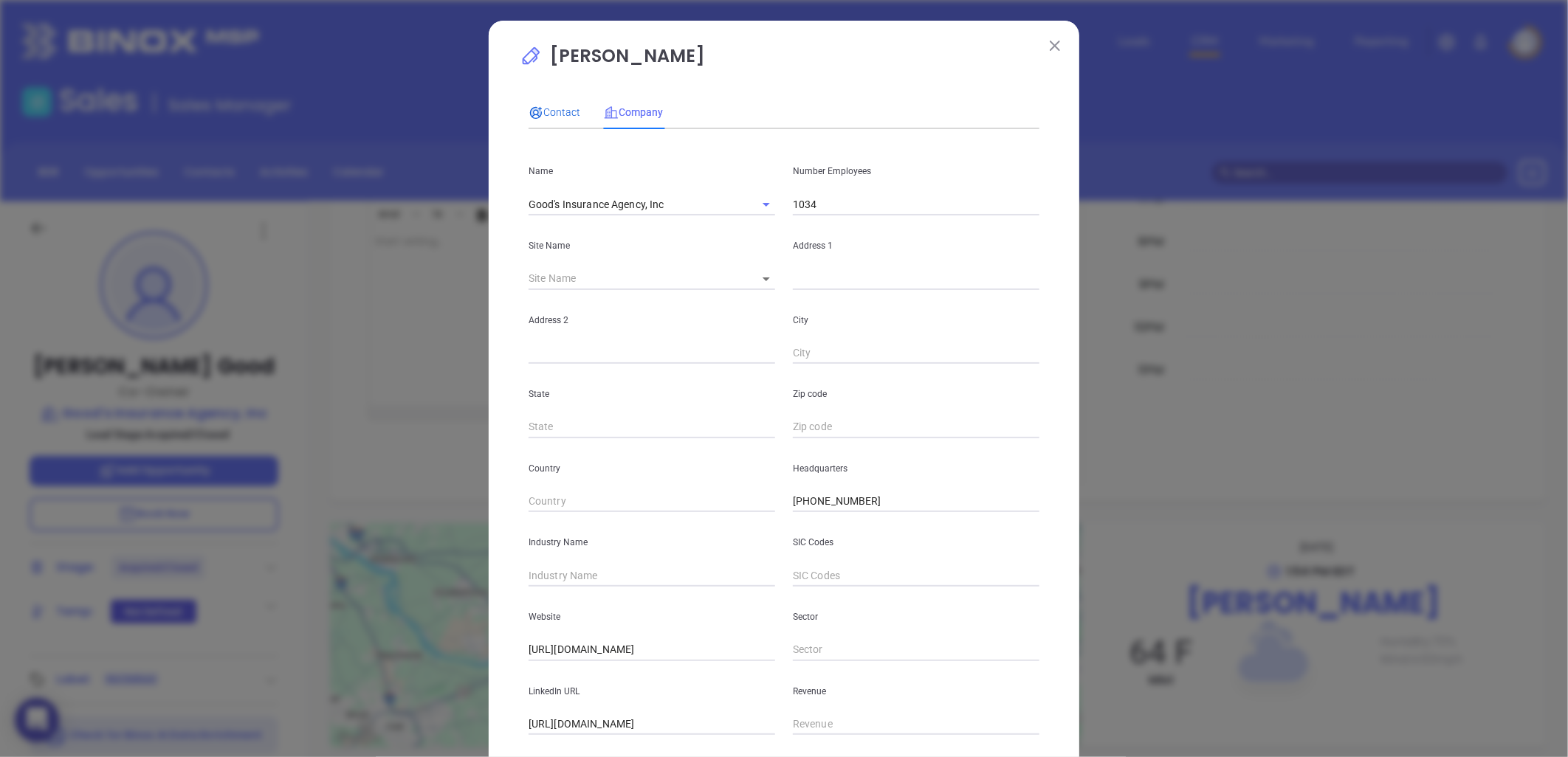
click at [549, 104] on div "Contact" at bounding box center [554, 112] width 52 height 16
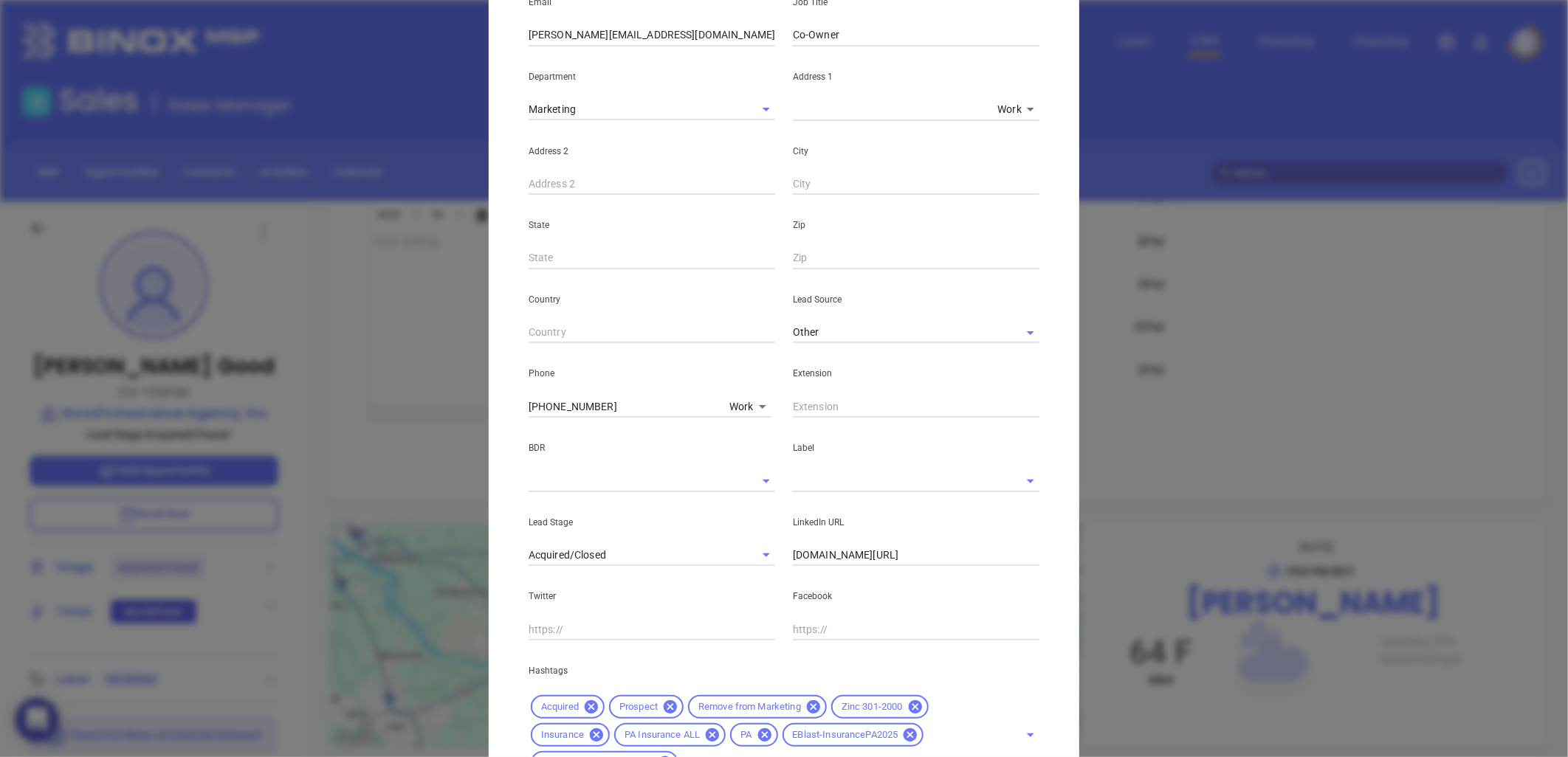
scroll to position [375, 0]
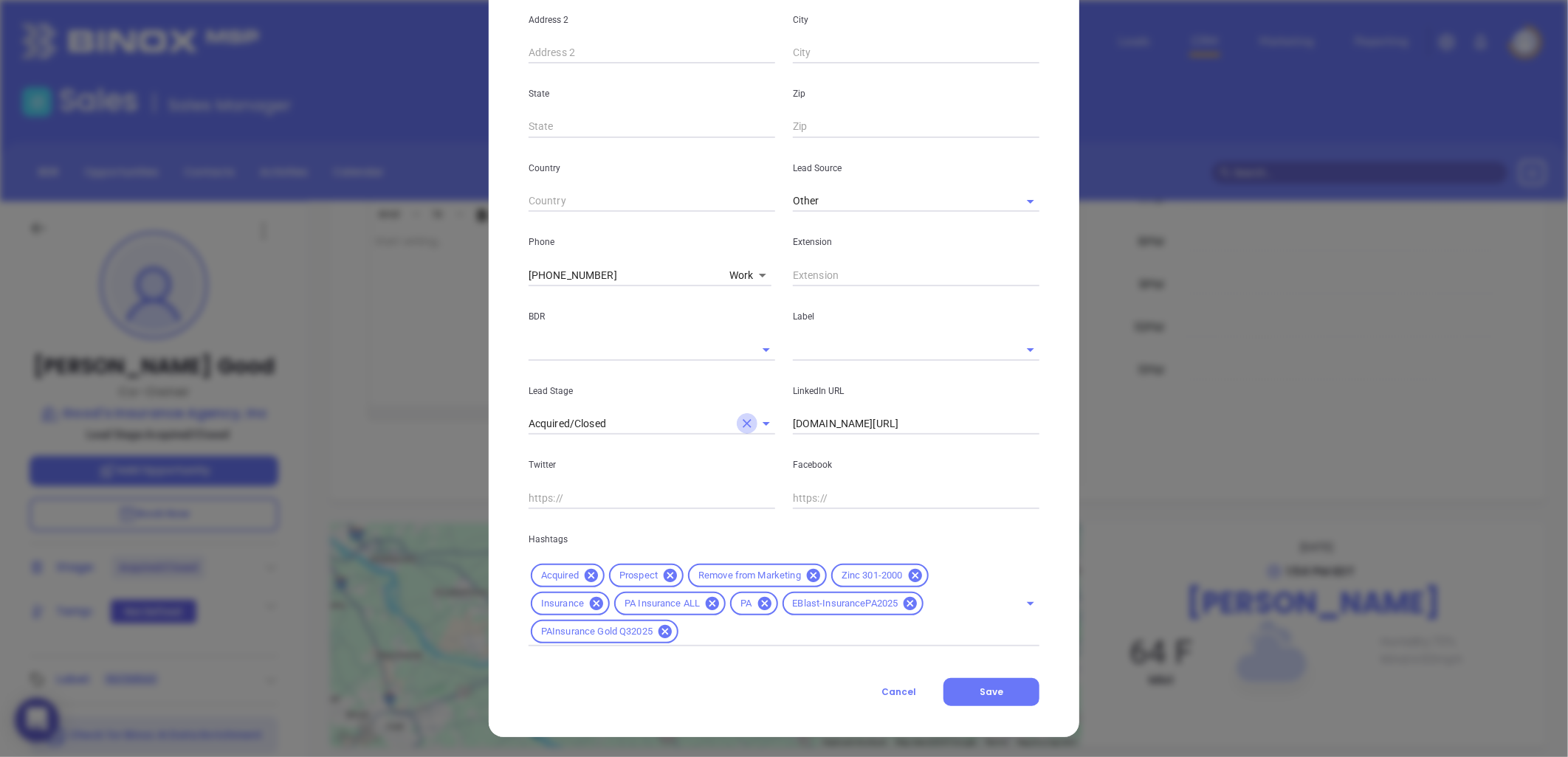
drag, startPoint x: 739, startPoint y: 418, endPoint x: 684, endPoint y: 421, distance: 55.1
click at [737, 418] on button "Clear" at bounding box center [747, 423] width 20 height 20
drag, startPoint x: 684, startPoint y: 421, endPoint x: 666, endPoint y: 418, distance: 18.2
click at [682, 421] on input "text" at bounding box center [630, 424] width 206 height 21
click at [581, 512] on li "Not a Fit" at bounding box center [651, 510] width 246 height 26
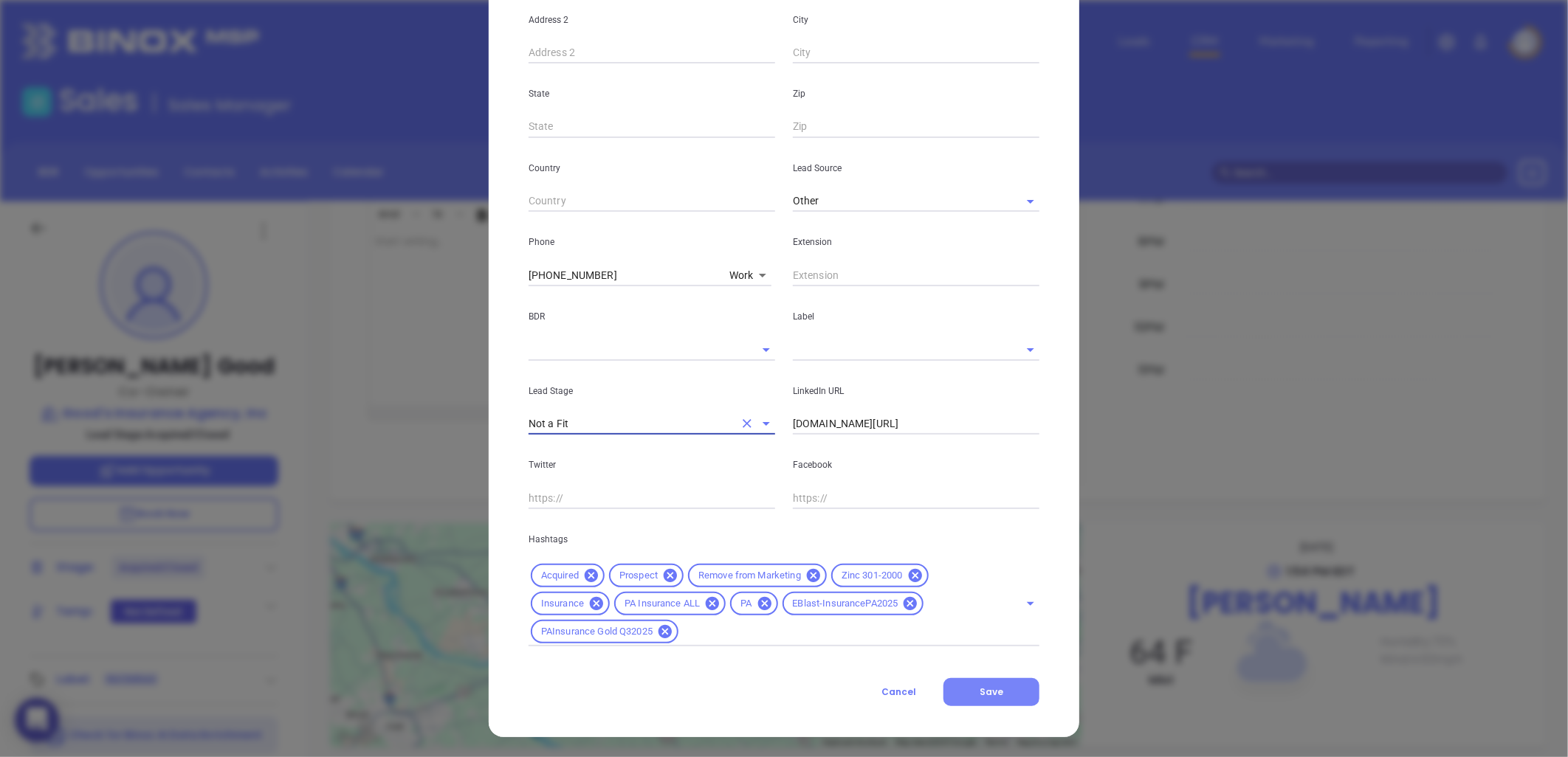
type input "Not a Fit"
click at [992, 687] on span "Save" at bounding box center [991, 692] width 24 height 12
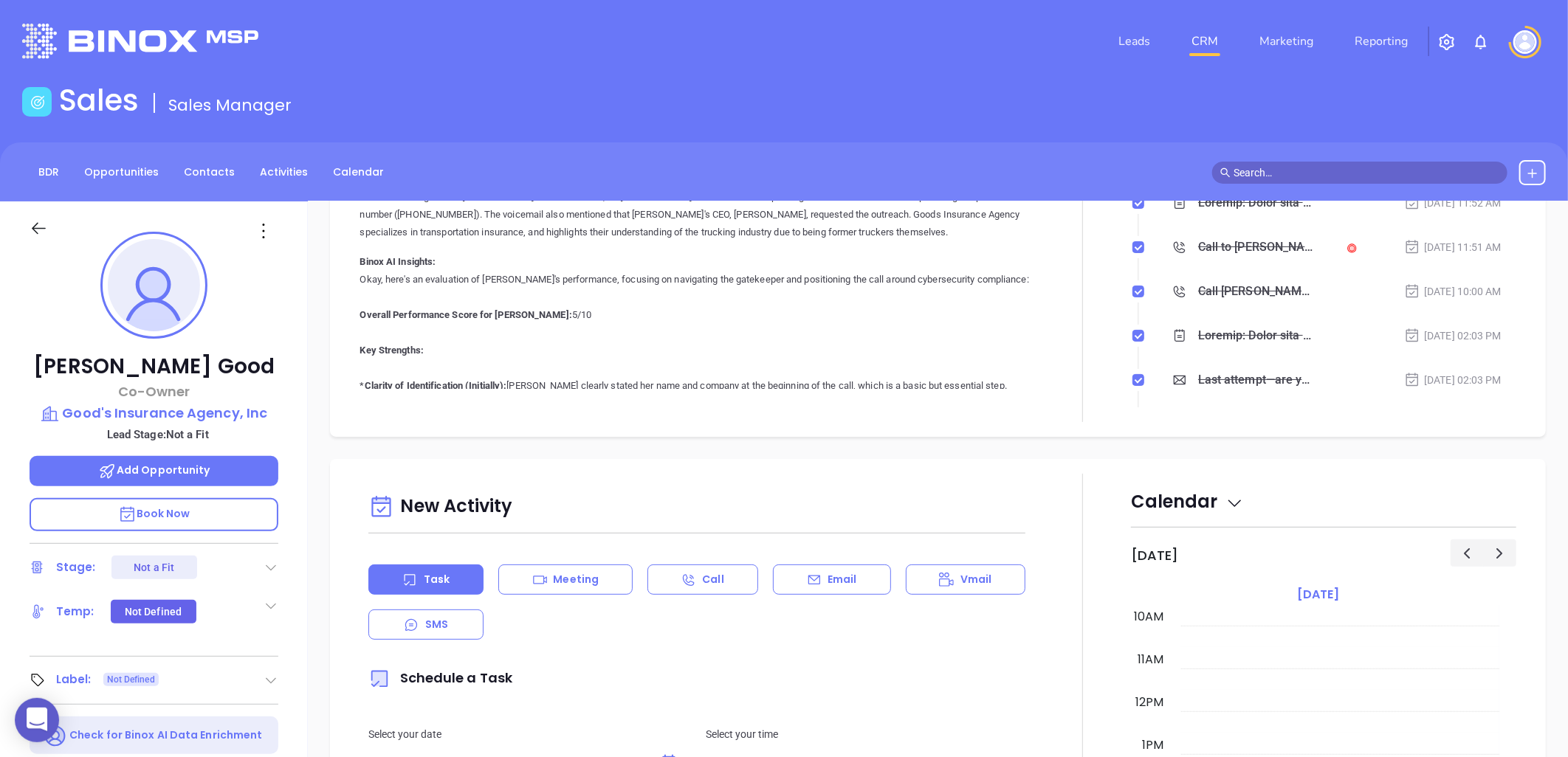
scroll to position [0, 0]
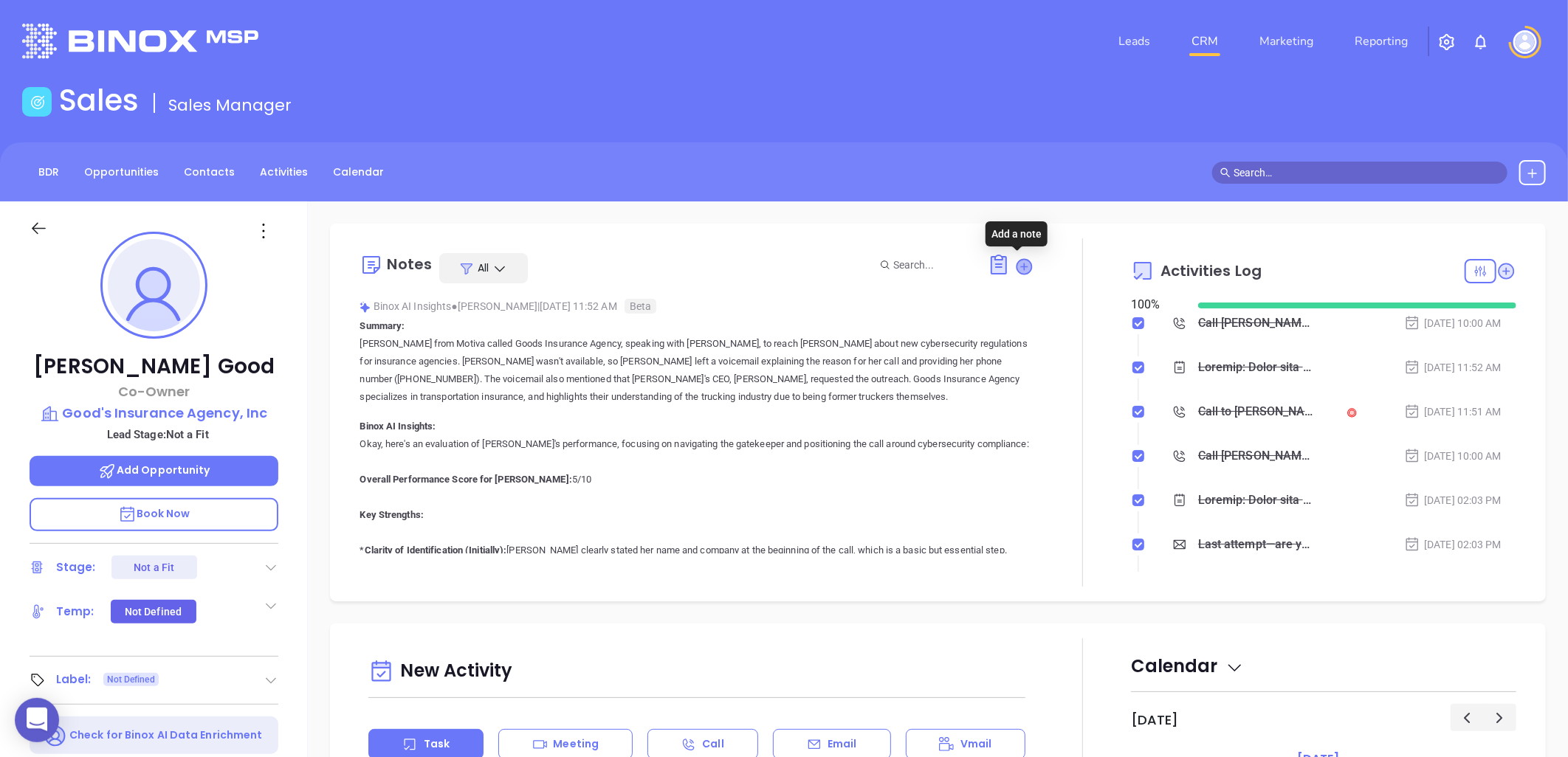
drag, startPoint x: 1015, startPoint y: 263, endPoint x: 993, endPoint y: 268, distance: 22.6
click at [1017, 263] on icon at bounding box center [1024, 266] width 15 height 15
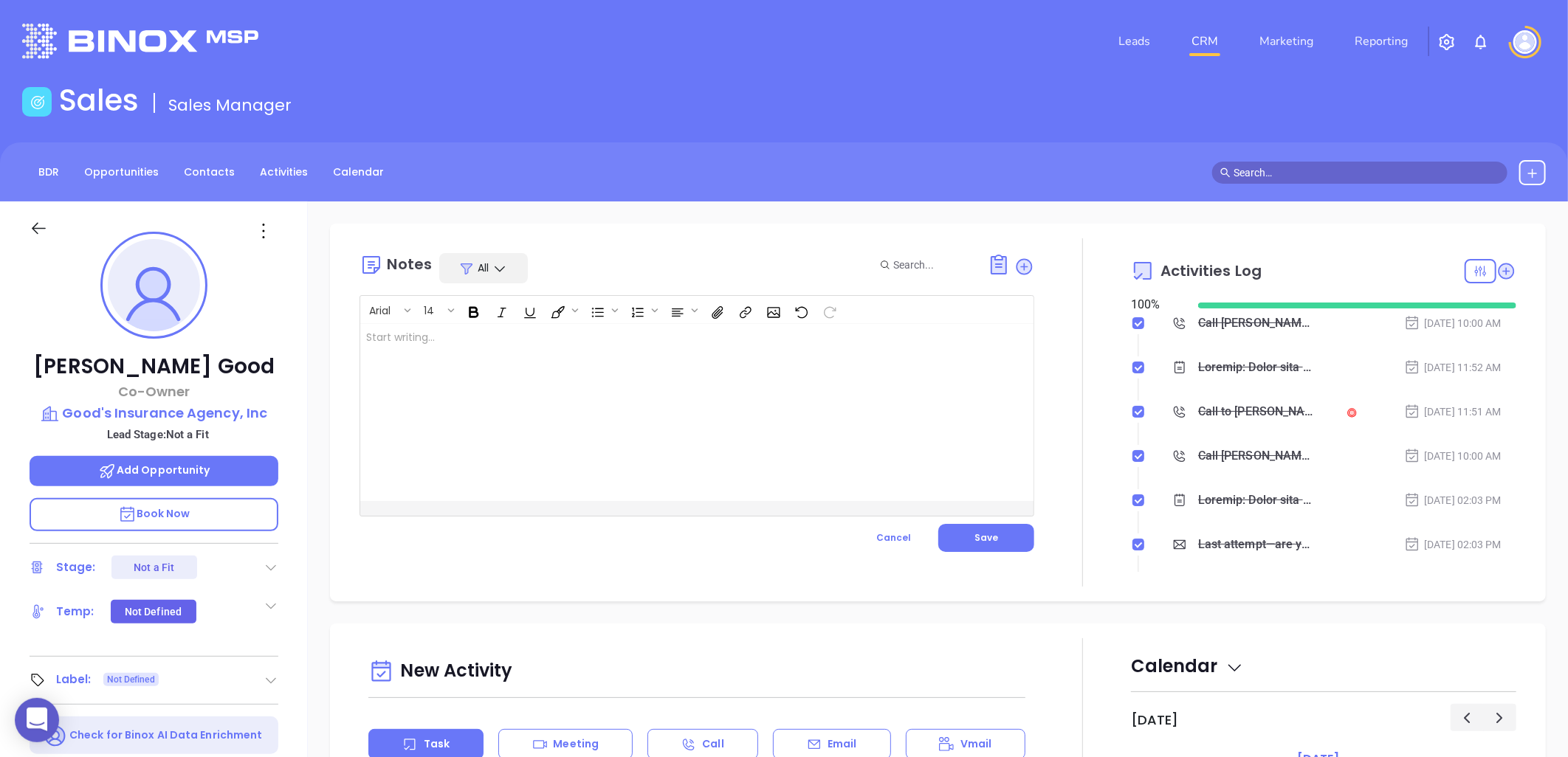
drag, startPoint x: 563, startPoint y: 344, endPoint x: 487, endPoint y: 354, distance: 76.7
click at [549, 349] on div at bounding box center [673, 412] width 626 height 177
click at [985, 536] on span "Save" at bounding box center [986, 537] width 24 height 12
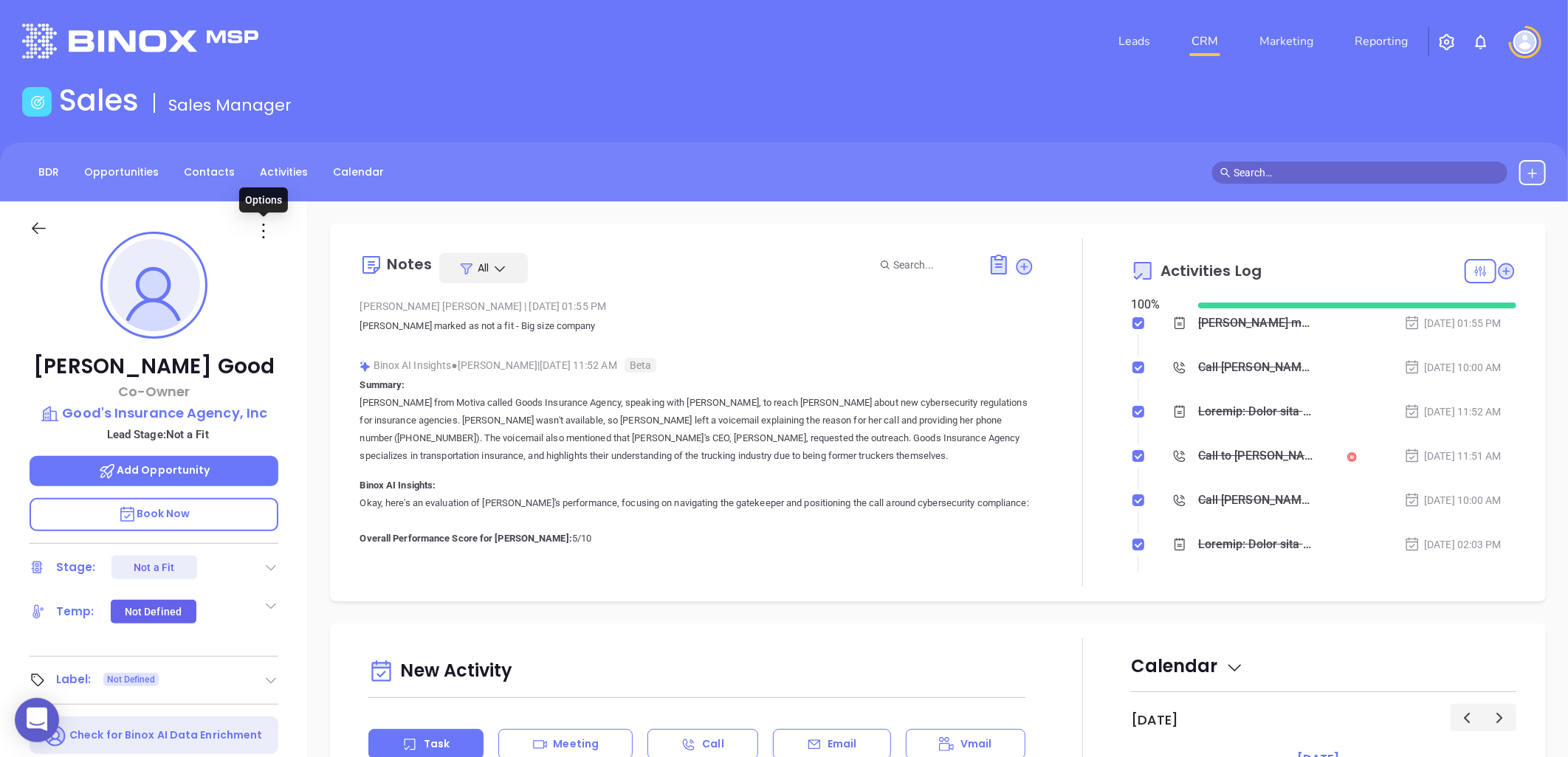
drag, startPoint x: 264, startPoint y: 228, endPoint x: 269, endPoint y: 236, distance: 9.4
click at [264, 228] on icon at bounding box center [263, 231] width 24 height 24
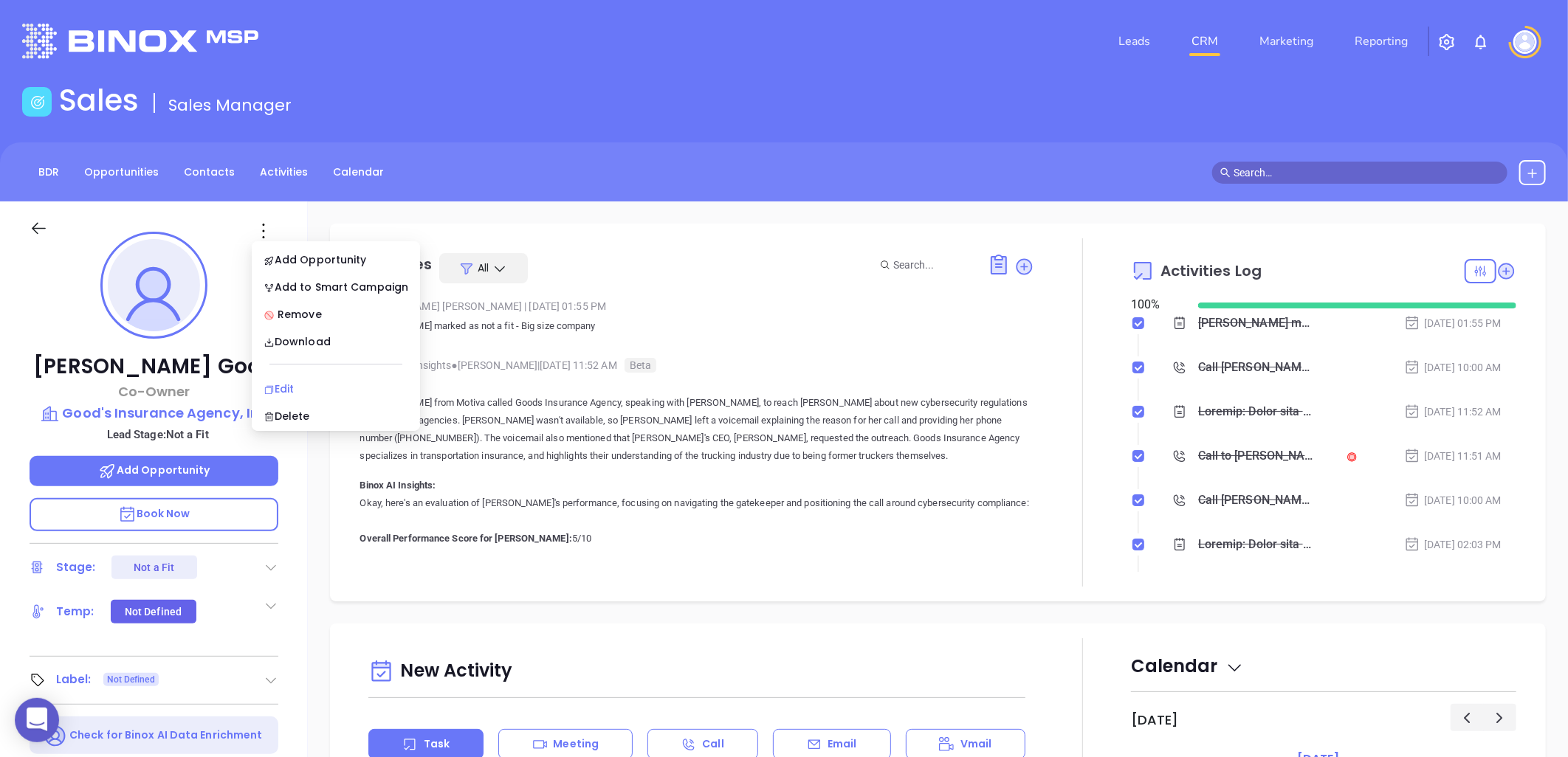
click at [301, 392] on div "Edit" at bounding box center [336, 389] width 145 height 16
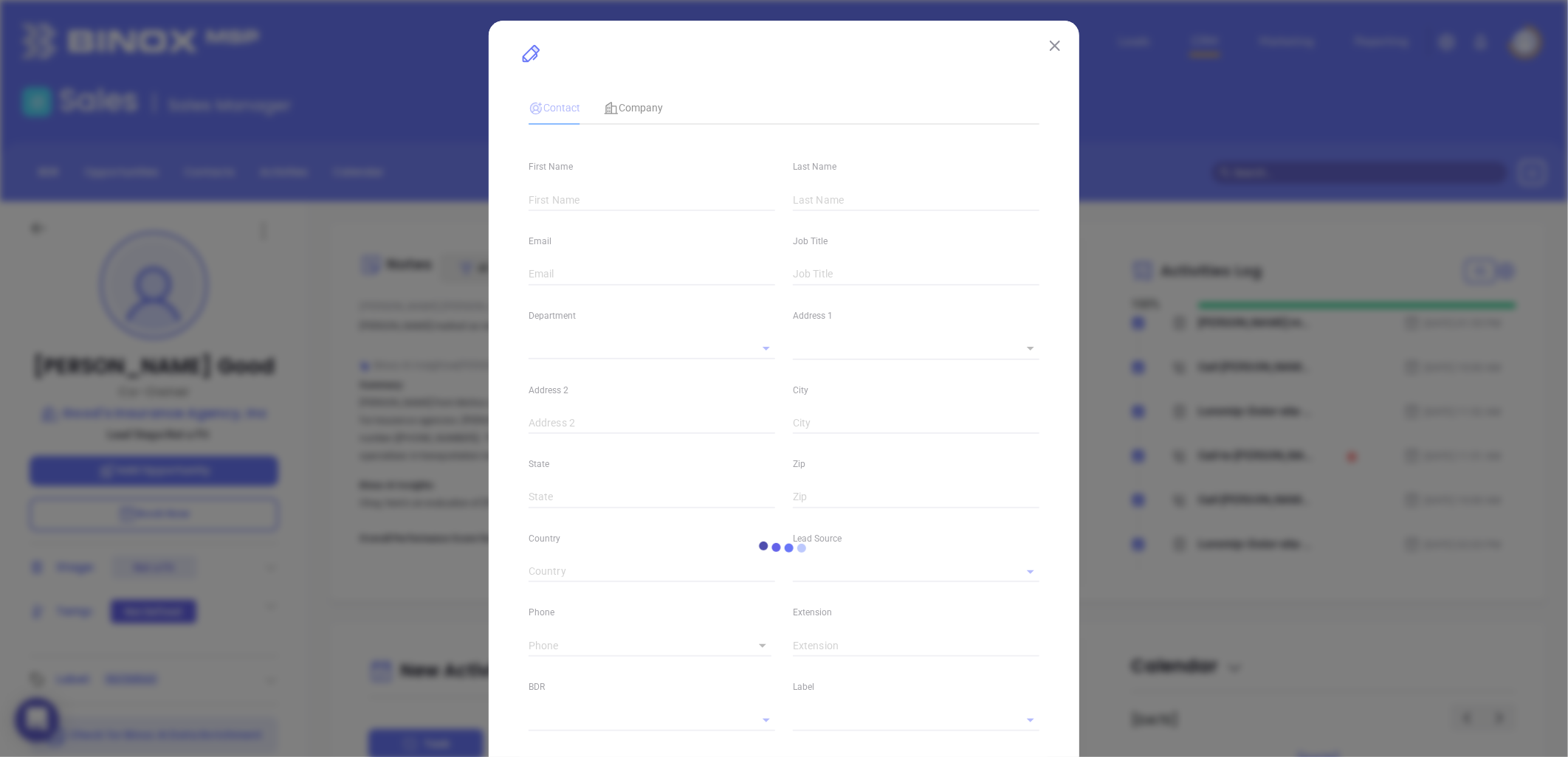
type input "Jason"
type input "Good"
type input "jason.good@trucordia.com"
type input "Co-Owner"
type input "1"
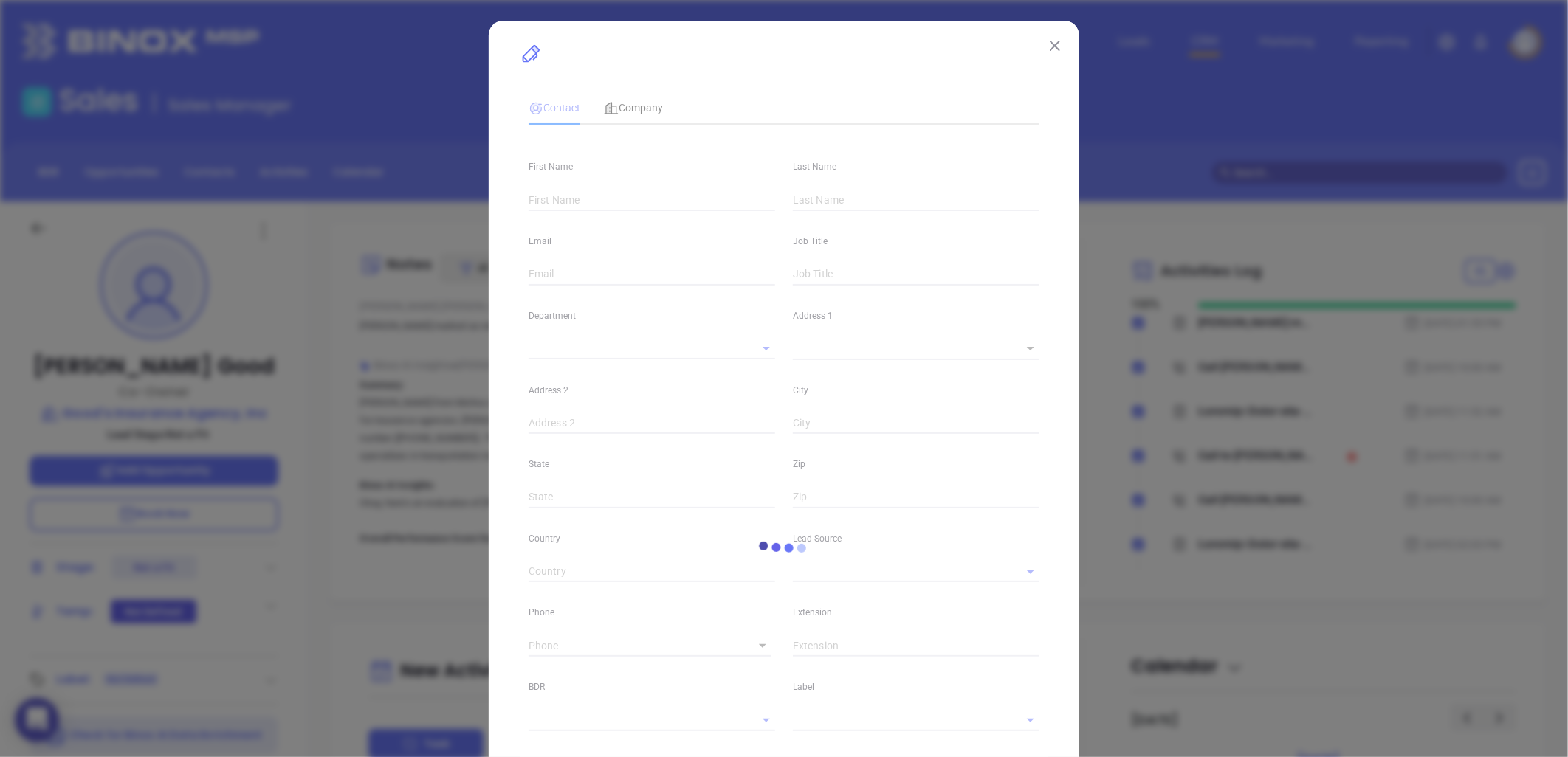
type input "www.linkedin.com/in/heatherbaileycisr"
type input "Marketing"
type input "Other"
type input "Not a Fit"
type input "(717) 661-6100"
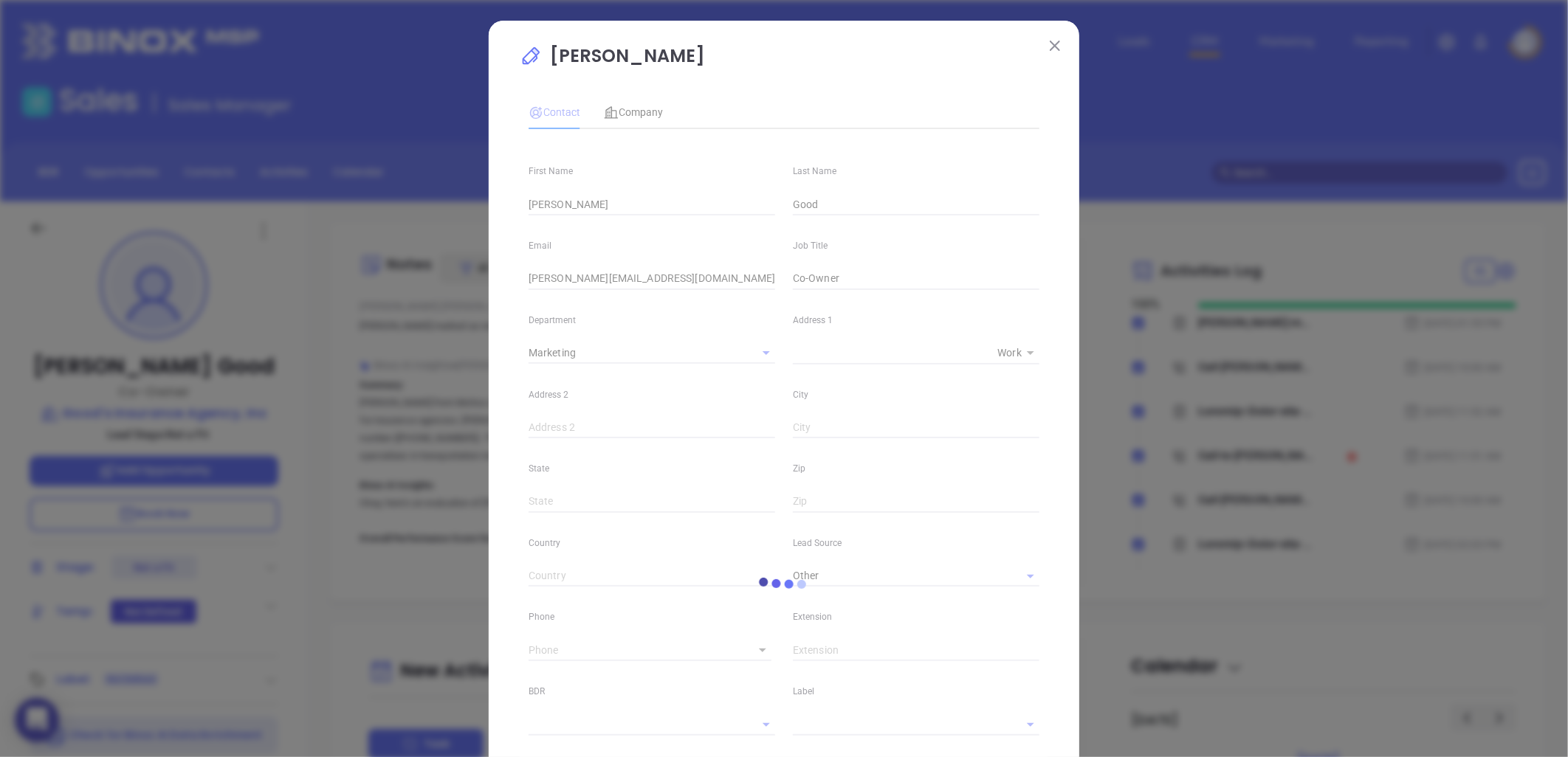
type input "1"
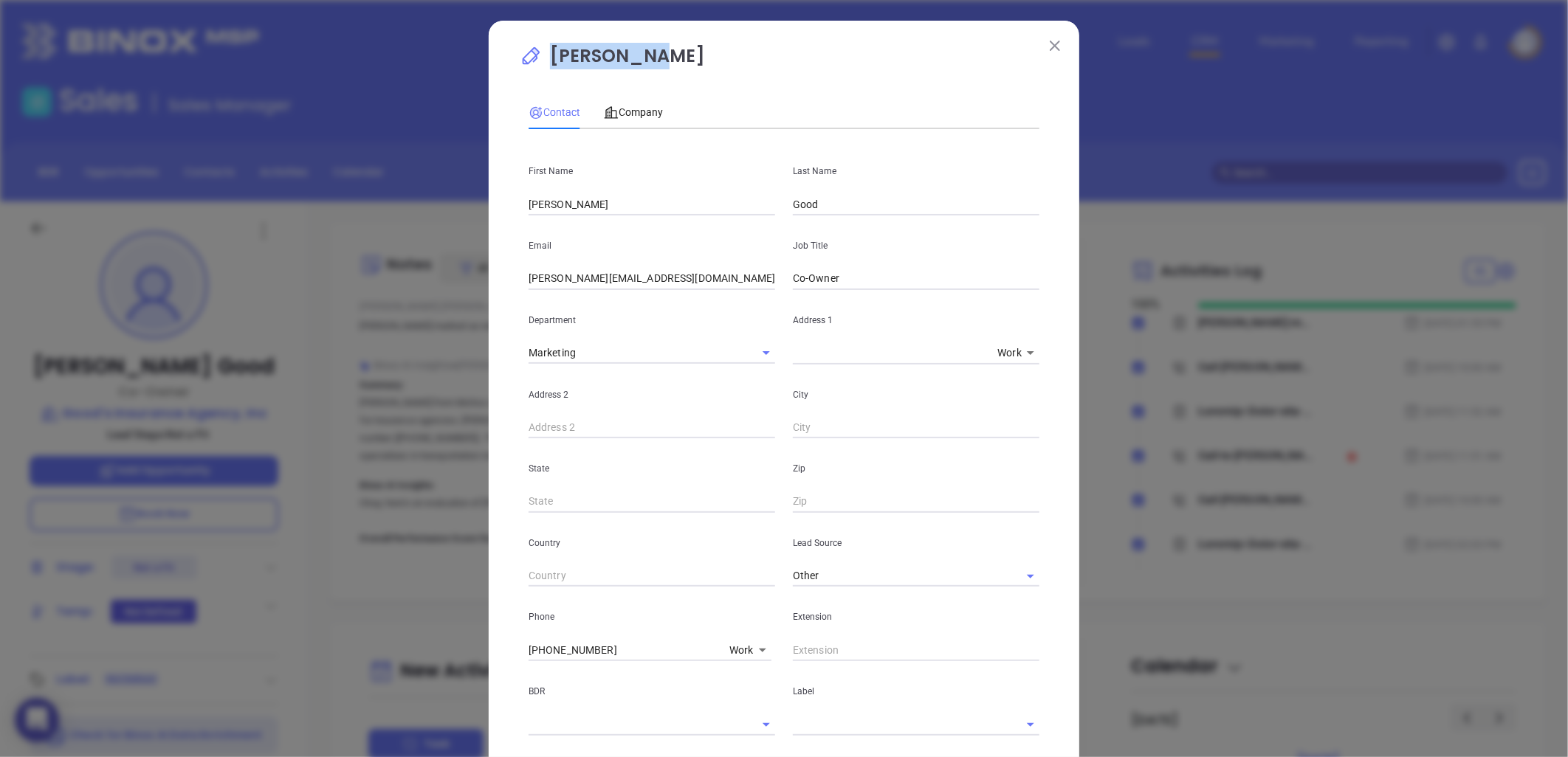
click at [649, 55] on p "Jason Good" at bounding box center [784, 59] width 528 height 34
copy p "Jason Good"
click at [646, 104] on div "Company" at bounding box center [633, 112] width 59 height 16
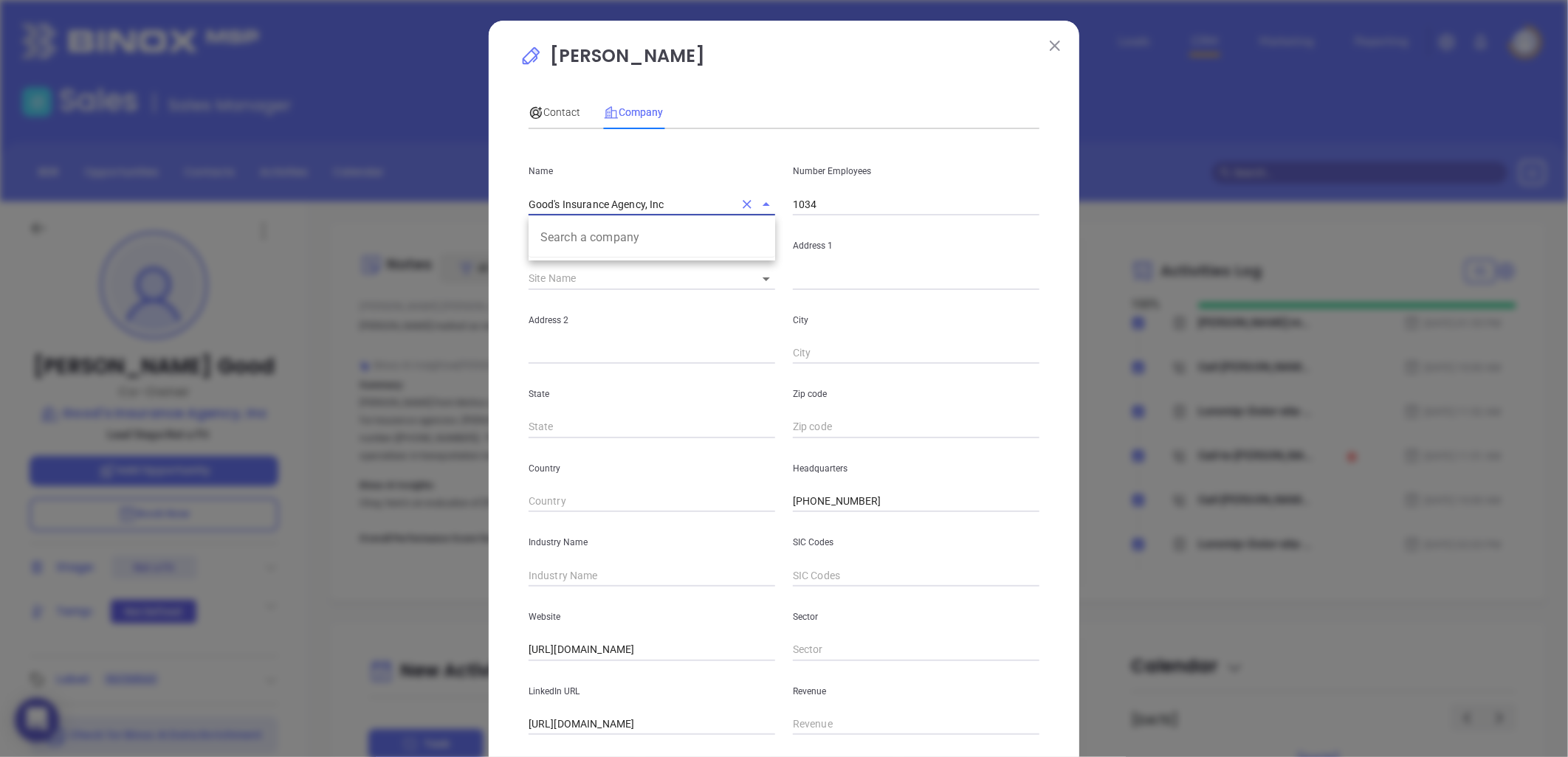
click at [612, 200] on input "Good's Insurance Agency, Inc" at bounding box center [630, 204] width 206 height 21
click at [614, 200] on input "Good's Insurance Agency, Inc" at bounding box center [630, 204] width 206 height 21
click at [615, 201] on input "Good's Insurance Agency, Inc" at bounding box center [630, 204] width 206 height 21
click at [751, 277] on body "0 Leads CRM Marketing Reporting Financial Leads Leads Sales Sales Manager BDR O…" at bounding box center [784, 378] width 1568 height 757
click at [757, 279] on li "Leola" at bounding box center [796, 279] width 114 height 26
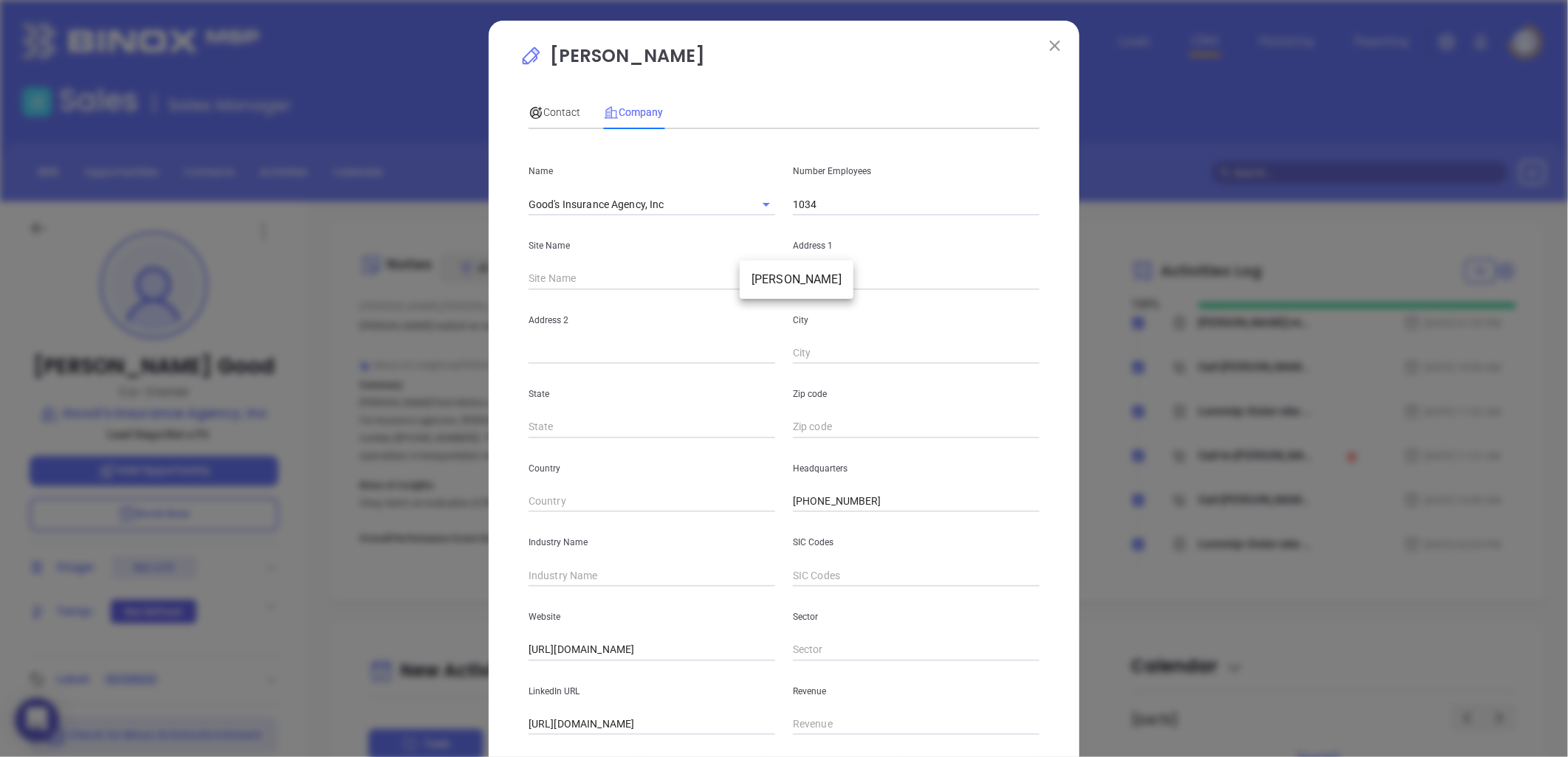
type input "Leola"
type input "81250"
type input "20 Trinity Drive"
type input "Suite 100"
type input "Leola"
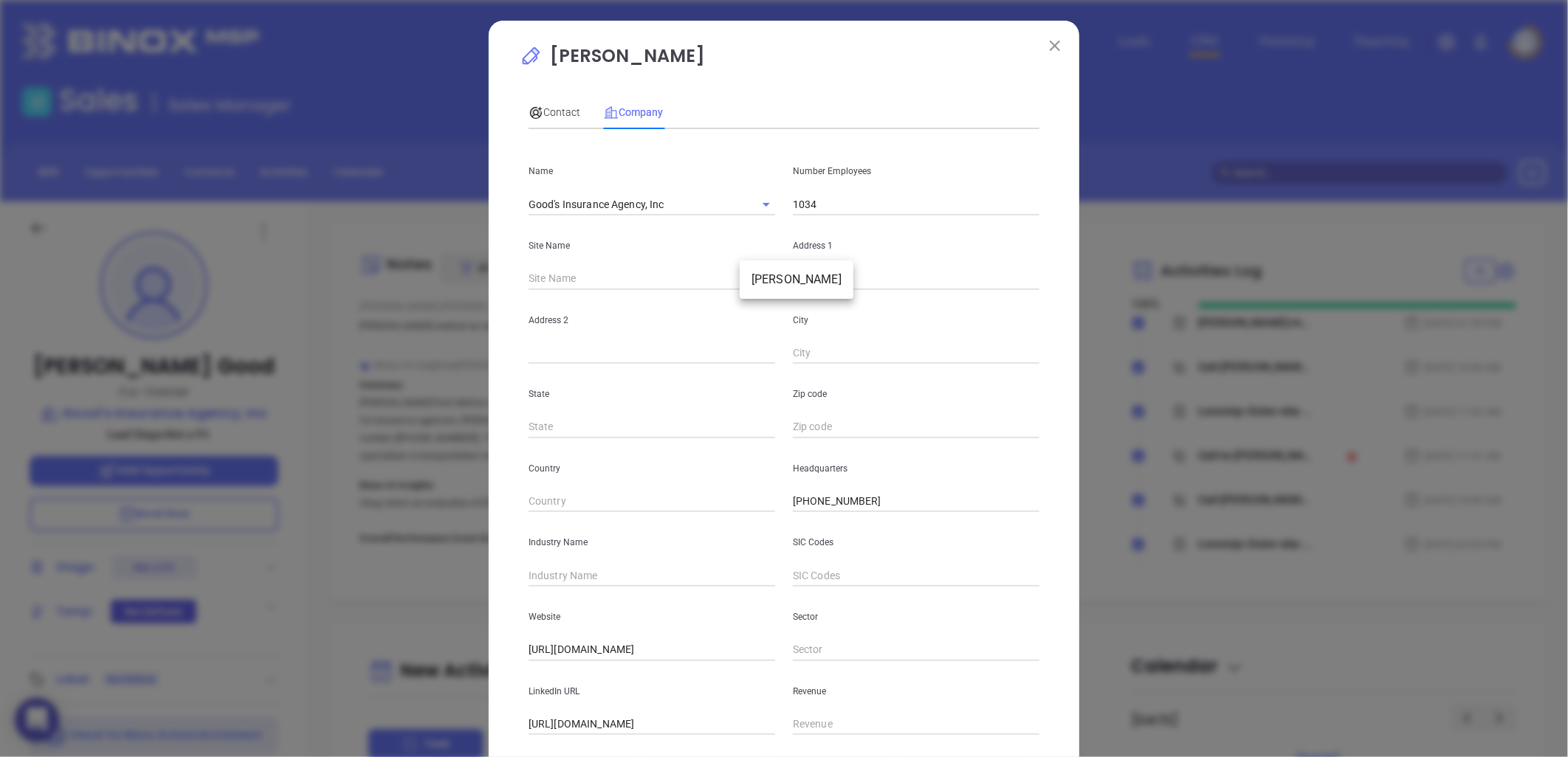
type input "PA"
type input "17540"
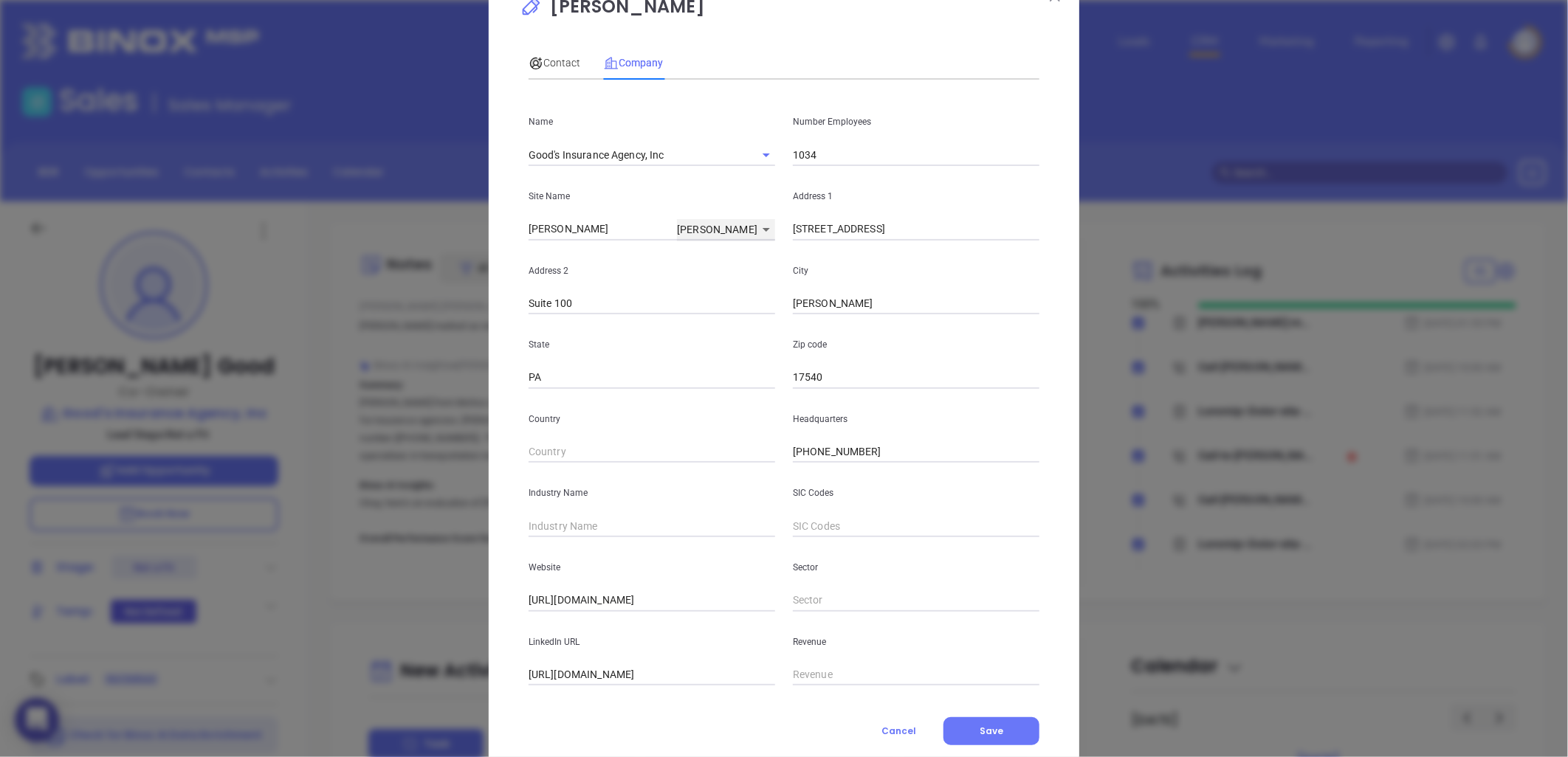
scroll to position [89, 0]
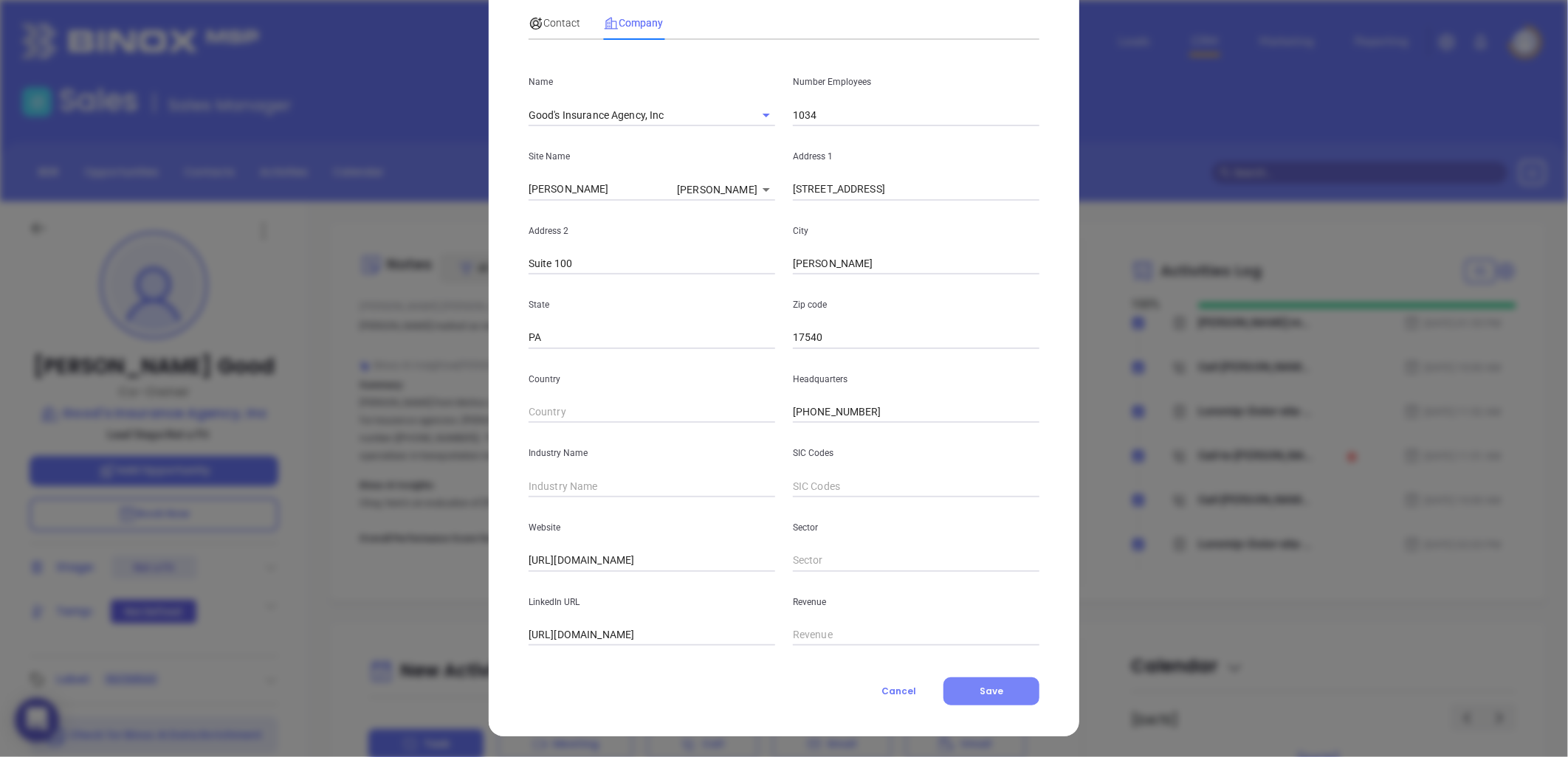
click at [1009, 699] on button "Save" at bounding box center [991, 692] width 96 height 28
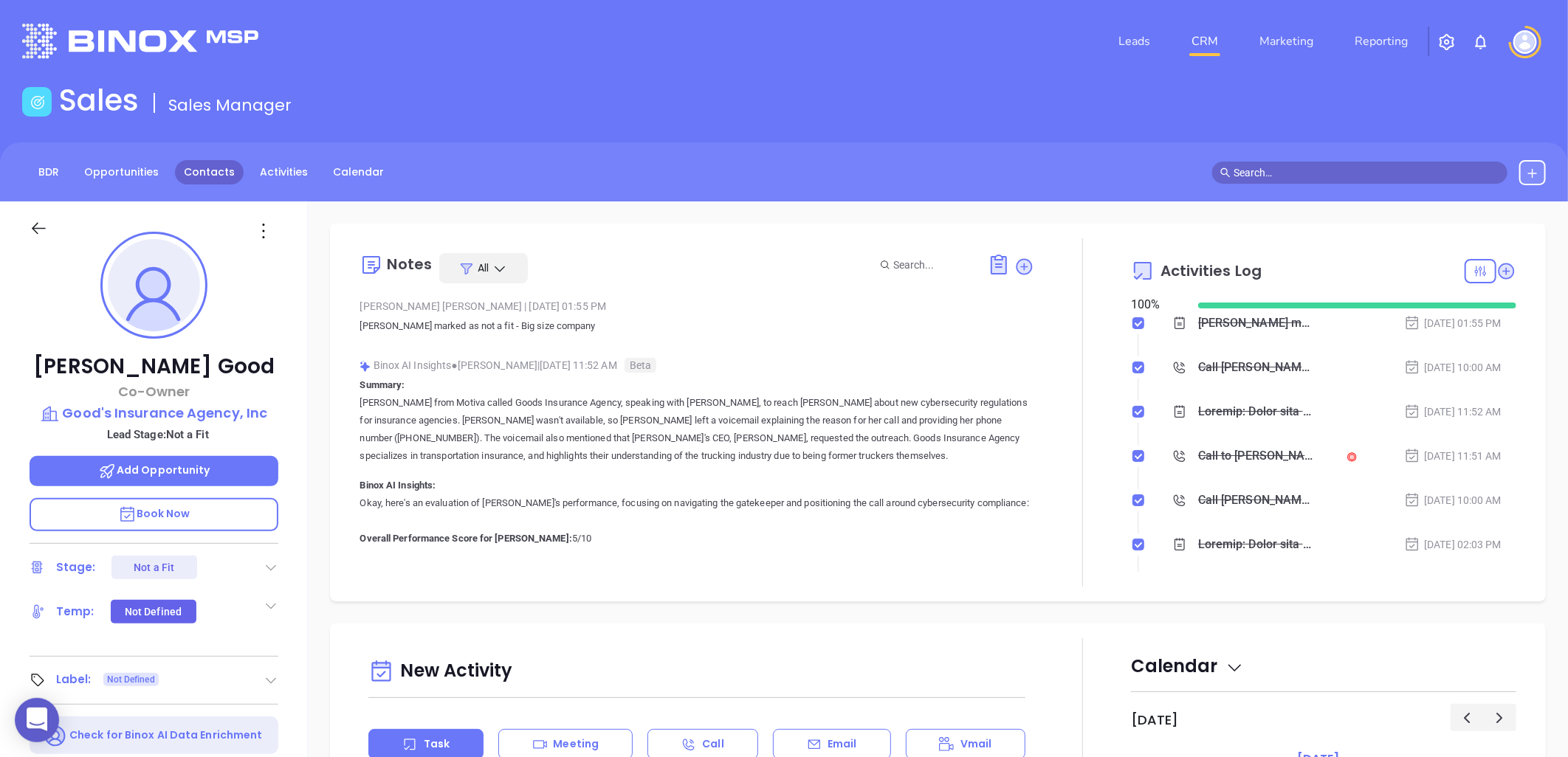
click at [206, 171] on link "Contacts" at bounding box center [210, 173] width 69 height 25
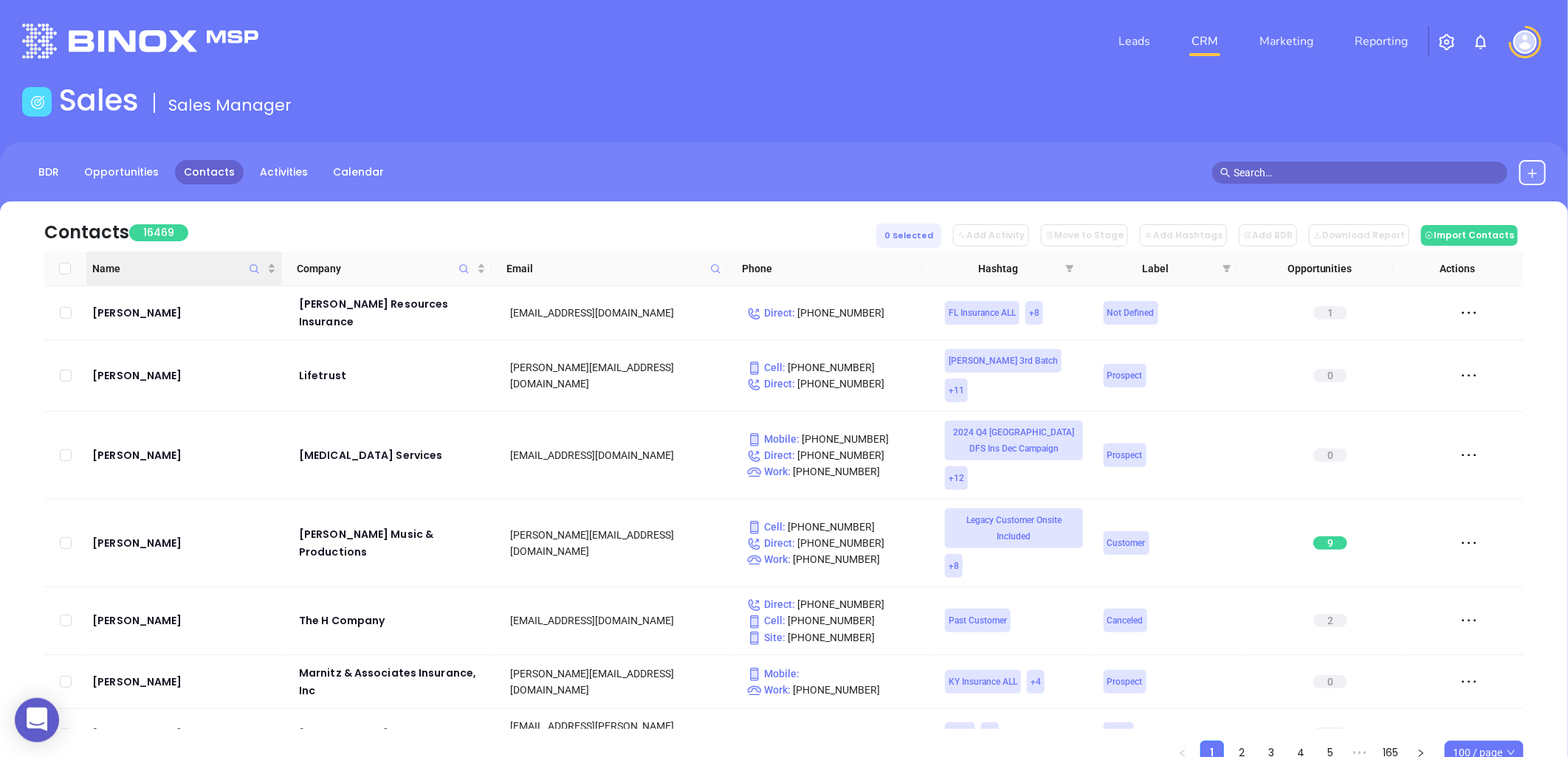
click at [254, 264] on icon "Name" at bounding box center [255, 269] width 11 height 11
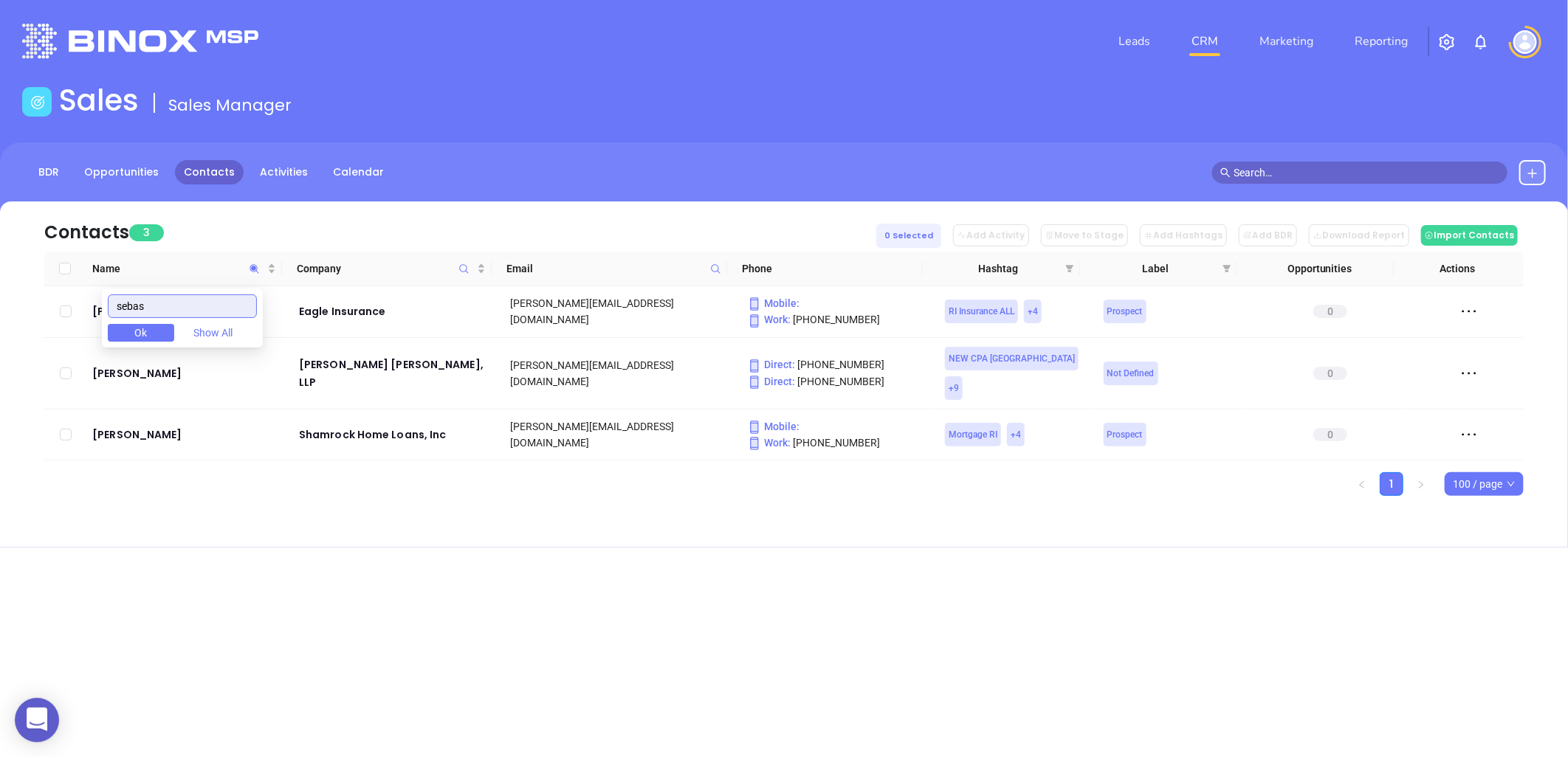
type input "sebas"
click at [244, 454] on div "Name Company Email Phone Hashtag Label Opportunities Actions Nick Sebastian Eag…" at bounding box center [784, 373] width 1480 height 244
click at [1539, 168] on button at bounding box center [1532, 173] width 26 height 25
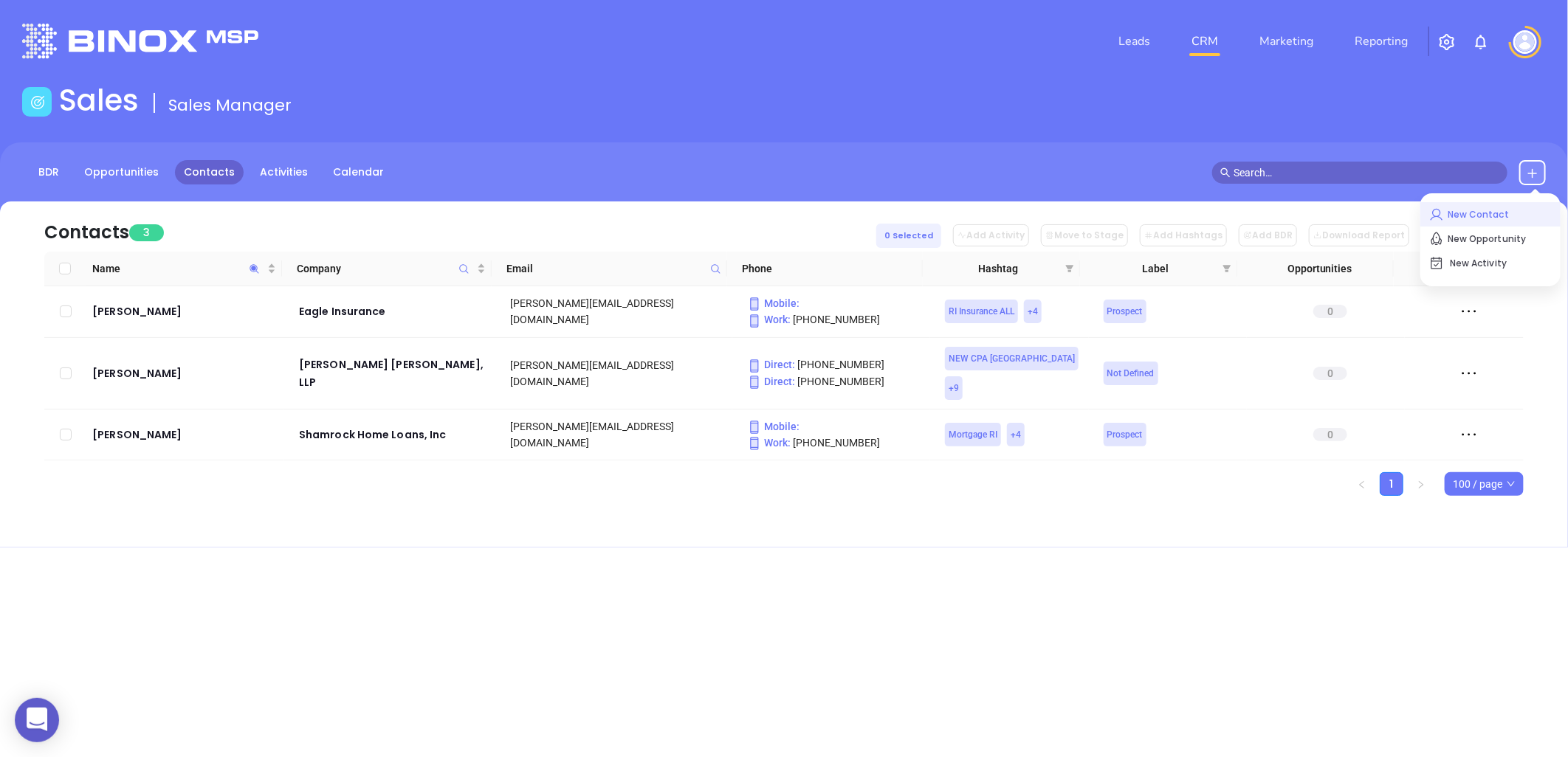
click at [1462, 213] on p "New Contact" at bounding box center [1490, 214] width 123 height 24
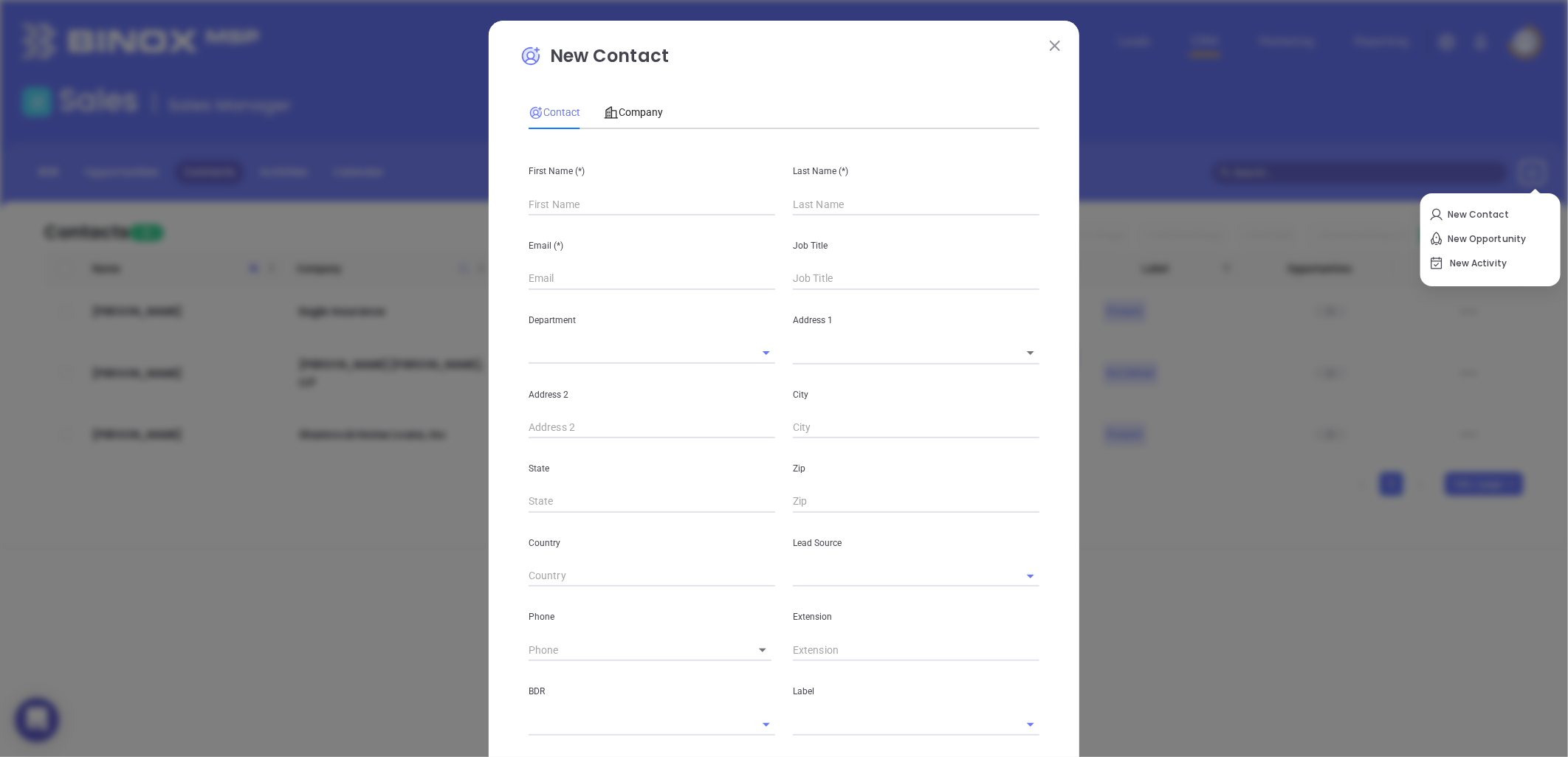
type input "Fourth Phone Call"
click at [563, 196] on input "text" at bounding box center [651, 204] width 246 height 22
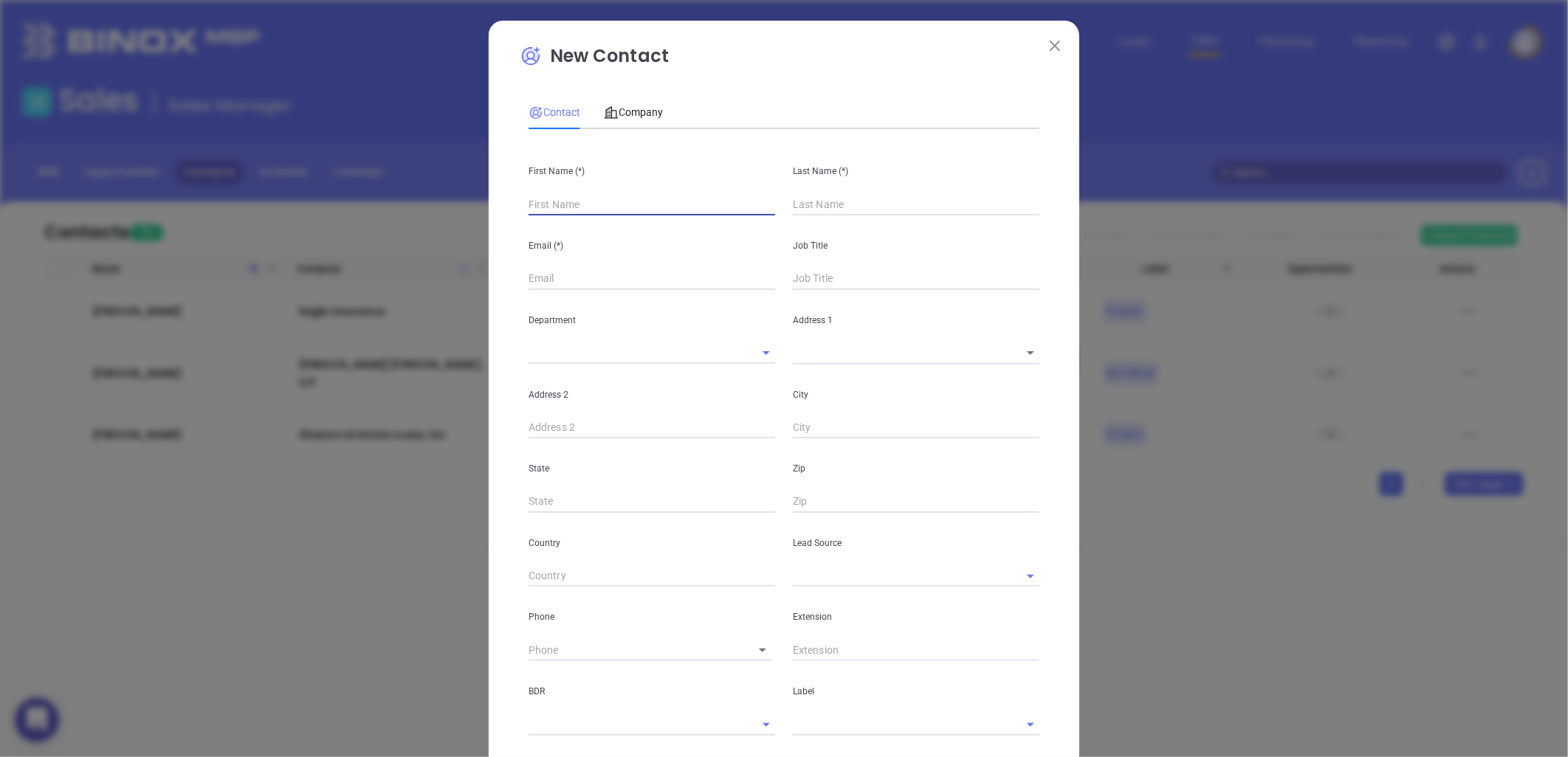
type input "1"
type input "Seba"
type input "1"
type input "Sebastian"
type input "Varela"
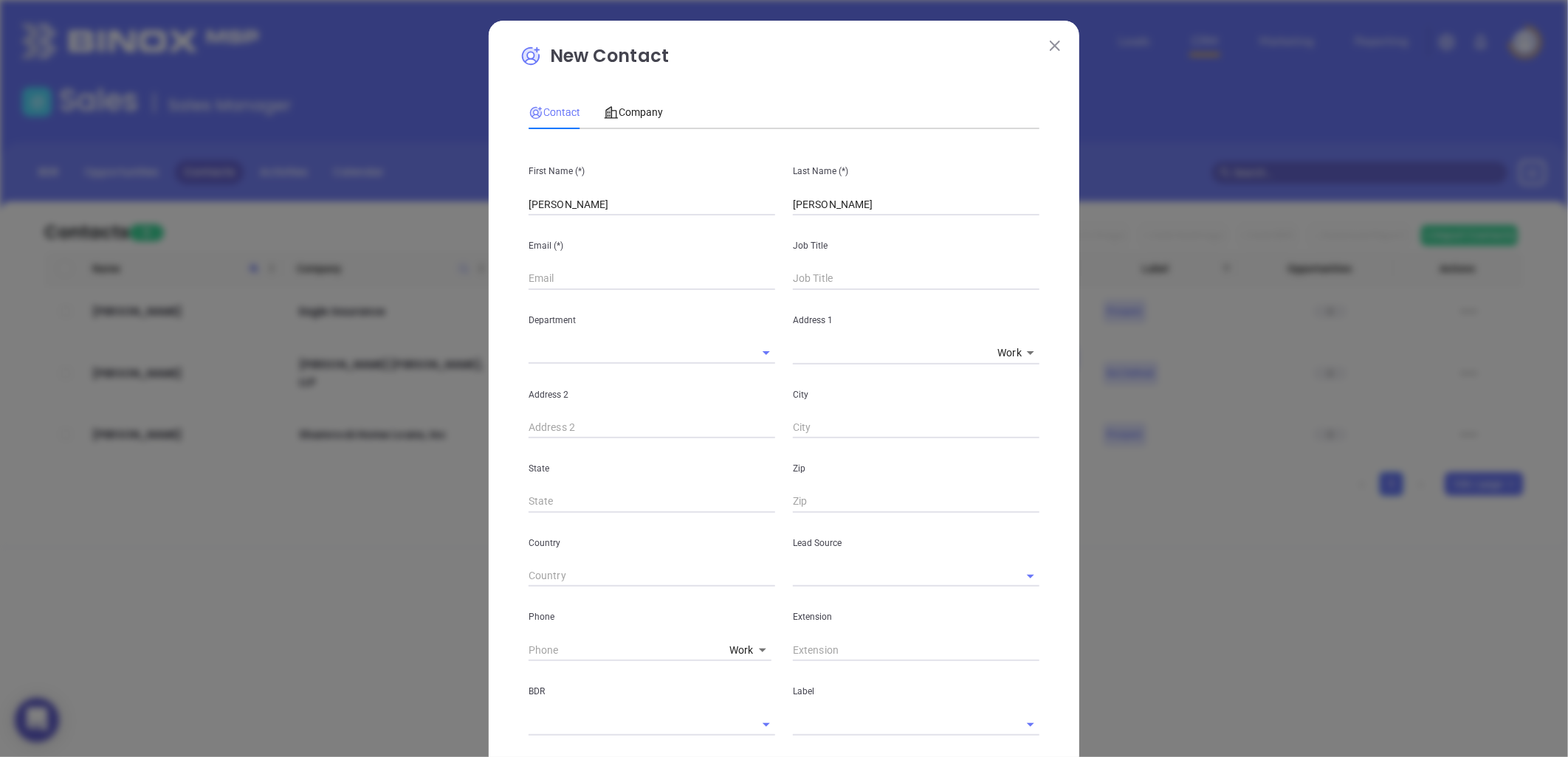
click at [565, 274] on input "text" at bounding box center [651, 278] width 246 height 22
paste input "Sebastian@motiva.net"
type input "Sebastian@motiva.net"
click at [840, 278] on input "text" at bounding box center [915, 278] width 246 height 22
type input "Marketing Manager"
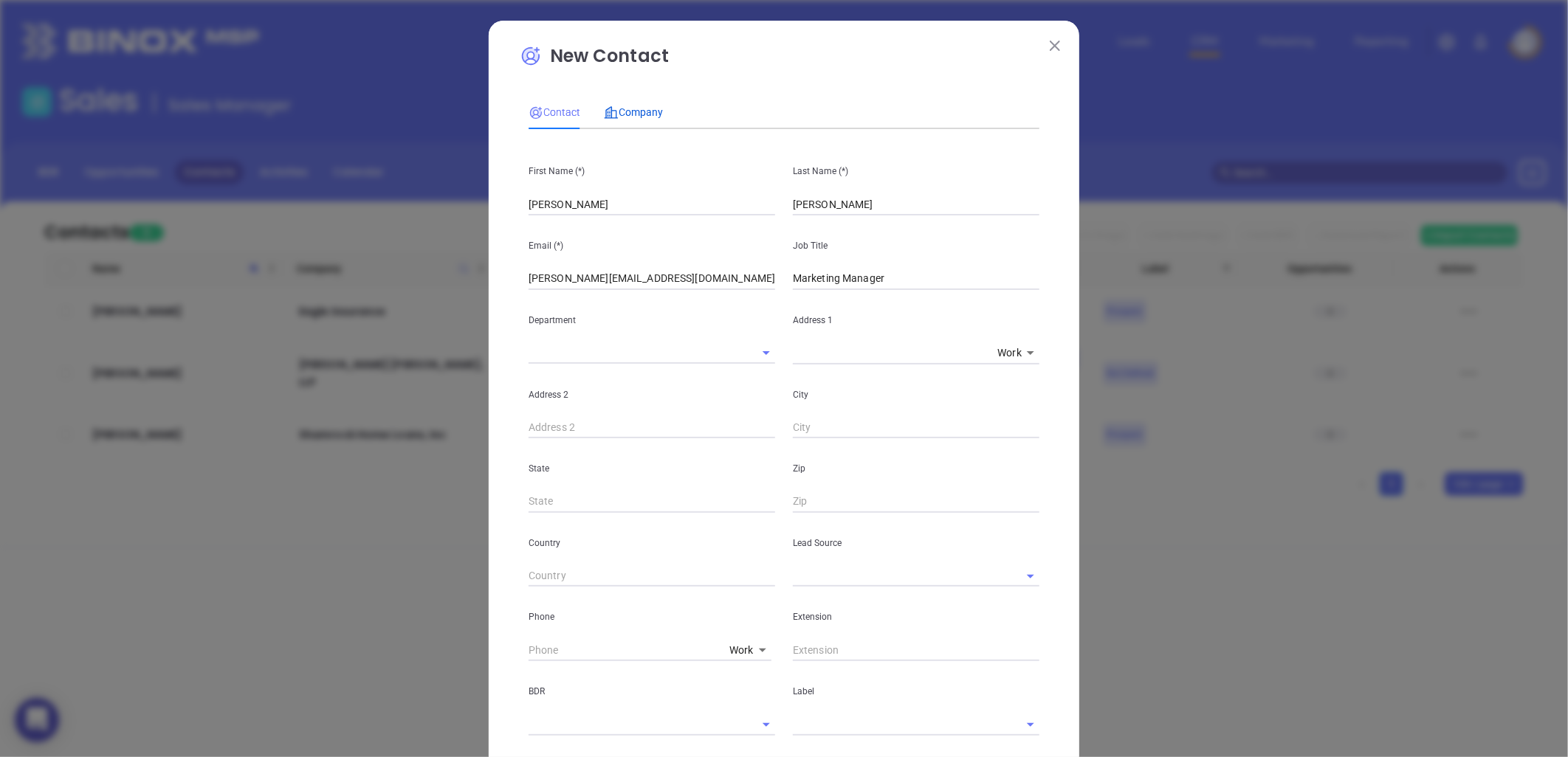
click at [639, 104] on div "Company" at bounding box center [633, 112] width 59 height 16
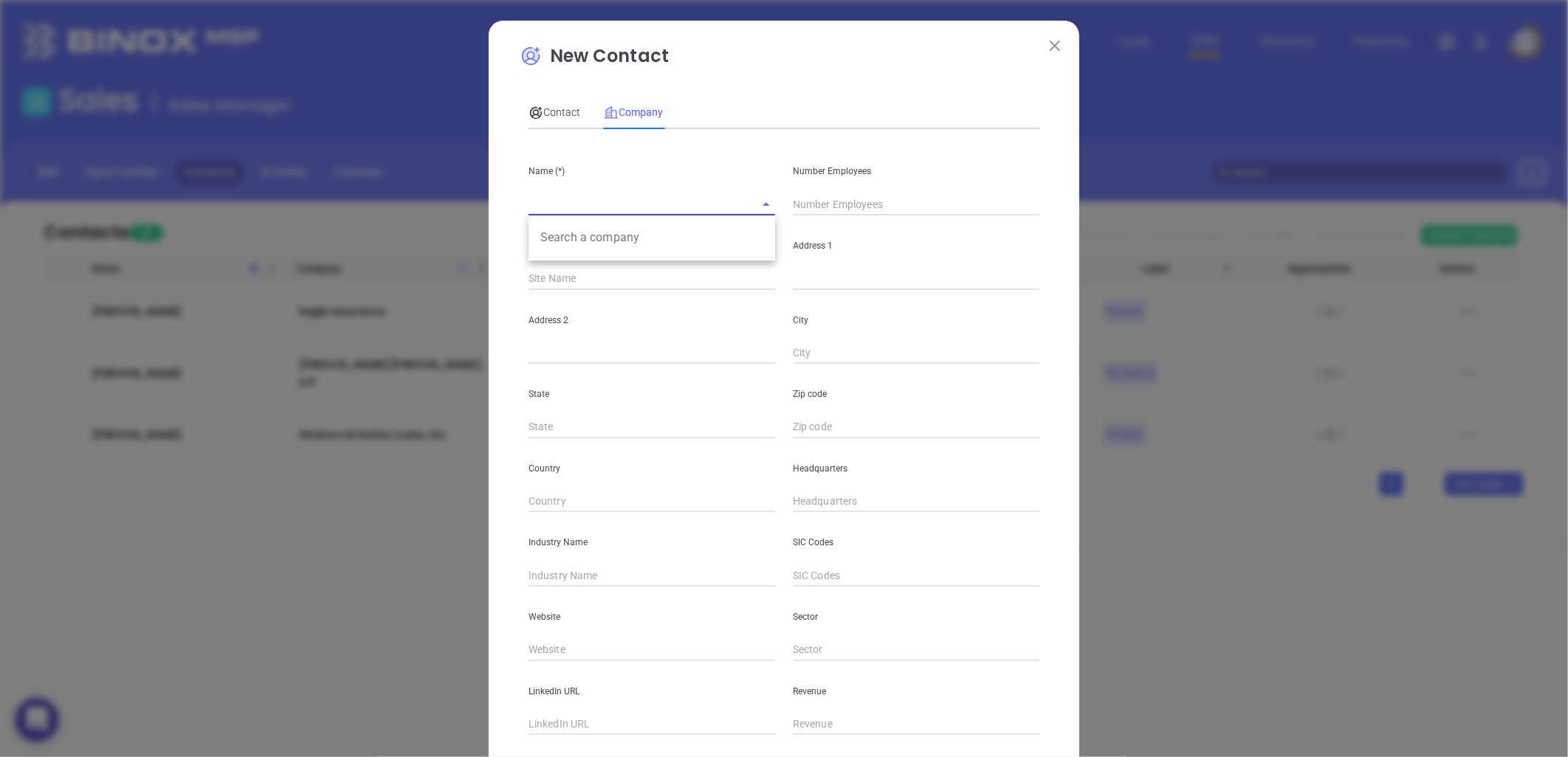
click at [576, 202] on input "text" at bounding box center [630, 204] width 206 height 21
type input "Motiva TEST"
click at [681, 181] on div "Name (*) Motiva TEST" at bounding box center [652, 178] width 264 height 74
click at [563, 101] on div "Contact" at bounding box center [554, 111] width 52 height 34
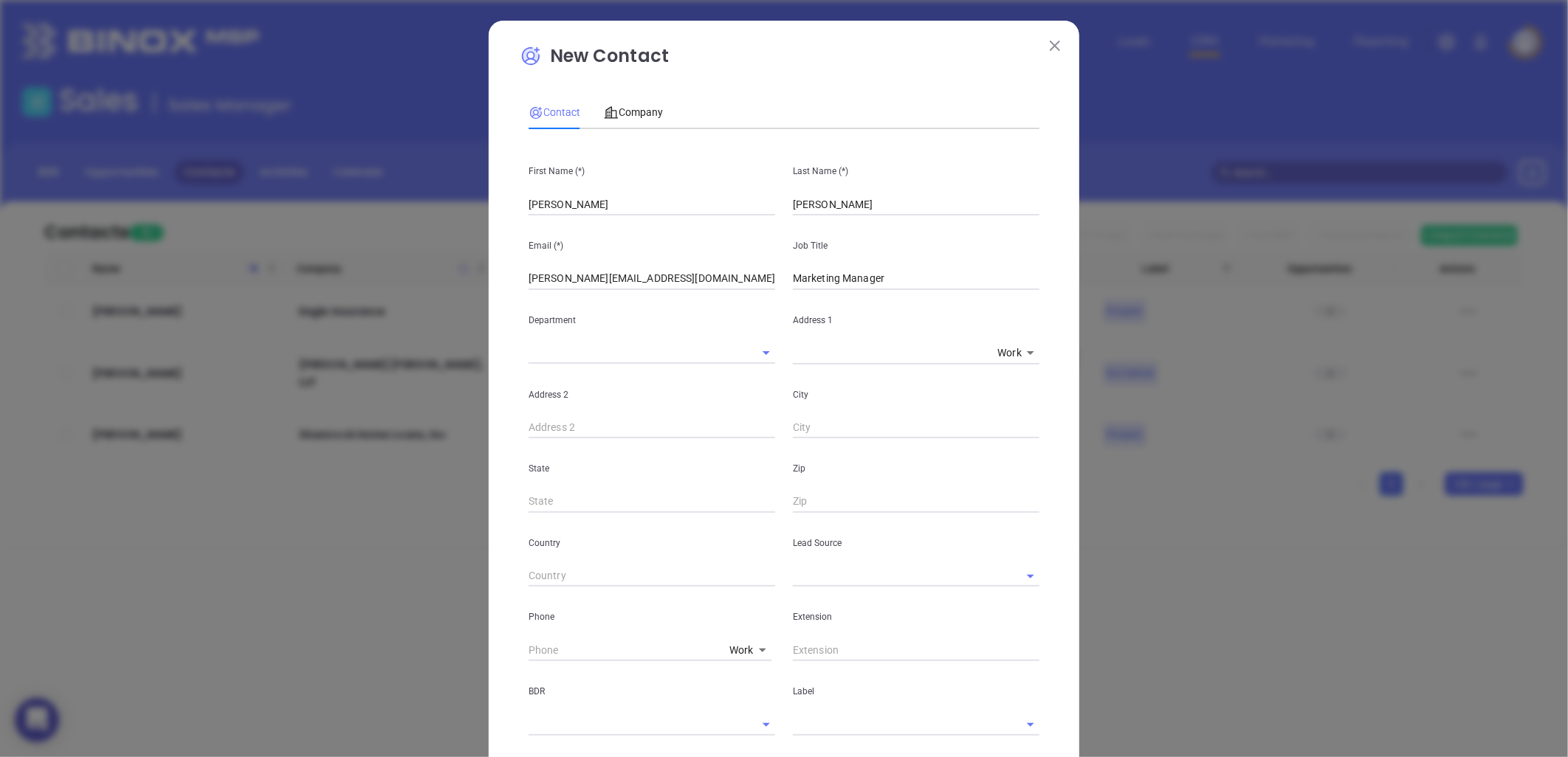
scroll to position [312, 0]
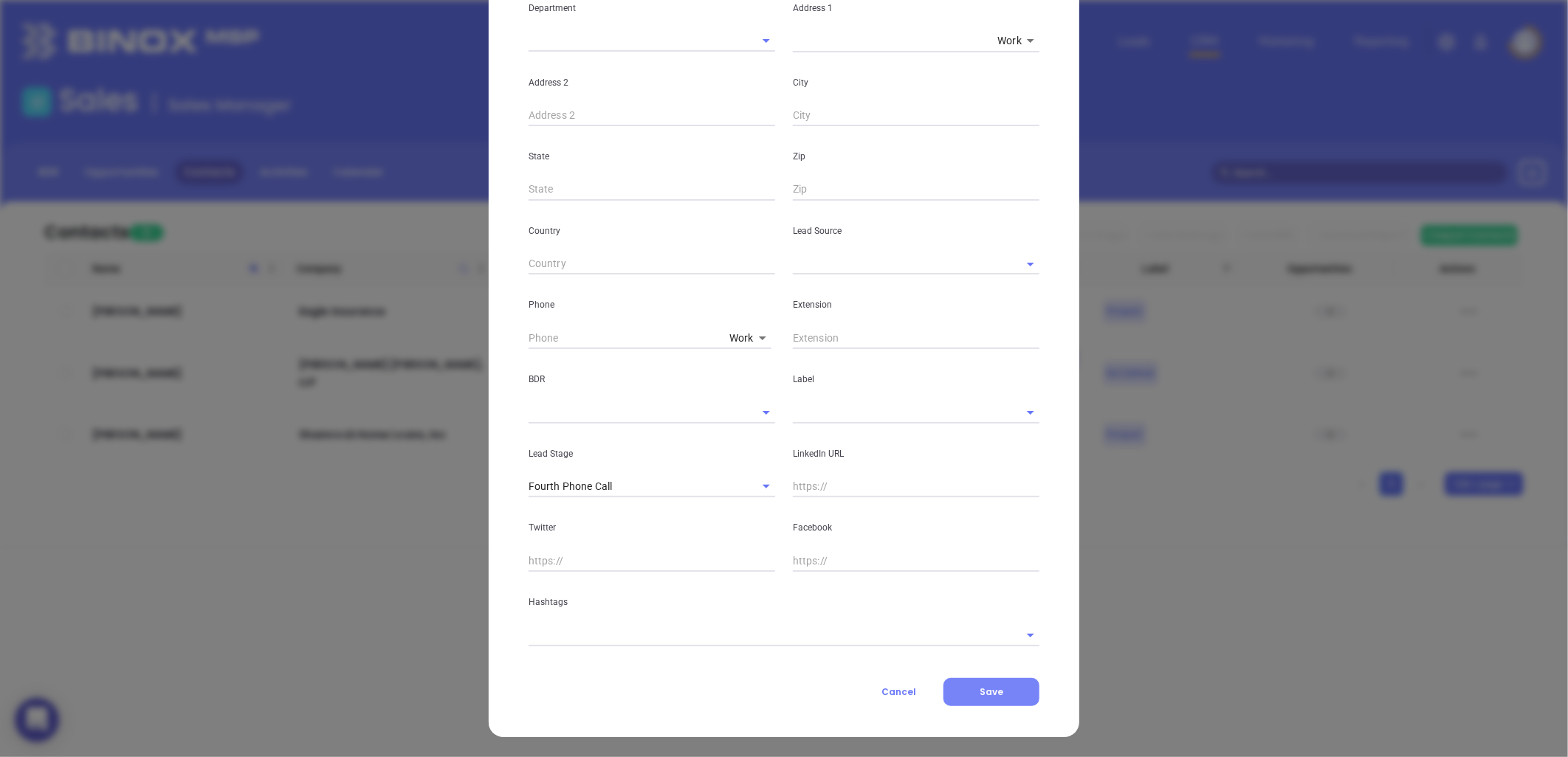
click at [982, 691] on span "Save" at bounding box center [991, 692] width 24 height 12
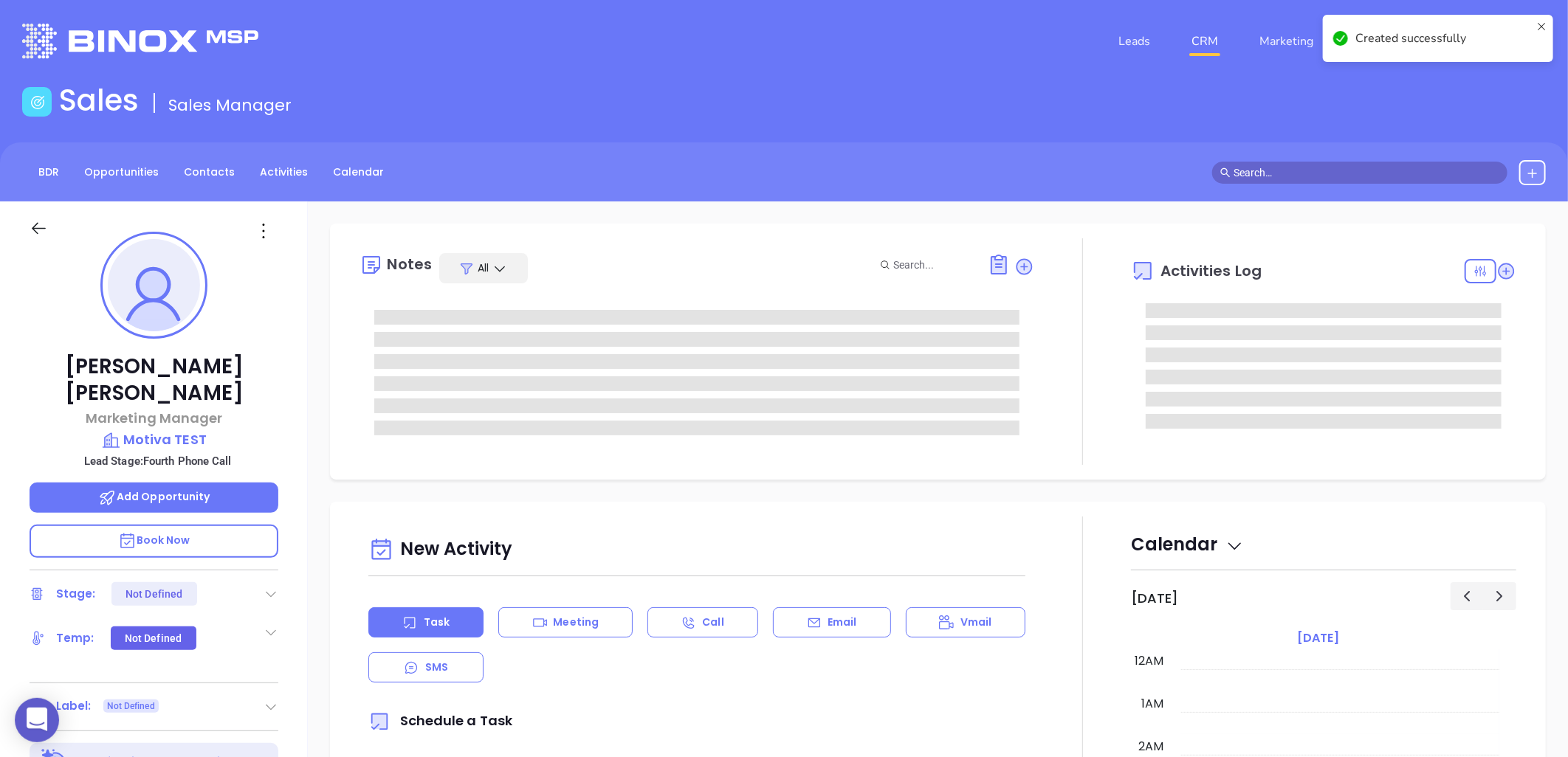
type input "08/22/2025"
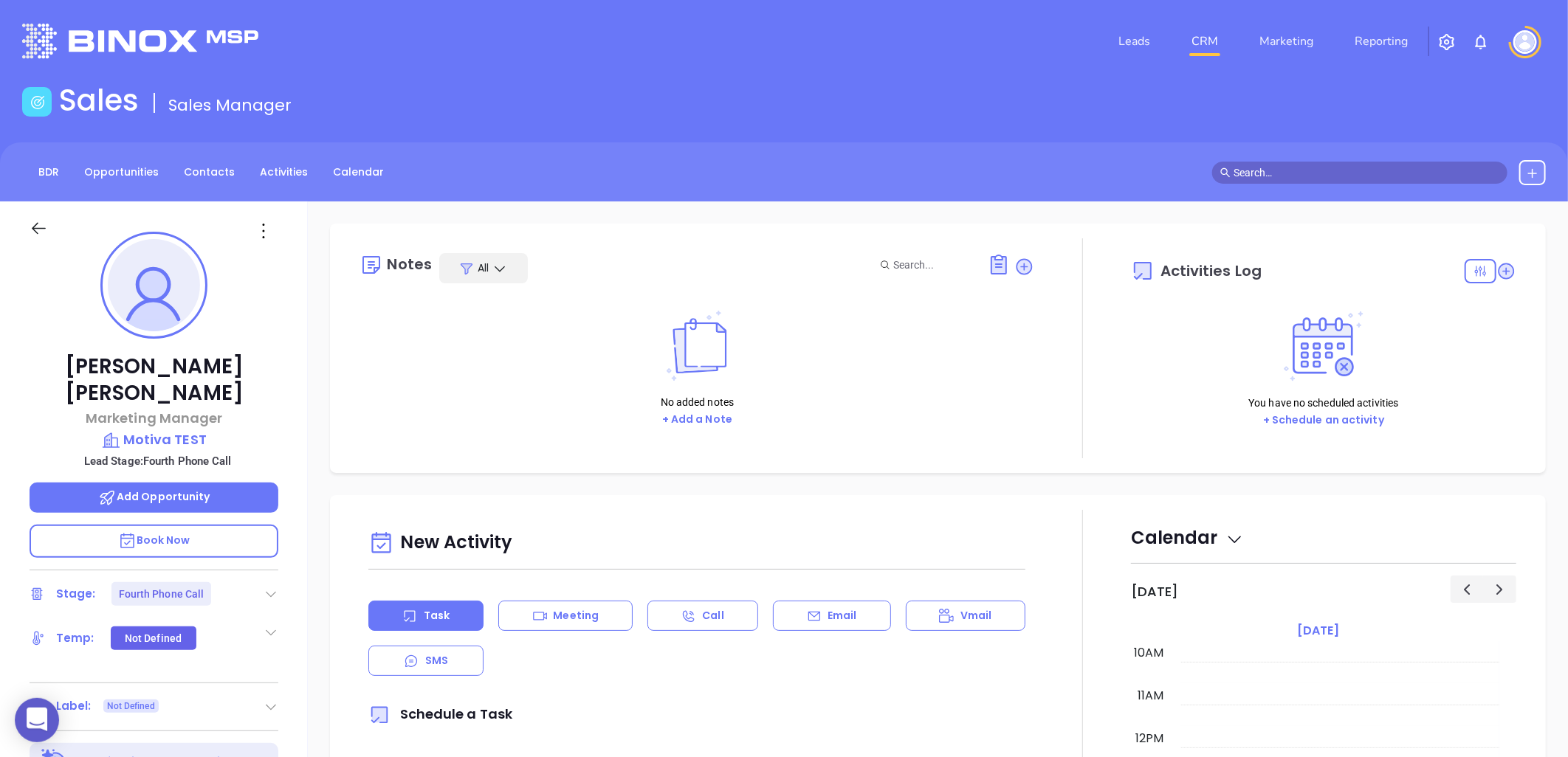
click at [266, 587] on icon at bounding box center [271, 594] width 15 height 15
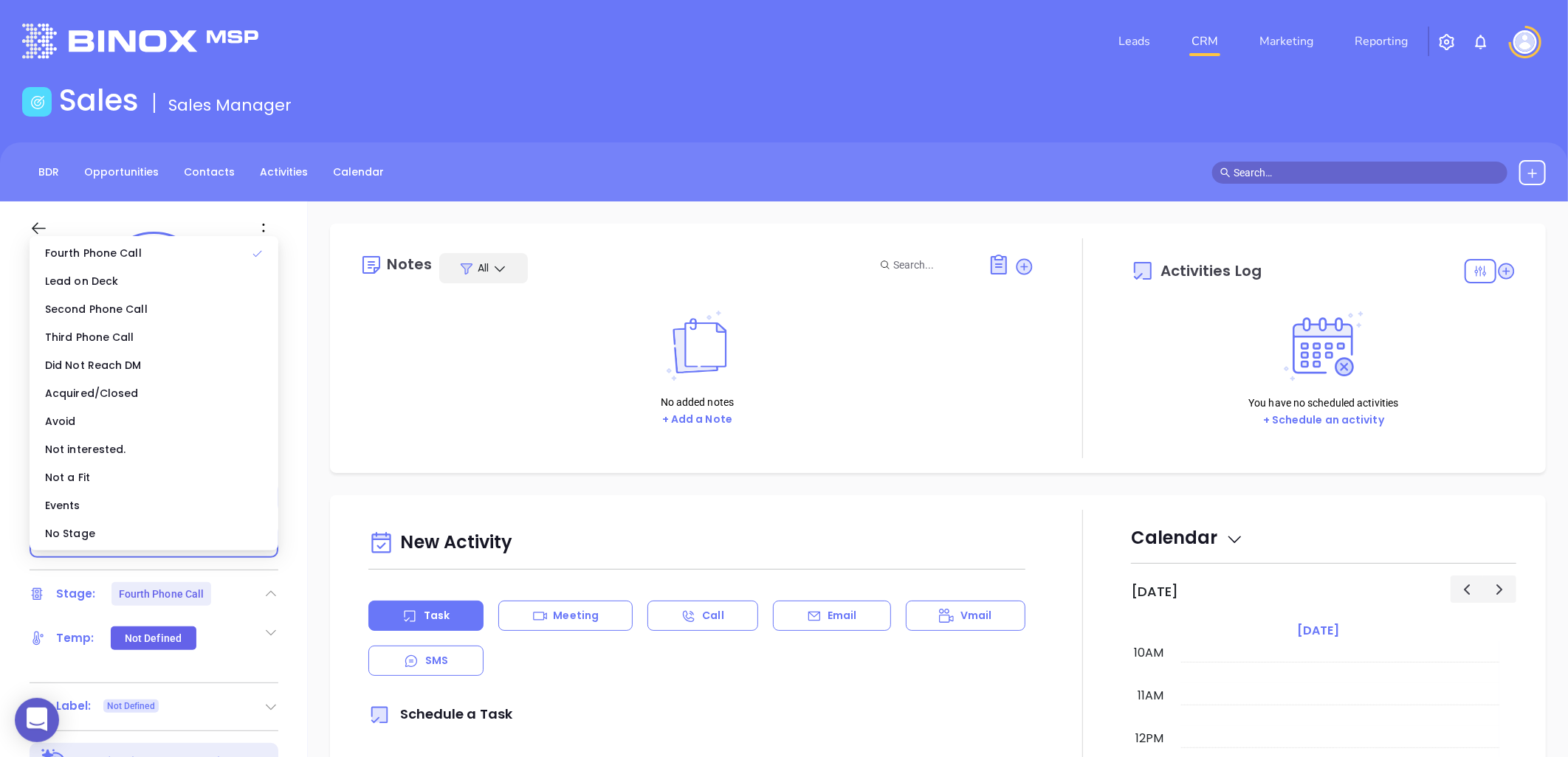
type input "Liz Cruz"
click at [124, 535] on div "No Stage" at bounding box center [154, 534] width 243 height 28
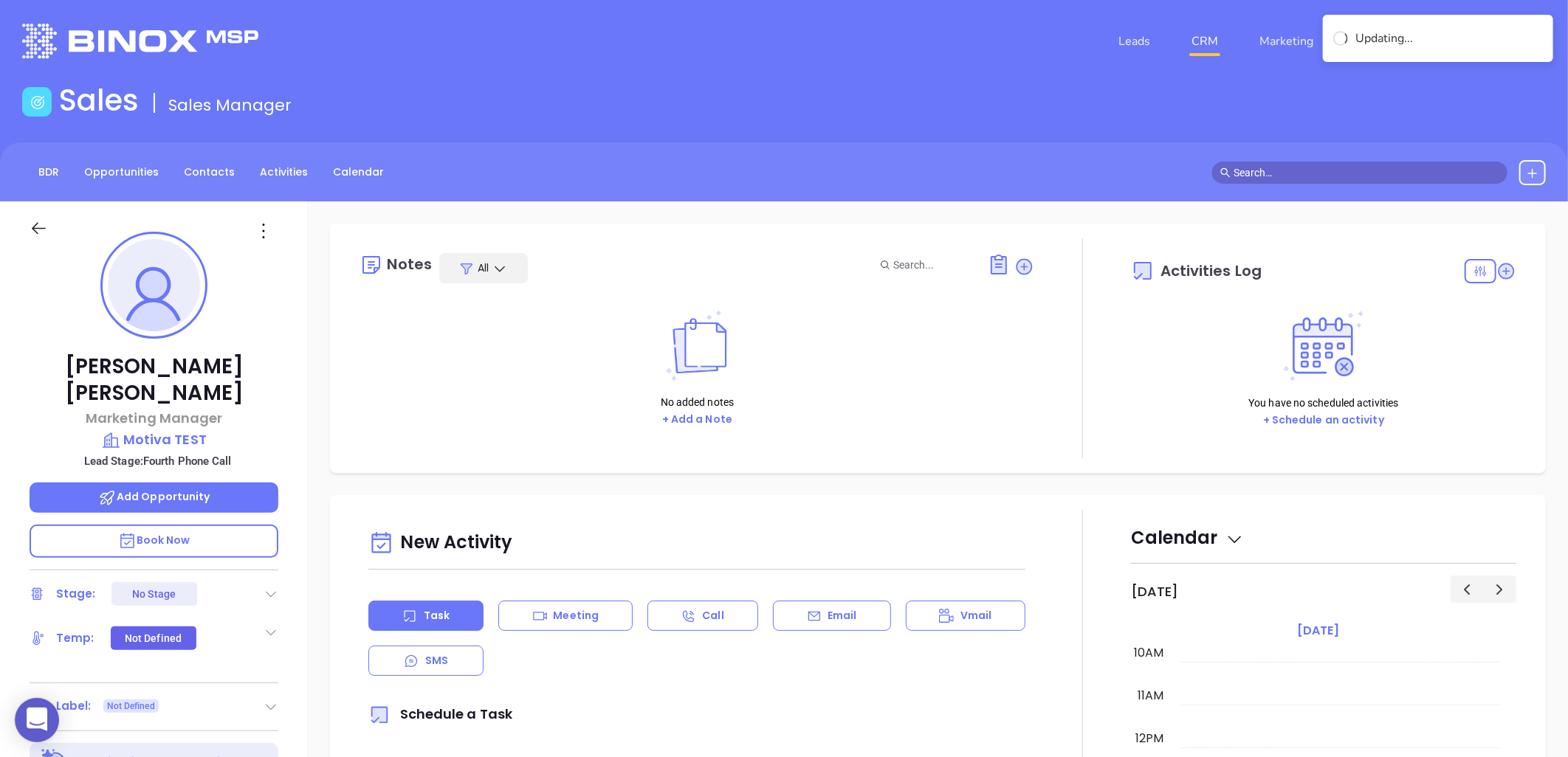
click at [665, 128] on main "Sales Sales Manager BDR Opportunities Contacts Activities Calendar Sebastian Va…" at bounding box center [784, 615] width 1568 height 1066
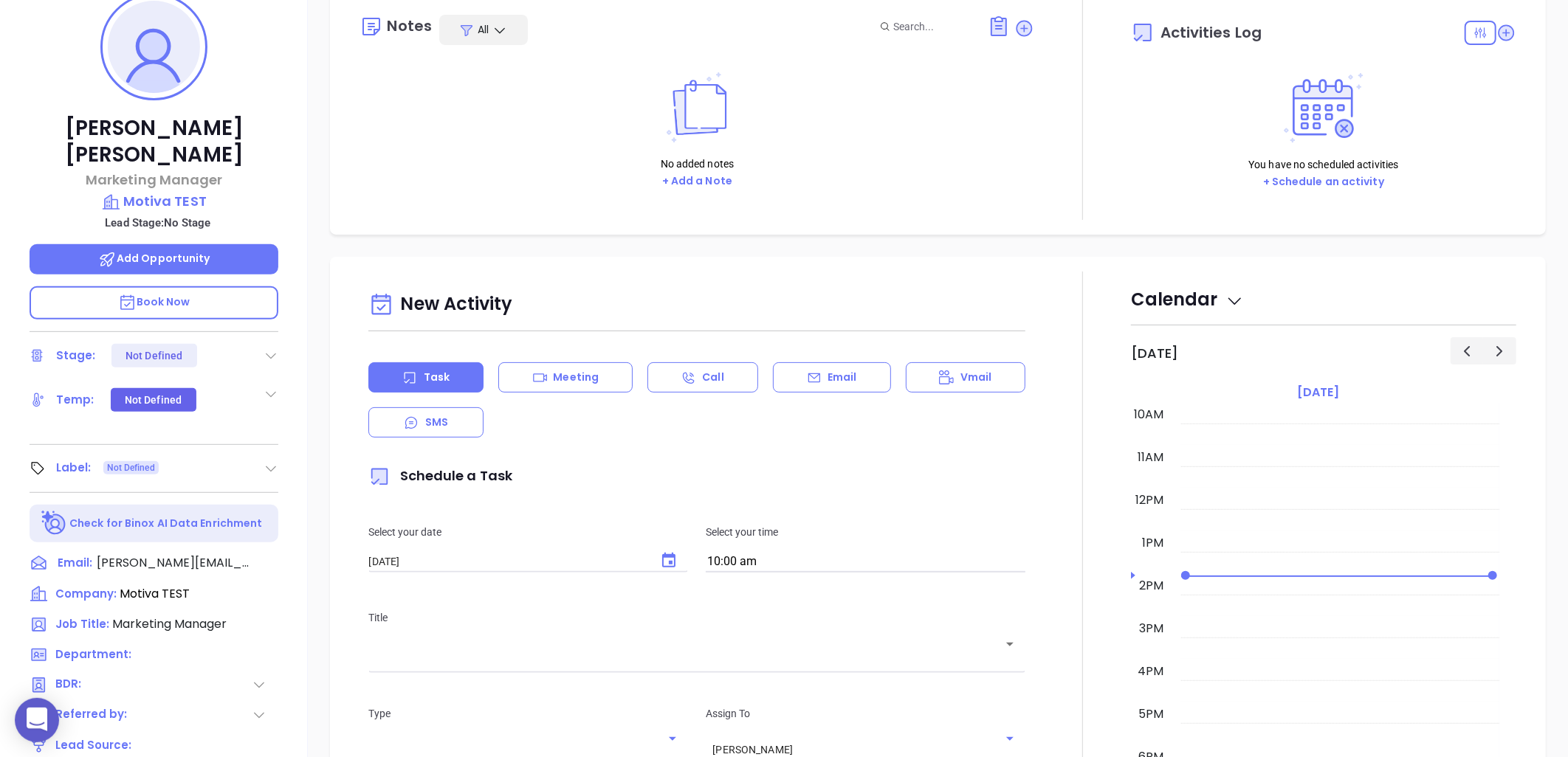
scroll to position [246, 0]
